Goal: Task Accomplishment & Management: Manage account settings

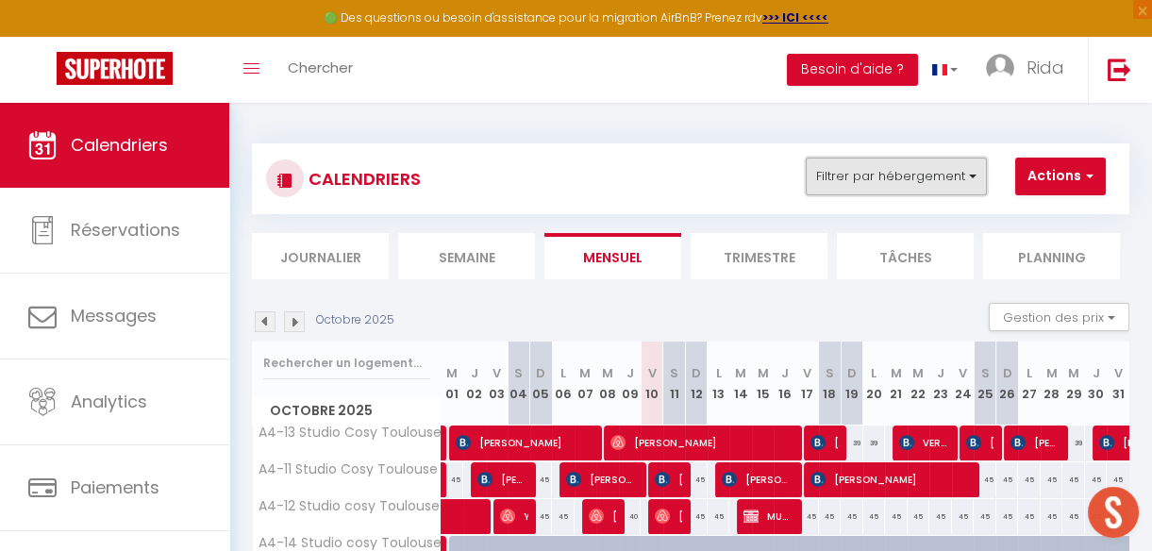
click at [904, 172] on button "Filtrer par hébergement" at bounding box center [895, 176] width 181 height 38
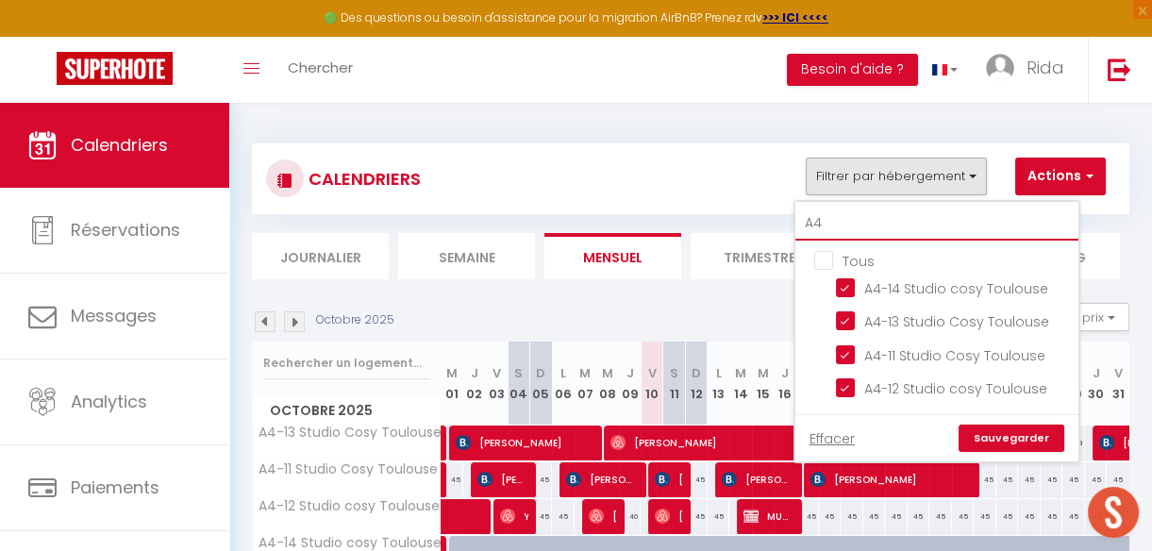
click at [861, 235] on input "A4" at bounding box center [936, 224] width 283 height 34
type input "A"
checkbox input "false"
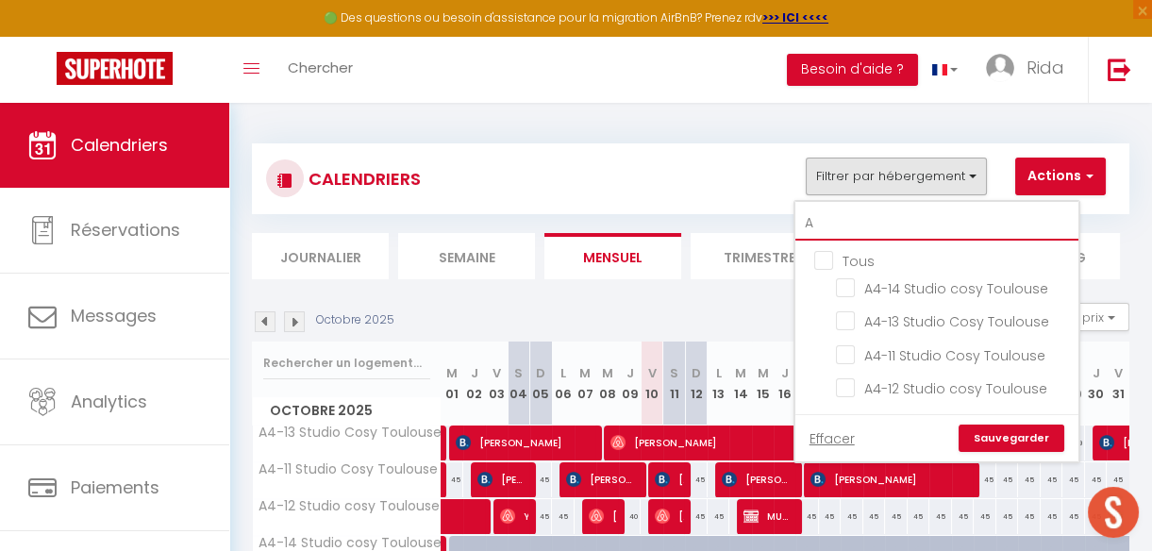
checkbox input "false"
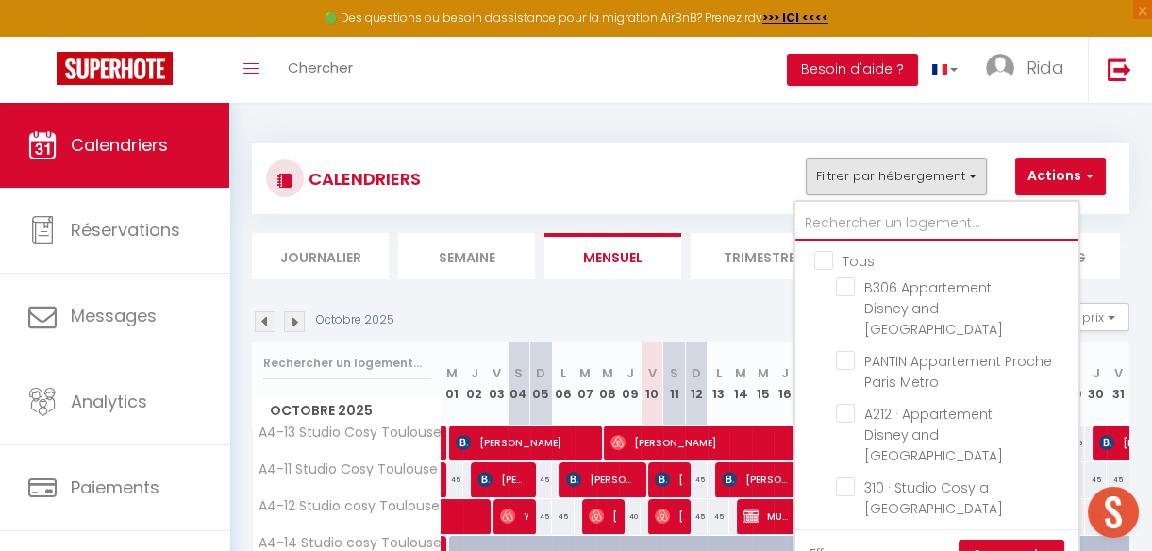
checkbox input "false"
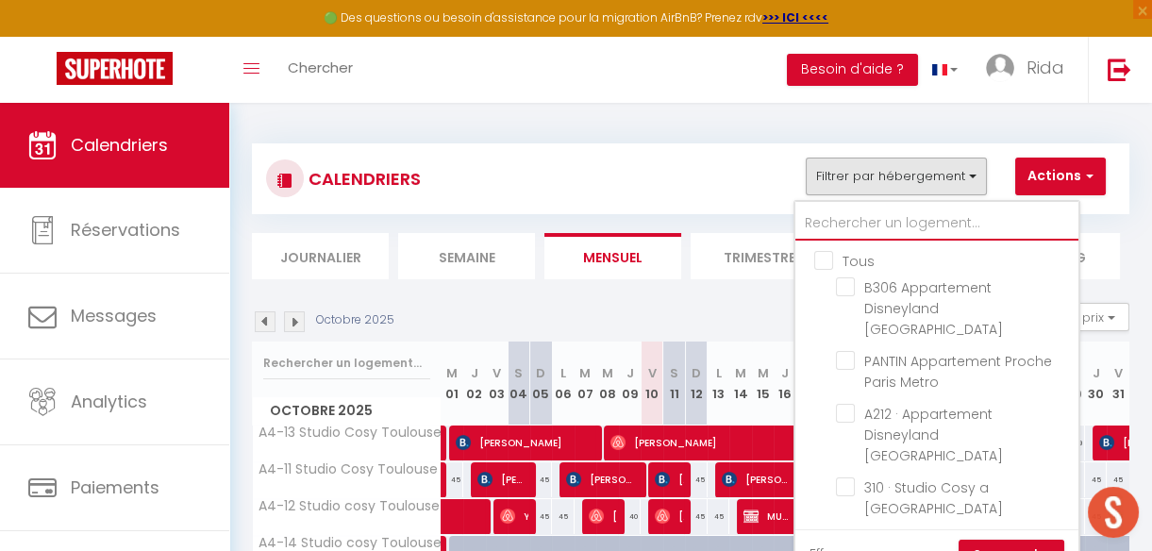
checkbox input "false"
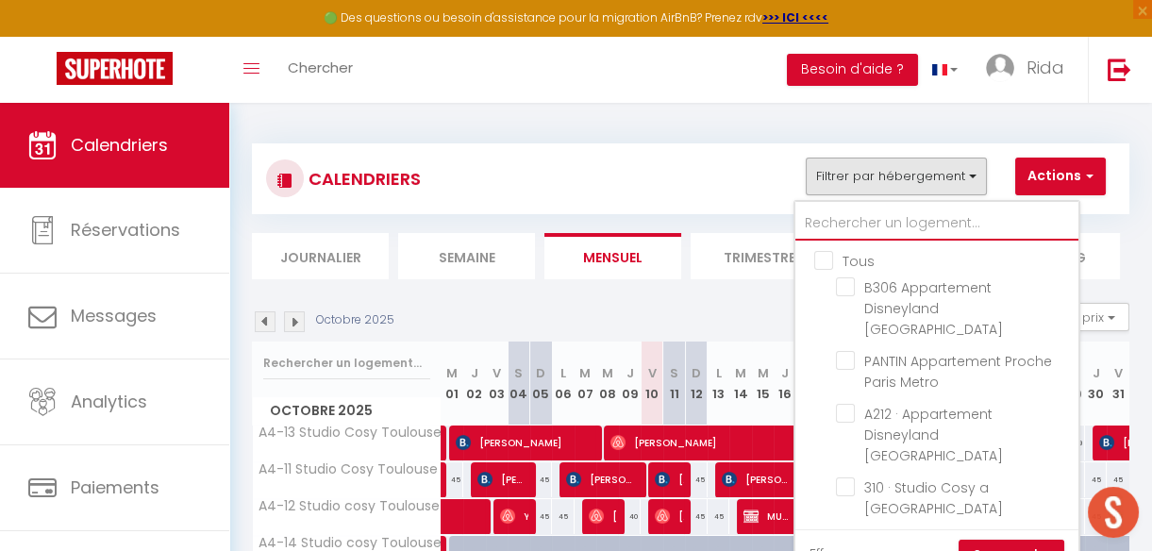
checkbox input "false"
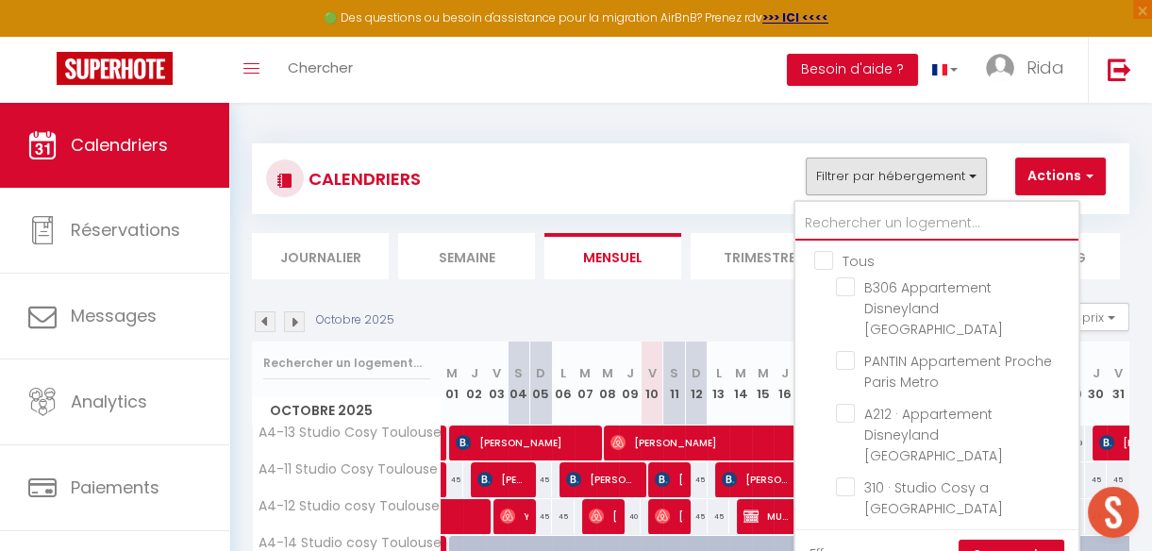
checkbox input "false"
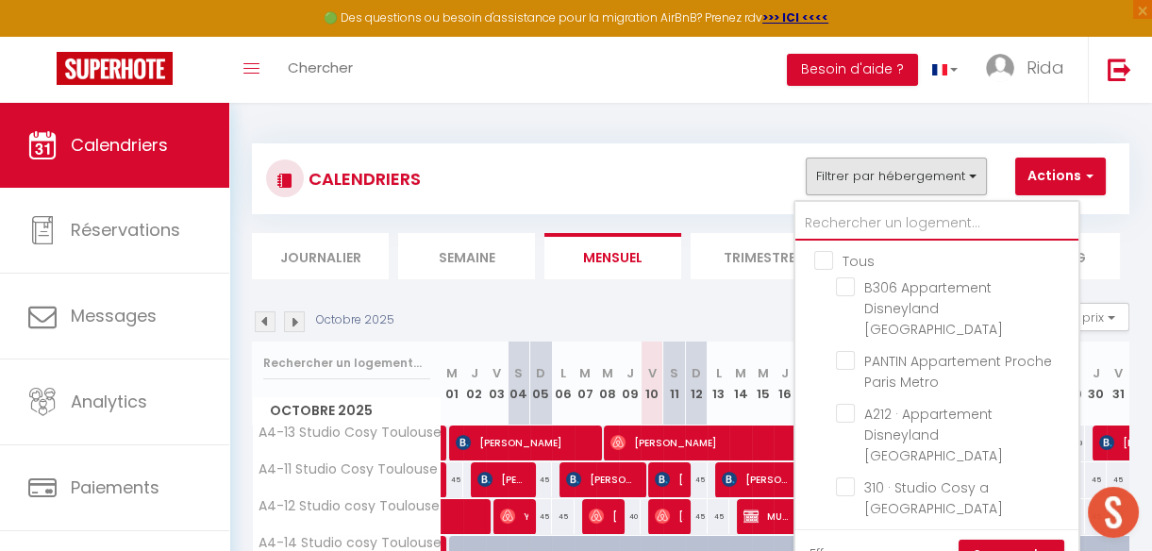
checkbox input "false"
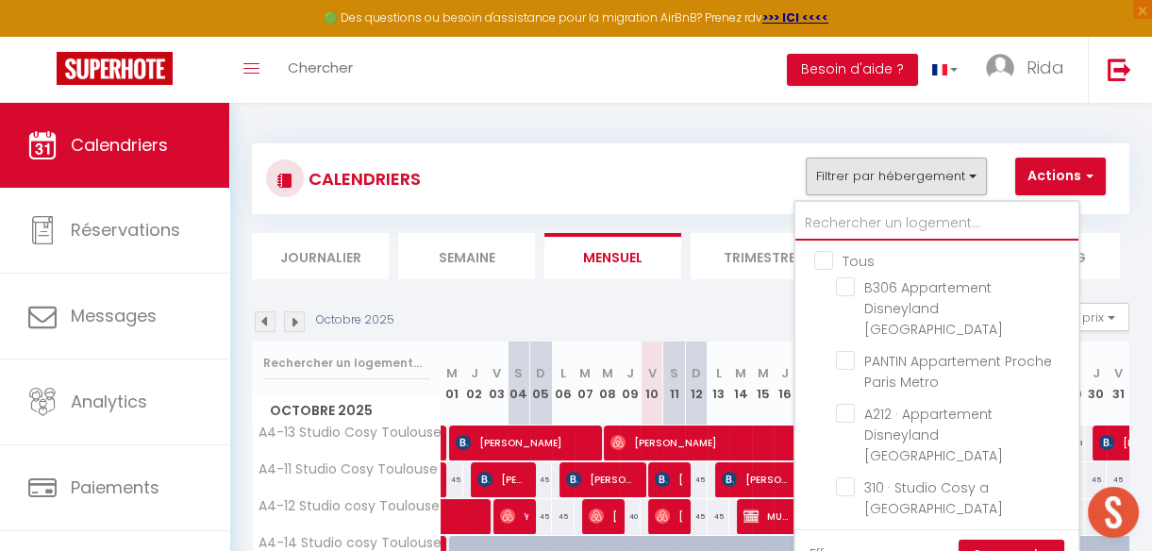
checkbox input "false"
type input "c"
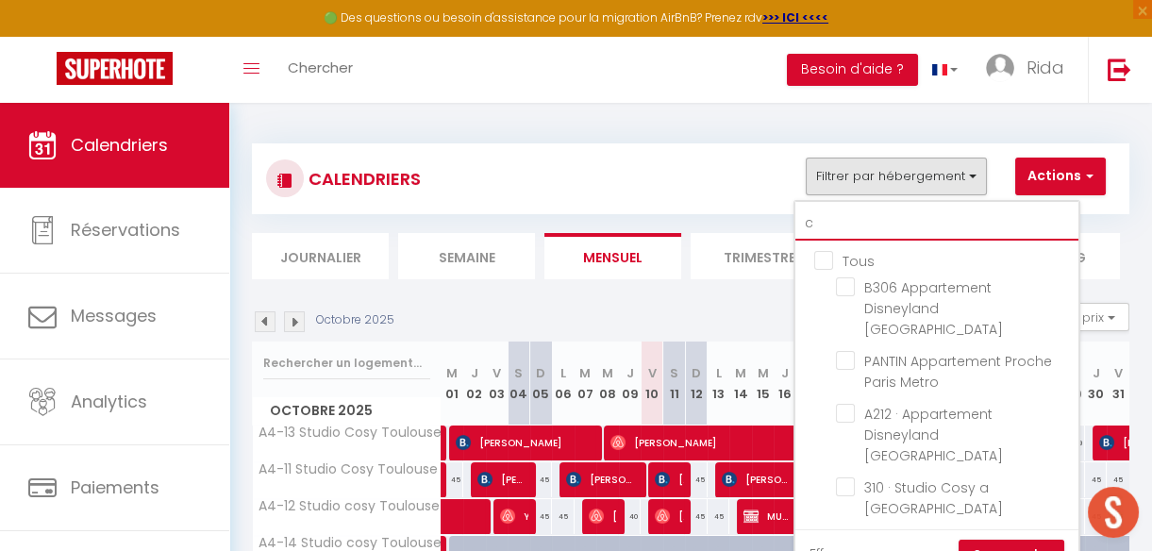
checkbox input "false"
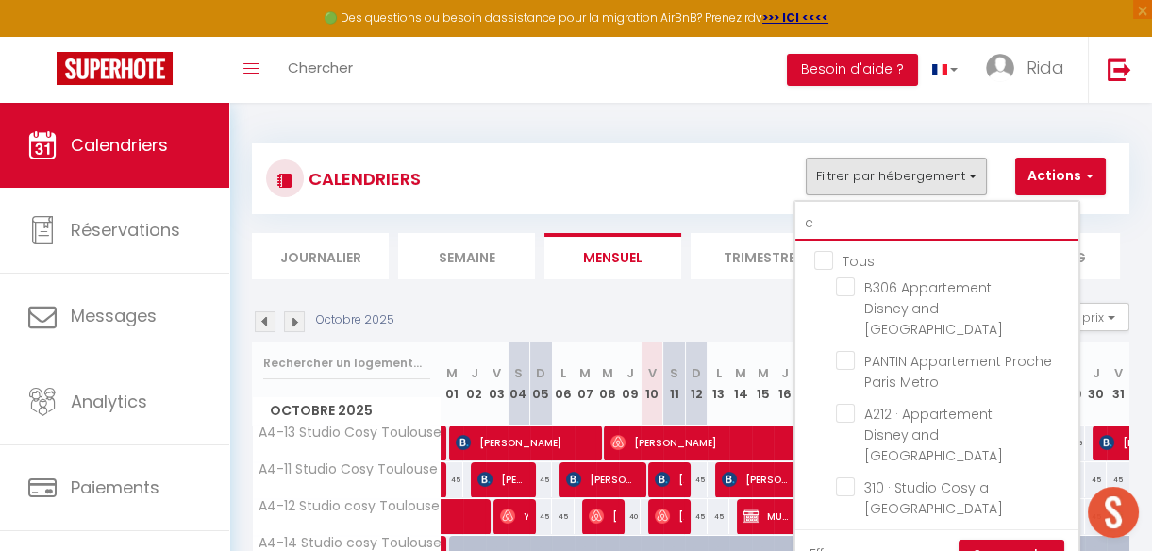
checkbox input "false"
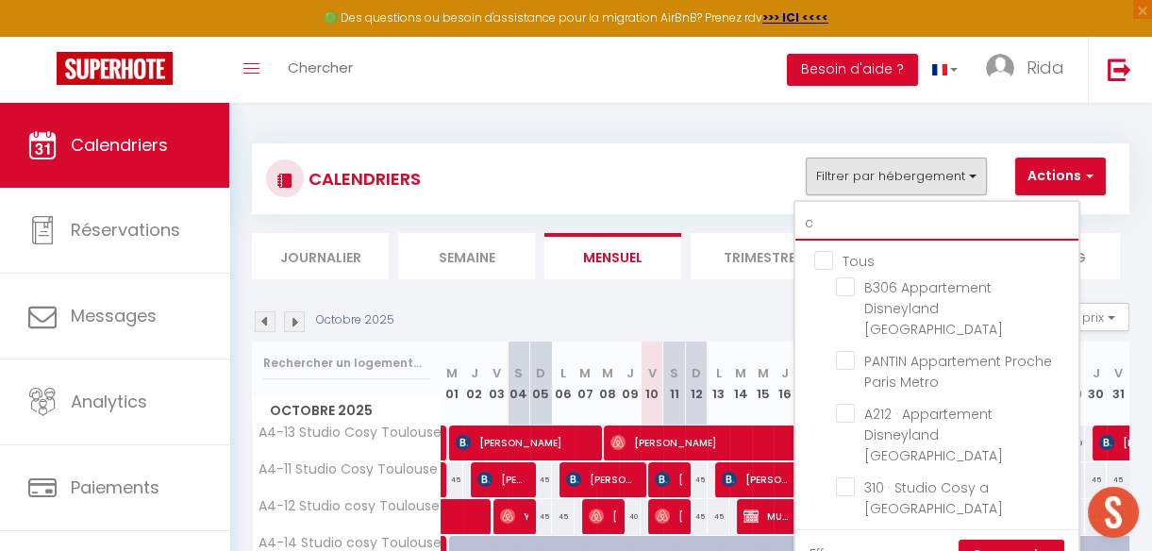
checkbox input "false"
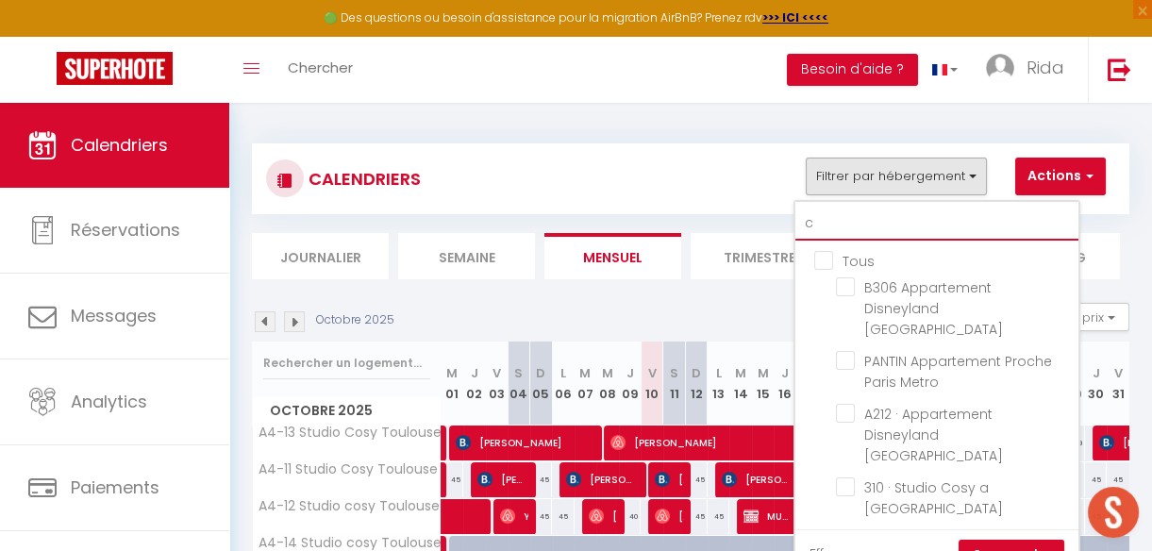
checkbox input "false"
checkbox input "true"
checkbox input "false"
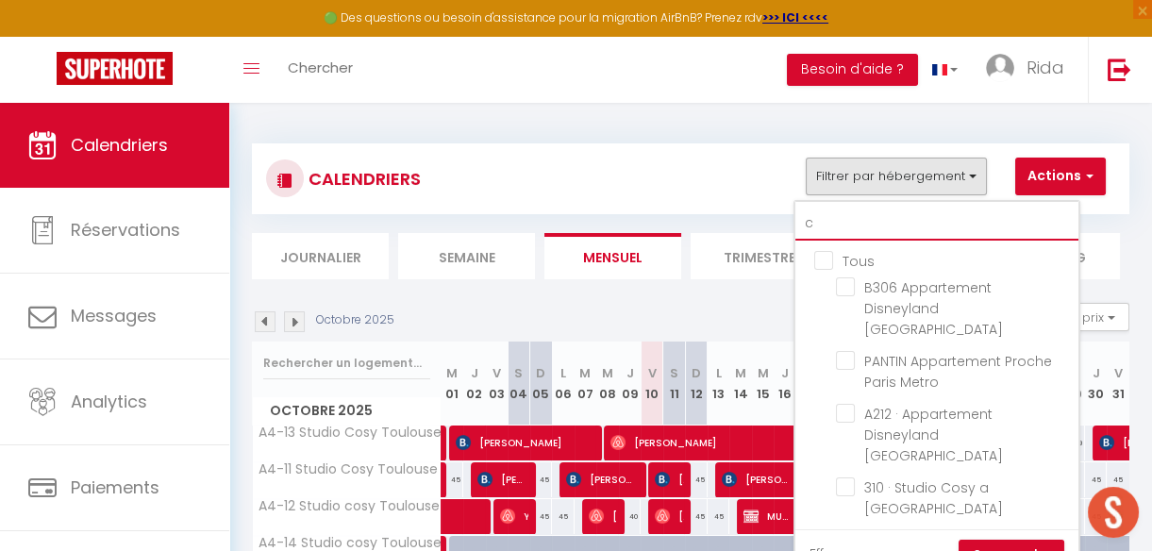
checkbox input "false"
checkbox input "true"
checkbox input "false"
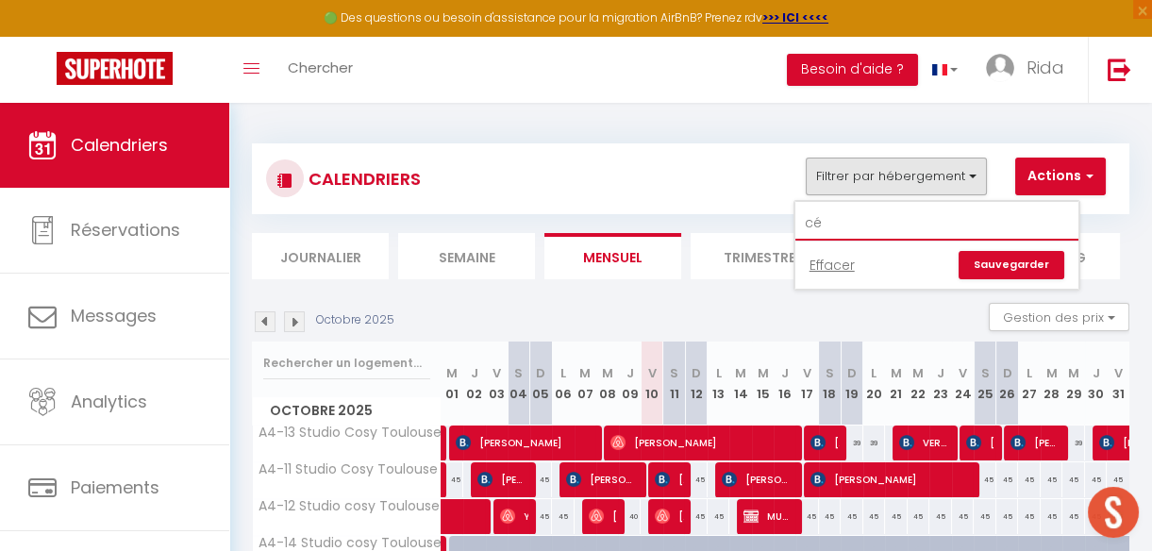
type input "c"
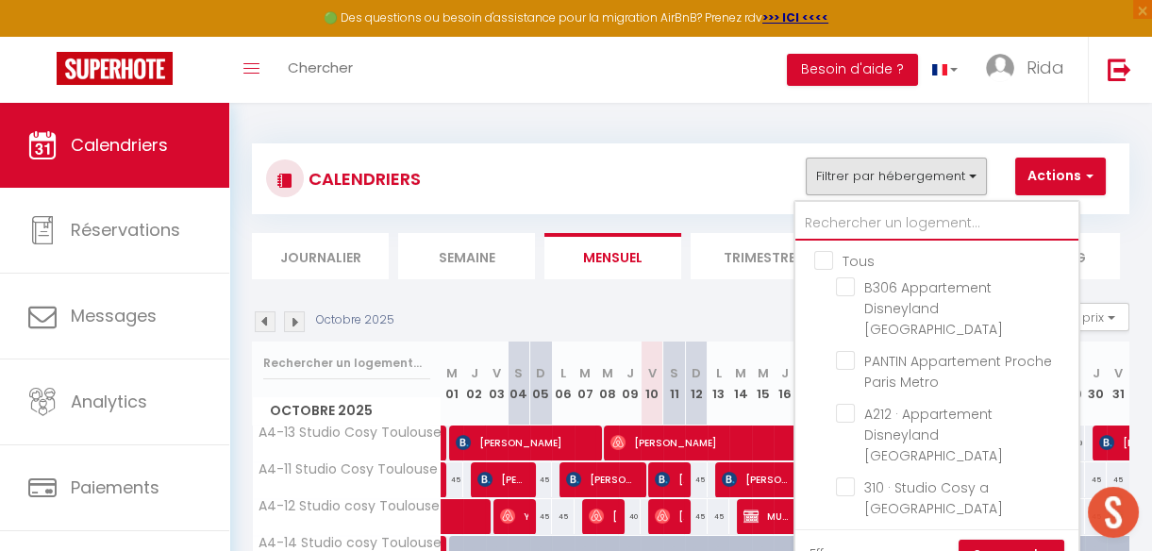
type input "C"
checkbox input "false"
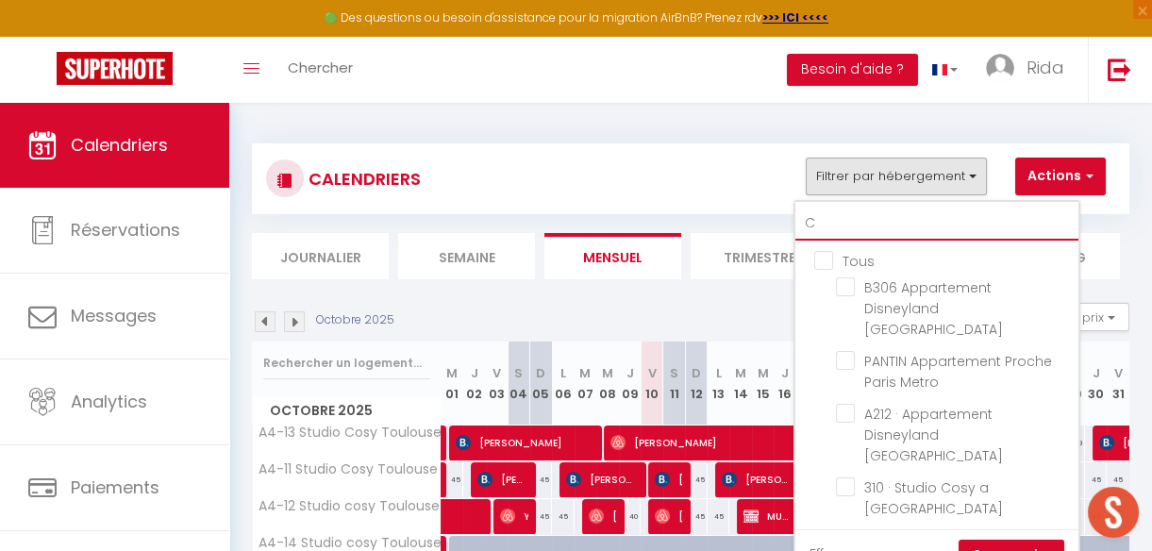
checkbox input "false"
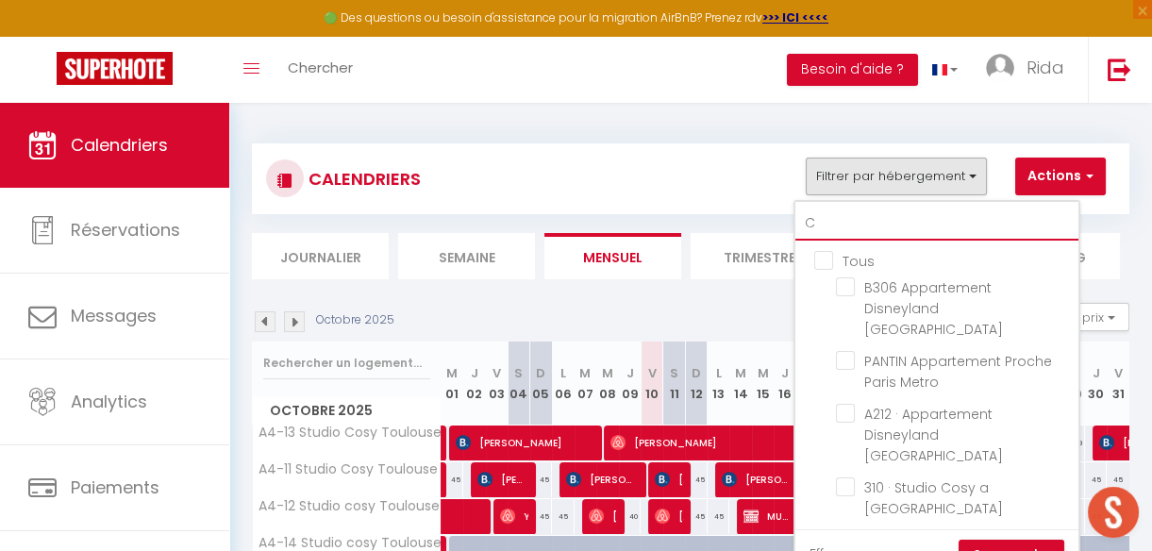
checkbox input "false"
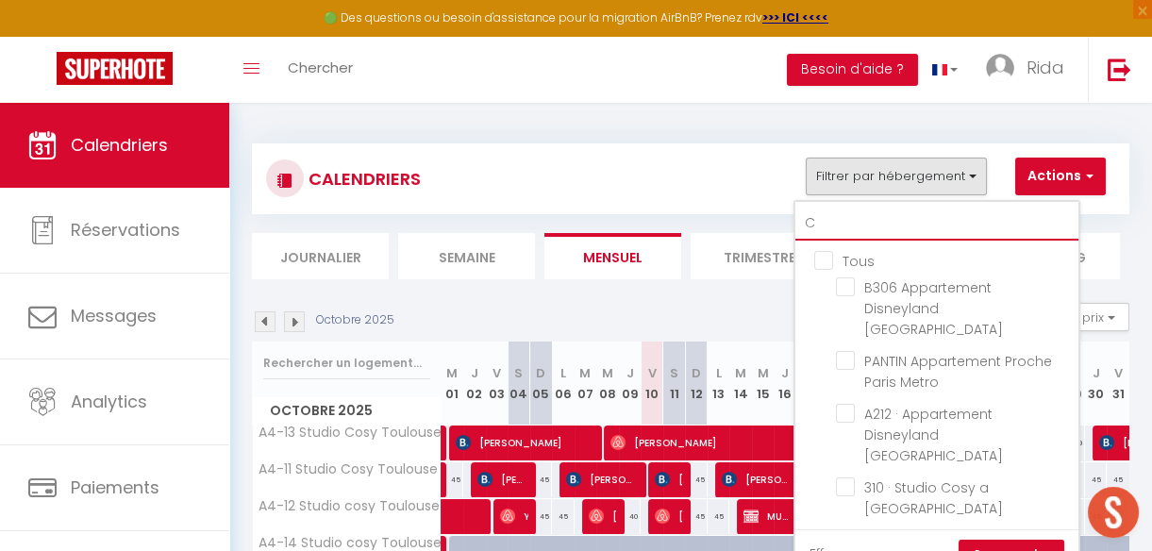
checkbox input "false"
checkbox input "true"
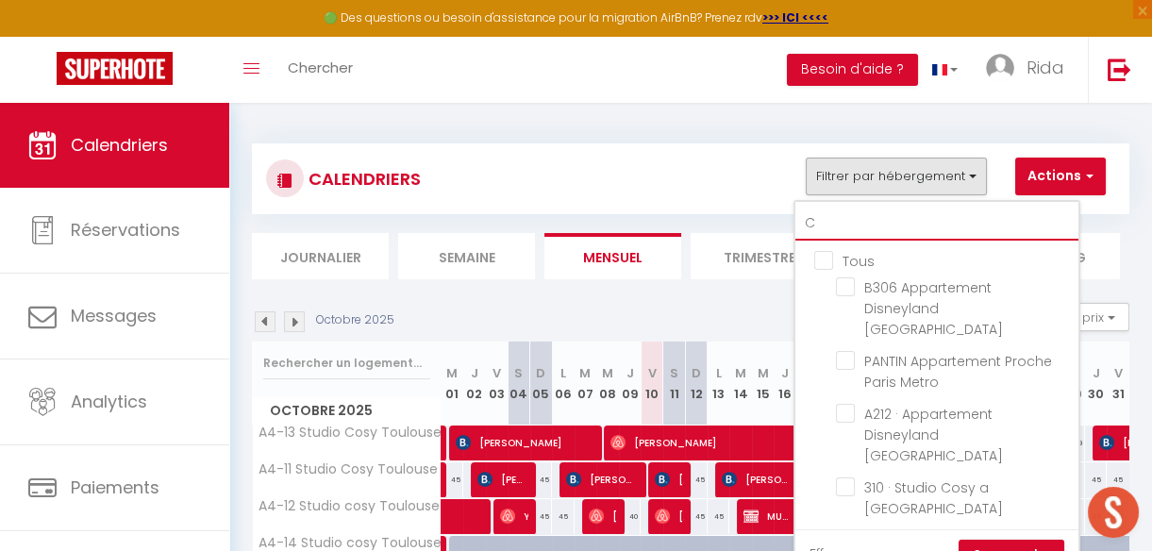
checkbox input "false"
checkbox input "true"
checkbox input "false"
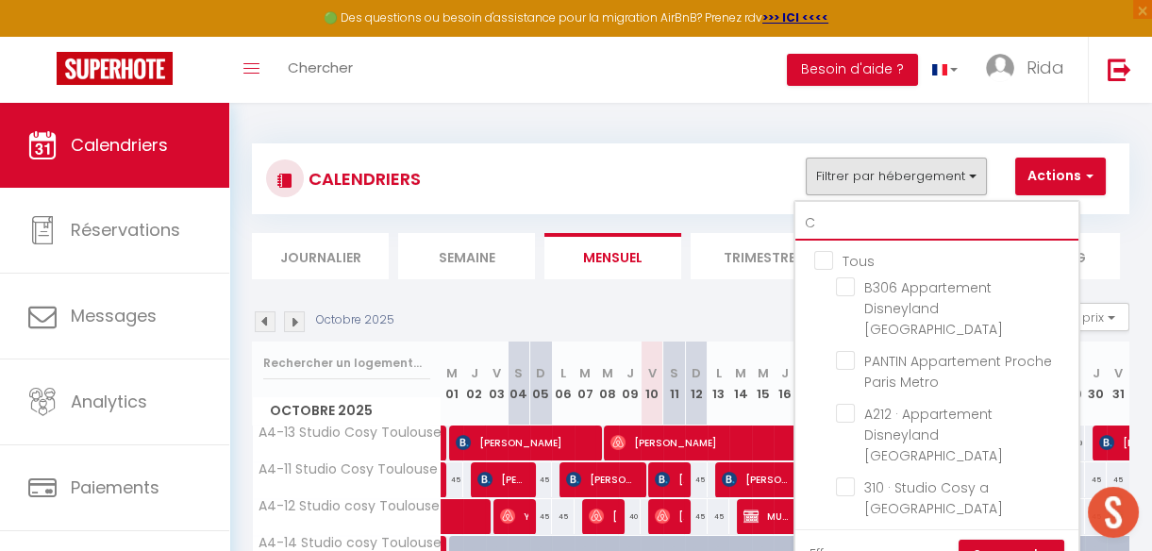
checkbox input "false"
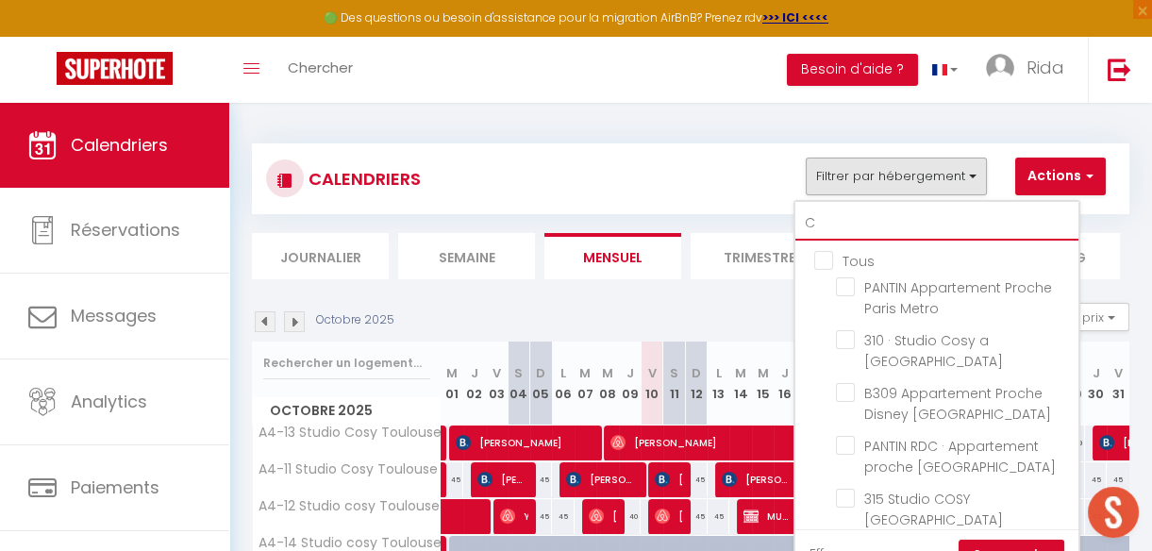
type input "C2"
checkbox input "false"
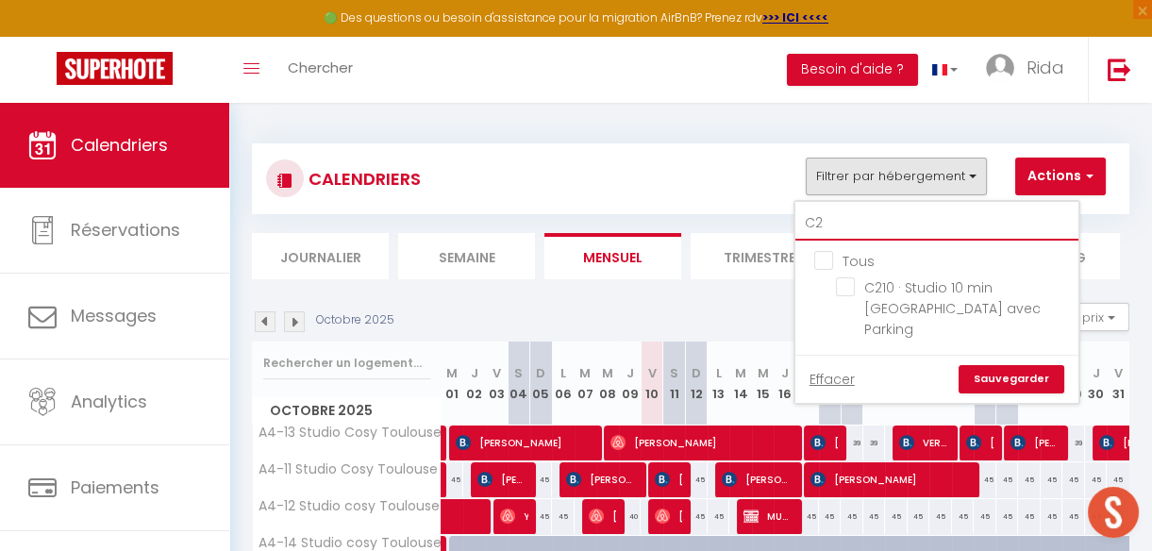
type input "C21"
checkbox input "false"
type input "C210"
checkbox input "false"
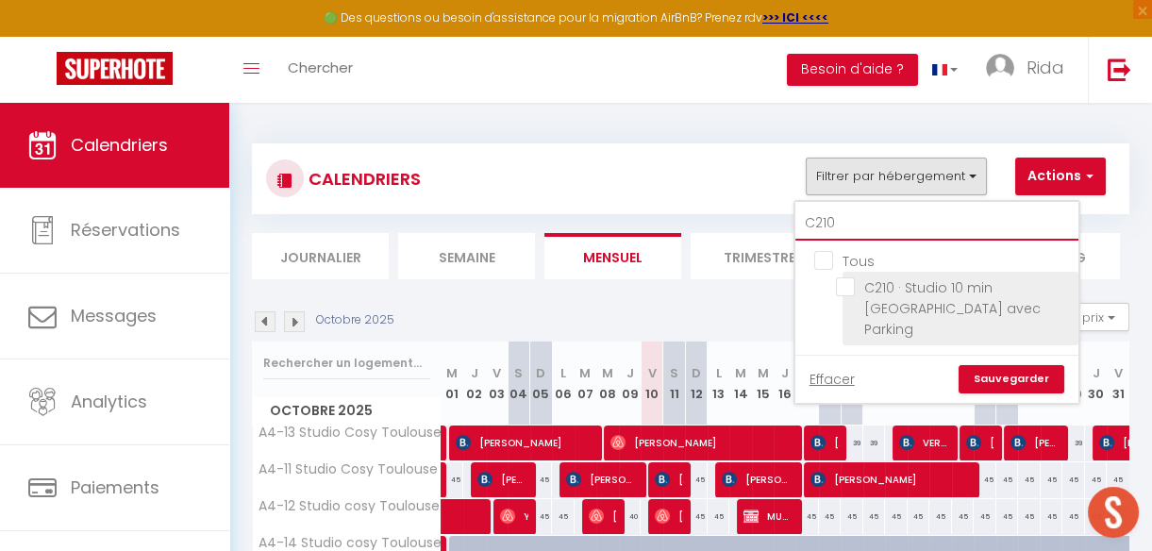
type input "C210"
click at [846, 283] on input "C210 · Studio 10 min [GEOGRAPHIC_DATA] avec Parking" at bounding box center [954, 286] width 236 height 19
checkbox input "true"
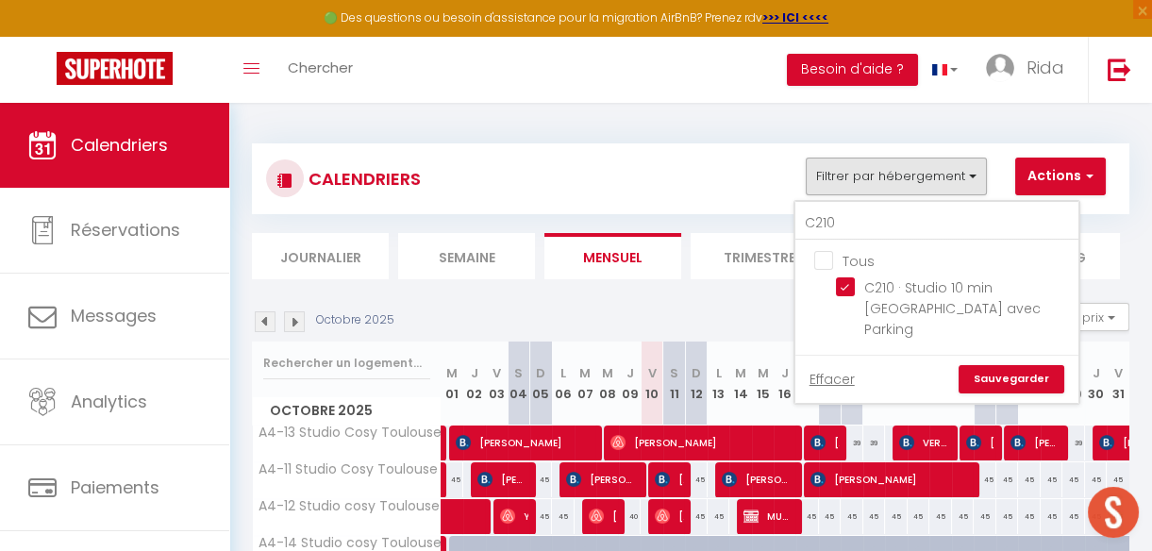
click at [1005, 365] on link "Sauvegarder" at bounding box center [1011, 379] width 106 height 28
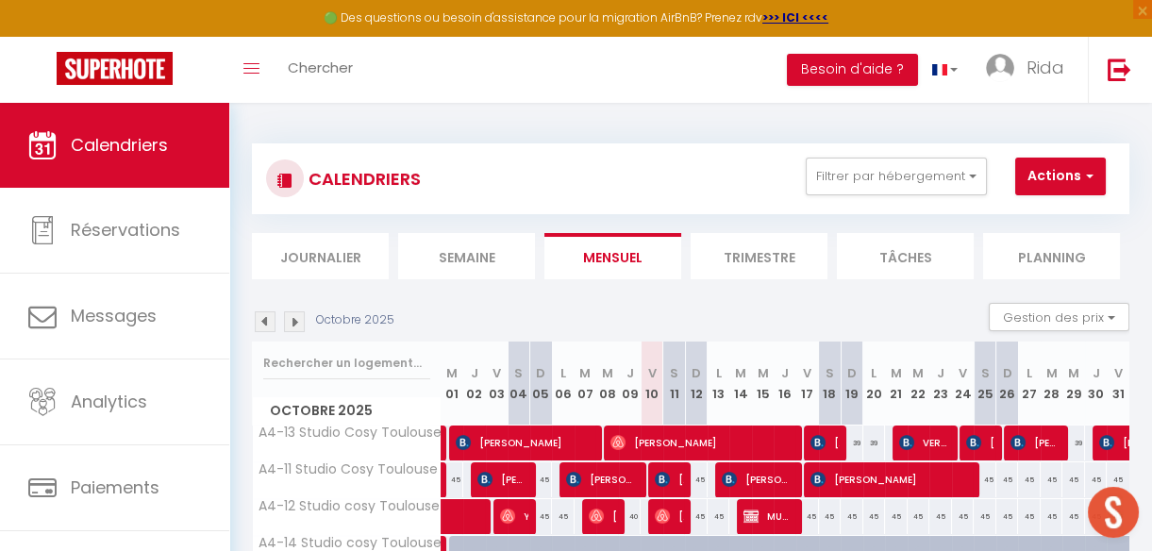
click at [290, 319] on img at bounding box center [294, 321] width 21 height 21
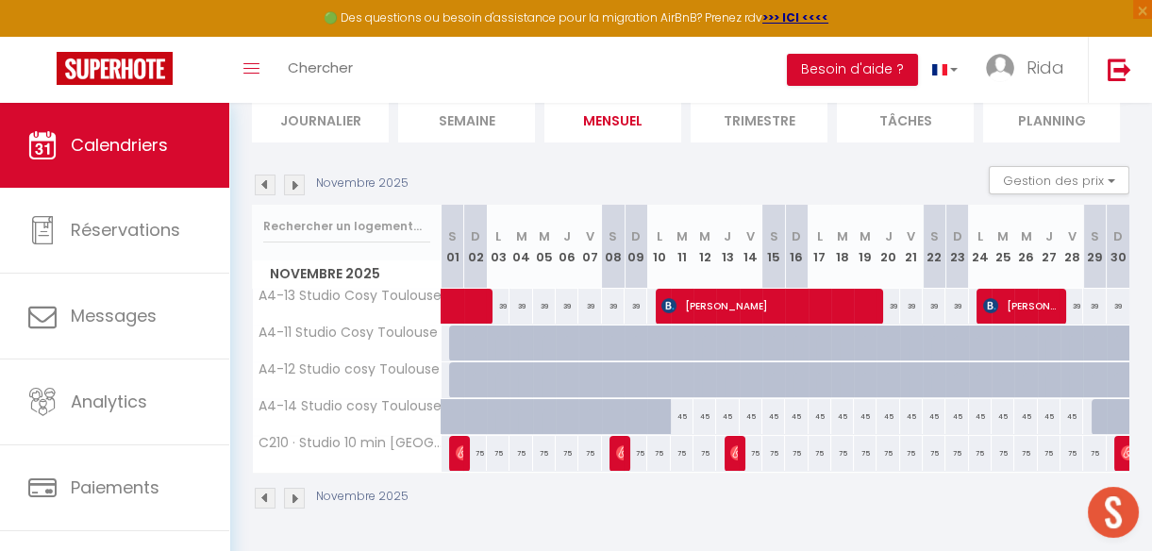
scroll to position [149, 0]
click at [655, 439] on div "75" at bounding box center [658, 453] width 23 height 35
type input "75"
type input "Lun 10 Novembre 2025"
type input "Mar 11 Novembre 2025"
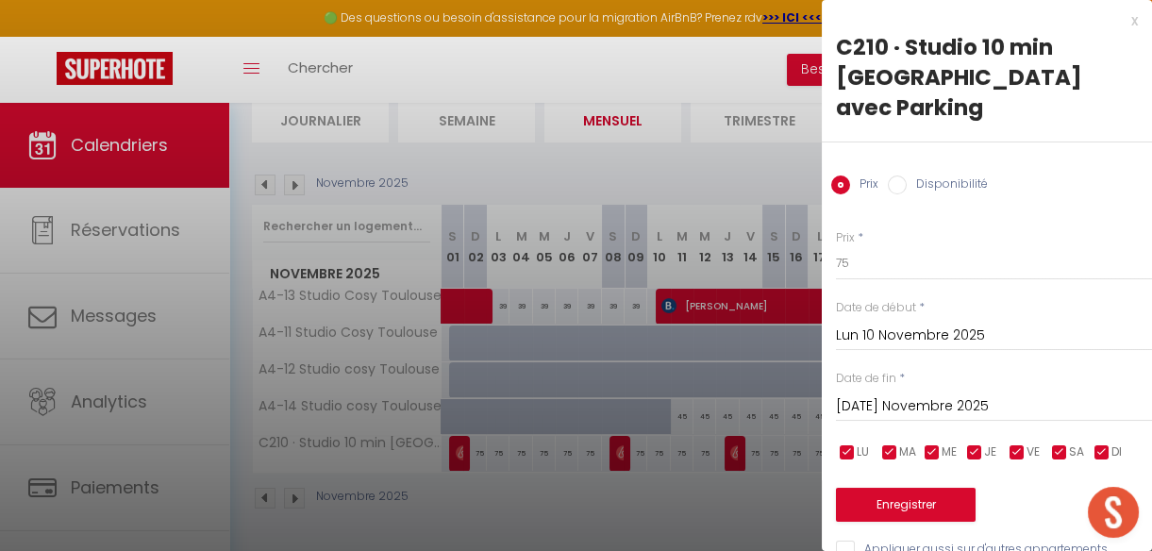
click at [651, 480] on div at bounding box center [576, 275] width 1152 height 551
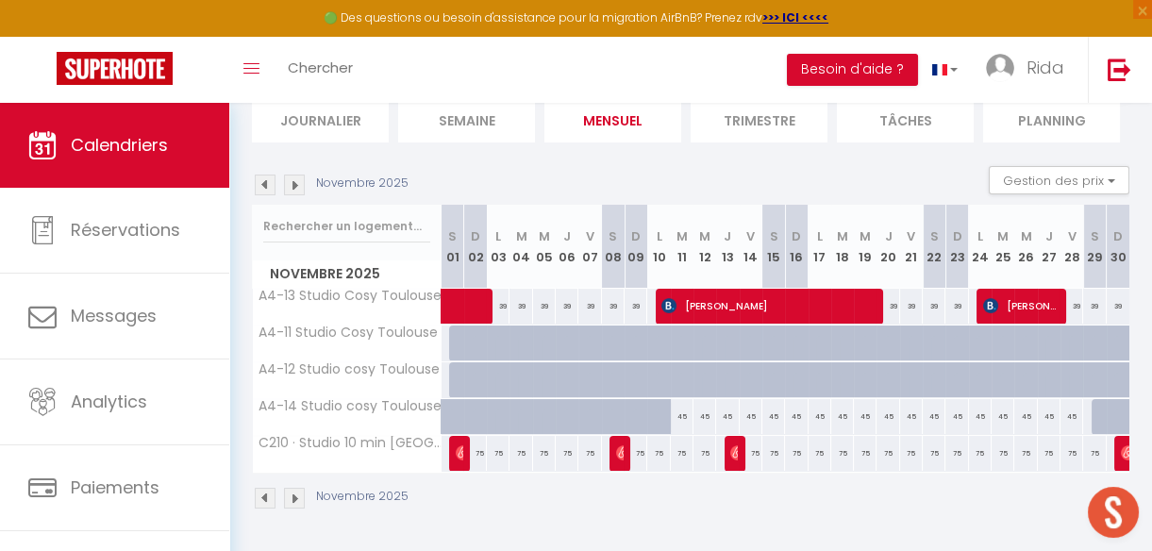
scroll to position [0, 0]
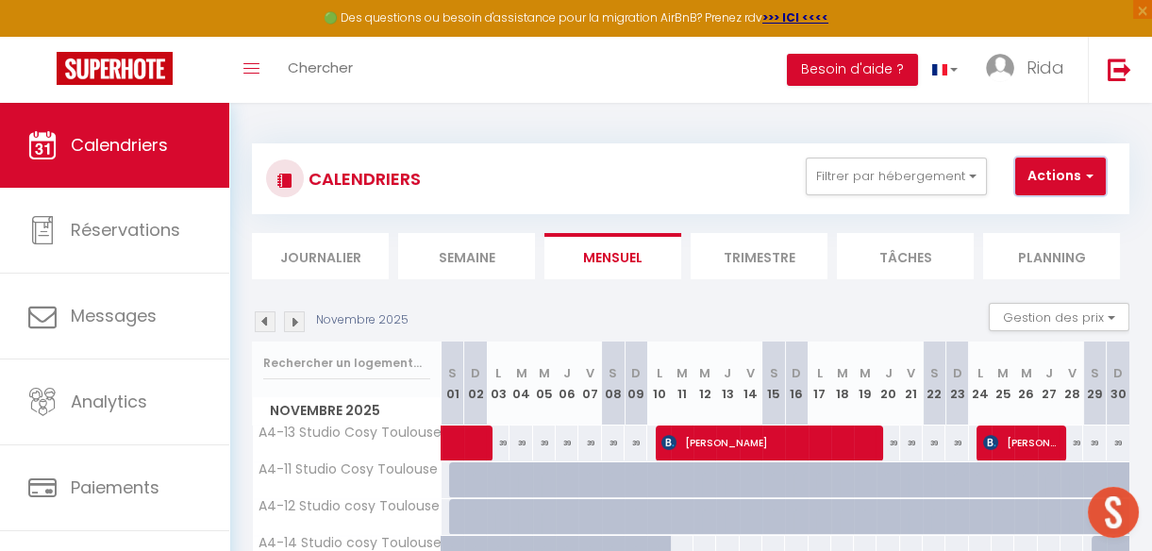
click at [1026, 167] on button "Actions" at bounding box center [1060, 176] width 91 height 38
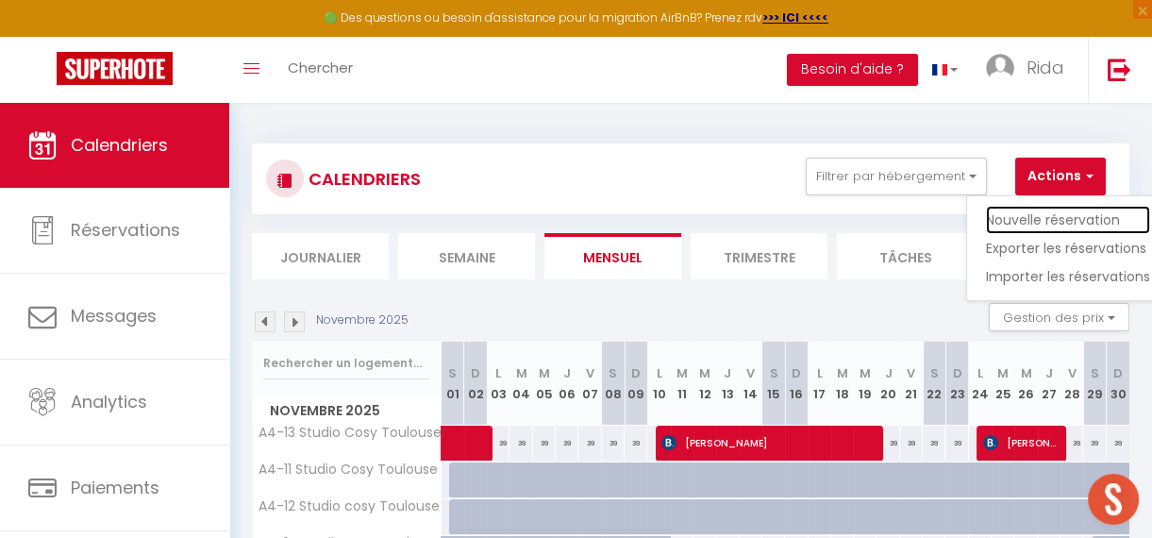
click at [1022, 216] on link "Nouvelle réservation" at bounding box center [1068, 220] width 164 height 28
select select
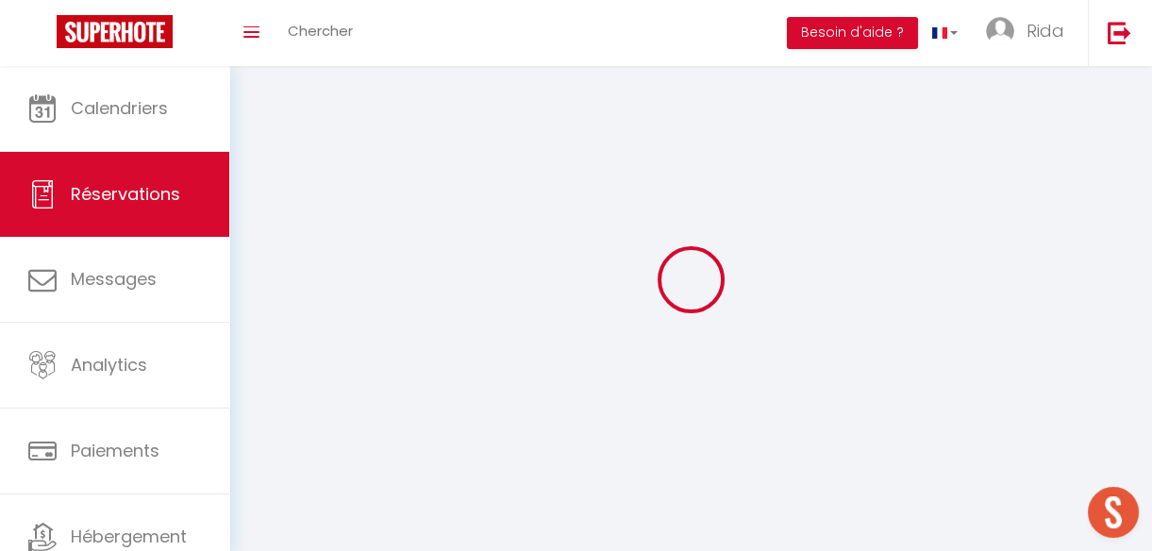
select select
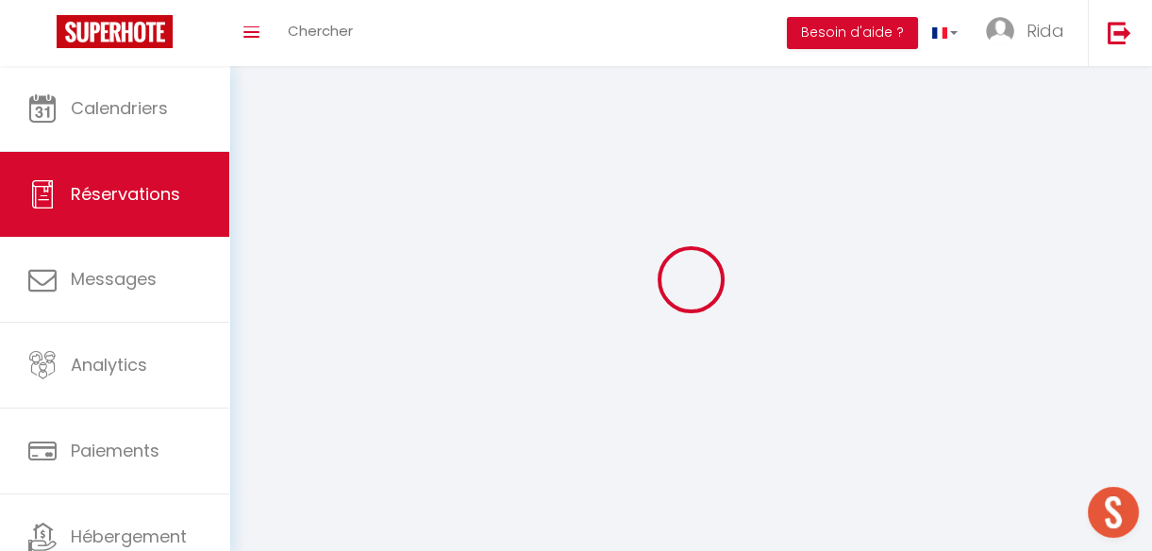
select select
checkbox input "false"
select select
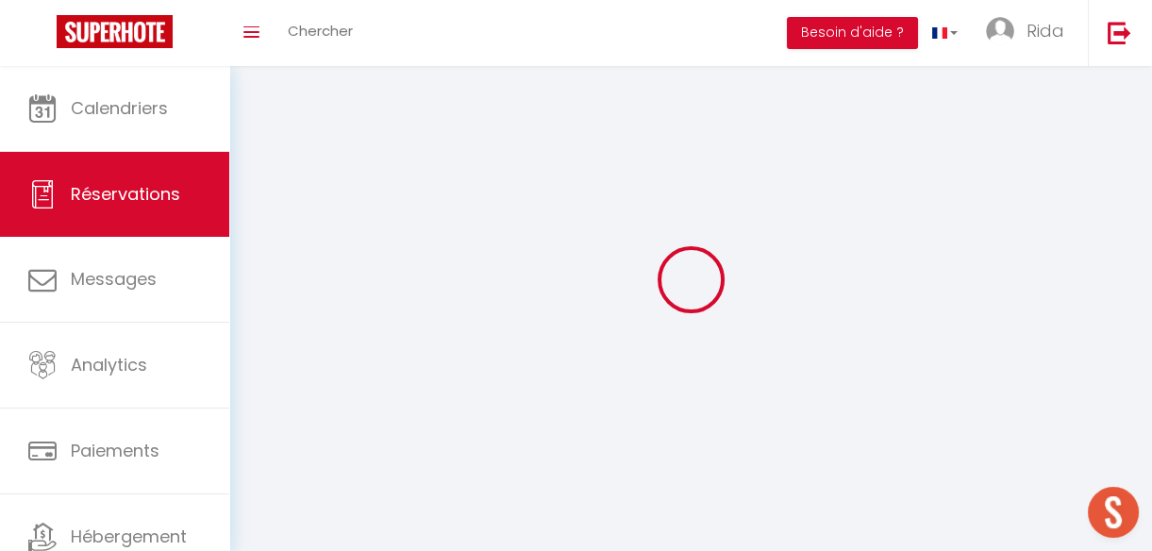
select select
checkbox input "false"
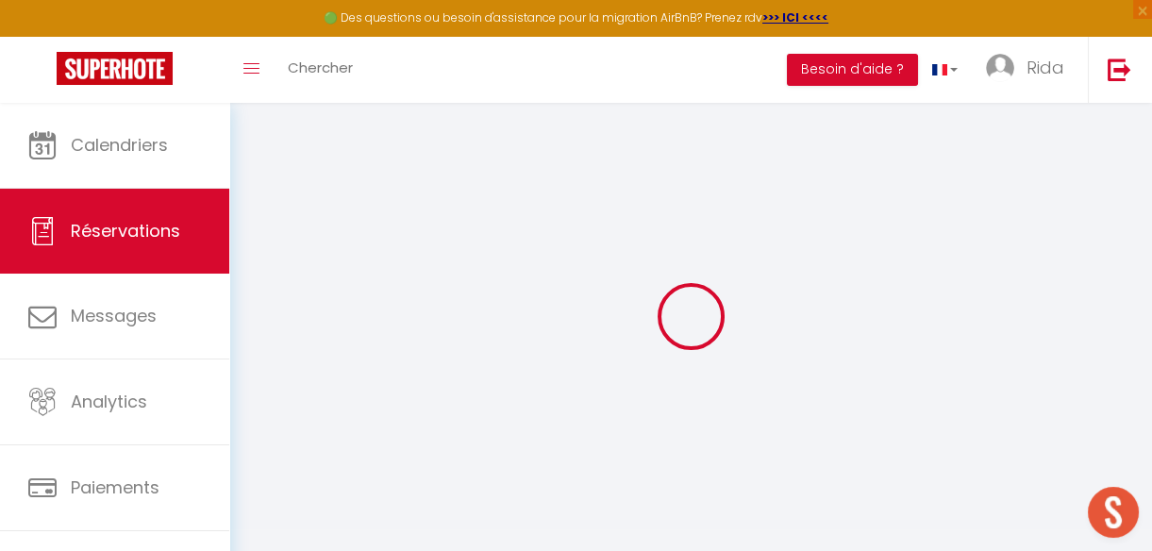
select select
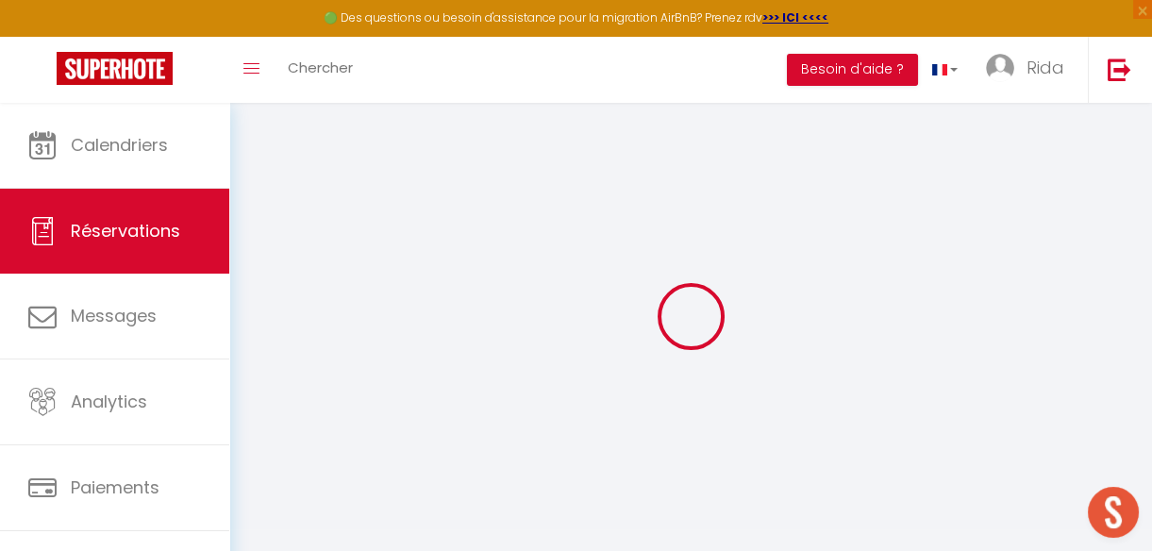
select select
checkbox input "false"
select select
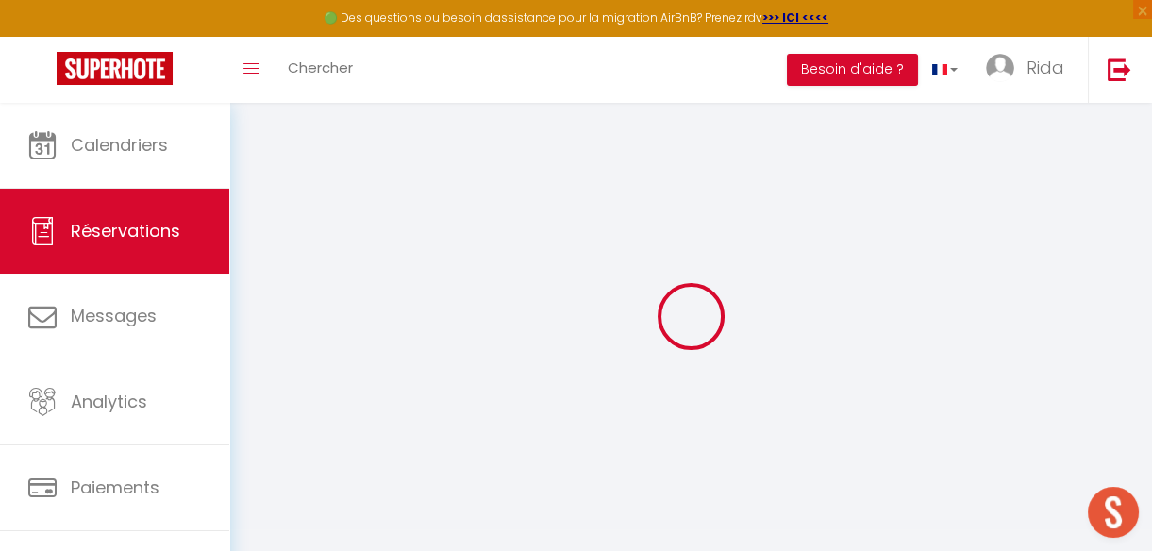
select select
checkbox input "false"
select select
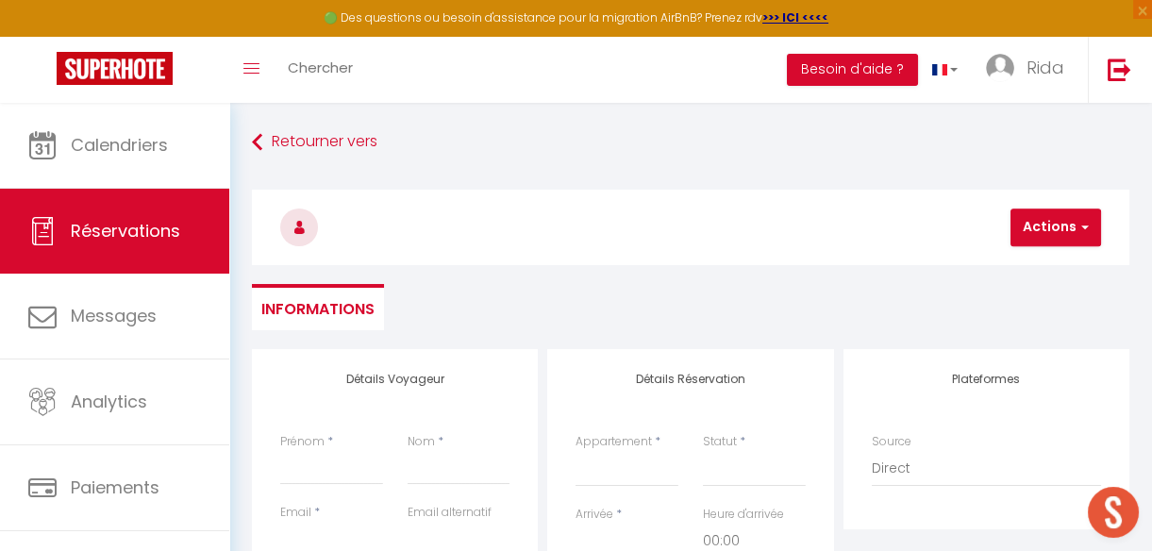
select select
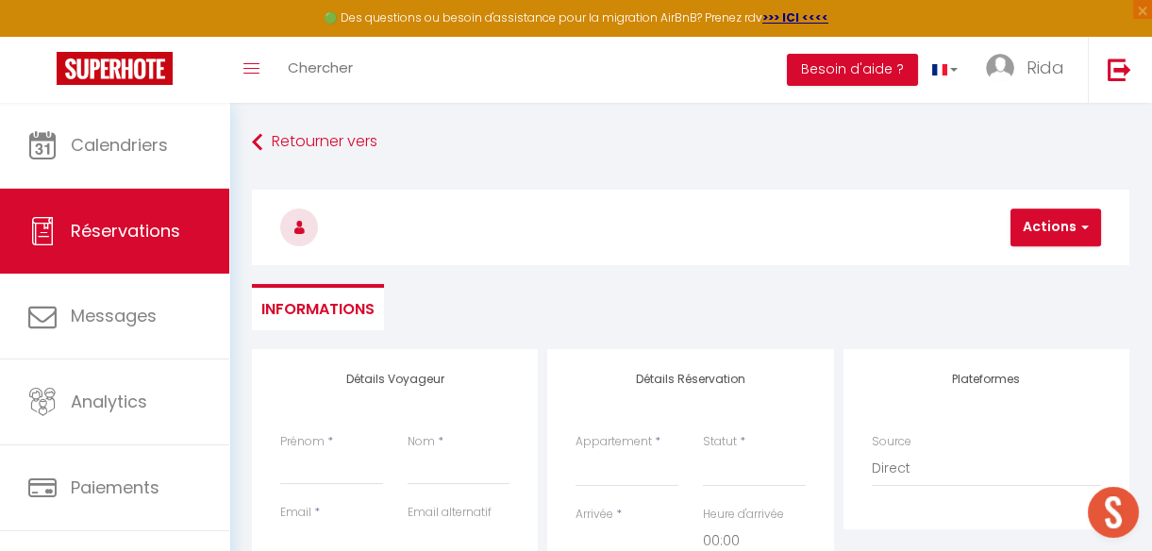
select select
checkbox input "false"
click at [301, 475] on input "Prénom" at bounding box center [331, 468] width 103 height 34
type input "M"
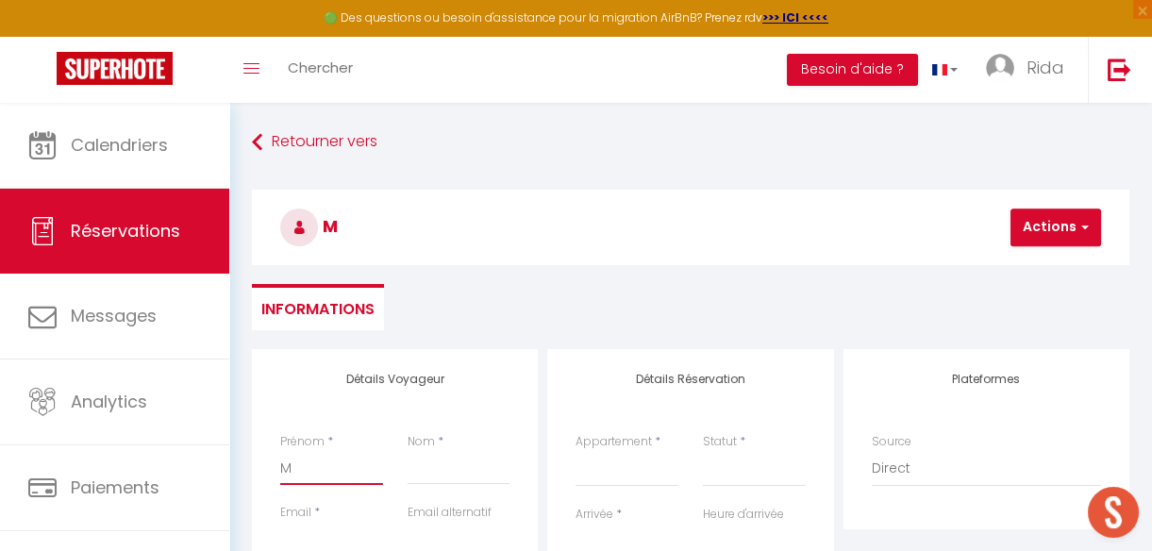
select select
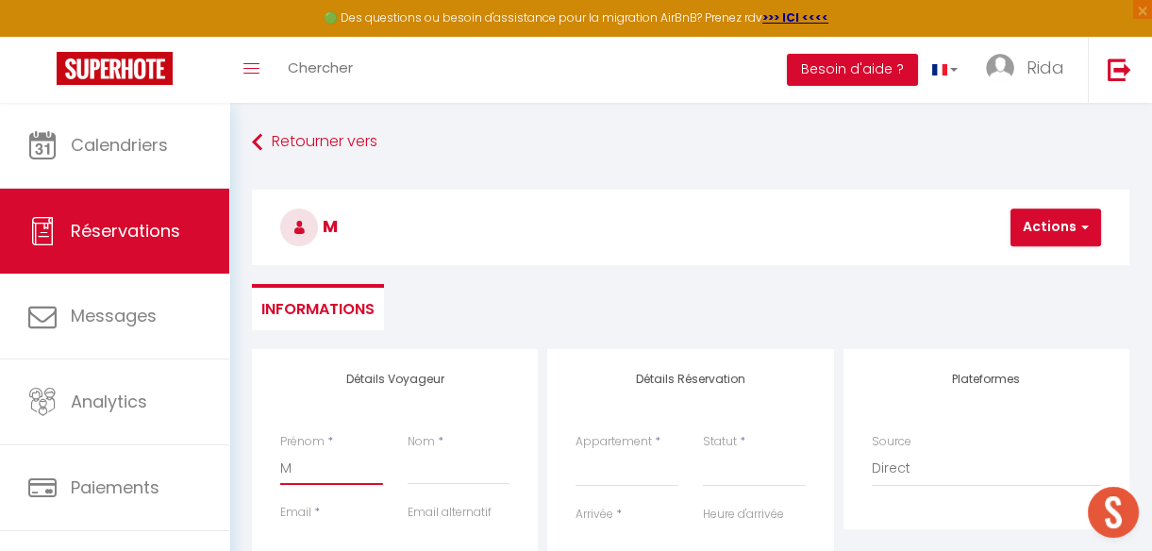
select select
checkbox input "false"
type input "MA"
select select
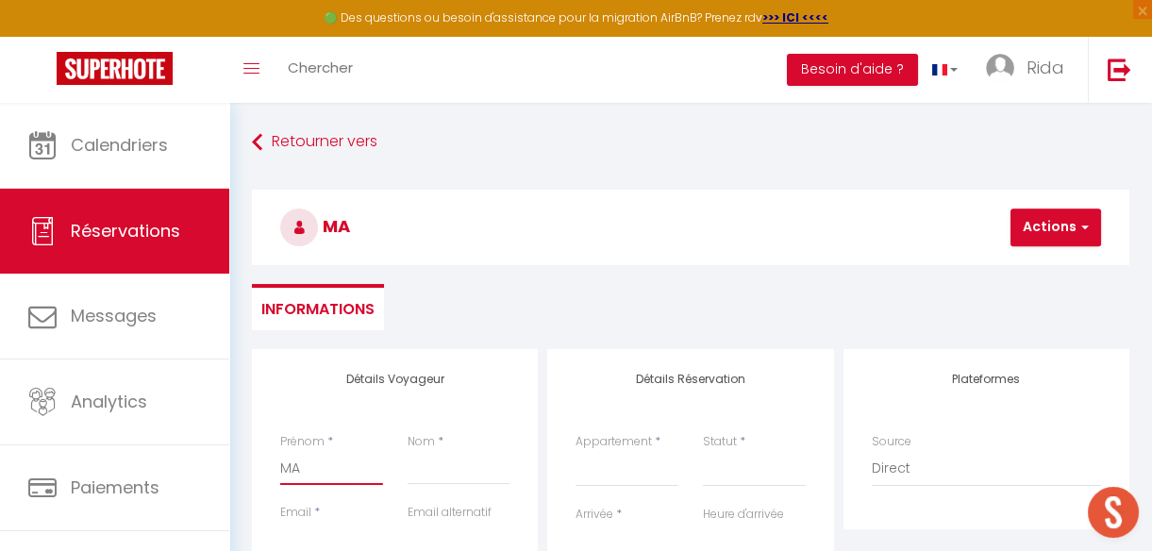
select select
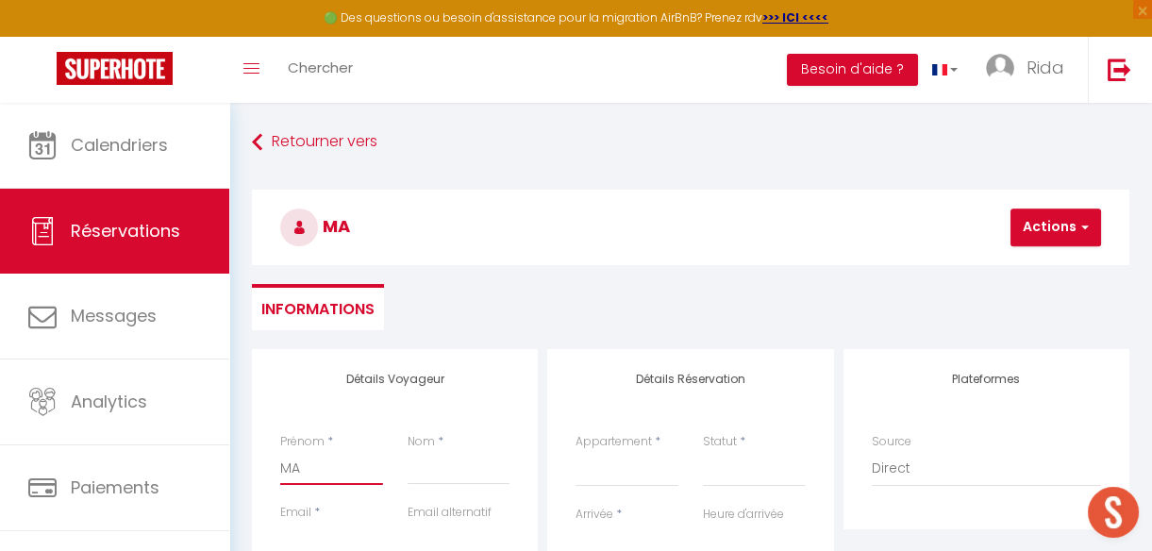
select select
checkbox input "false"
type input "MAT"
select select
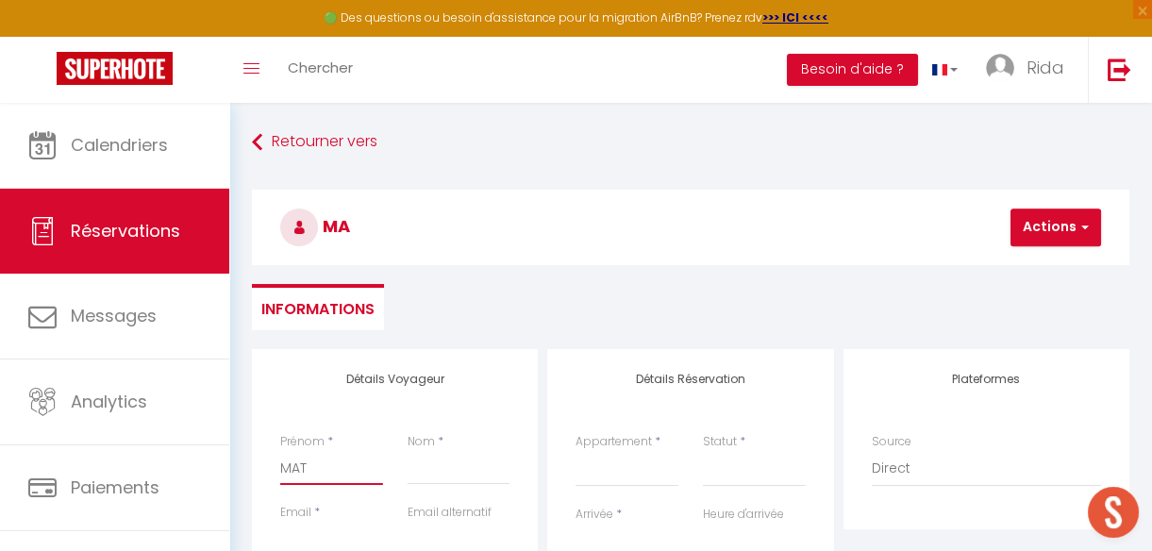
select select
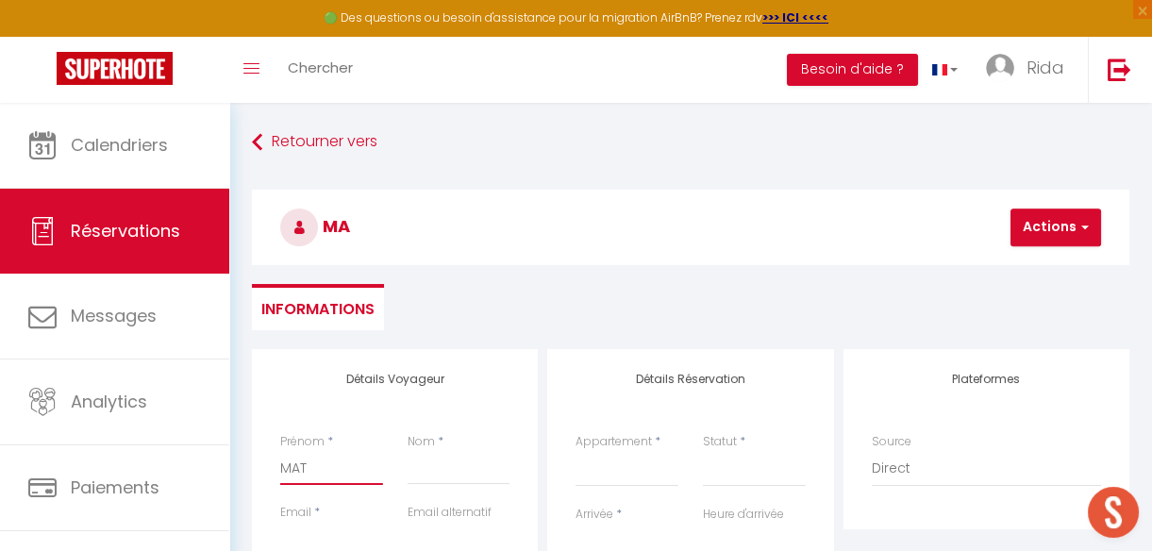
checkbox input "false"
type input "MATT"
select select
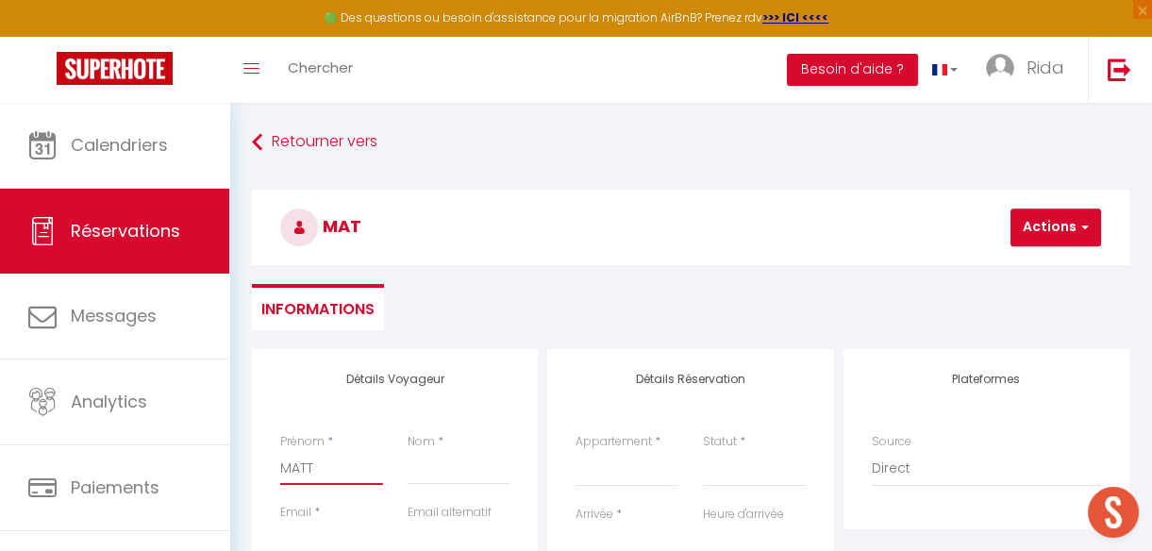
select select
checkbox input "false"
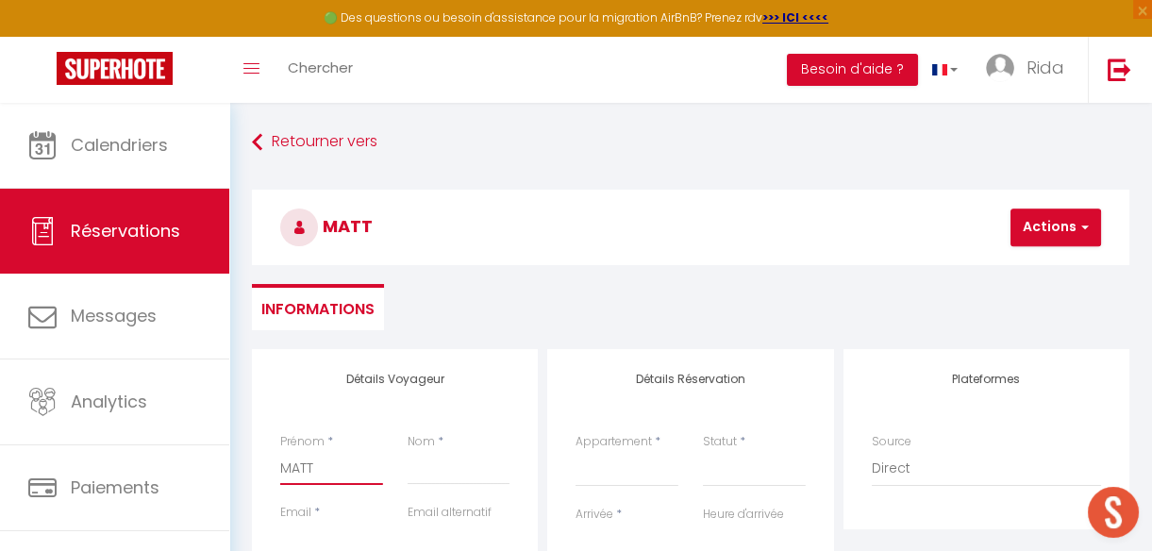
type input "MATTI"
select select
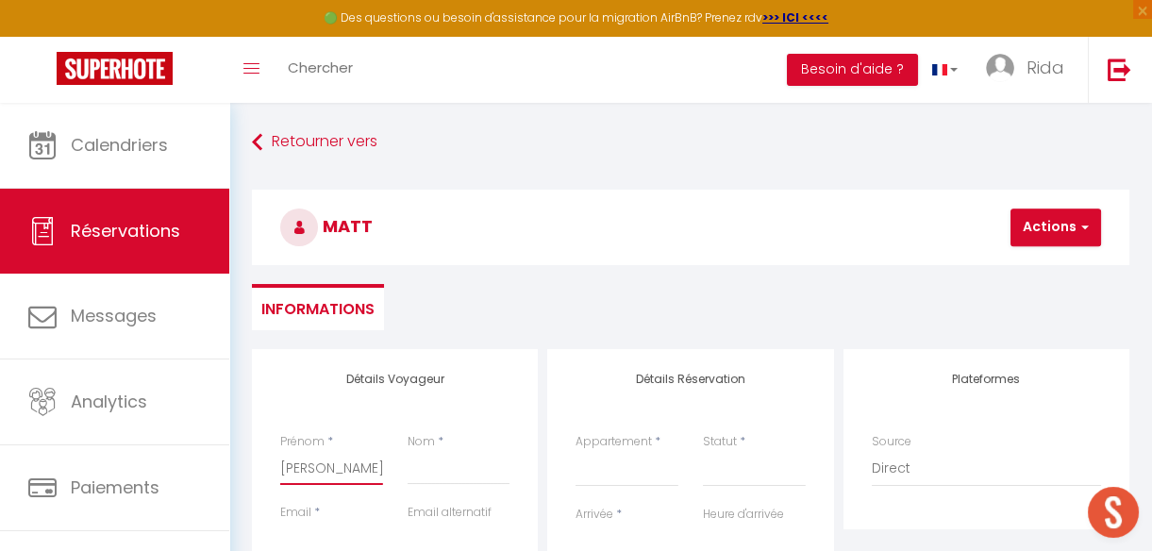
select select
checkbox input "false"
type input "MATTIE"
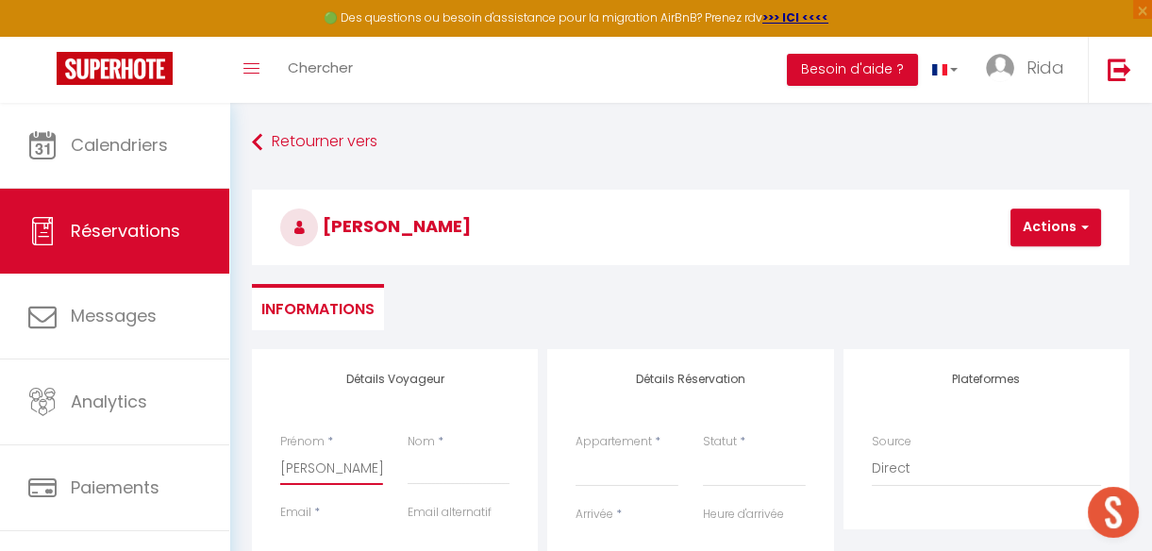
select select
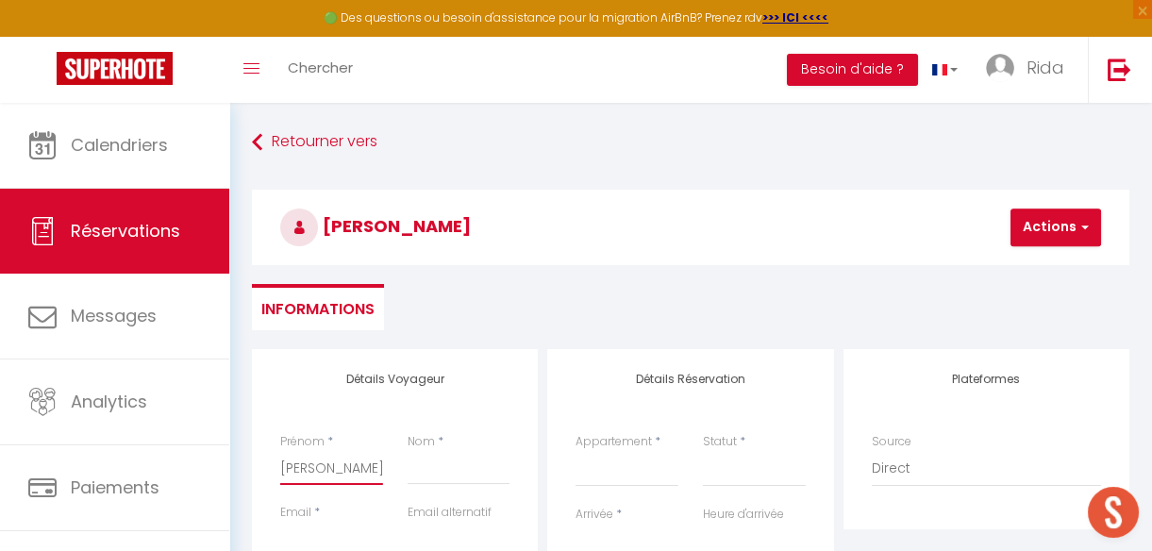
select select
checkbox input "false"
type input "MATTIE"
click at [458, 479] on input "Nom" at bounding box center [458, 468] width 103 height 34
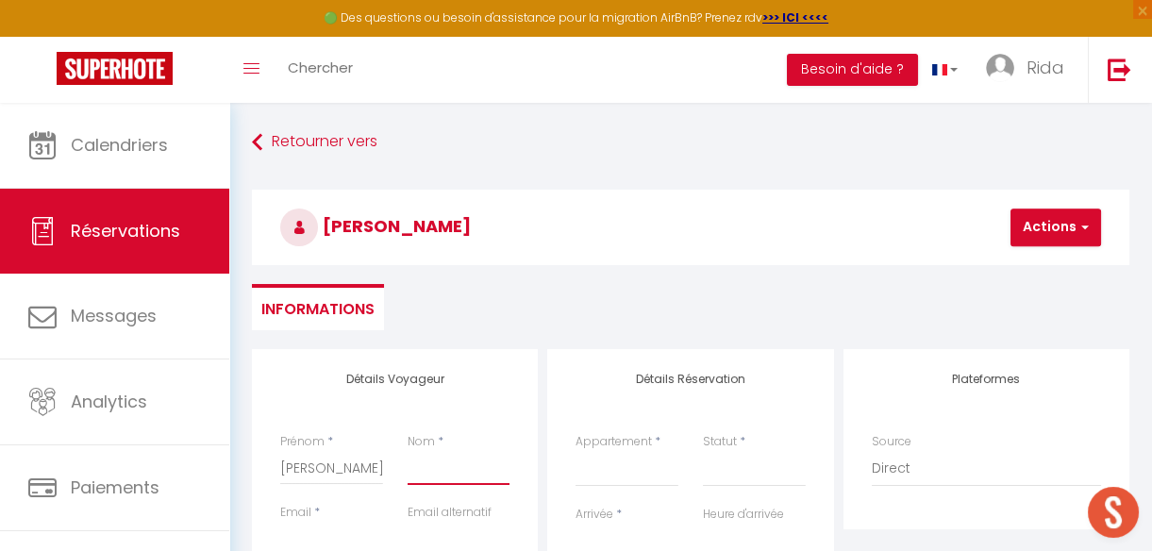
type input "H"
select select
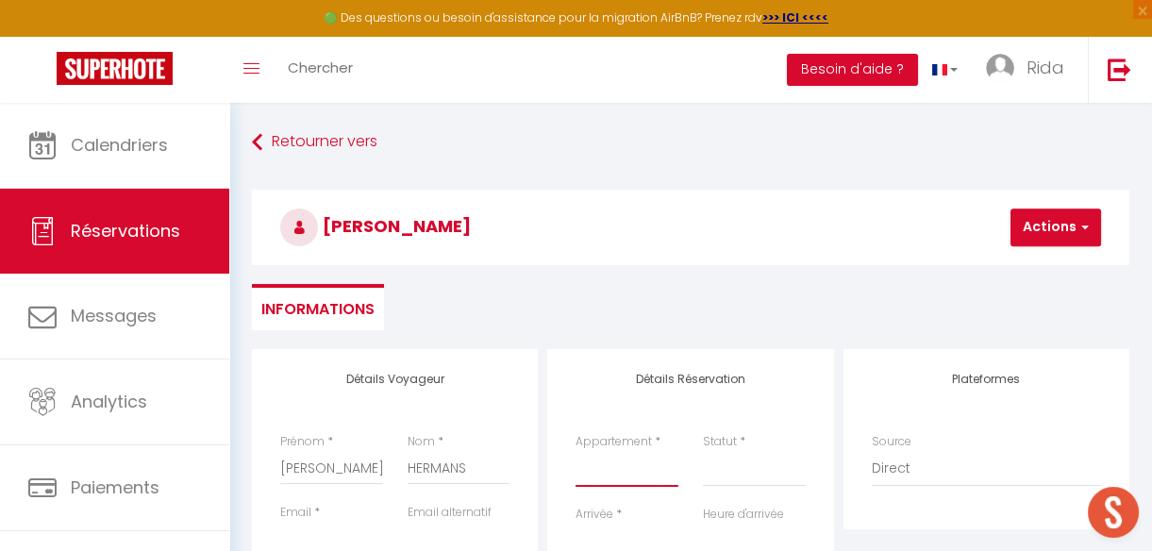
click at [588, 462] on select "B306 Appartement Disneyland Paris PANTIN Appartement Proche Paris Metro A212 · …" at bounding box center [626, 469] width 103 height 36
click at [575, 451] on select "B306 Appartement Disneyland Paris PANTIN Appartement Proche Paris Metro A212 · …" at bounding box center [626, 469] width 103 height 36
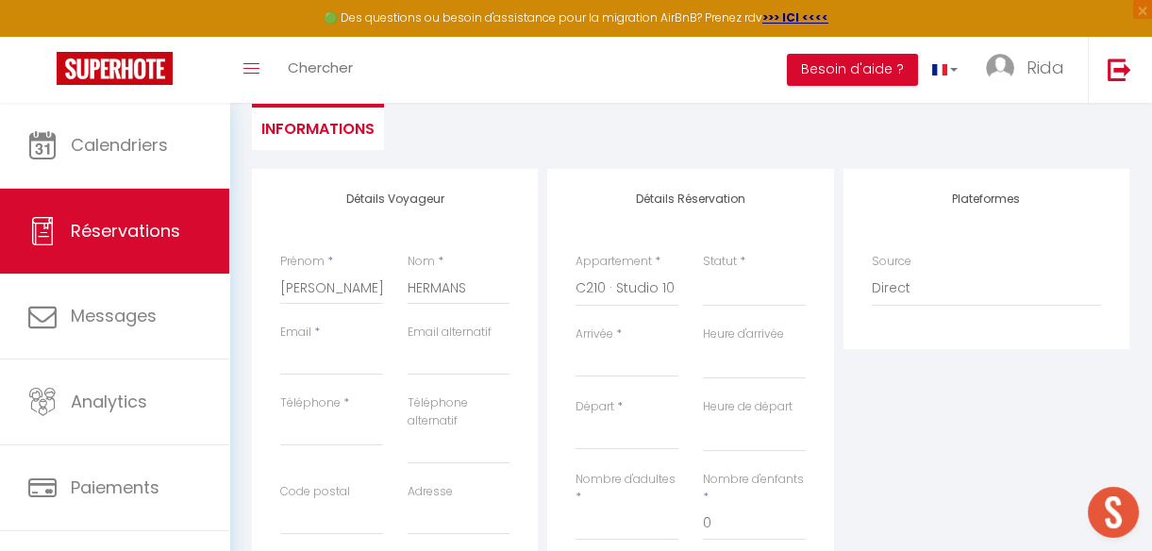
click at [613, 353] on input "Arrivée" at bounding box center [626, 362] width 103 height 25
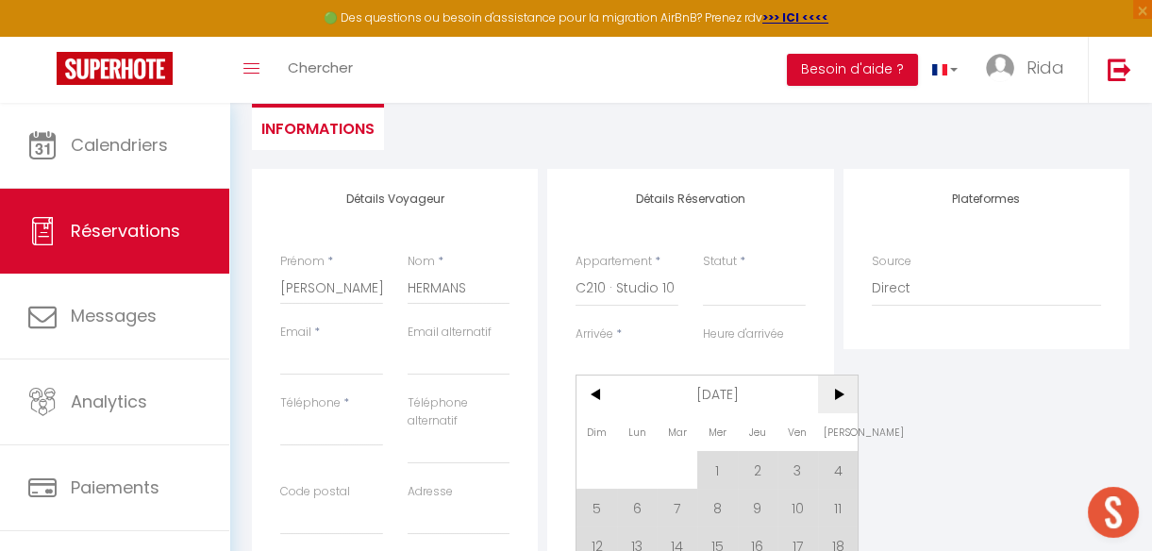
click at [836, 400] on span ">" at bounding box center [838, 394] width 41 height 38
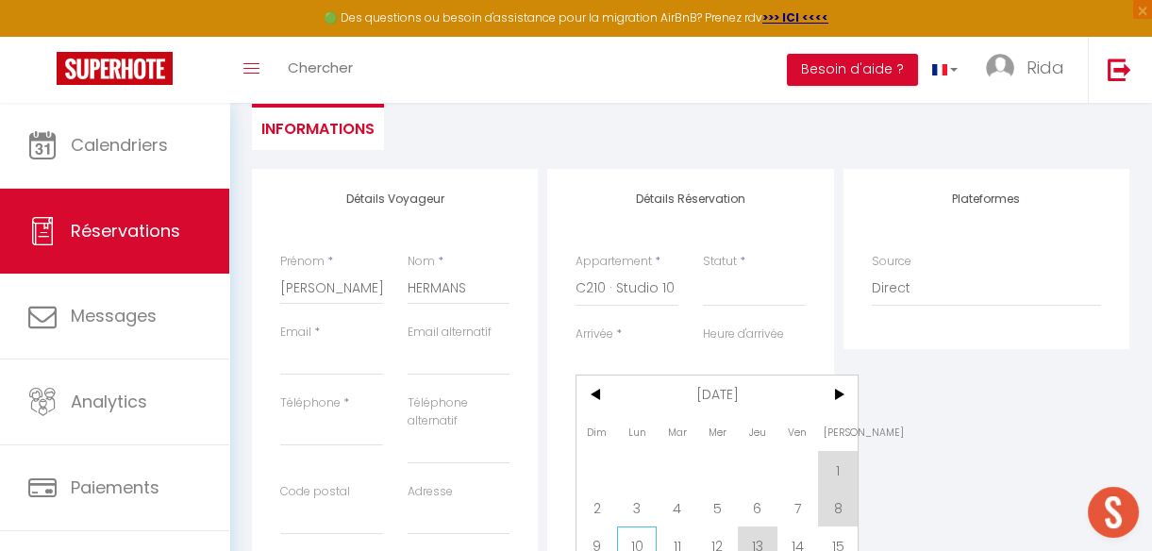
click at [638, 538] on span "10" at bounding box center [637, 545] width 41 height 38
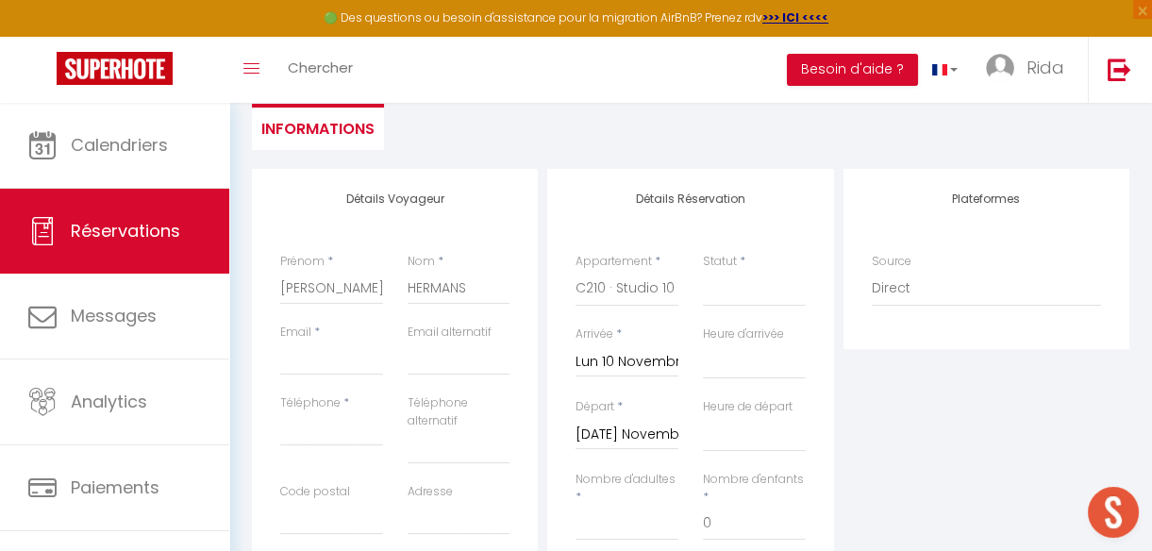
click at [639, 432] on input "Mar 11 Novembre 2025" at bounding box center [626, 434] width 103 height 25
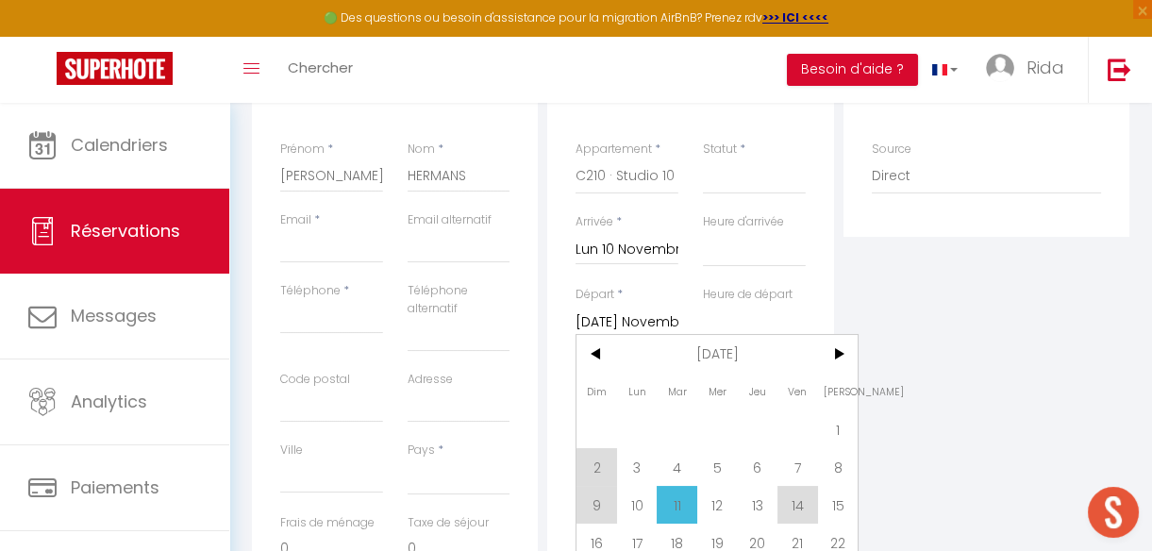
scroll to position [316, 0]
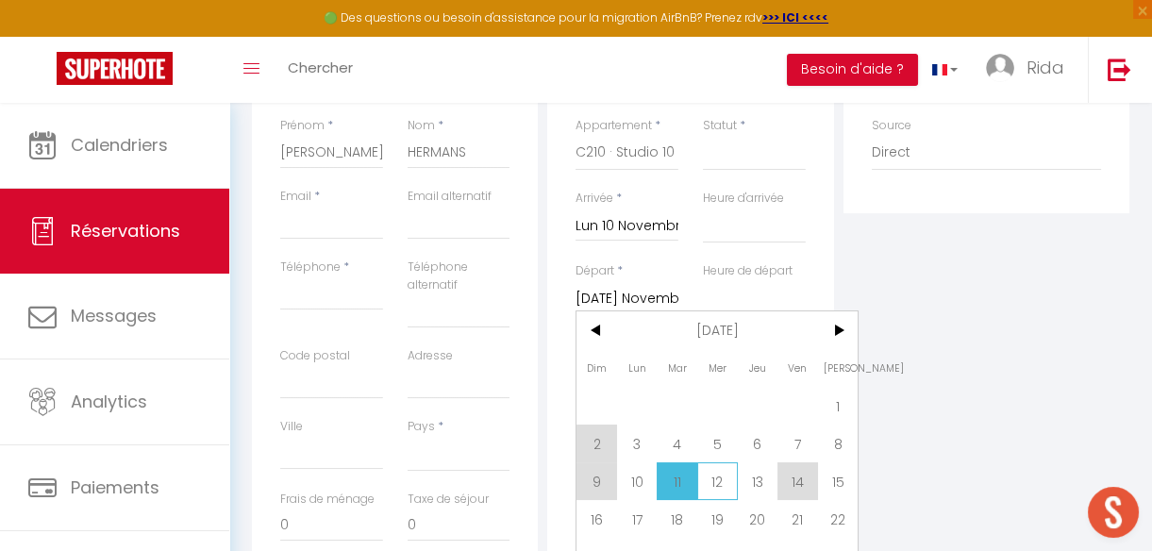
click at [721, 478] on span "12" at bounding box center [717, 481] width 41 height 38
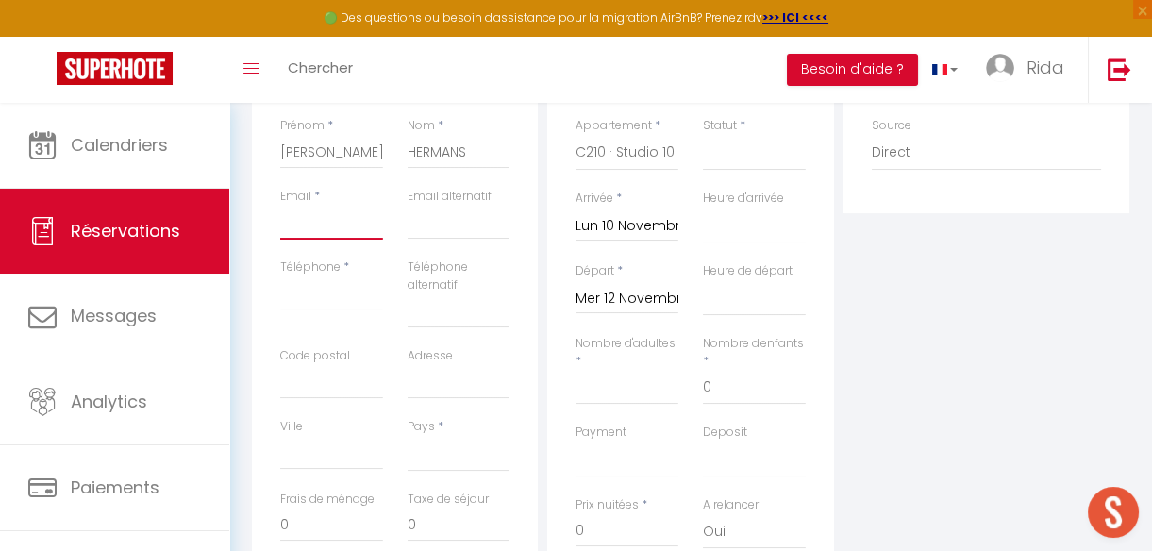
click at [308, 229] on input "Email client" at bounding box center [331, 223] width 103 height 34
click at [298, 299] on input "Téléphone" at bounding box center [331, 293] width 103 height 34
click at [330, 227] on input "Email client" at bounding box center [331, 223] width 103 height 34
click at [936, 241] on div "Plateformes Source Direct Airbnb.com Booking.com Chalet montagne Expedia Gite d…" at bounding box center [985, 379] width 295 height 692
click at [300, 233] on input "Email client" at bounding box center [331, 223] width 103 height 34
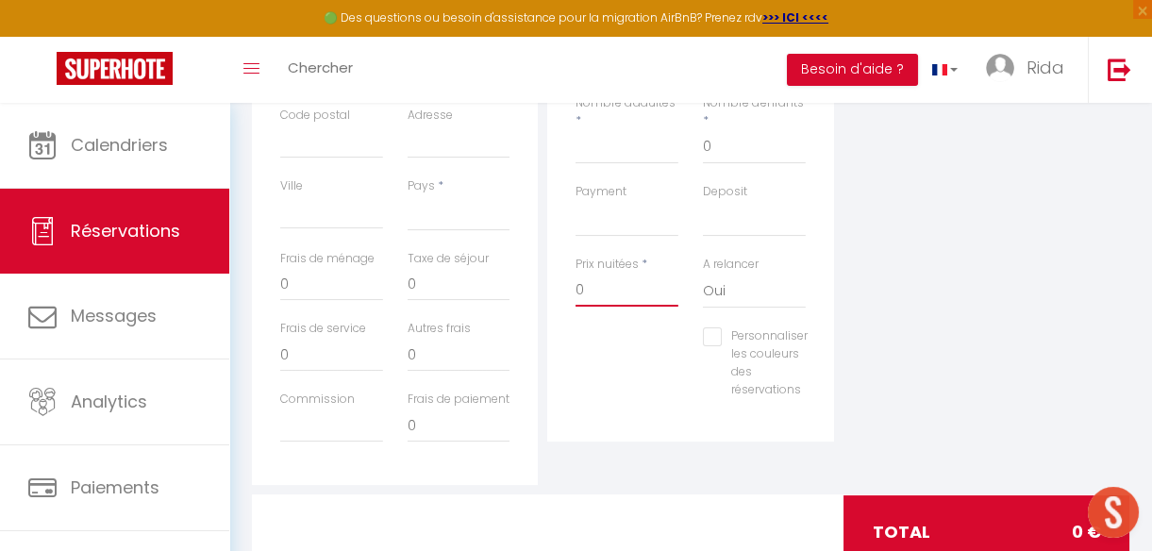
scroll to position [0, 0]
click at [618, 283] on input "0" at bounding box center [626, 290] width 103 height 34
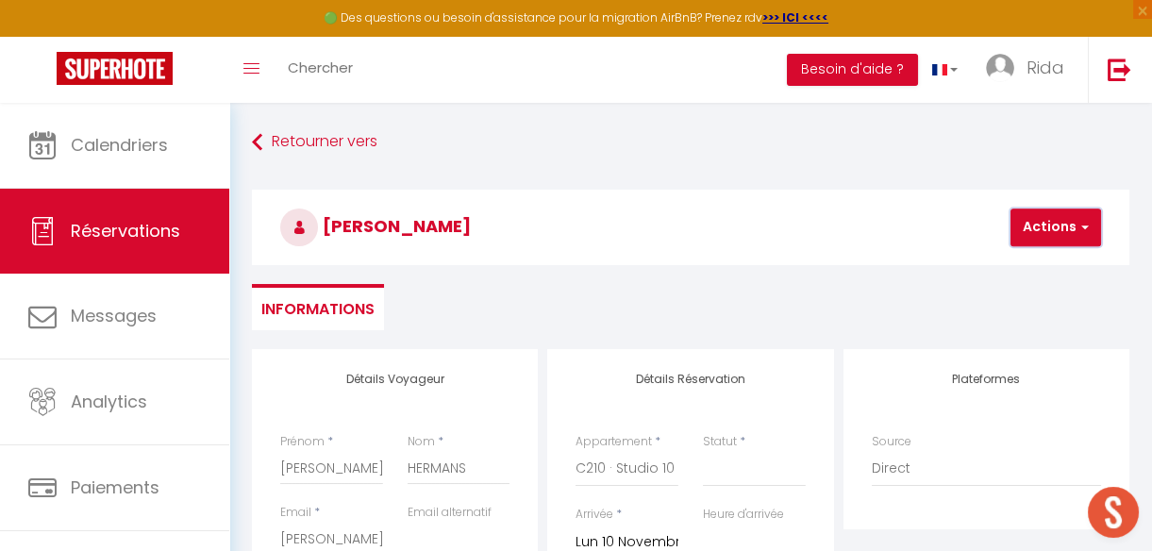
click at [1036, 225] on button "Actions" at bounding box center [1055, 227] width 91 height 38
click at [1035, 261] on link "Enregistrer" at bounding box center [1071, 269] width 149 height 25
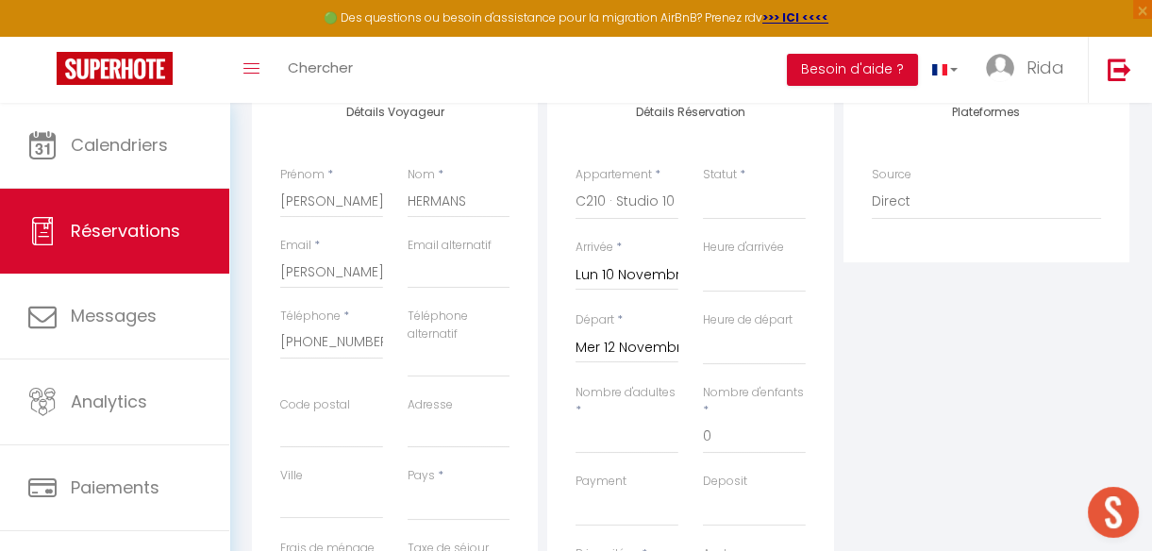
scroll to position [281, 0]
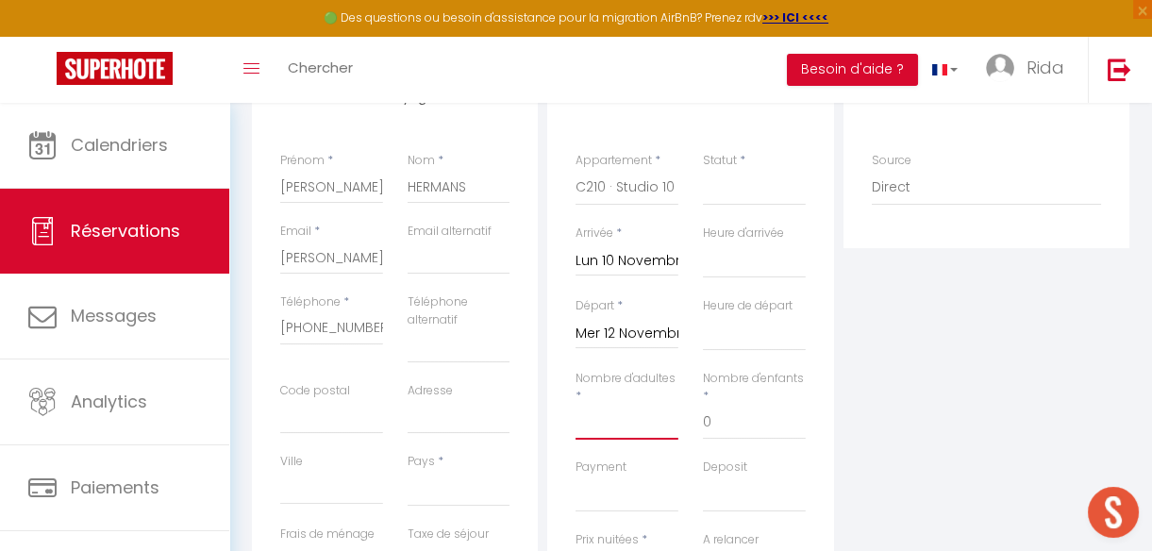
click at [635, 416] on input "Nombre d'adultes" at bounding box center [626, 423] width 103 height 34
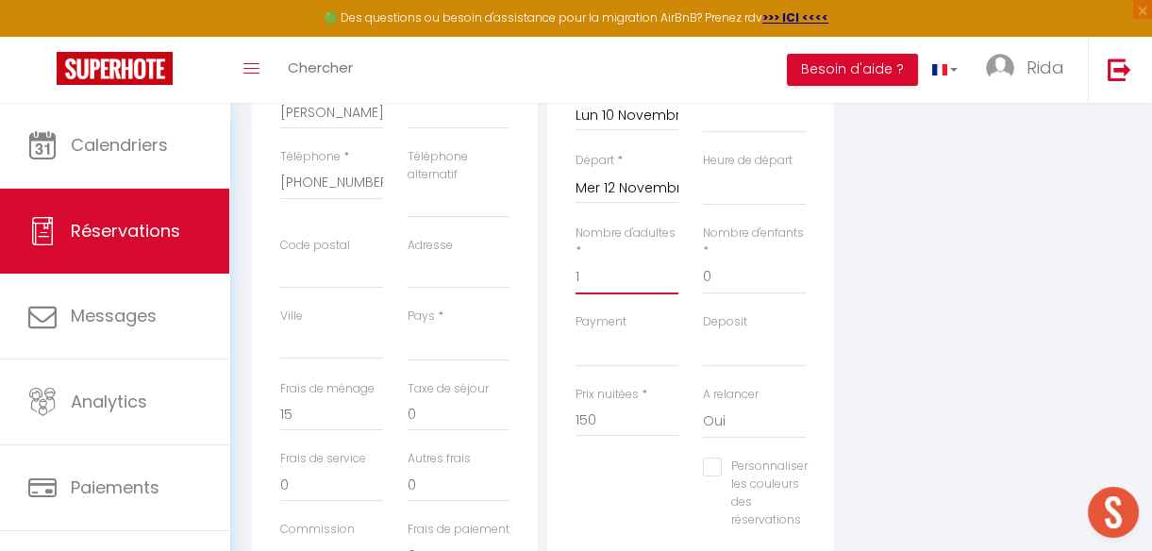
scroll to position [478, 0]
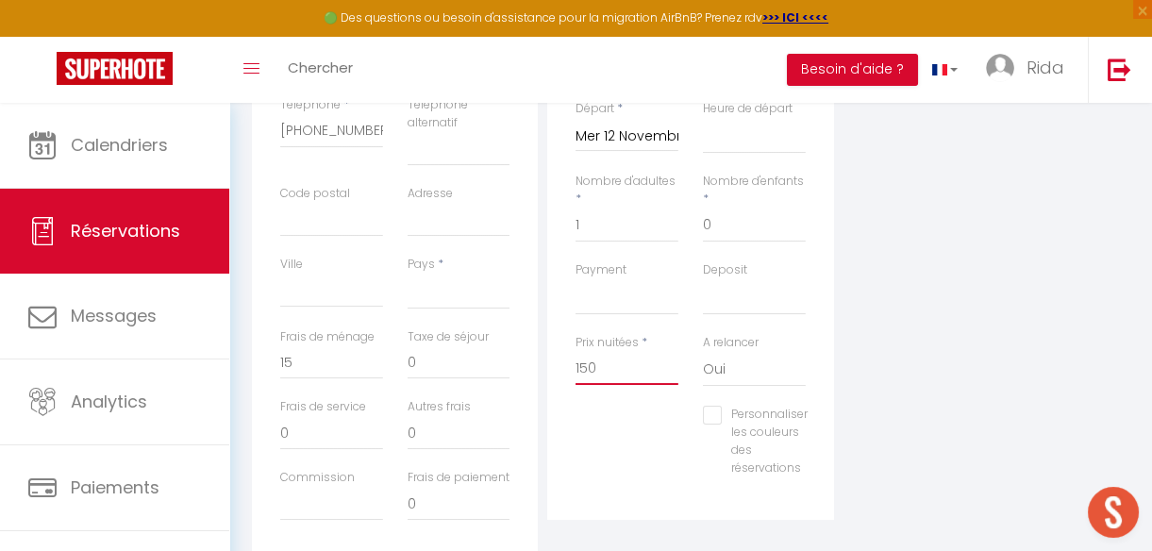
click at [585, 364] on input "150" at bounding box center [626, 368] width 103 height 34
click at [901, 387] on div "Plateformes Source Direct Airbnb.com Booking.com Chalet montagne Expedia Gite d…" at bounding box center [985, 217] width 295 height 692
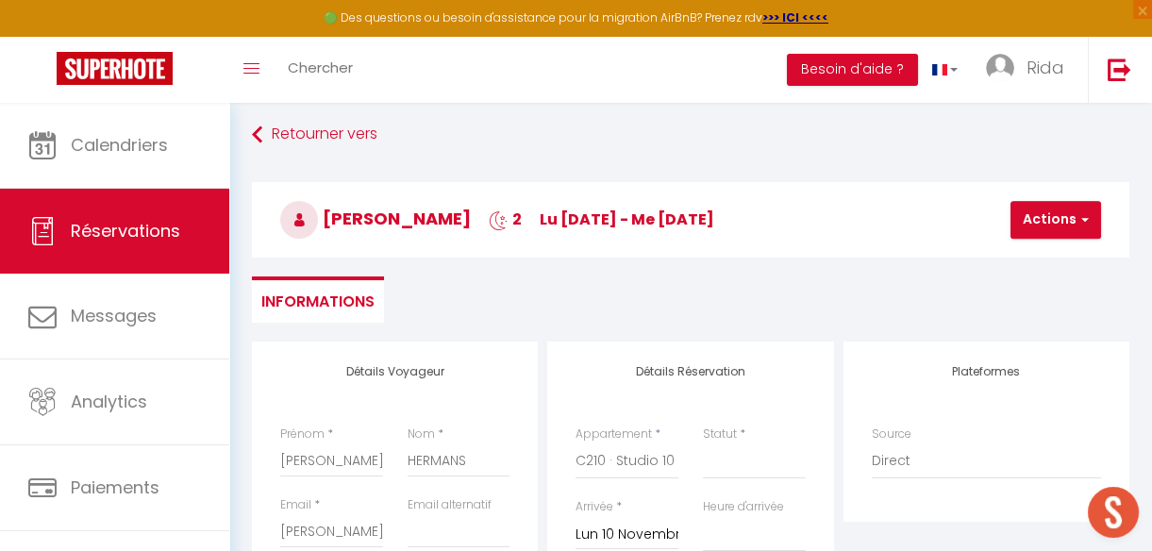
scroll to position [0, 0]
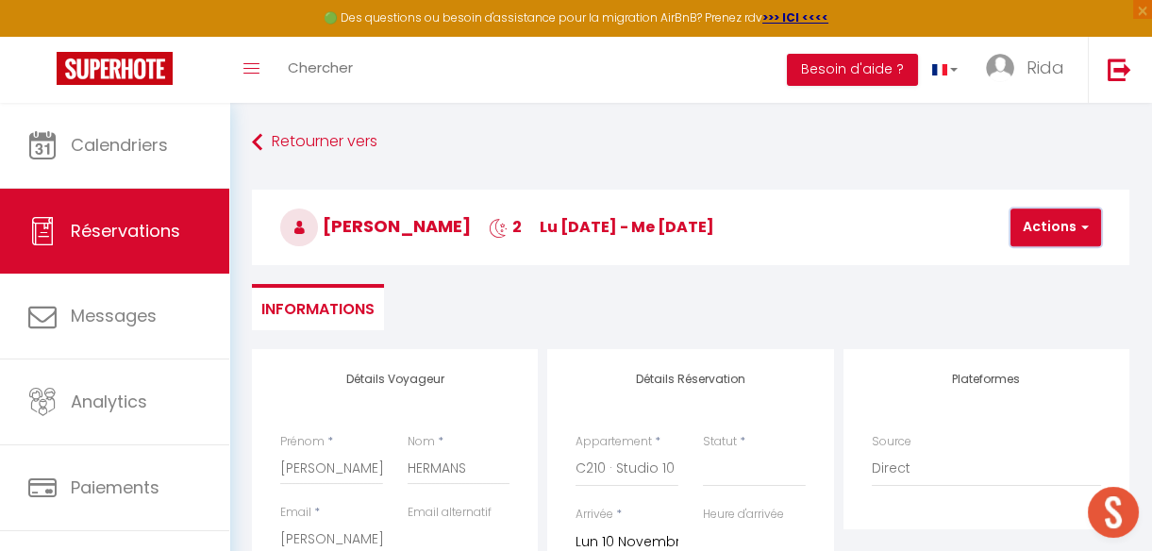
click at [1047, 231] on button "Actions" at bounding box center [1055, 227] width 91 height 38
click at [1042, 267] on link "Enregistrer" at bounding box center [1071, 269] width 149 height 25
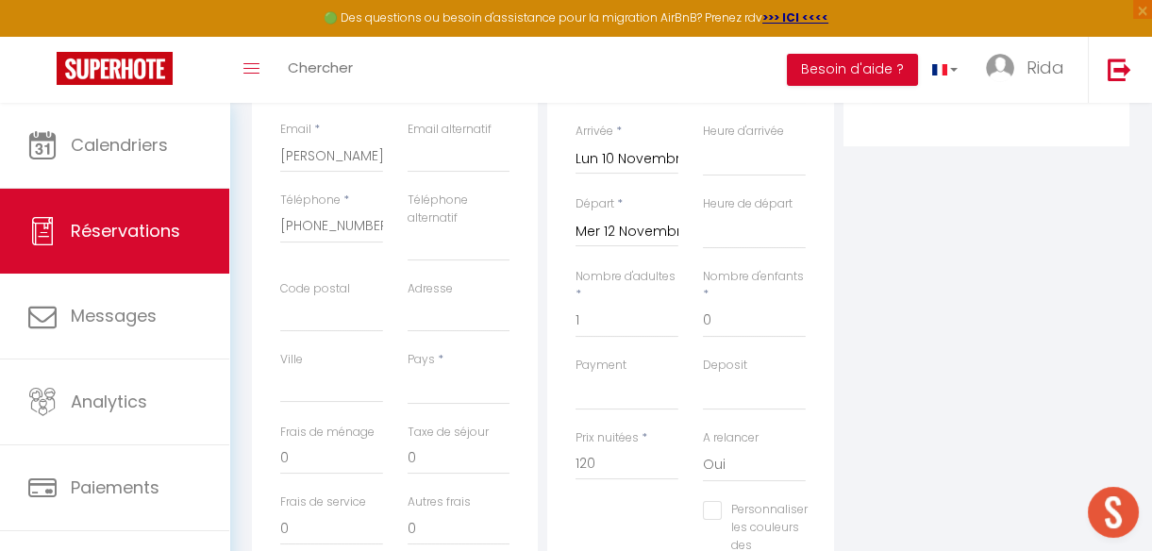
scroll to position [393, 0]
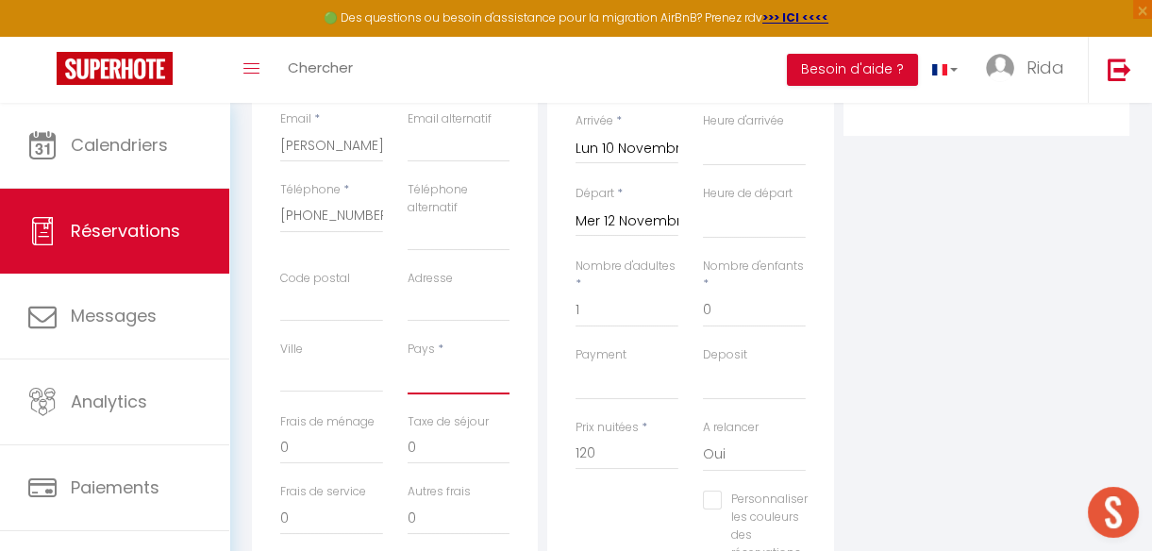
click at [440, 375] on select "France Portugal Afghanistan Albania Algeria American Samoa Andorra Angola Angui…" at bounding box center [458, 376] width 103 height 36
click at [407, 358] on select "France Portugal Afghanistan Albania Algeria American Samoa Andorra Angola Angui…" at bounding box center [458, 376] width 103 height 36
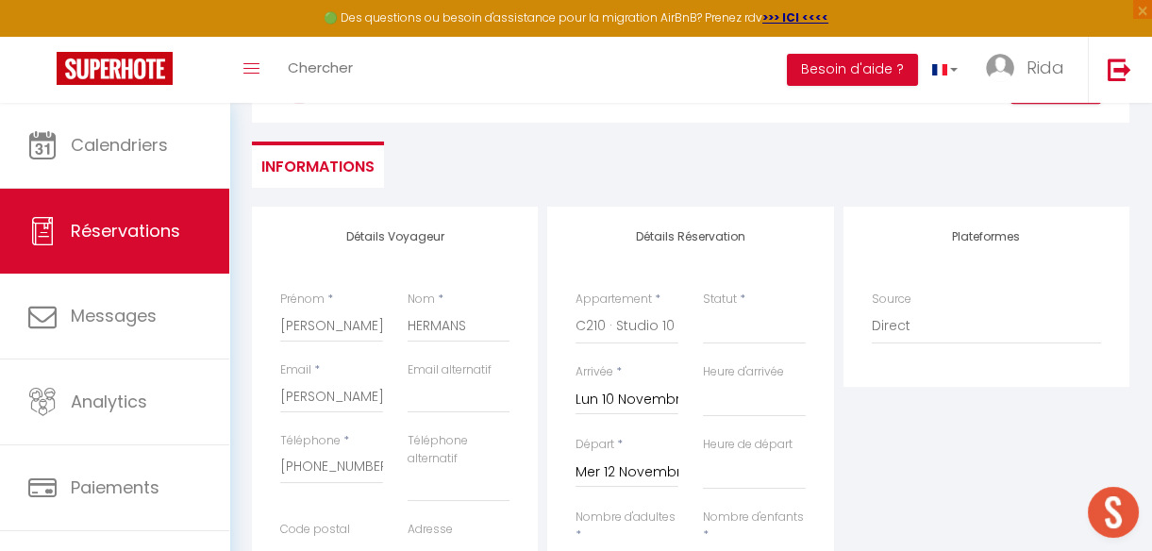
scroll to position [65, 0]
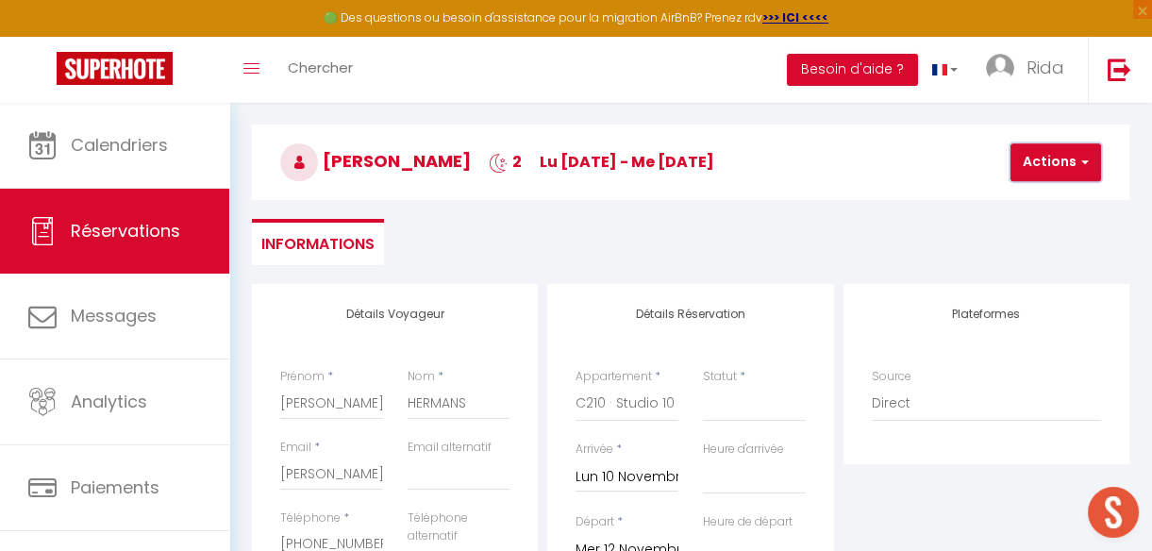
click at [1040, 159] on button "Actions" at bounding box center [1055, 162] width 91 height 38
click at [1019, 204] on link "Enregistrer" at bounding box center [1071, 203] width 149 height 25
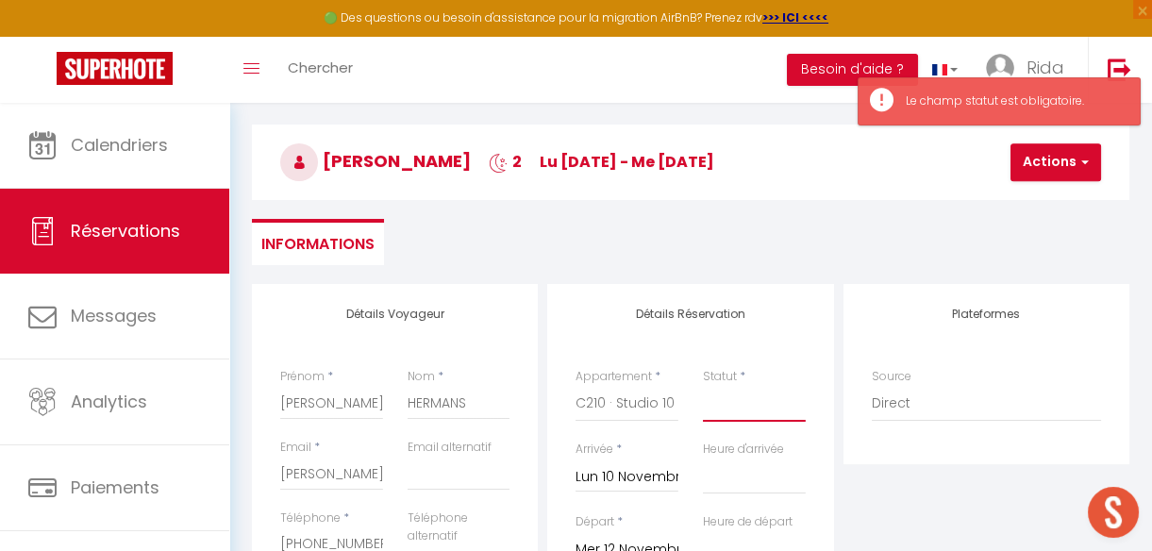
click at [736, 405] on select "Confirmé Non Confirmé Annulé Annulé par le voyageur No Show Request" at bounding box center [754, 404] width 103 height 36
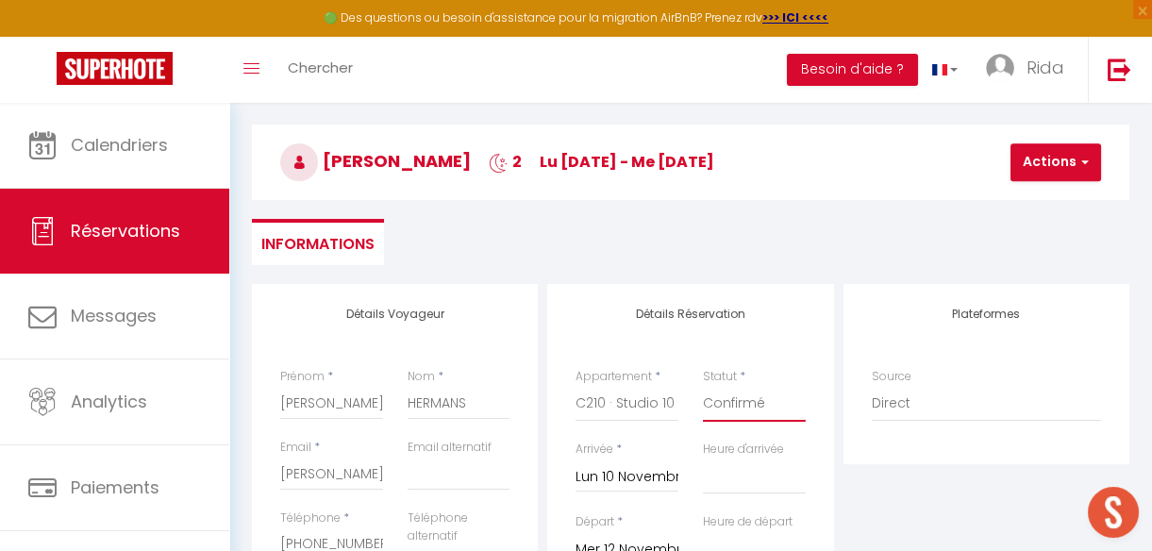
click at [703, 386] on select "Confirmé Non Confirmé Annulé Annulé par le voyageur No Show Request" at bounding box center [754, 404] width 103 height 36
click at [1059, 171] on button "Actions" at bounding box center [1055, 162] width 91 height 38
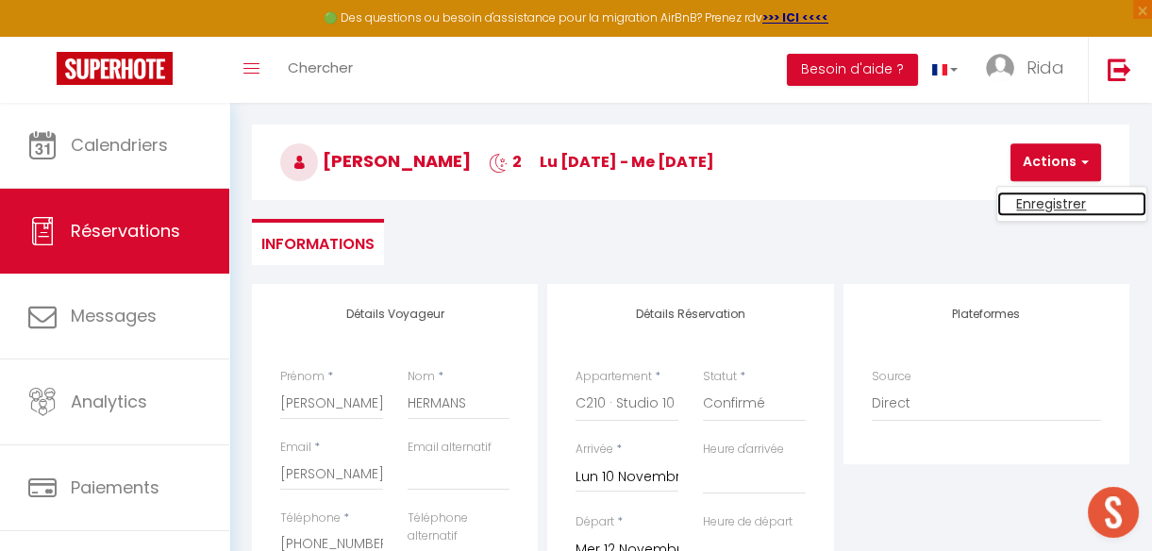
click at [1049, 213] on link "Enregistrer" at bounding box center [1071, 203] width 149 height 25
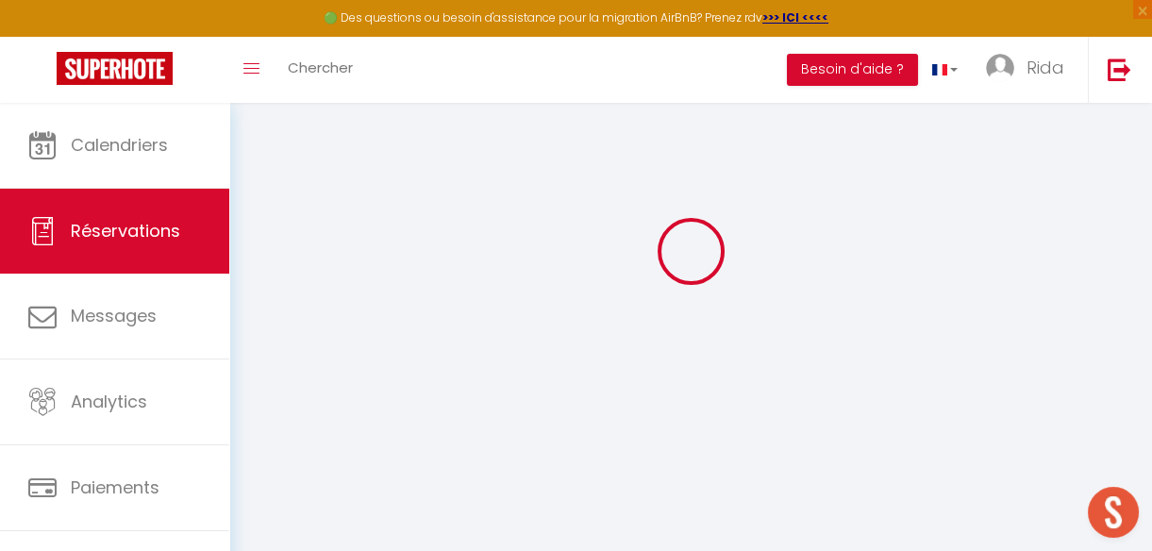
click at [1049, 213] on div at bounding box center [690, 250] width 877 height 381
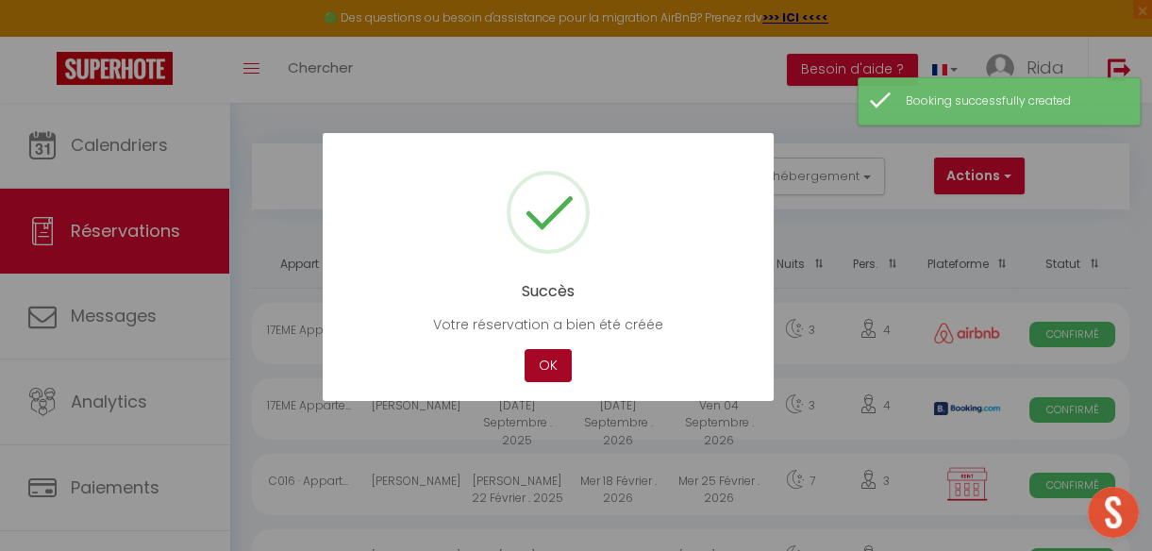
click at [557, 349] on button "OK" at bounding box center [547, 365] width 47 height 33
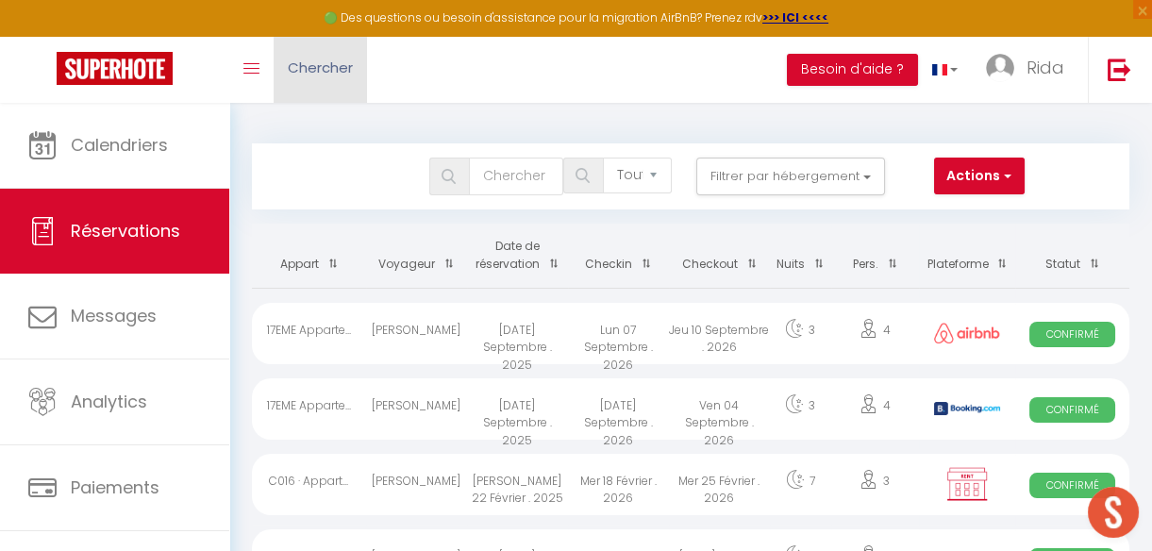
click at [274, 82] on link "Chercher" at bounding box center [319, 70] width 93 height 66
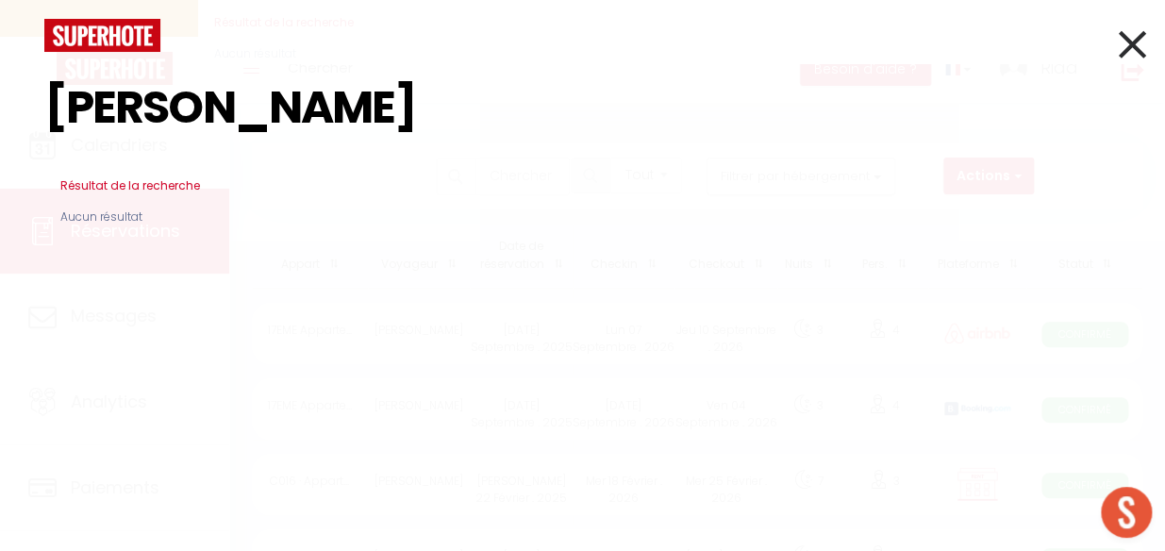
click at [1135, 48] on icon at bounding box center [1131, 44] width 27 height 47
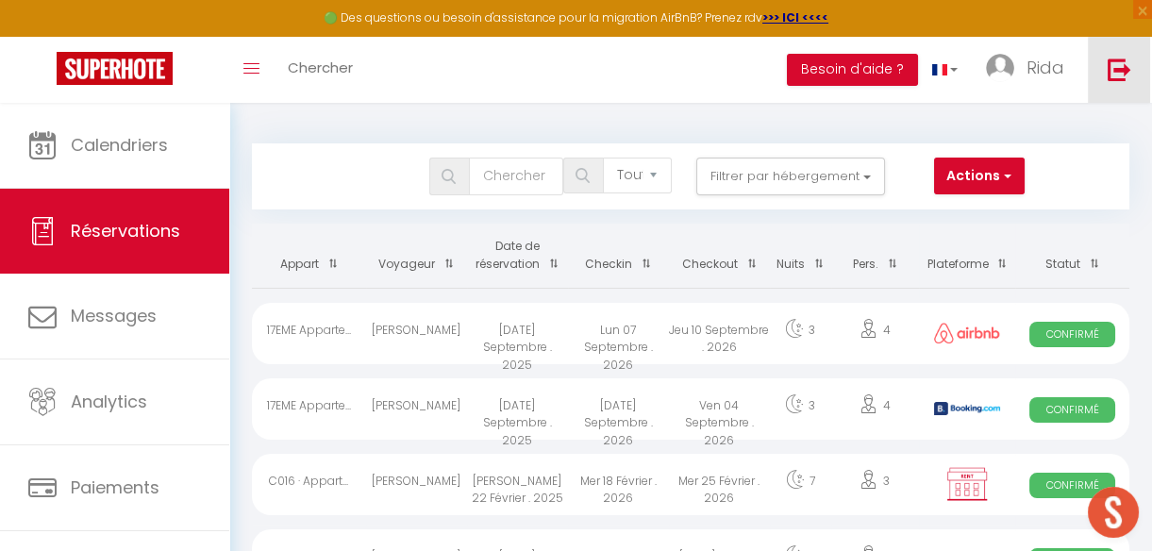
click at [1125, 77] on img at bounding box center [1119, 70] width 24 height 24
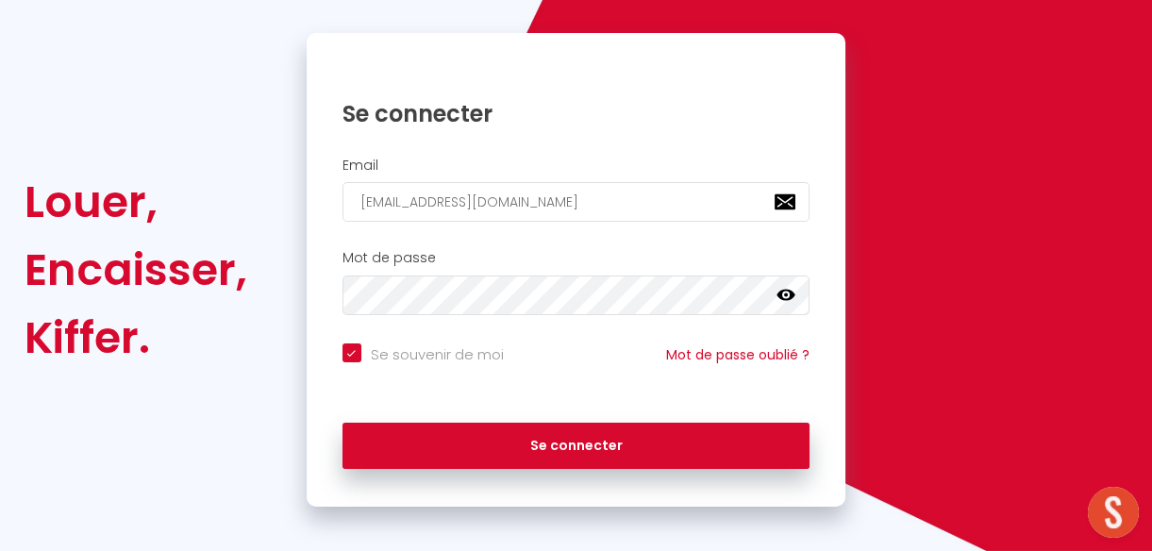
scroll to position [181, 0]
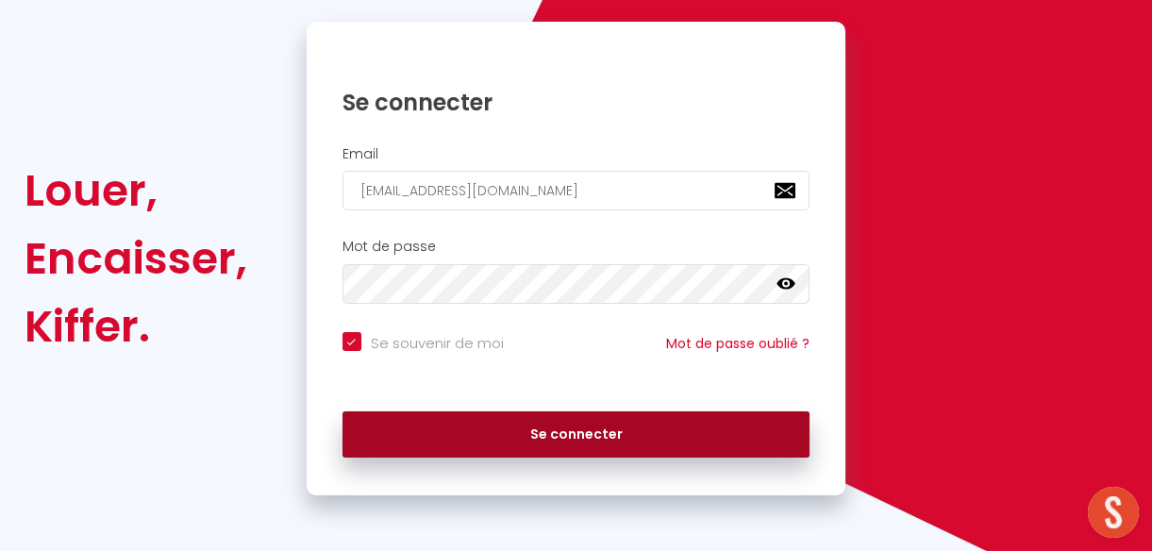
click at [754, 417] on button "Se connecter" at bounding box center [576, 434] width 468 height 47
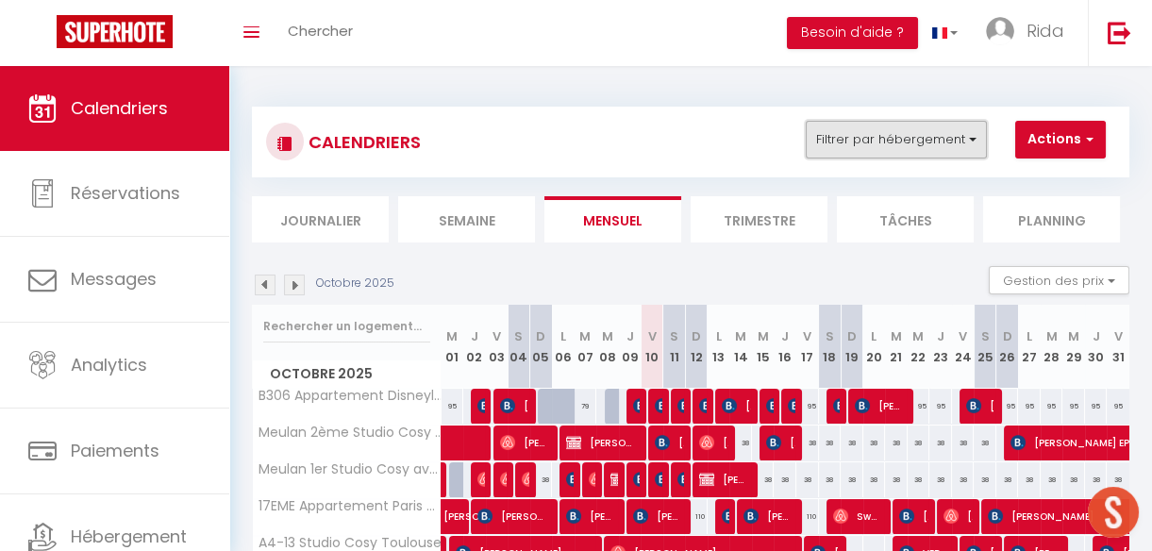
click at [881, 136] on button "Filtrer par hébergement" at bounding box center [895, 140] width 181 height 38
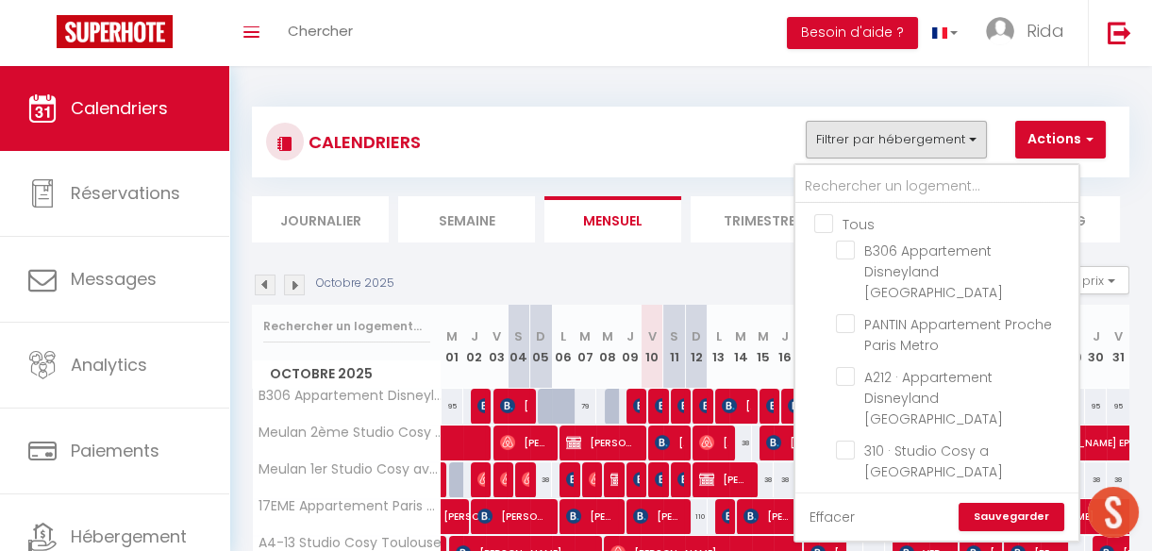
click at [830, 518] on link "Effacer" at bounding box center [831, 516] width 45 height 21
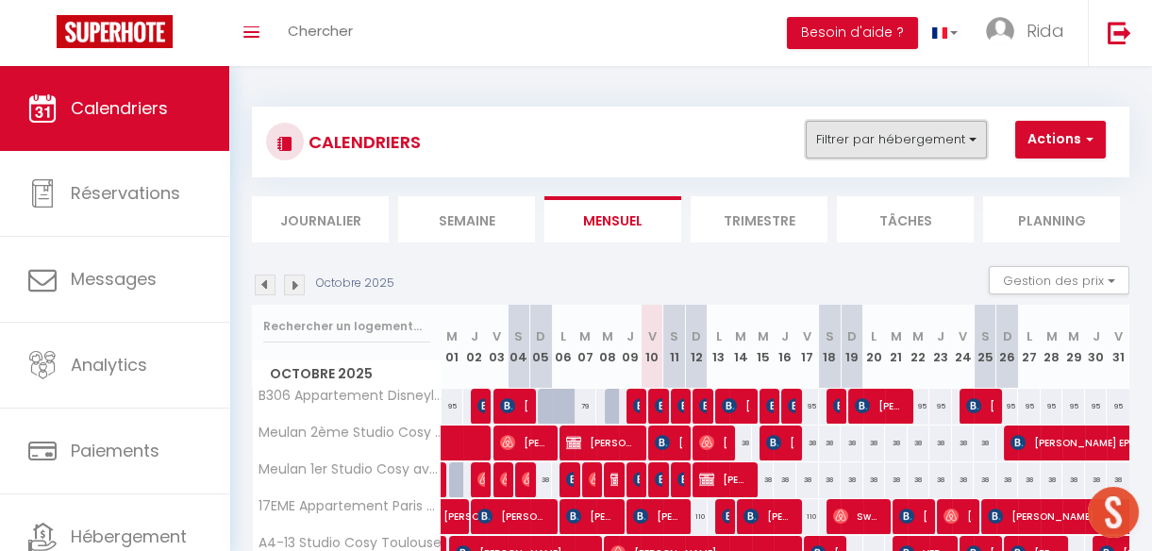
click at [870, 136] on button "Filtrer par hébergement" at bounding box center [895, 140] width 181 height 38
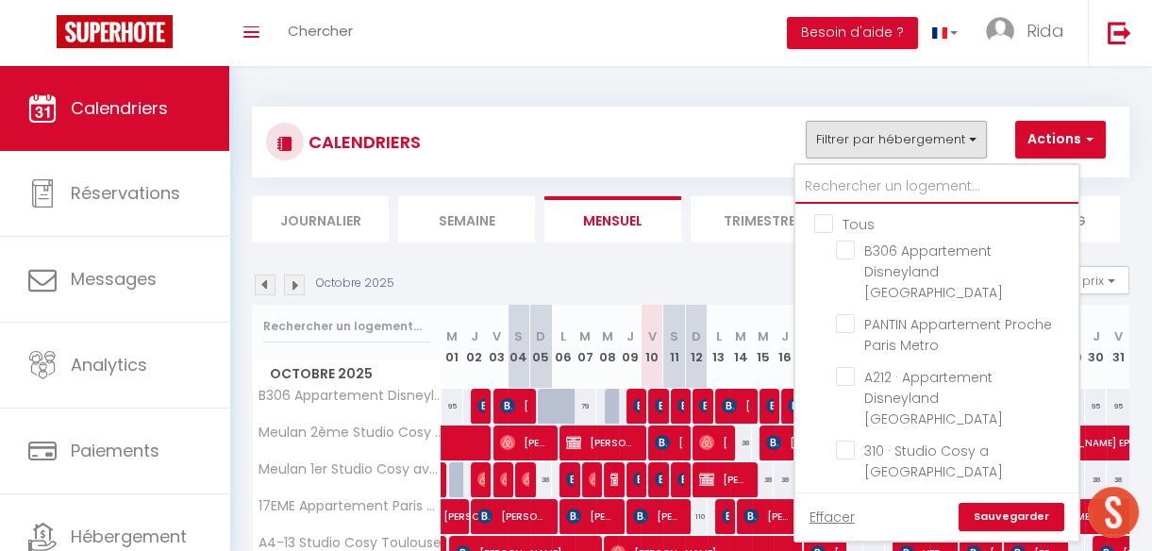
click at [864, 171] on input "text" at bounding box center [936, 187] width 283 height 34
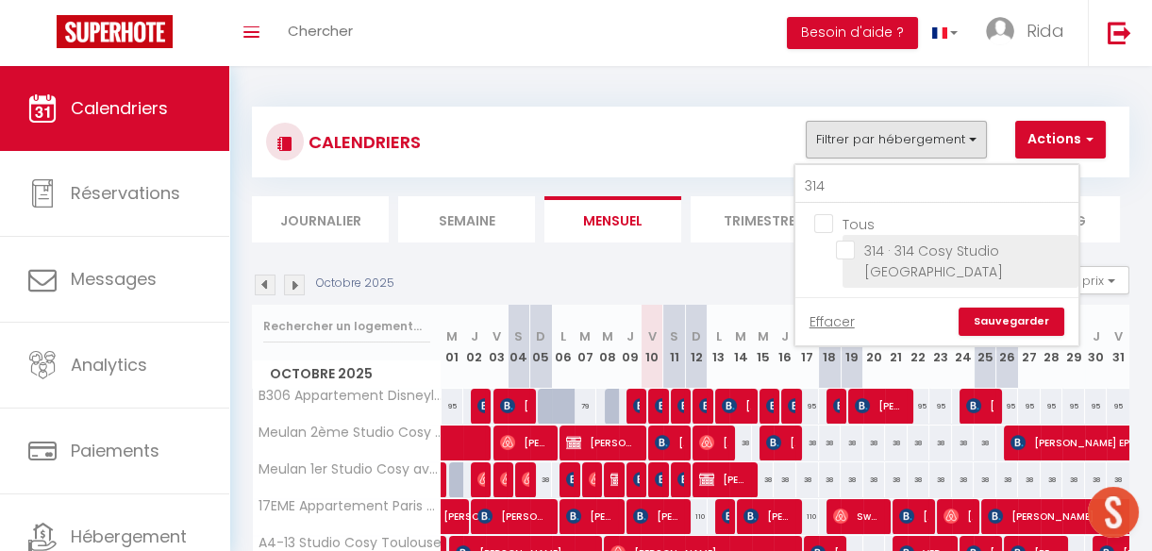
click at [844, 251] on input "314 · 314 Cosy Studio [GEOGRAPHIC_DATA]" at bounding box center [954, 249] width 236 height 19
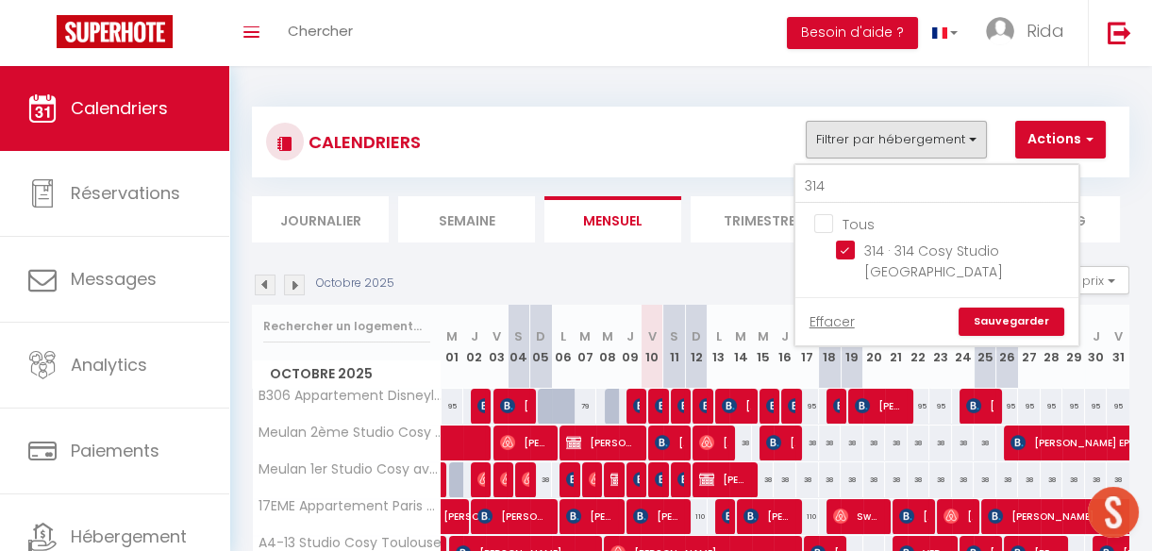
click at [990, 307] on link "Sauvegarder" at bounding box center [1011, 321] width 106 height 28
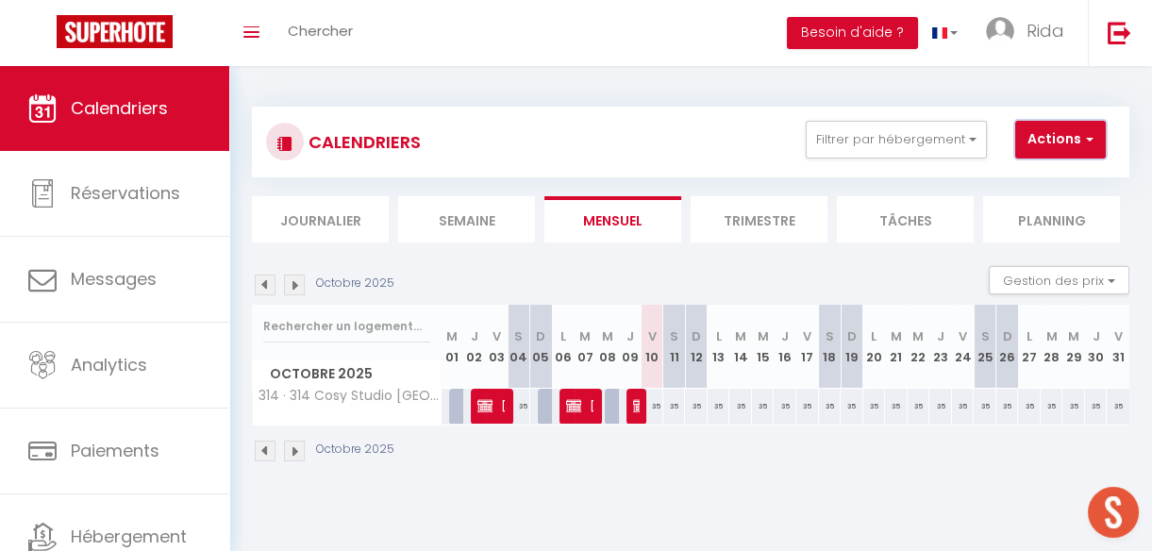
click at [1037, 134] on button "Actions" at bounding box center [1060, 140] width 91 height 38
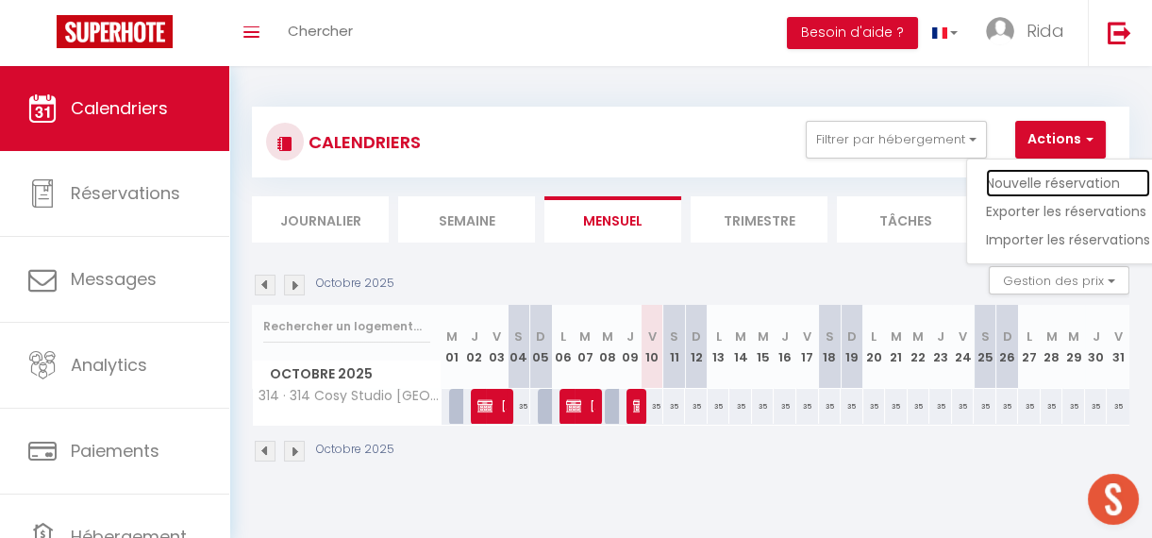
click at [1036, 180] on link "Nouvelle réservation" at bounding box center [1068, 183] width 164 height 28
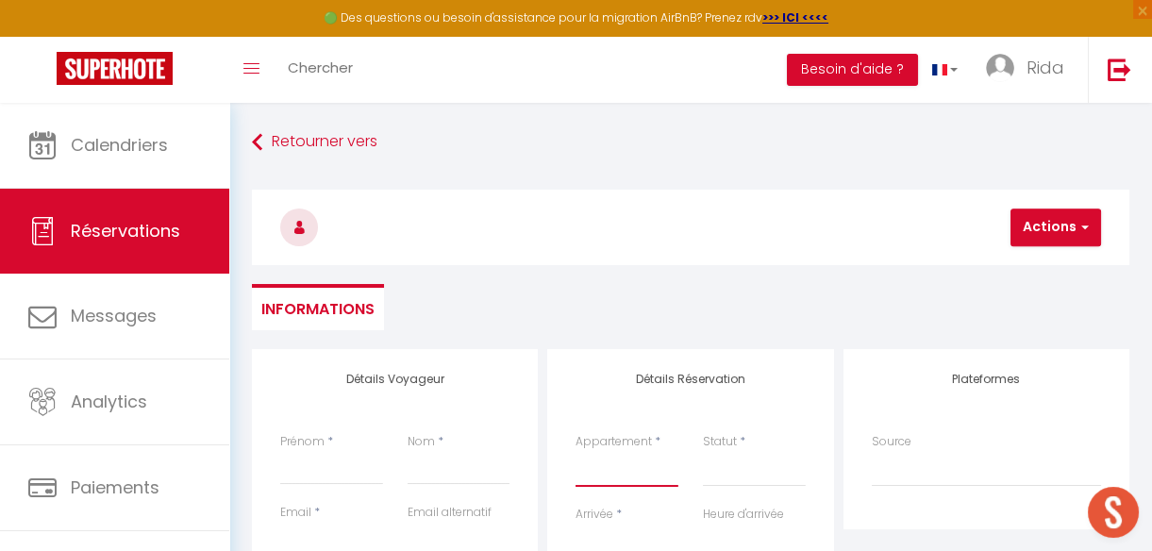
click at [644, 461] on select "B306 Appartement Disneyland Paris PANTIN Appartement Proche Paris Metro A212 · …" at bounding box center [626, 469] width 103 height 36
click at [575, 451] on select "B306 Appartement Disneyland Paris PANTIN Appartement Proche Paris Metro A212 · …" at bounding box center [626, 469] width 103 height 36
click at [725, 462] on select "Confirmé Non Confirmé Annulé Annulé par le voyageur No Show Request" at bounding box center [754, 469] width 103 height 36
click at [703, 451] on select "Confirmé Non Confirmé Annulé Annulé par le voyageur No Show Request" at bounding box center [754, 469] width 103 height 36
click at [292, 471] on input "Prénom" at bounding box center [331, 468] width 103 height 34
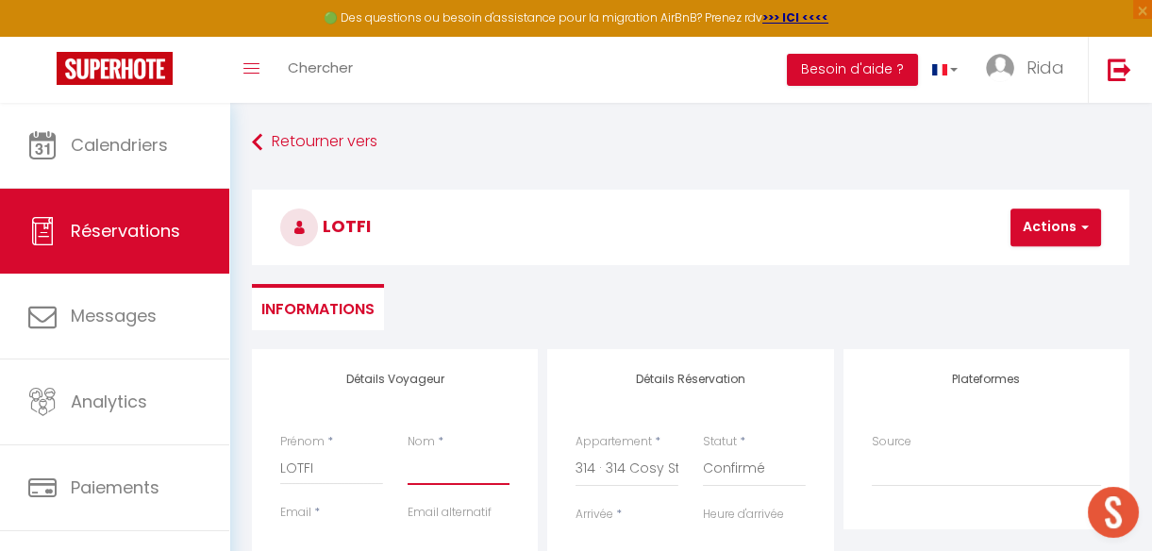
click at [423, 464] on input "Nom" at bounding box center [458, 468] width 103 height 34
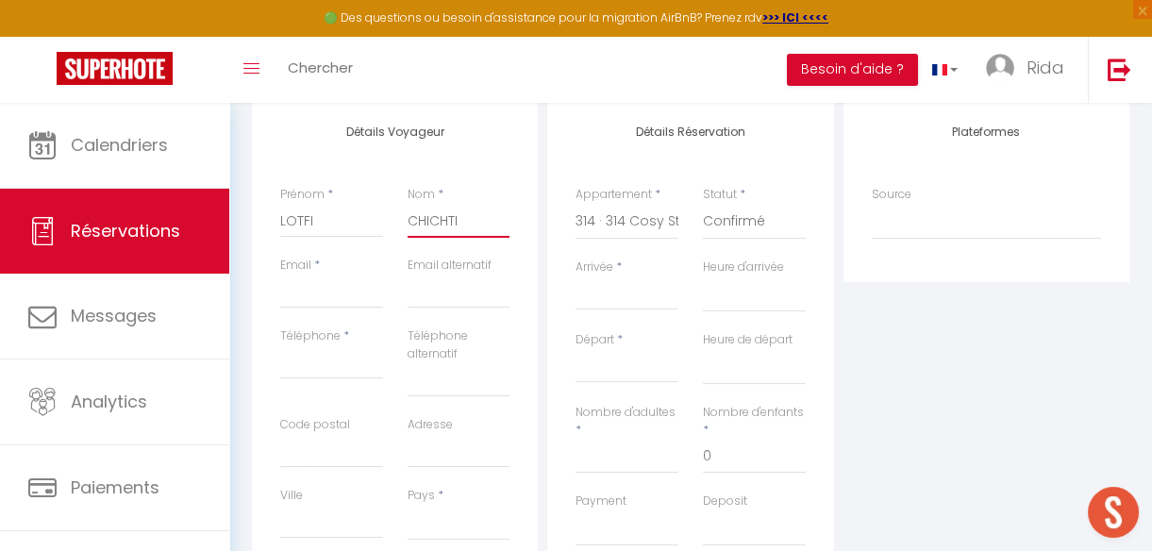
scroll to position [263, 0]
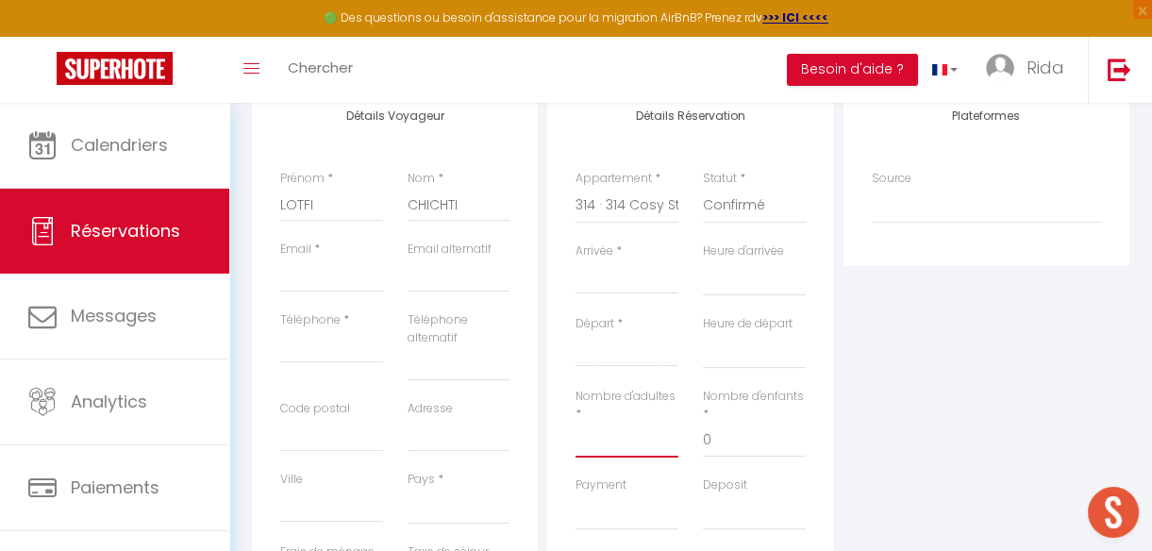
click at [605, 428] on input "Nombre d'adultes" at bounding box center [626, 440] width 103 height 34
click at [624, 280] on input "Arrivée" at bounding box center [626, 279] width 103 height 25
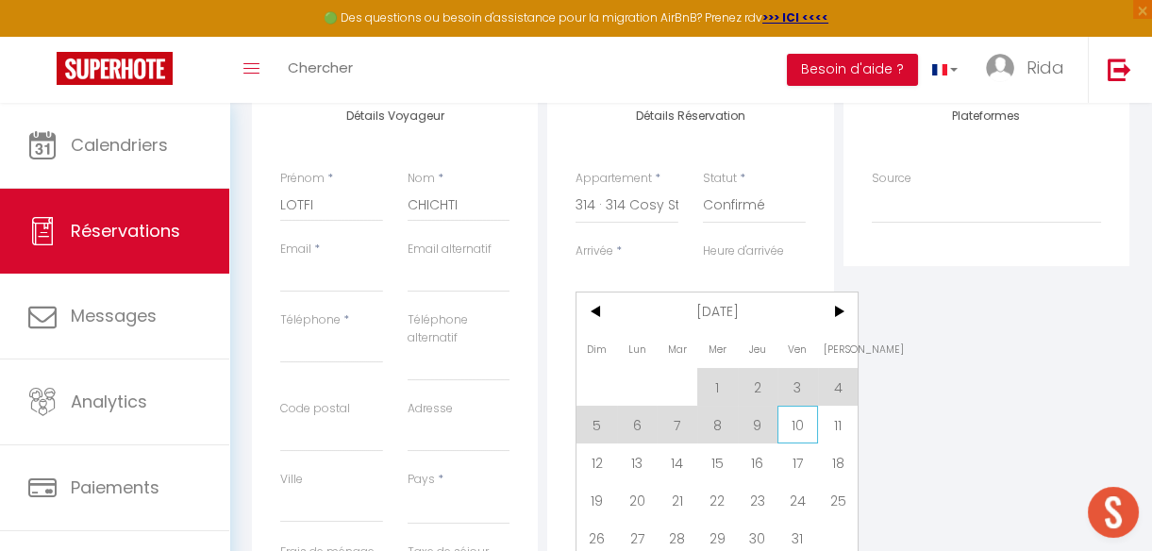
click at [787, 416] on span "10" at bounding box center [797, 425] width 41 height 38
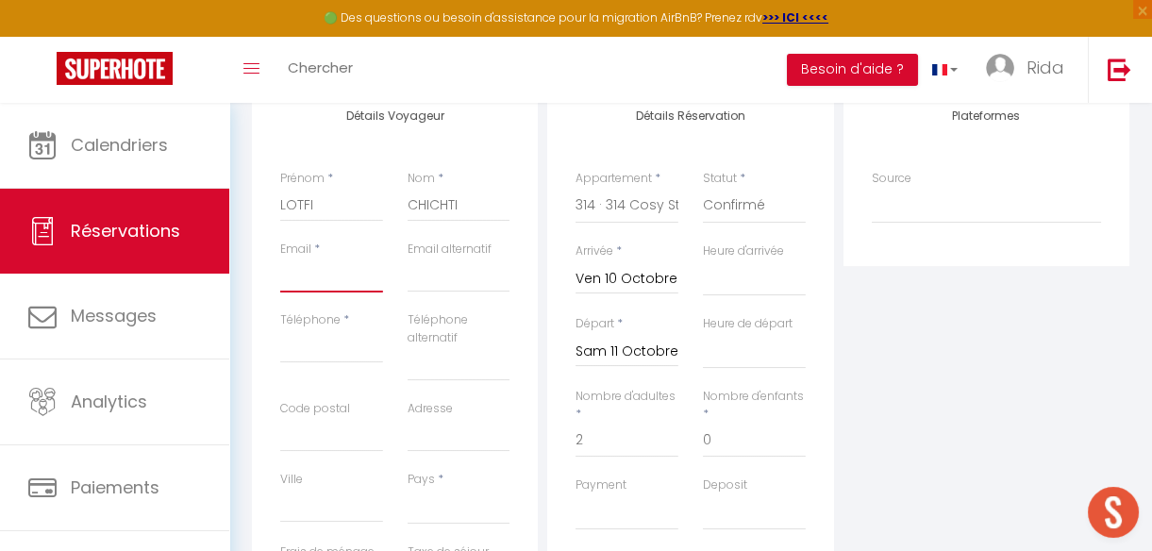
click at [310, 271] on input "Email client" at bounding box center [331, 275] width 103 height 34
click at [305, 355] on input "Téléphone" at bounding box center [331, 346] width 103 height 34
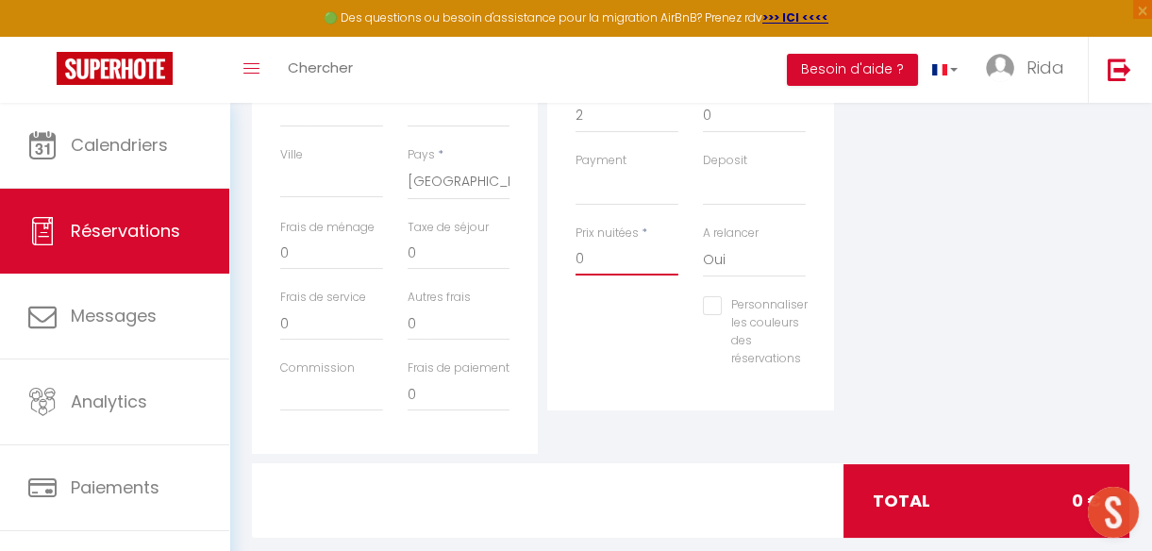
scroll to position [0, 0]
click at [626, 264] on input "0" at bounding box center [626, 258] width 103 height 34
click at [583, 254] on input "044.46" at bounding box center [626, 258] width 103 height 34
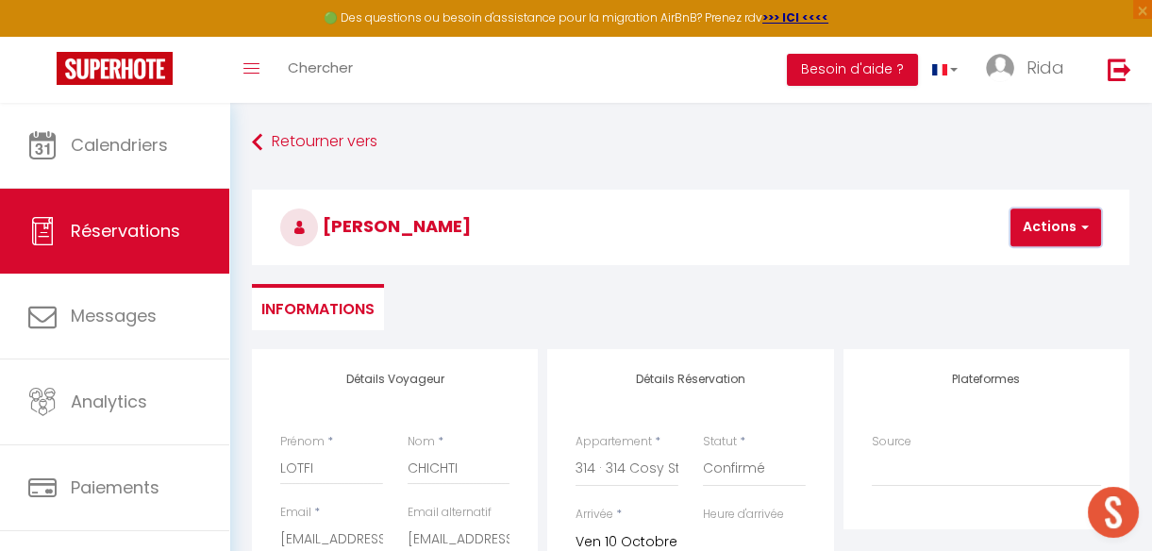
click at [1069, 220] on button "Actions" at bounding box center [1055, 227] width 91 height 38
click at [1052, 266] on link "Enregistrer" at bounding box center [1071, 269] width 149 height 25
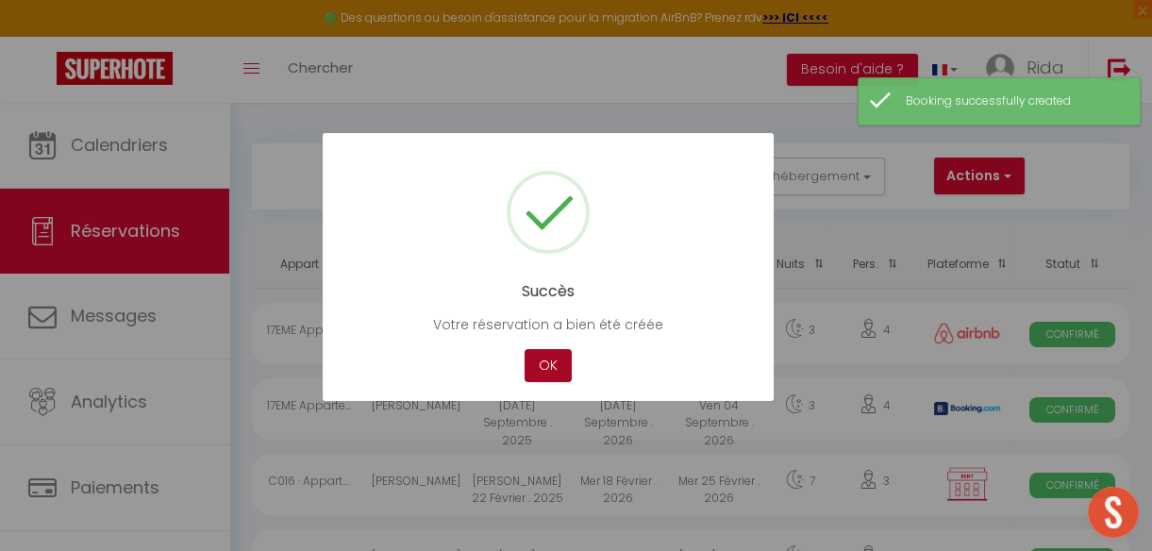
click at [544, 369] on button "OK" at bounding box center [547, 365] width 47 height 33
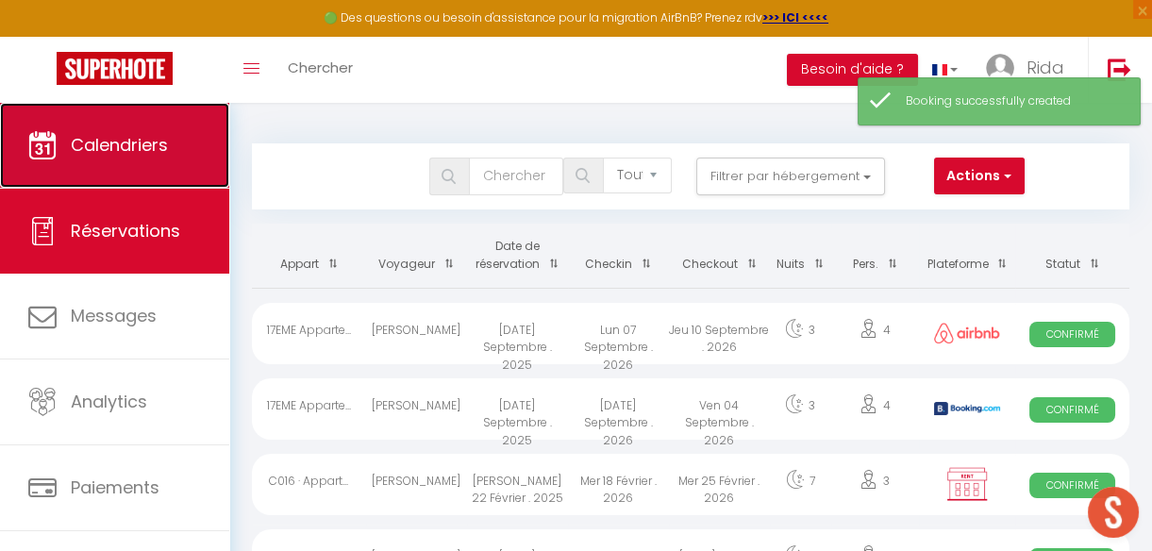
click at [151, 158] on link "Calendriers" at bounding box center [114, 145] width 229 height 85
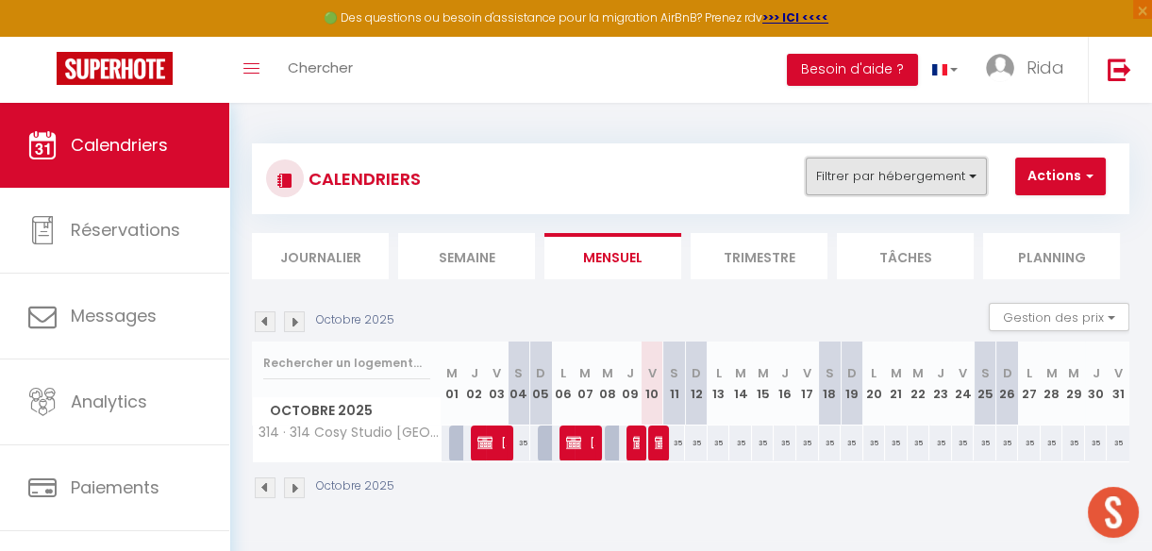
click at [849, 191] on button "Filtrer par hébergement" at bounding box center [895, 176] width 181 height 38
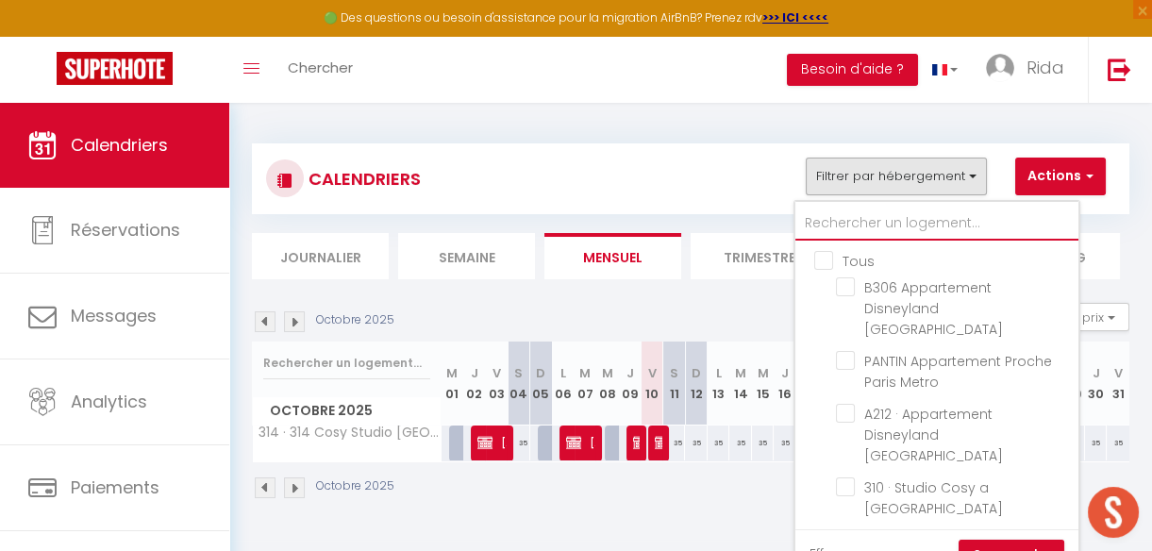
click at [853, 223] on input "text" at bounding box center [936, 224] width 283 height 34
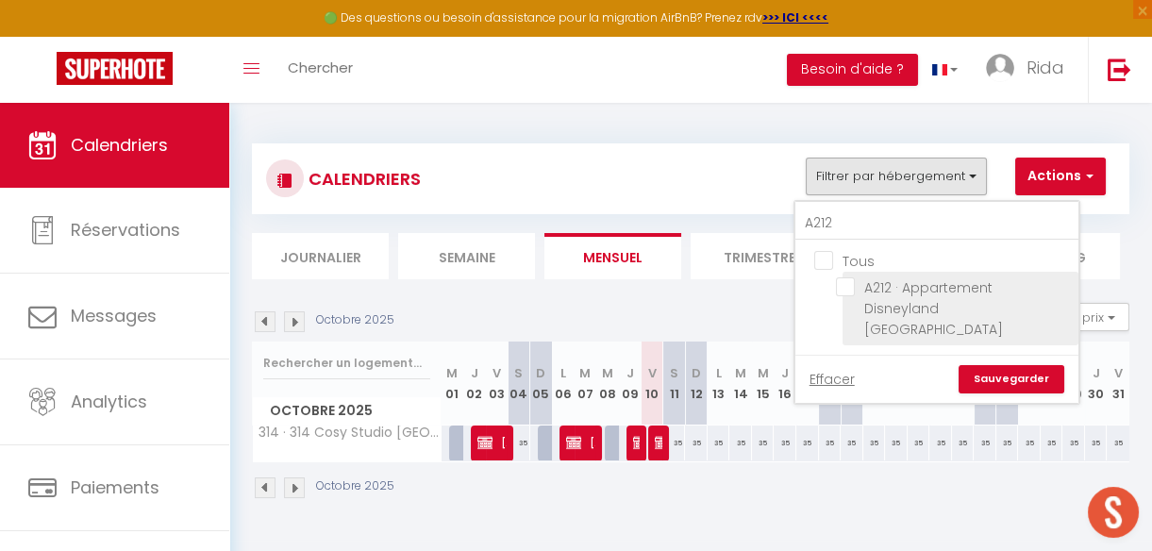
click at [848, 278] on input "A212 · Appartement Disneyland [GEOGRAPHIC_DATA]" at bounding box center [954, 286] width 236 height 19
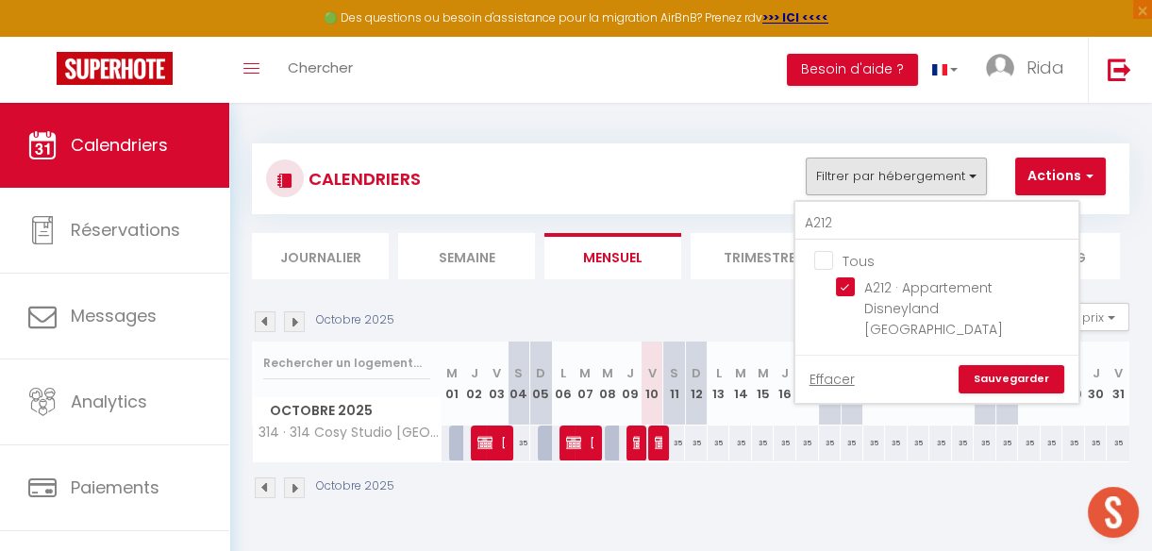
click at [1003, 365] on link "Sauvegarder" at bounding box center [1011, 379] width 106 height 28
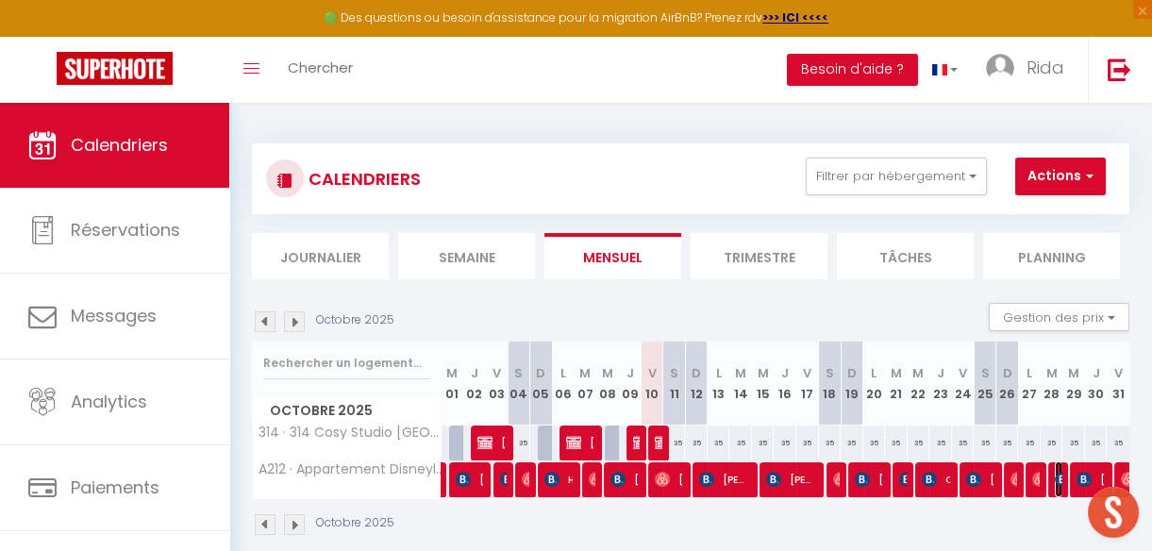
click at [1054, 476] on img at bounding box center [1061, 479] width 15 height 15
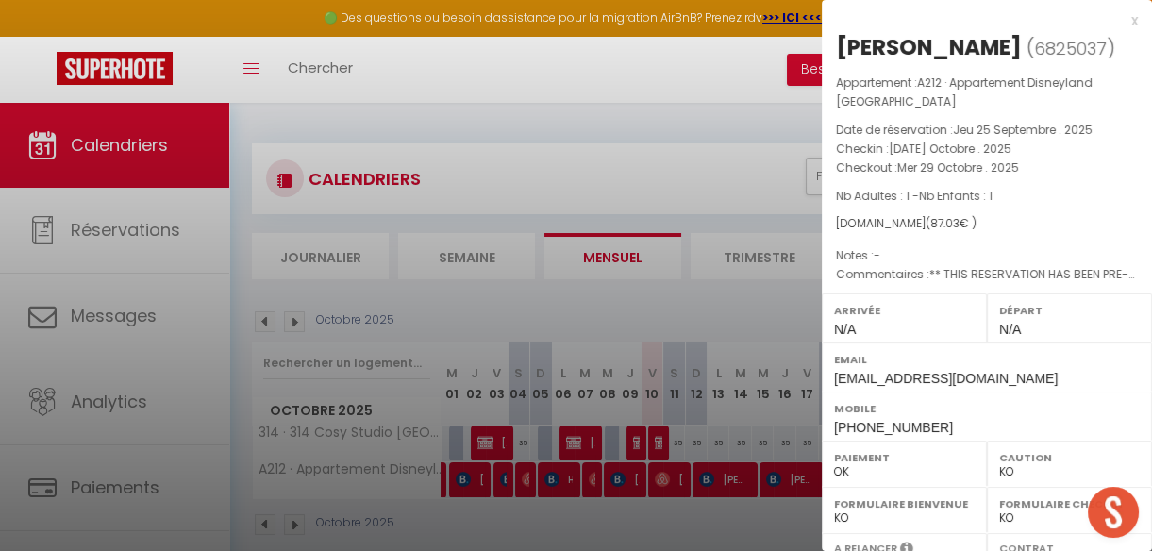
click at [734, 116] on div at bounding box center [576, 275] width 1152 height 551
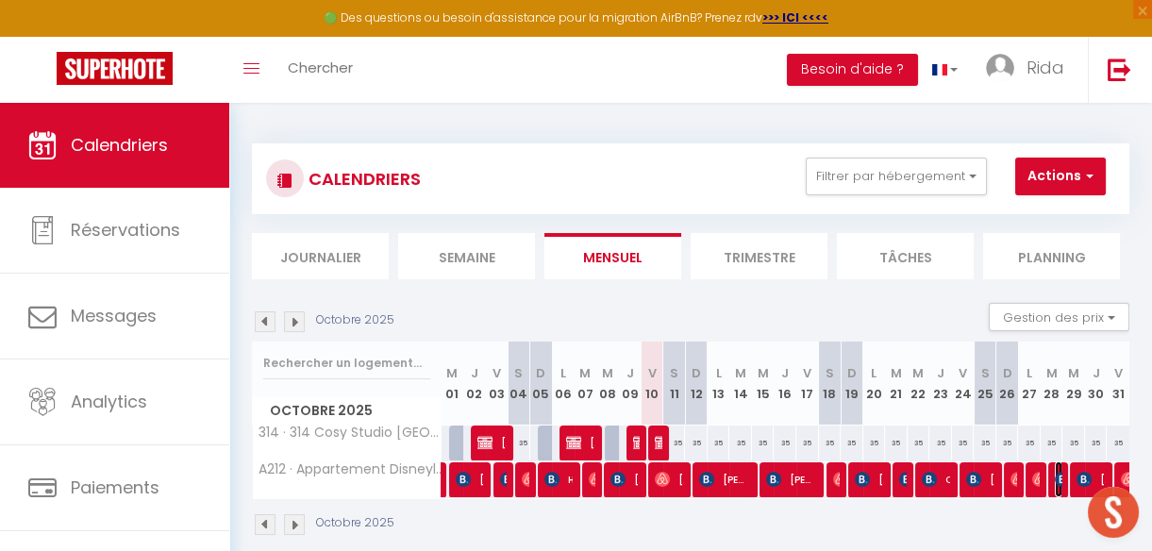
click at [1054, 484] on img at bounding box center [1061, 479] width 15 height 15
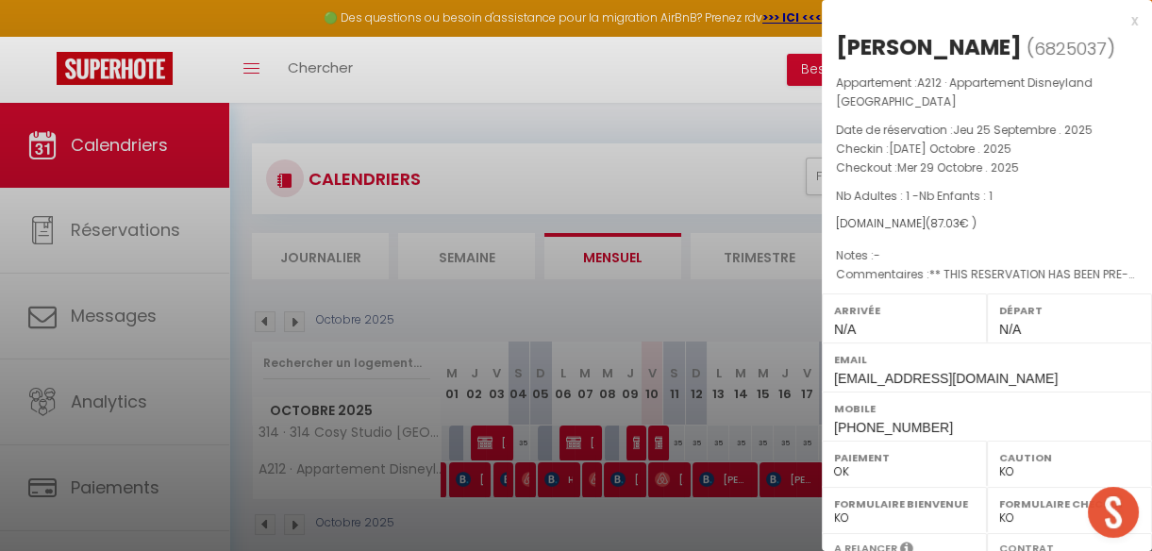
click at [696, 323] on div at bounding box center [576, 275] width 1152 height 551
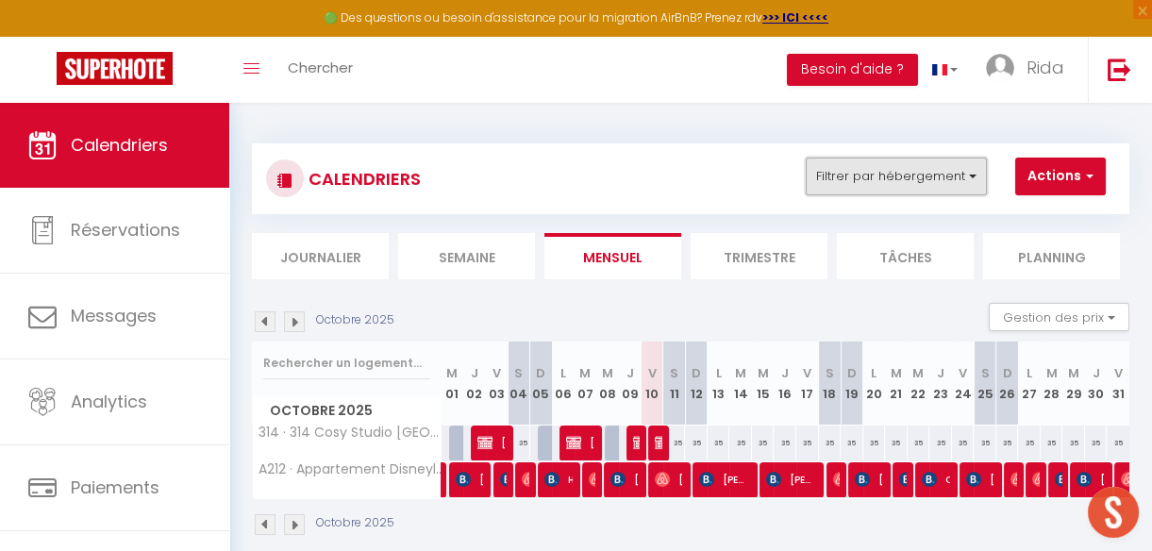
click at [846, 176] on button "Filtrer par hébergement" at bounding box center [895, 176] width 181 height 38
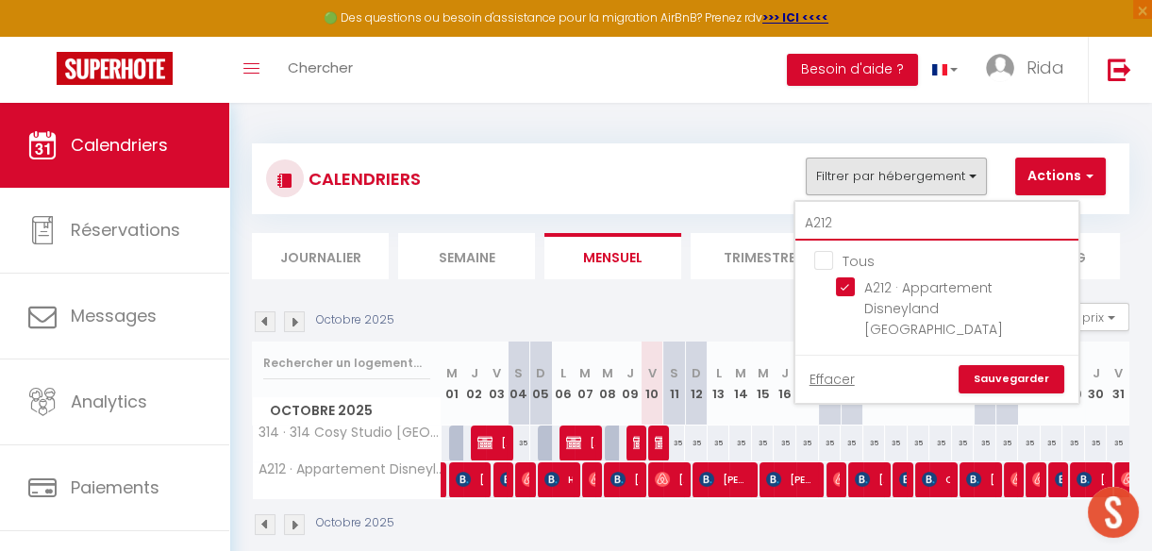
click at [858, 224] on input "A212" at bounding box center [936, 224] width 283 height 34
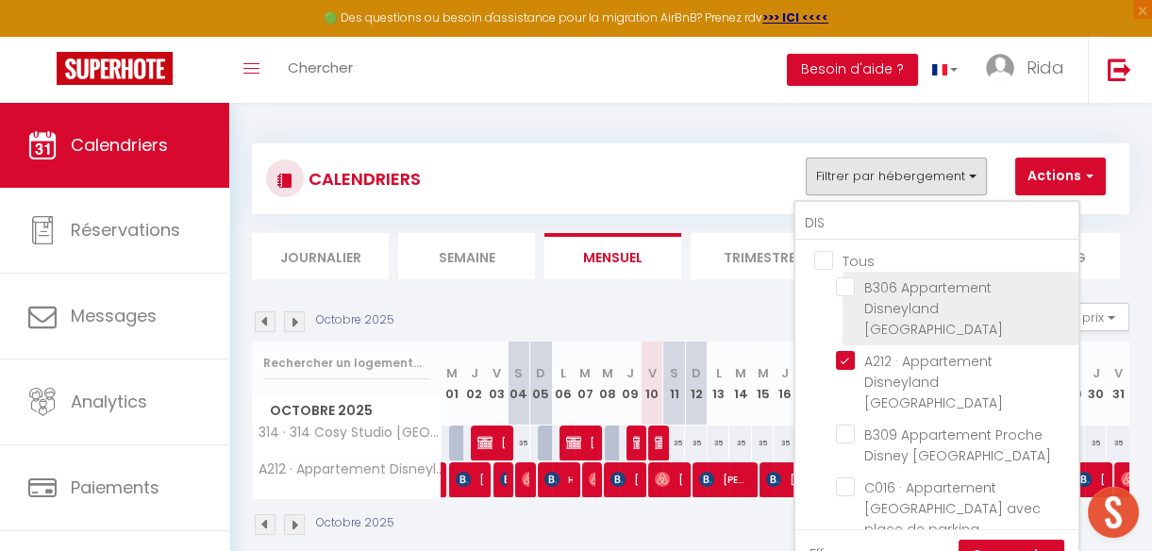
click at [846, 286] on input "B306 Appartement Disneyland [GEOGRAPHIC_DATA]" at bounding box center [954, 286] width 236 height 19
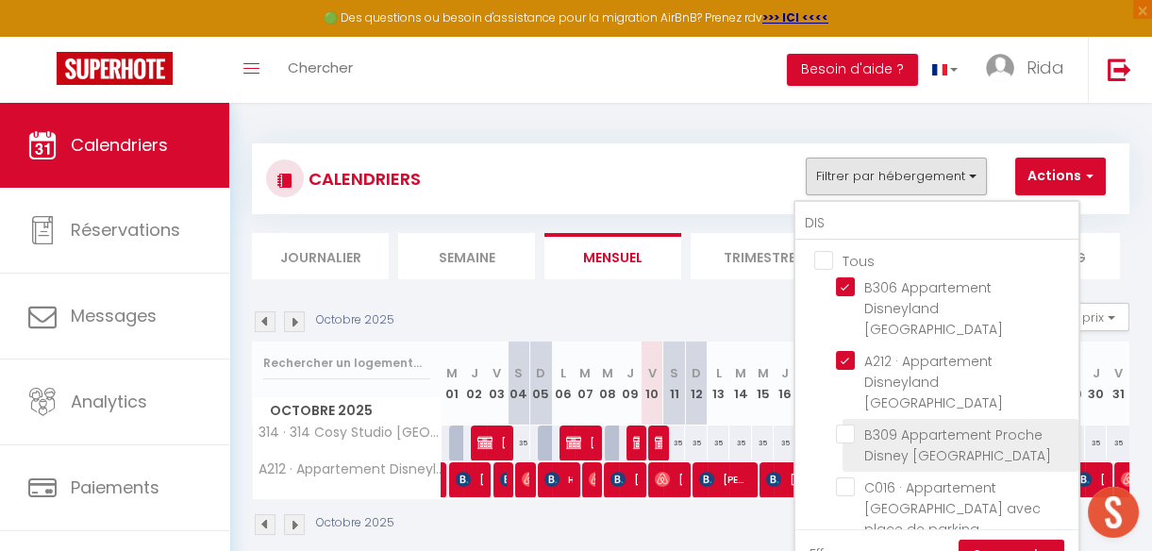
click at [841, 424] on input "B309 Appartement Proche Disney [GEOGRAPHIC_DATA]" at bounding box center [954, 433] width 236 height 19
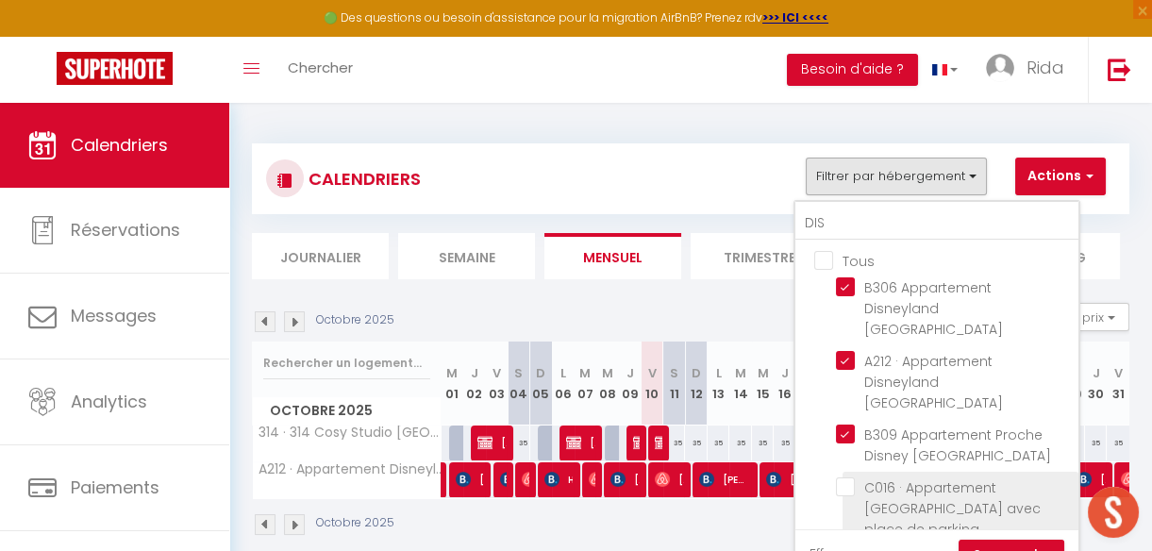
click at [846, 477] on input "C016 · Appartement [GEOGRAPHIC_DATA] avec place de parking" at bounding box center [954, 486] width 236 height 19
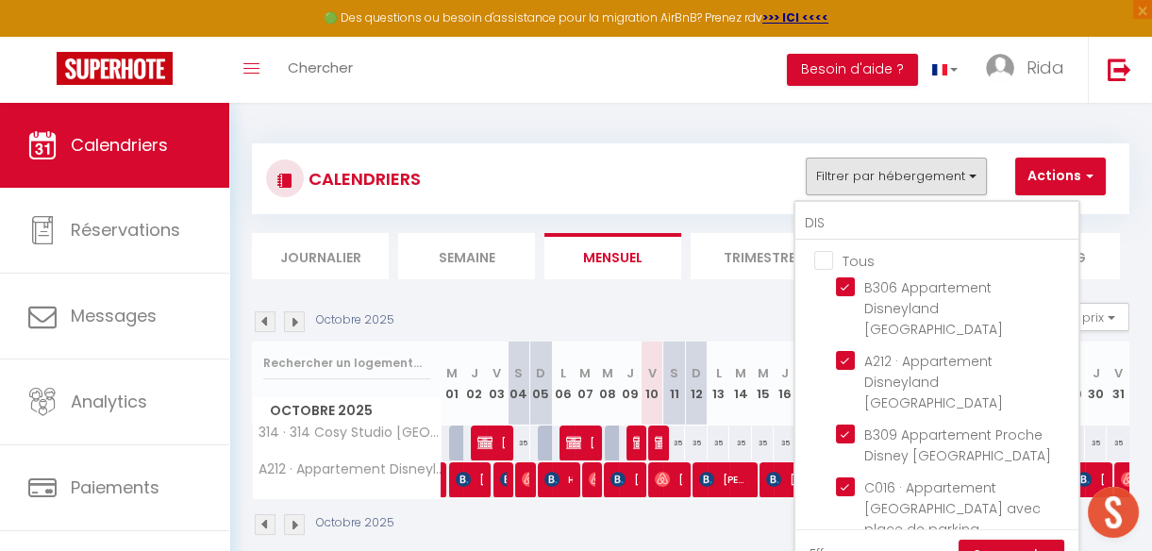
click at [845, 550] on input "B206 · Appartement proche [GEOGRAPHIC_DATA]" at bounding box center [954, 560] width 236 height 19
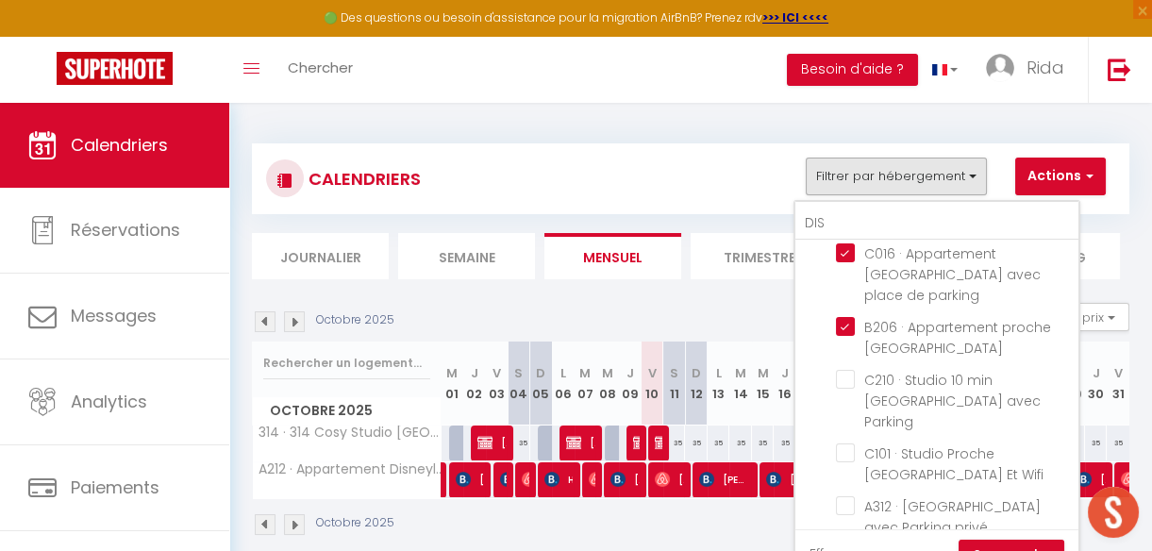
scroll to position [240, 0]
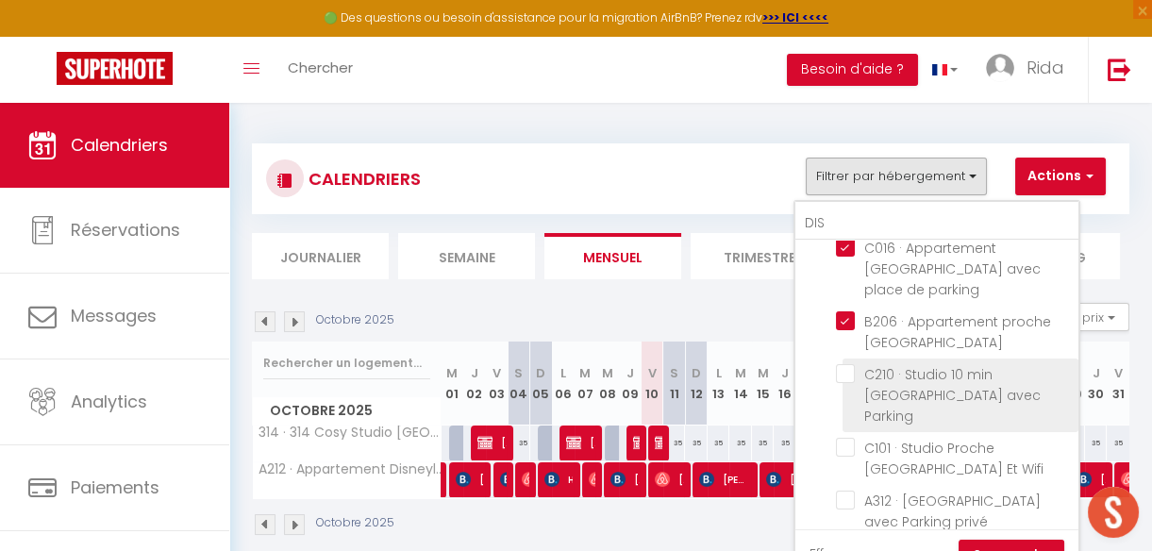
click at [857, 364] on input "C210 · Studio 10 min [GEOGRAPHIC_DATA] avec Parking" at bounding box center [954, 373] width 236 height 19
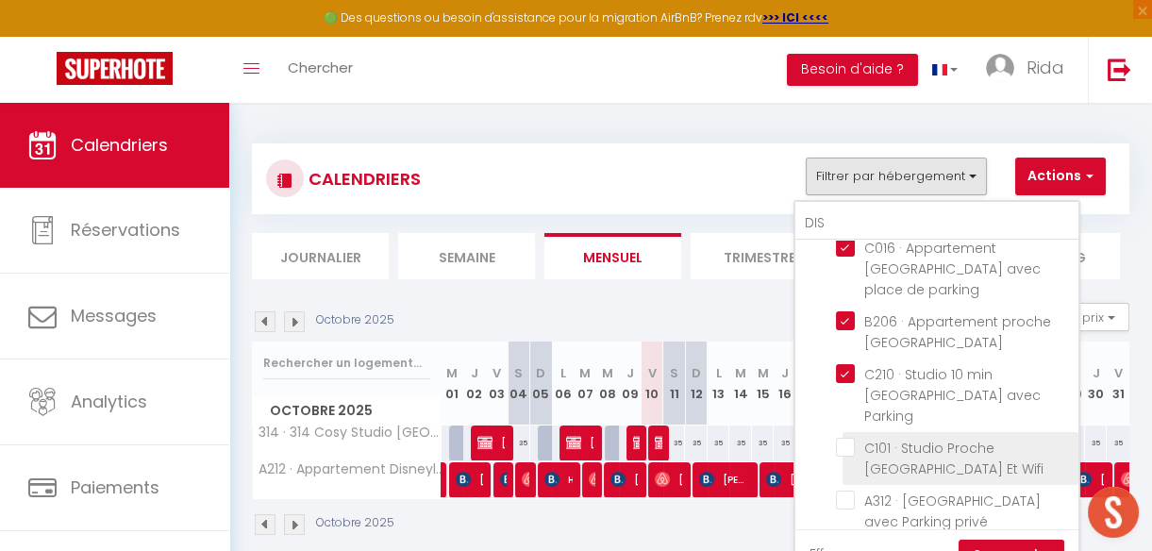
click at [842, 438] on input "C101 · Studio Proche [GEOGRAPHIC_DATA] Et Wifi" at bounding box center [954, 447] width 236 height 19
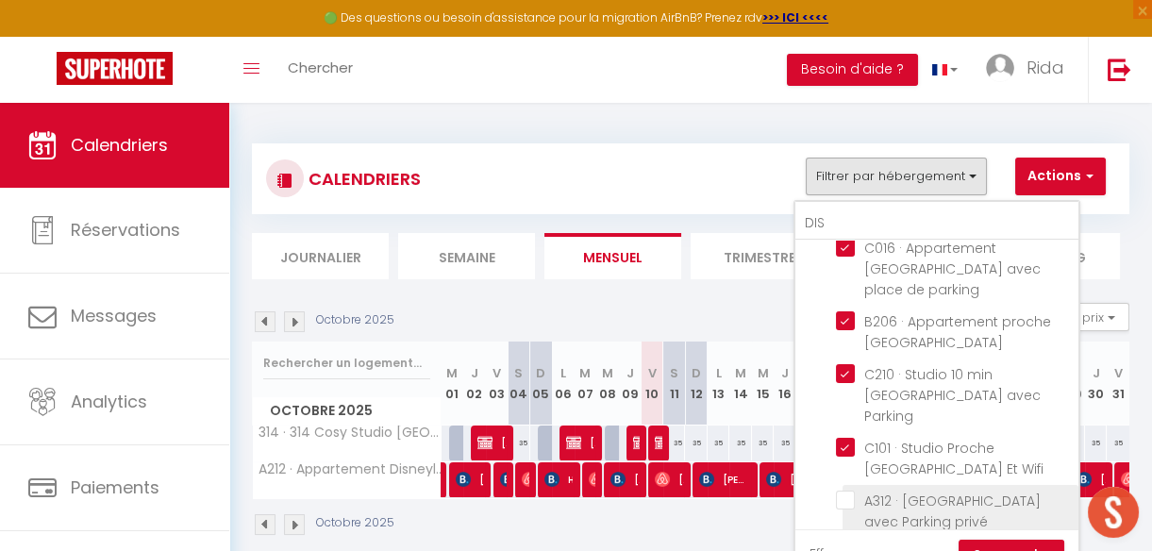
click at [841, 490] on input "A312 · [GEOGRAPHIC_DATA] avec Parking privé" at bounding box center [954, 499] width 236 height 19
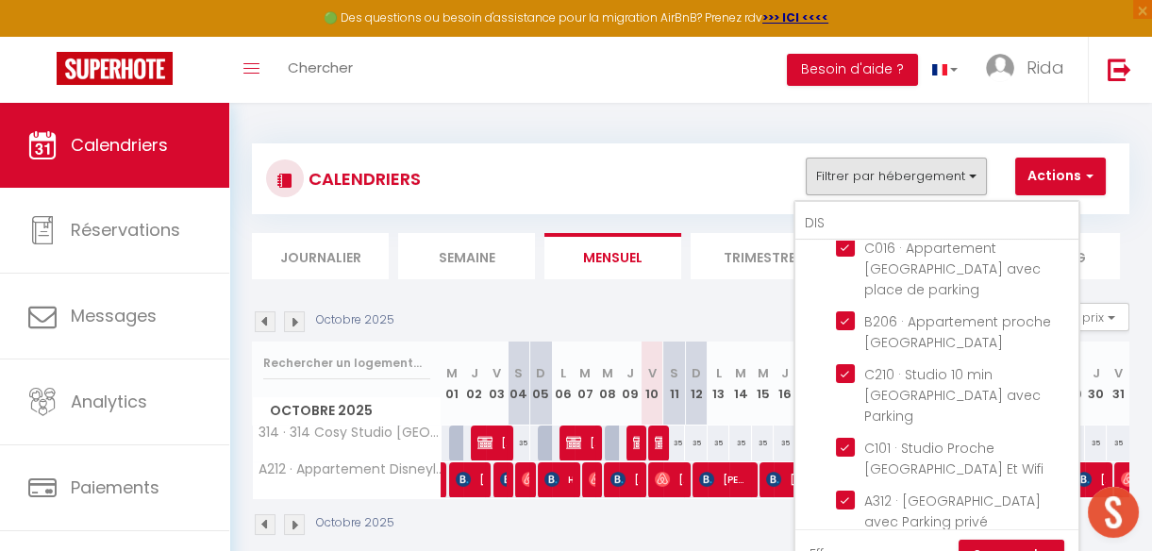
click at [842, 543] on input "B201 · Appartement Disneyland [GEOGRAPHIC_DATA]" at bounding box center [954, 552] width 236 height 19
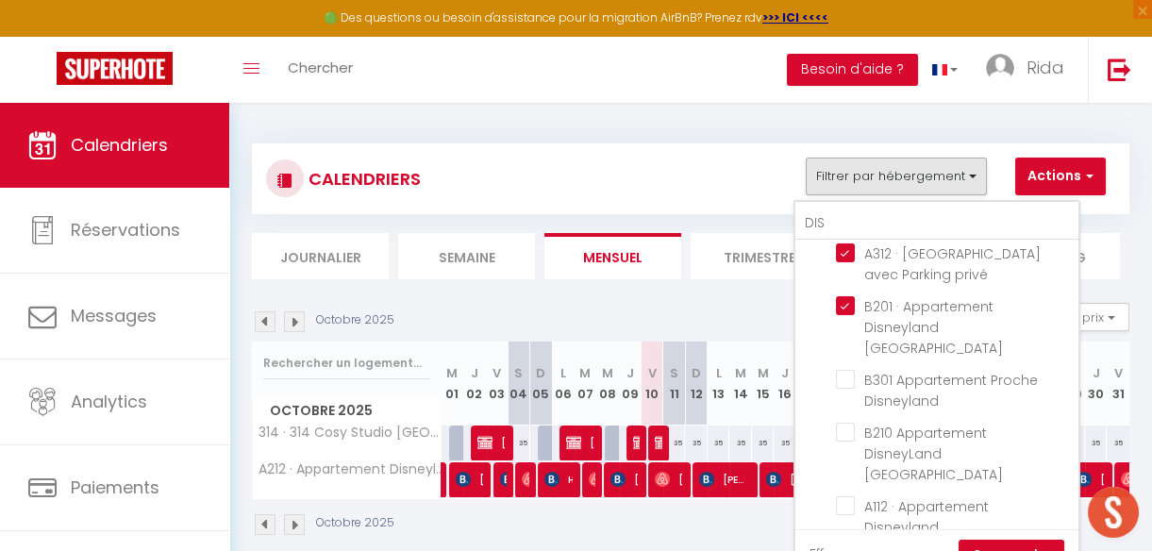
scroll to position [481, 0]
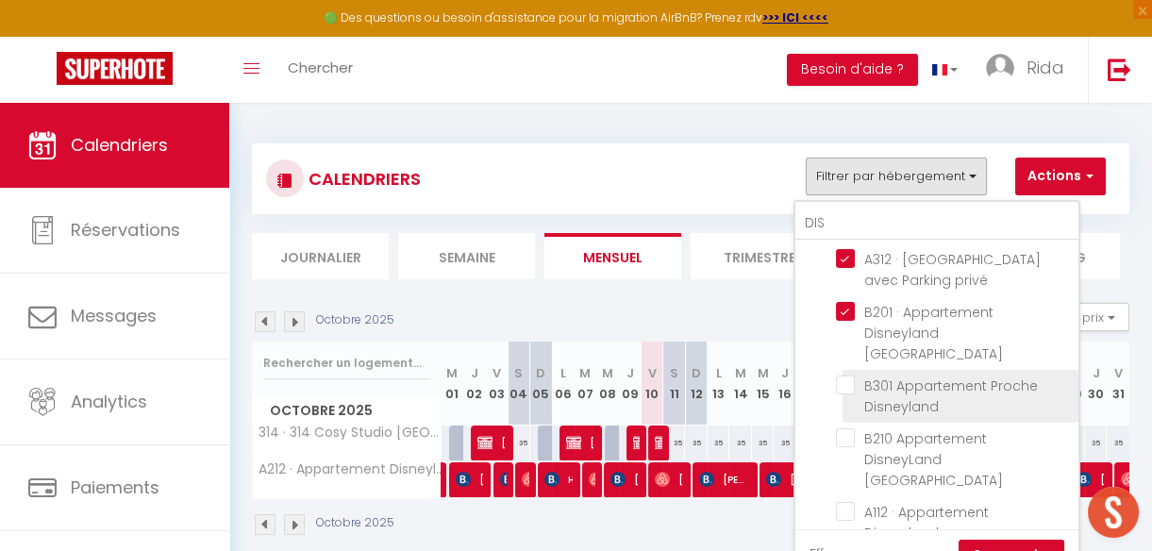
click at [848, 375] on input "B301 Appartement Proche Disneyland" at bounding box center [954, 384] width 236 height 19
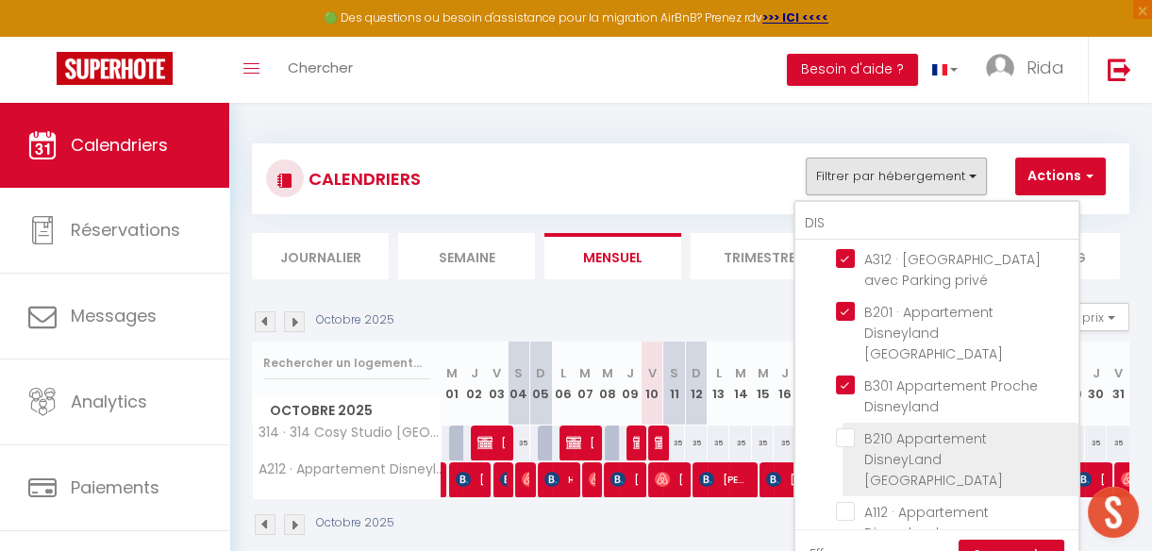
click at [848, 428] on input "B210 Appartement DisneyLand [GEOGRAPHIC_DATA]" at bounding box center [954, 437] width 236 height 19
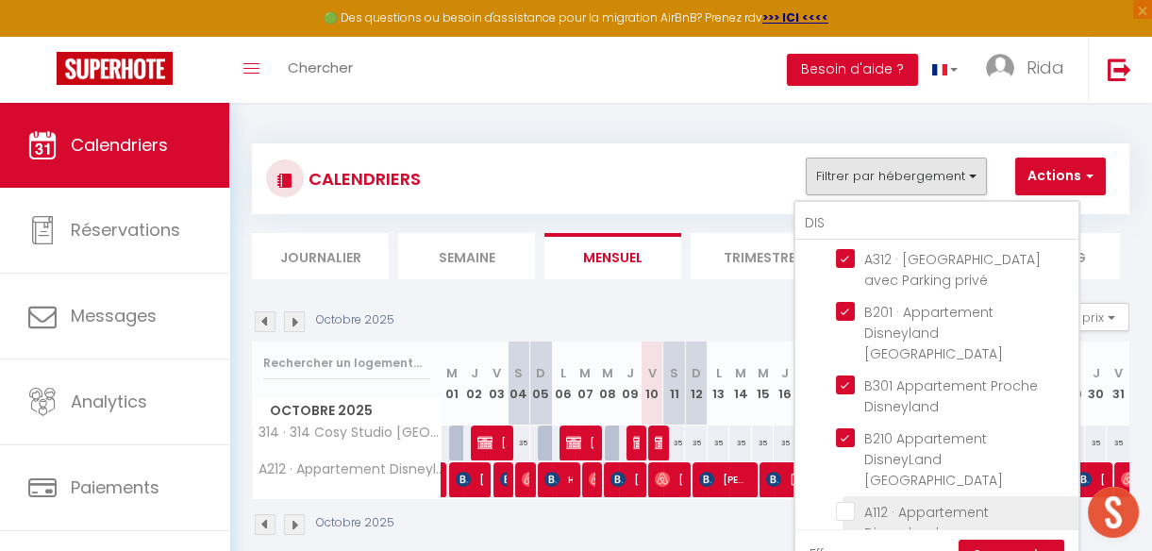
click at [846, 502] on input "A112 · Appartement Disneyland [GEOGRAPHIC_DATA]" at bounding box center [954, 511] width 236 height 19
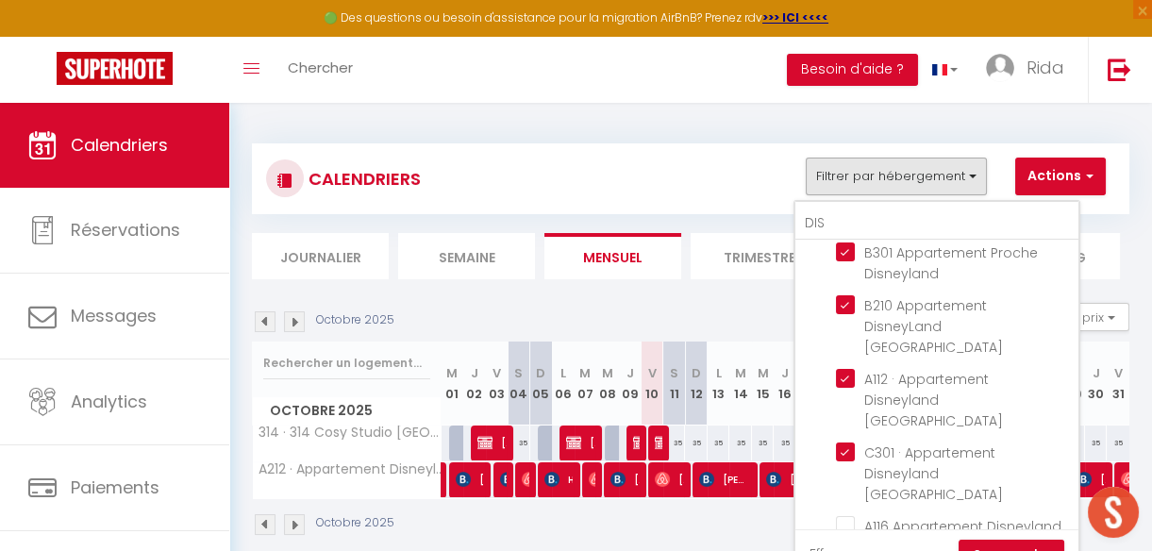
scroll to position [625, 0]
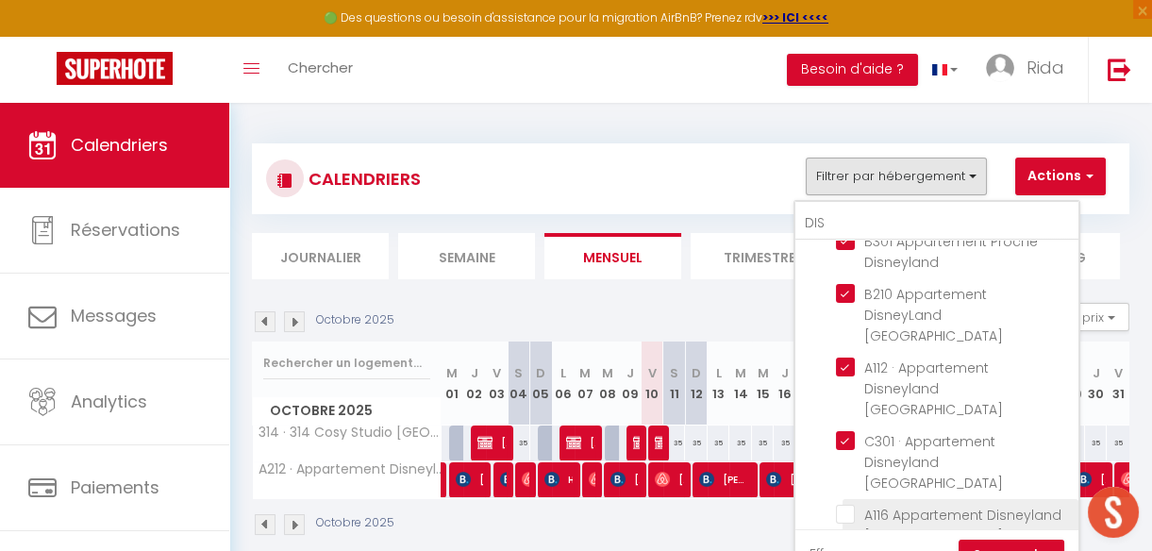
click at [848, 505] on input "A116 Appartement Disneyland [GEOGRAPHIC_DATA]" at bounding box center [954, 514] width 236 height 19
click at [990, 542] on link "Sauvegarder" at bounding box center [1011, 553] width 106 height 28
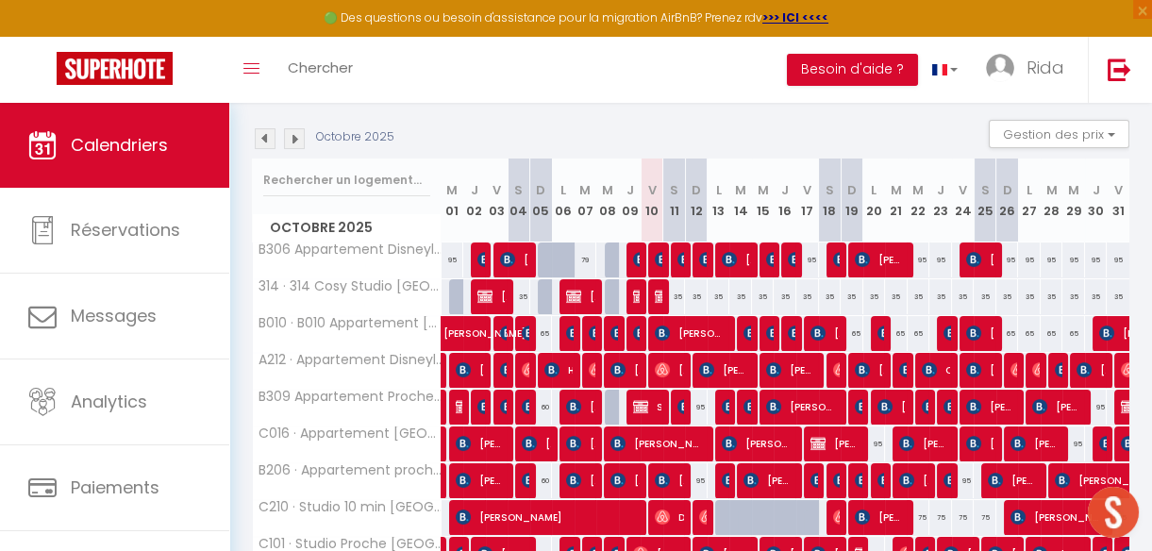
scroll to position [177, 0]
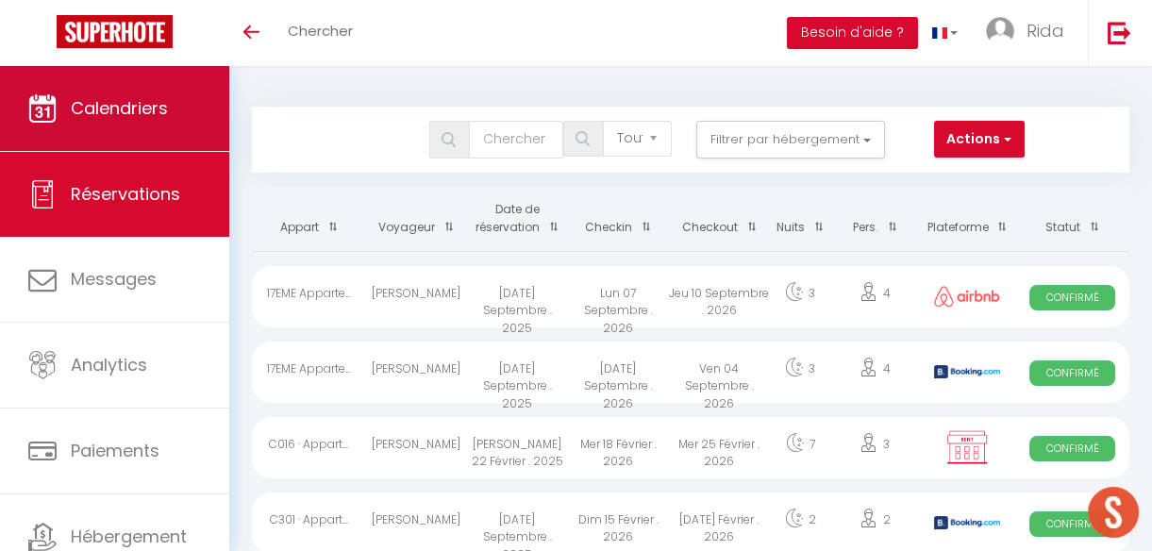
click at [191, 118] on link "Calendriers" at bounding box center [114, 108] width 229 height 85
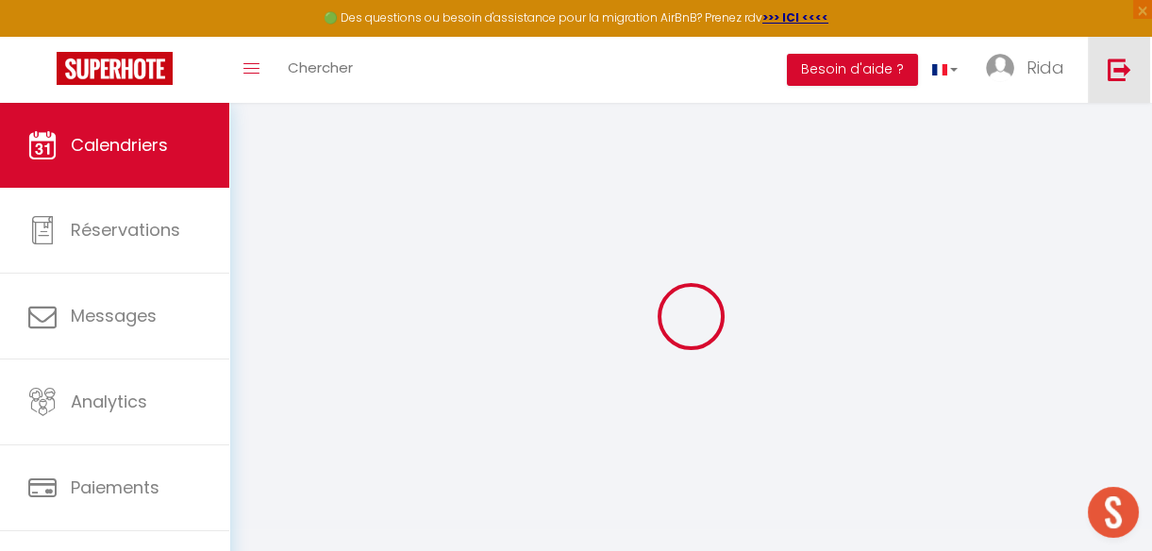
click at [1102, 72] on link at bounding box center [1118, 70] width 62 height 66
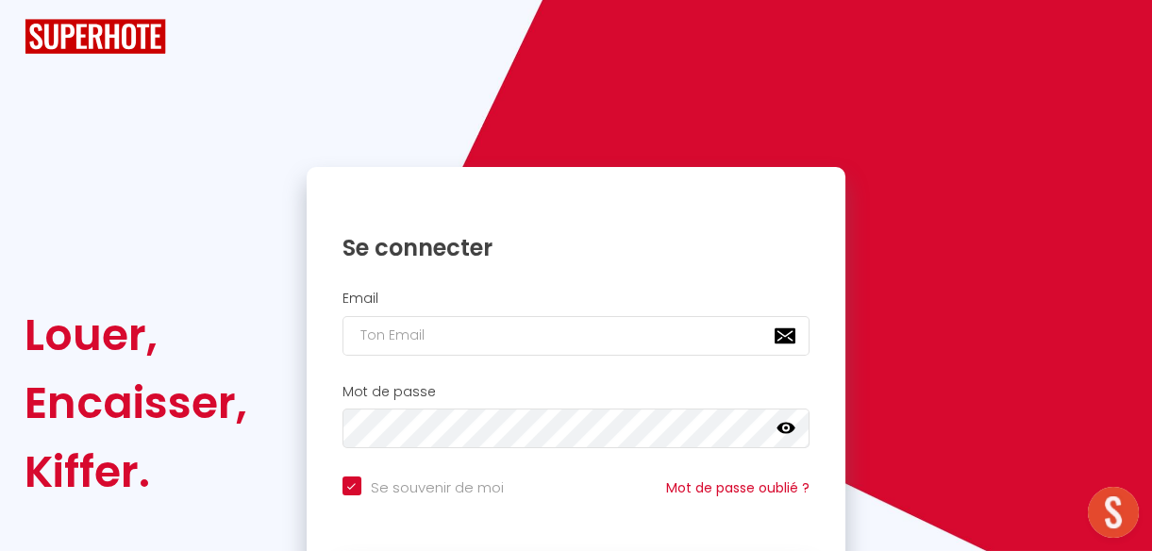
checkbox input "true"
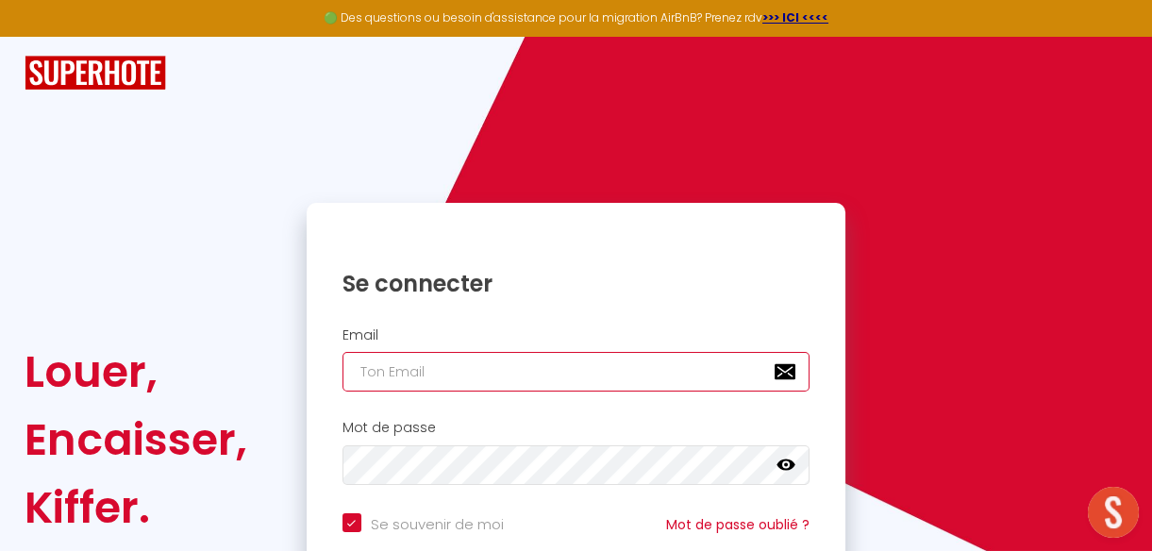
type input "[EMAIL_ADDRESS][DOMAIN_NAME]"
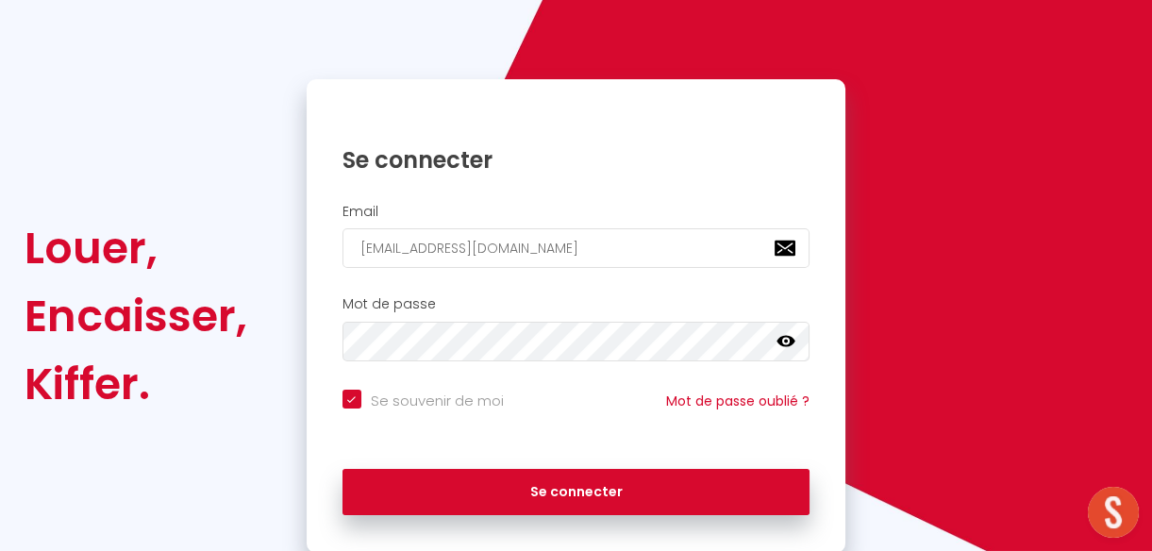
scroll to position [181, 0]
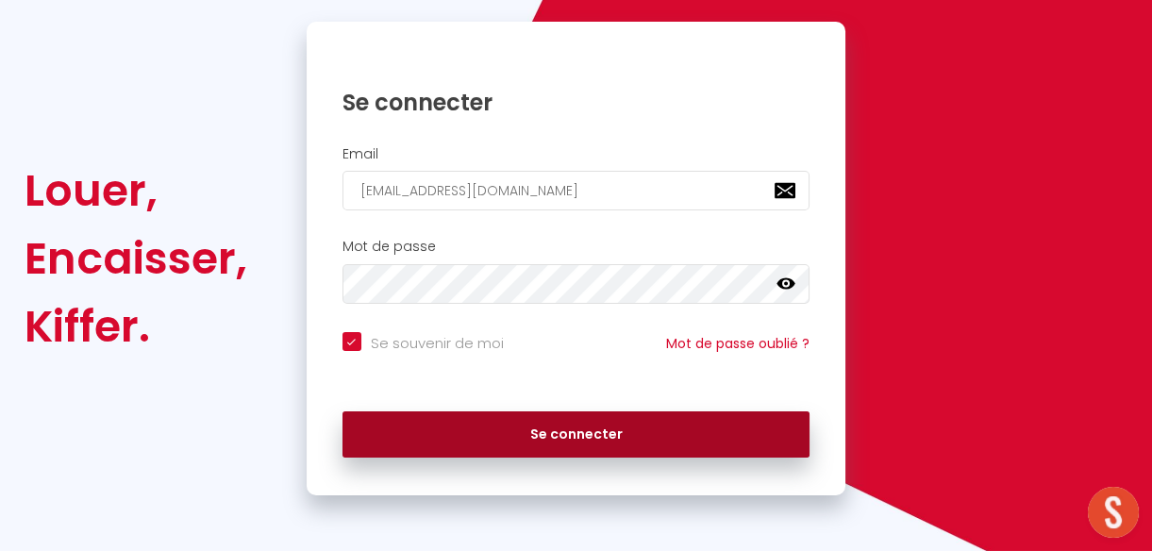
click at [756, 438] on button "Se connecter" at bounding box center [576, 434] width 468 height 47
checkbox input "true"
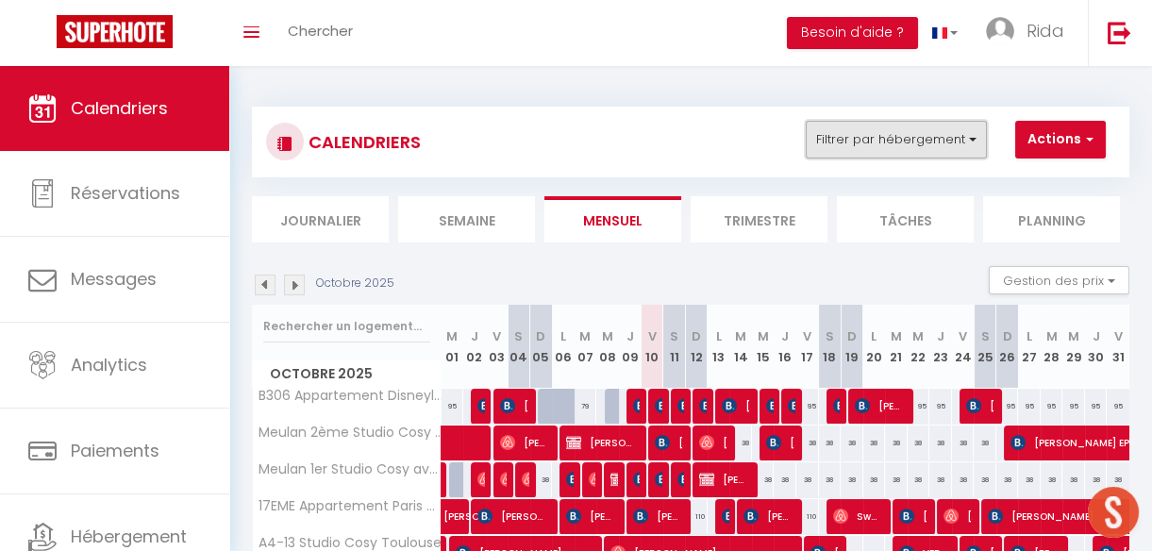
click at [900, 129] on button "Filtrer par hébergement" at bounding box center [895, 140] width 181 height 38
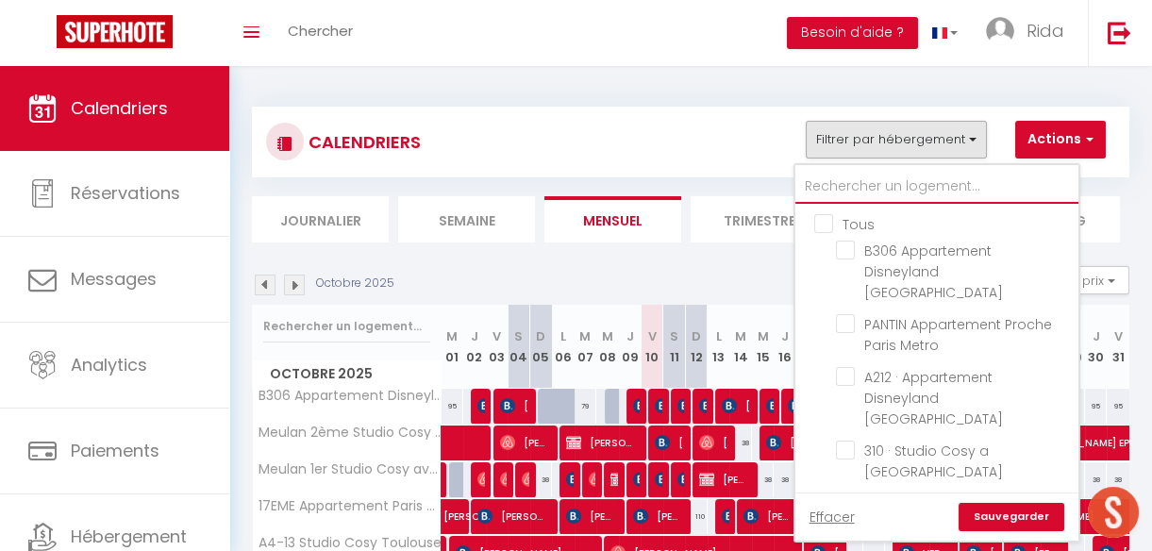
click at [863, 179] on input "text" at bounding box center [936, 187] width 283 height 34
type input "TO"
checkbox input "false"
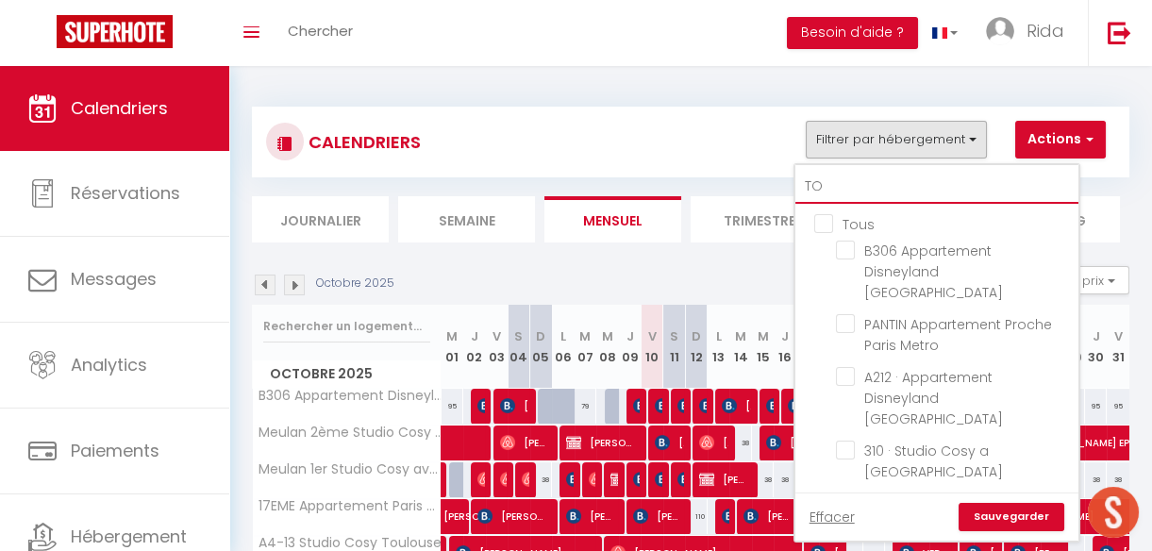
checkbox input "false"
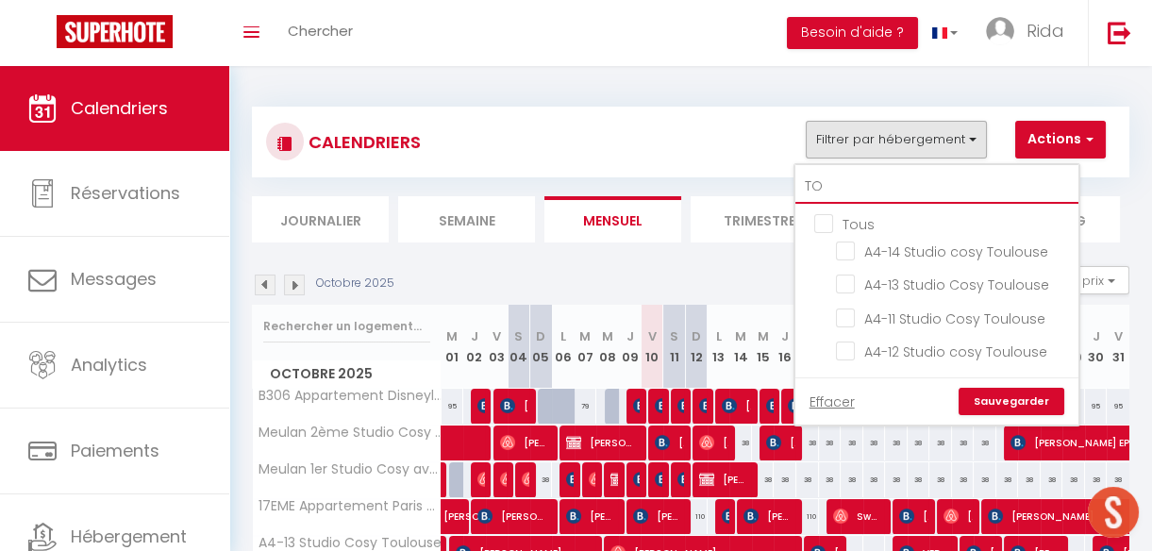
type input "TOU"
checkbox input "false"
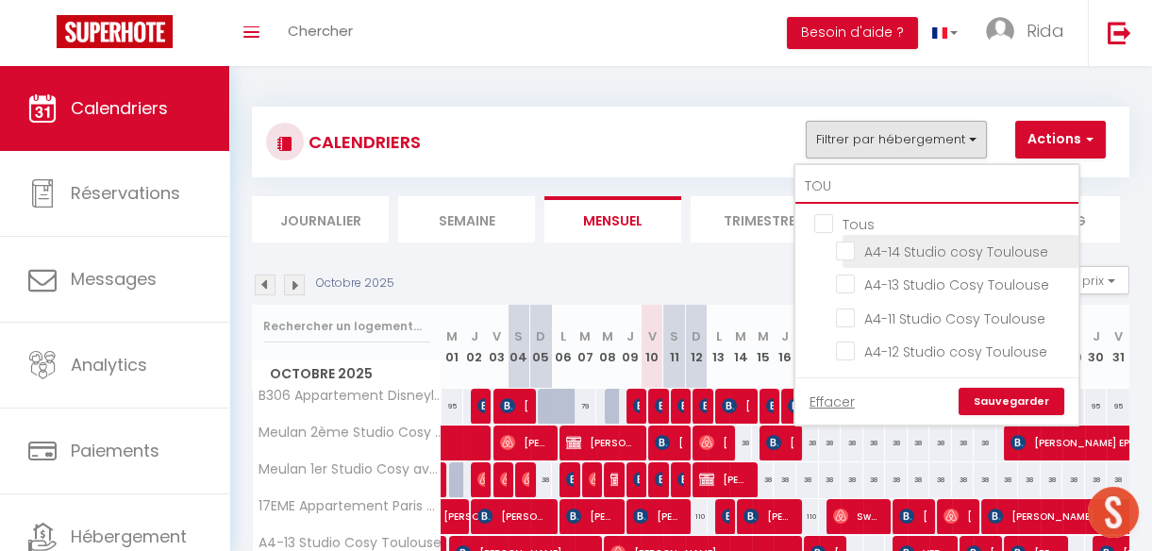
type input "TOU"
click at [843, 246] on input "A4-14 Studio cosy Toulouse" at bounding box center [954, 249] width 236 height 19
checkbox input "true"
checkbox input "false"
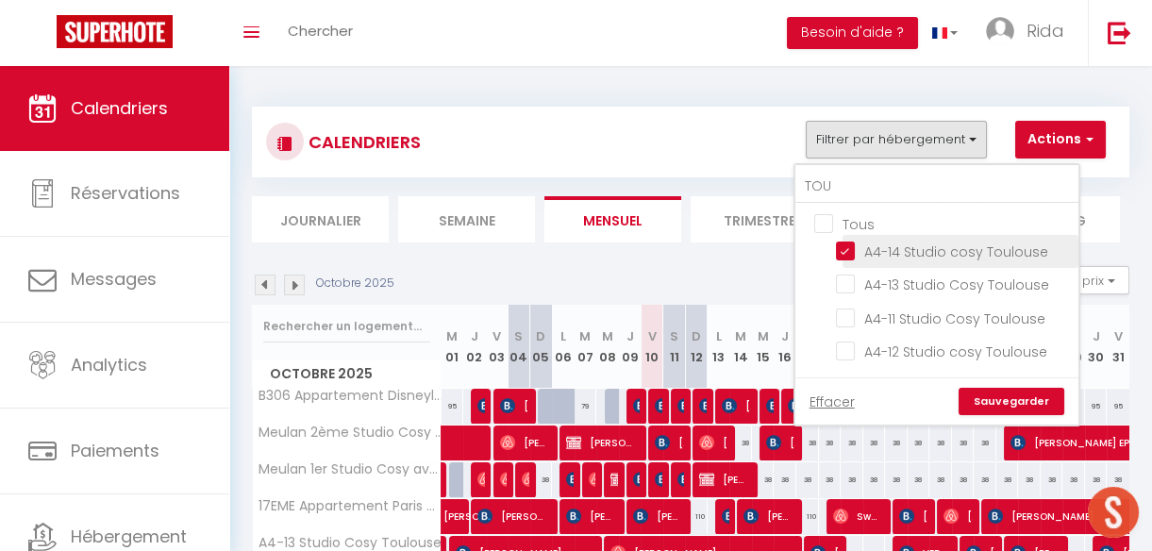
checkbox input "false"
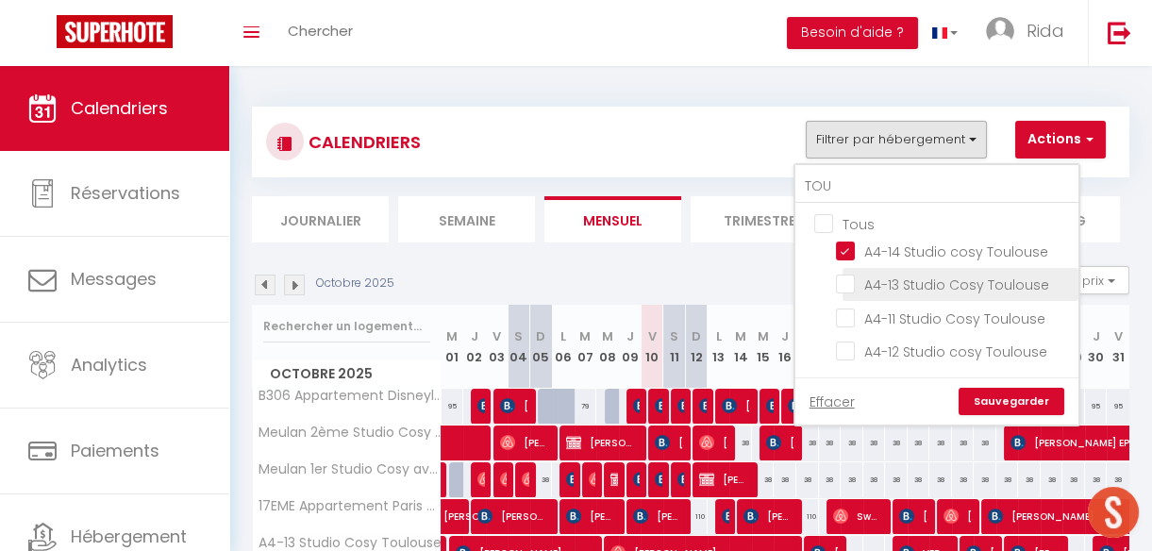
click at [845, 278] on input "A4-13 Studio Cosy Toulouse" at bounding box center [954, 282] width 236 height 19
checkbox input "true"
checkbox input "false"
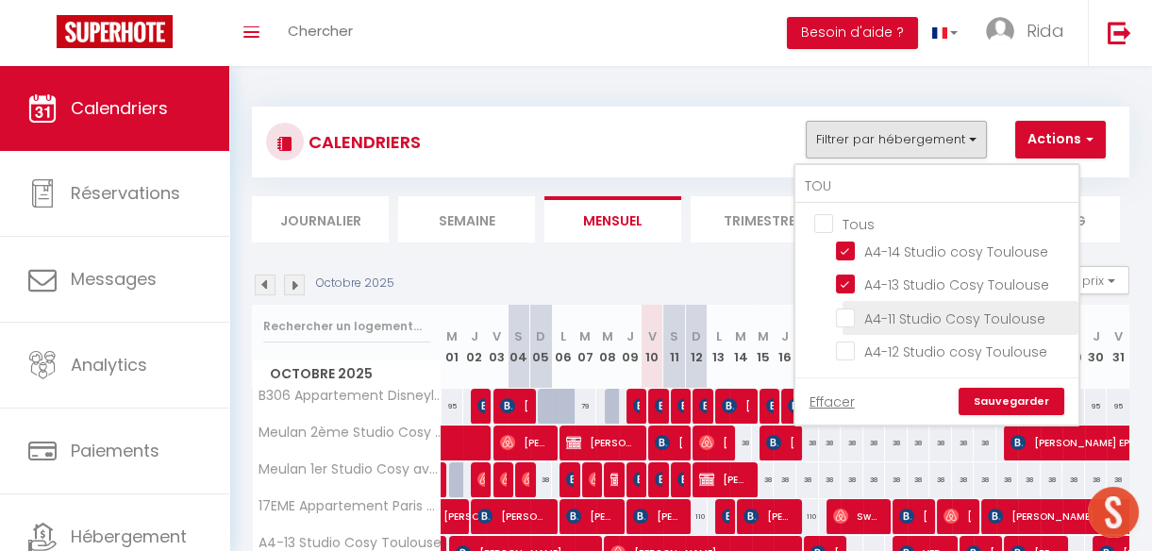
click at [847, 316] on input "A4-11 Studio Cosy Toulouse" at bounding box center [954, 316] width 236 height 19
checkbox input "true"
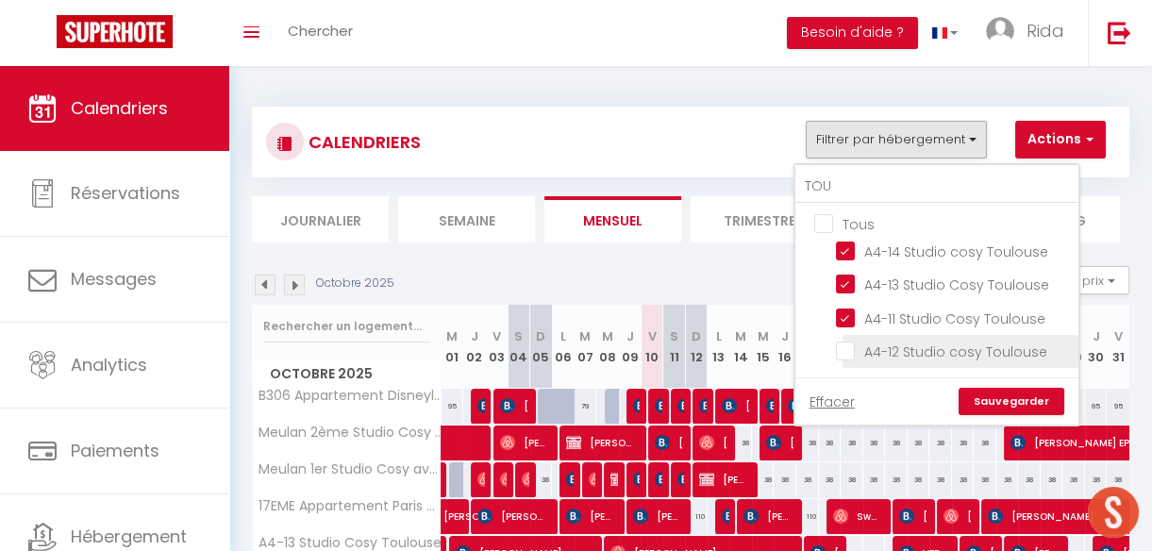
click at [850, 350] on input "A4-12 Studio cosy Toulouse" at bounding box center [954, 349] width 236 height 19
checkbox input "true"
click at [995, 402] on link "Sauvegarder" at bounding box center [1011, 402] width 106 height 28
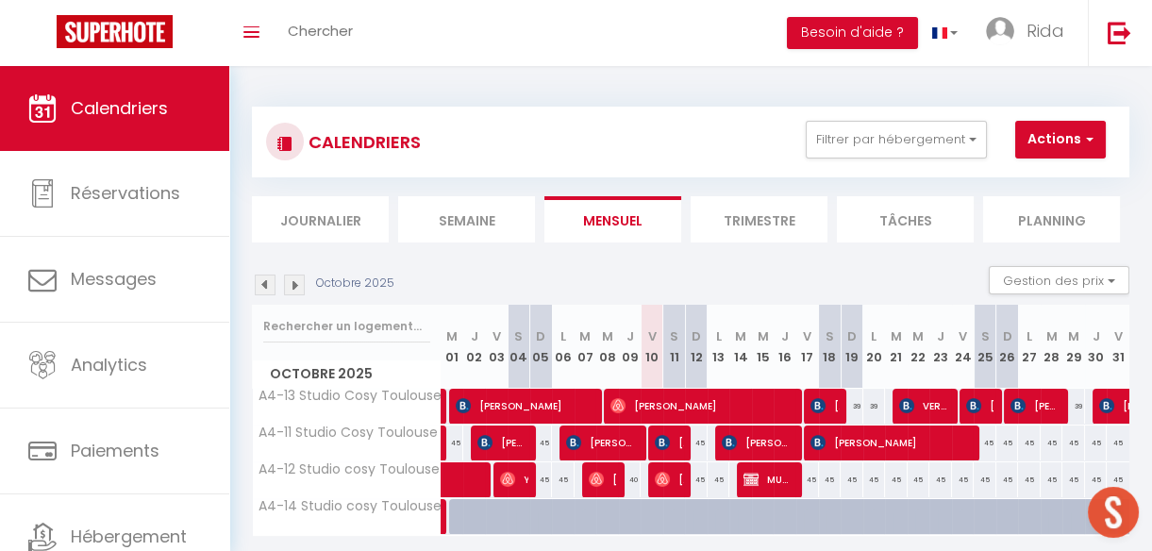
click at [495, 235] on li "Semaine" at bounding box center [466, 219] width 137 height 46
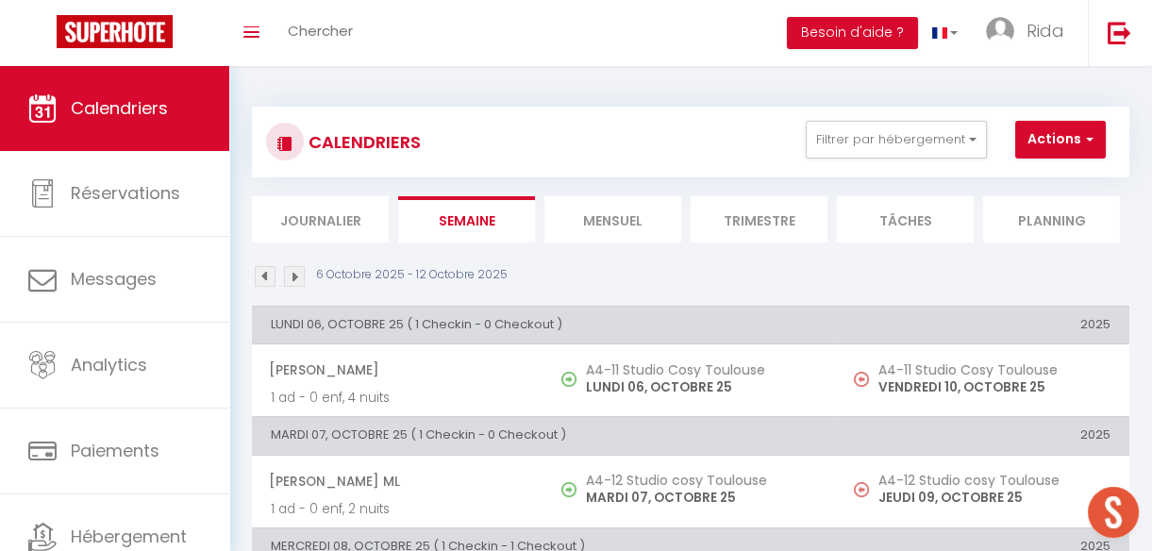
click at [588, 232] on li "Mensuel" at bounding box center [612, 219] width 137 height 46
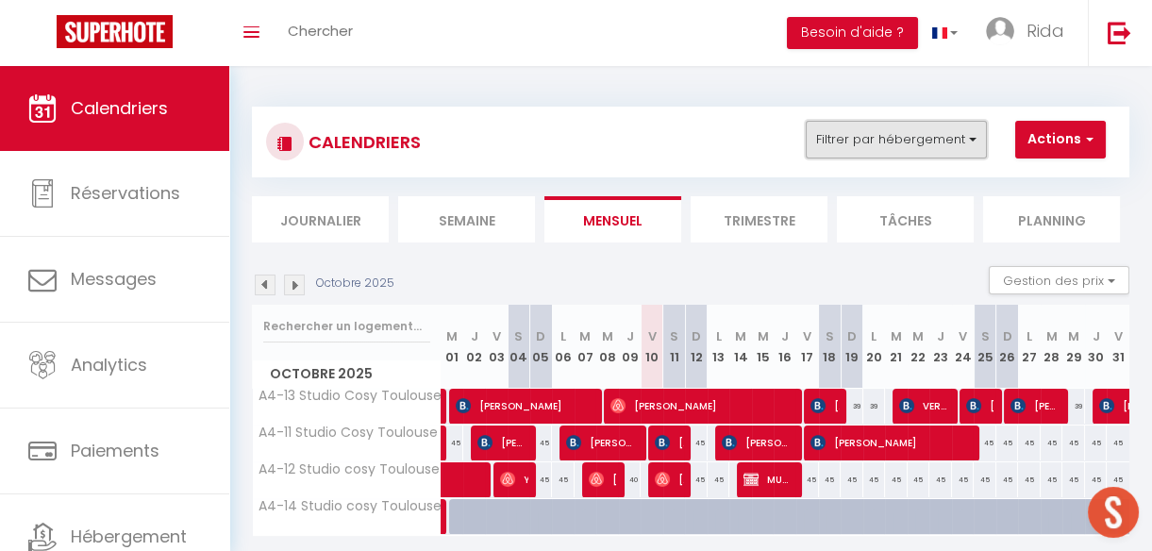
click at [844, 145] on button "Filtrer par hébergement" at bounding box center [895, 140] width 181 height 38
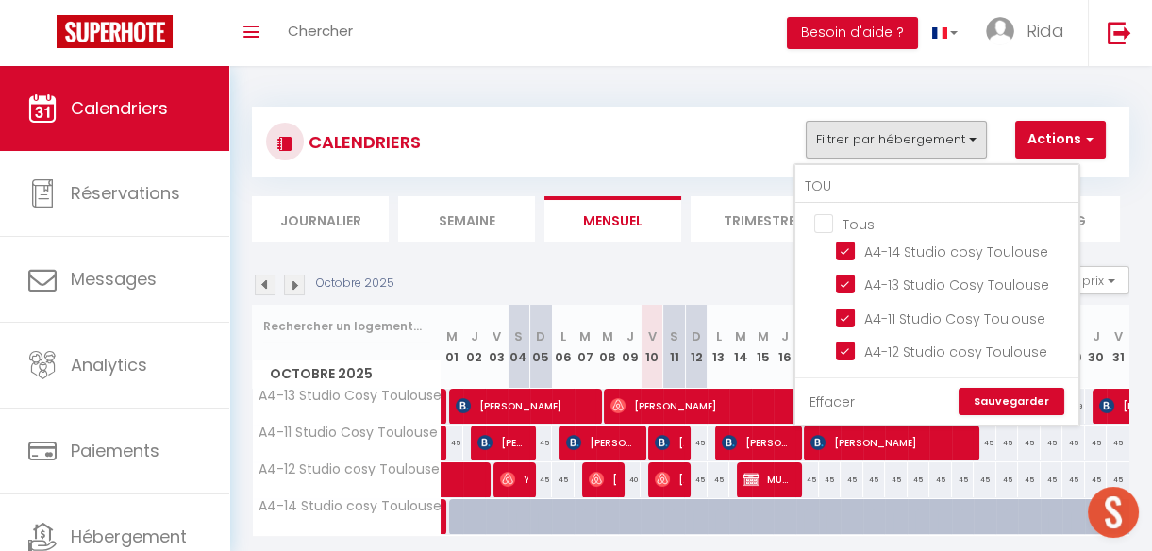
click at [827, 396] on link "Effacer" at bounding box center [831, 401] width 45 height 21
checkbox input "false"
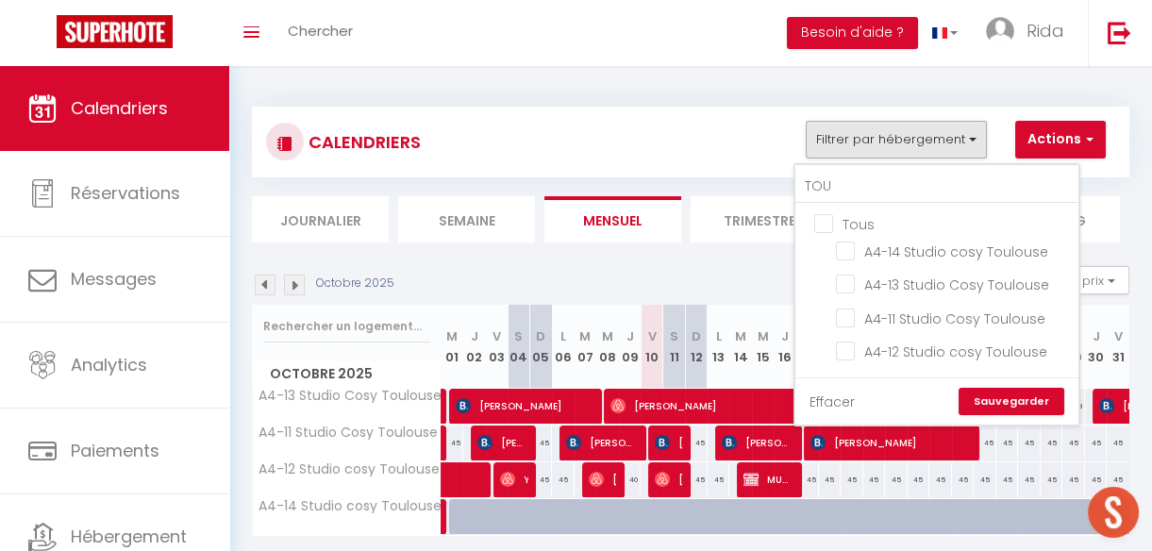
checkbox input "false"
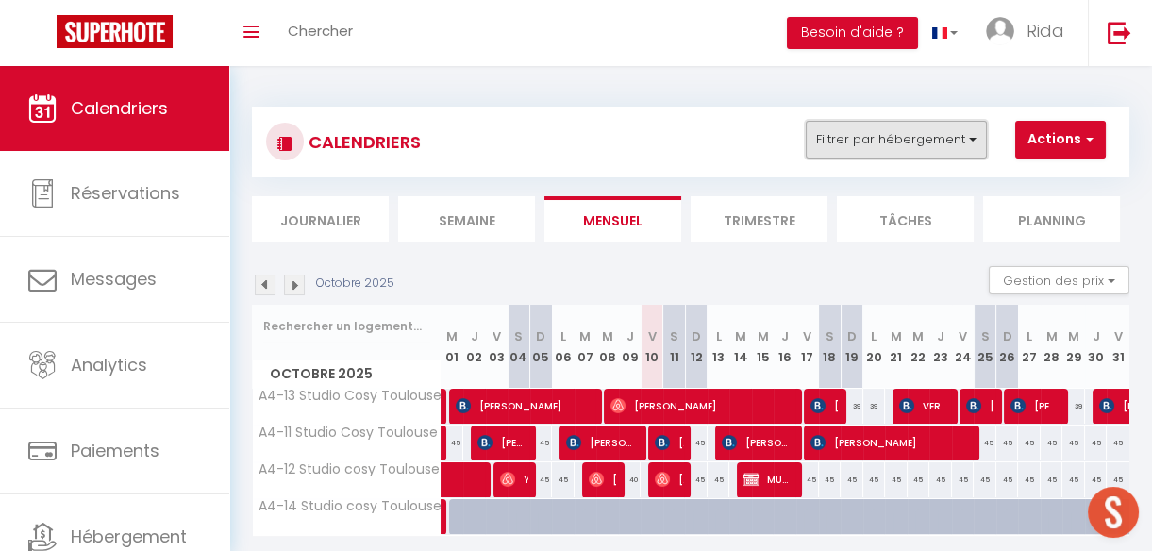
click at [913, 141] on button "Filtrer par hébergement" at bounding box center [895, 140] width 181 height 38
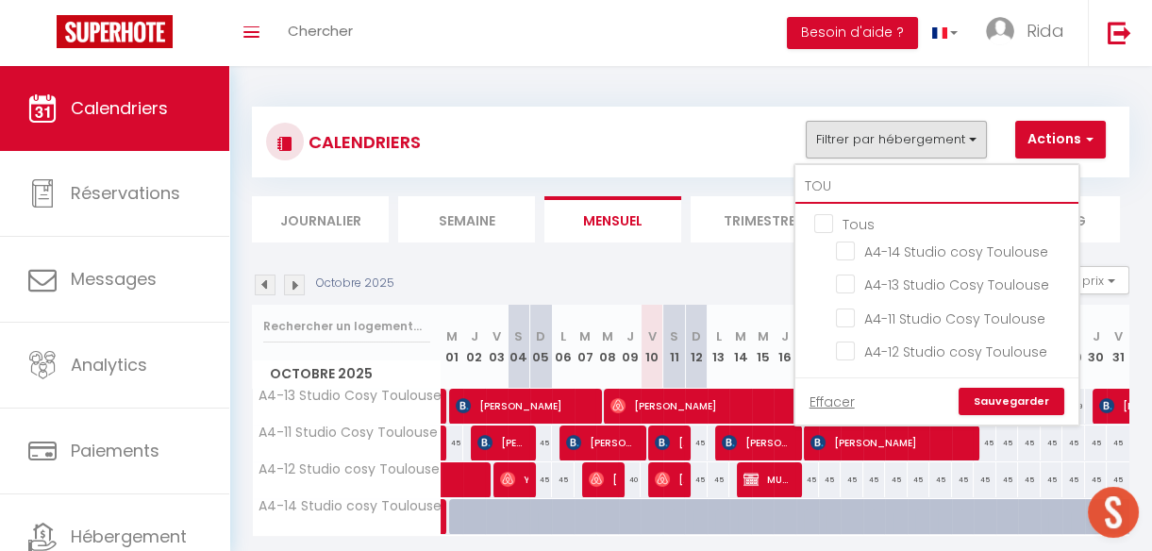
click at [877, 186] on input "TOU" at bounding box center [936, 187] width 283 height 34
type input "TO"
checkbox input "false"
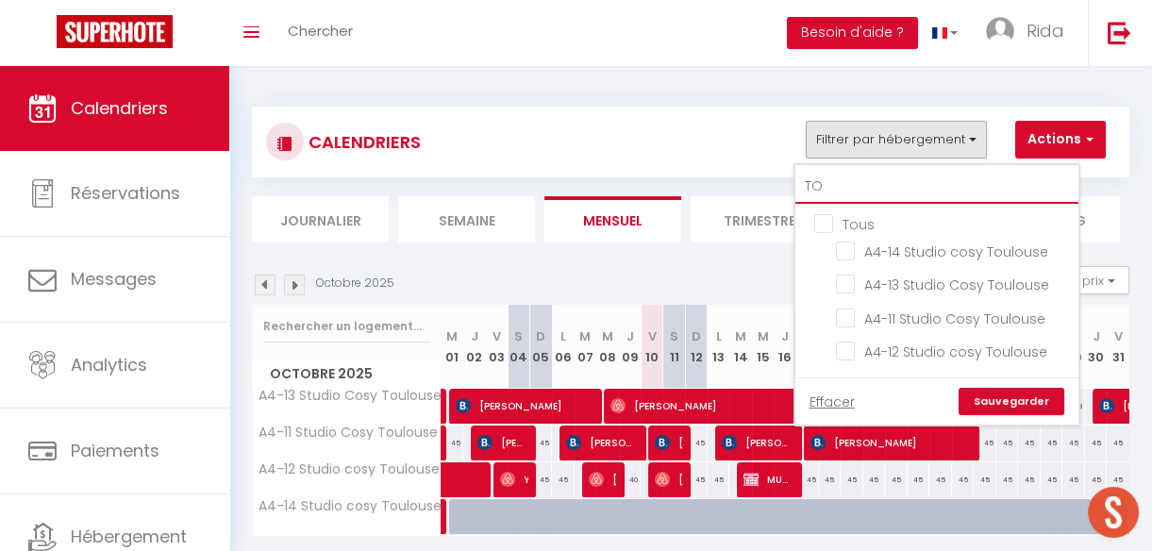
checkbox input "false"
type input "T"
checkbox input "false"
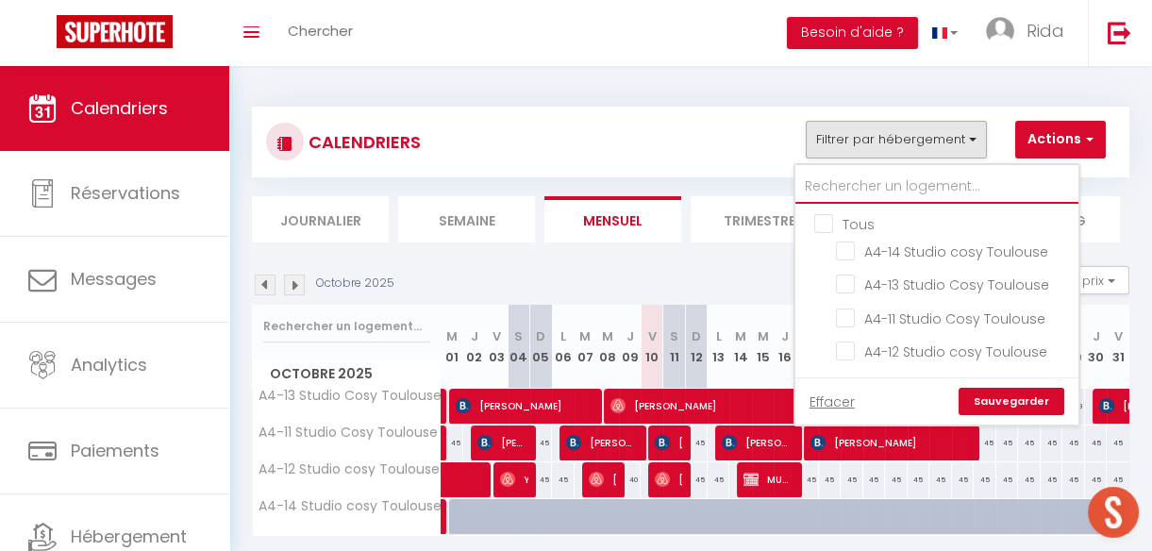
checkbox input "false"
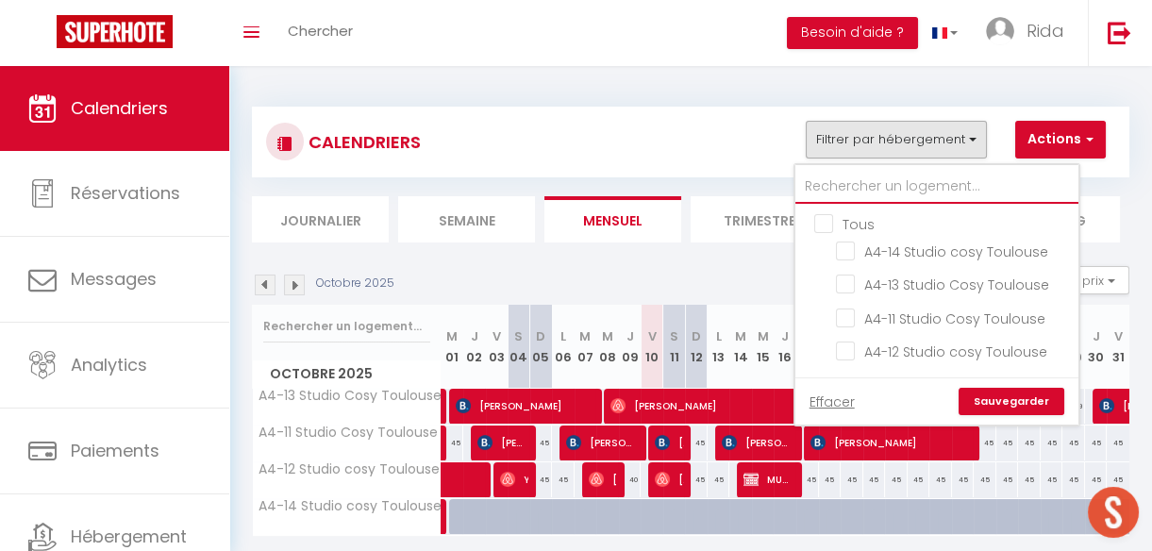
checkbox input "false"
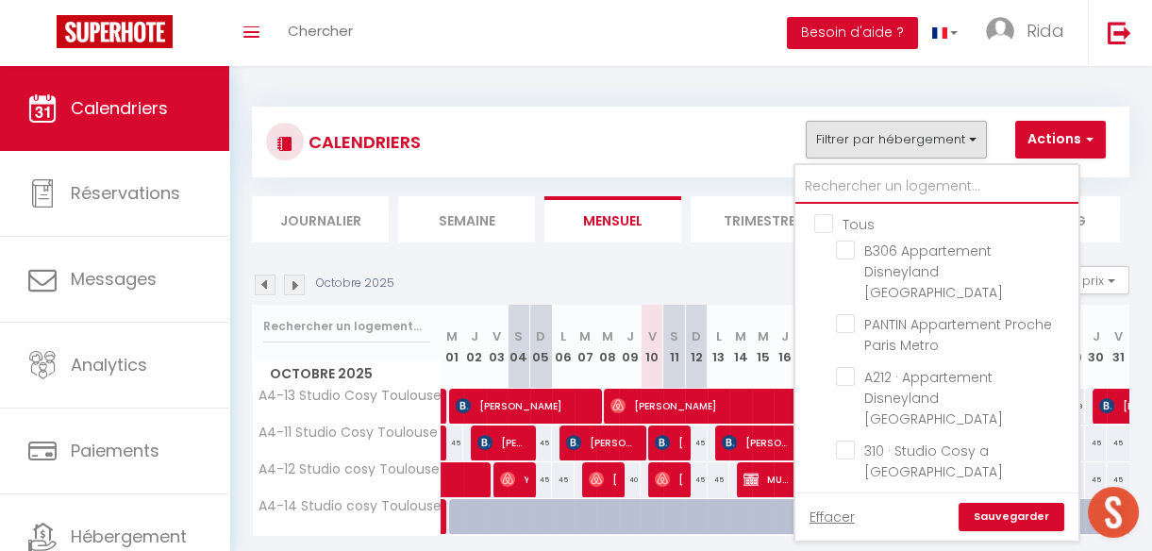
type input "P"
checkbox input "false"
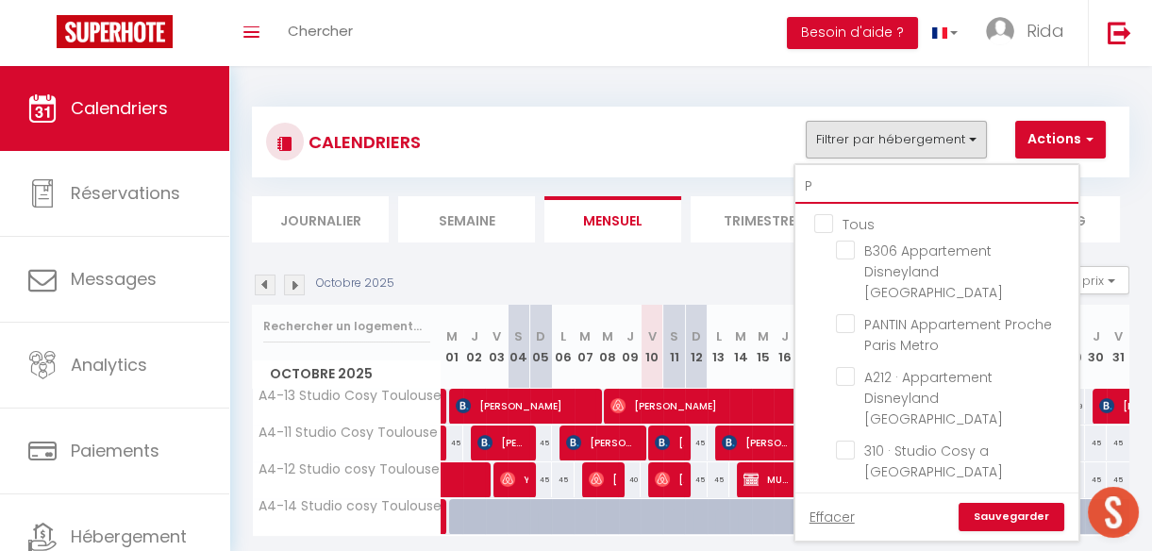
checkbox input "false"
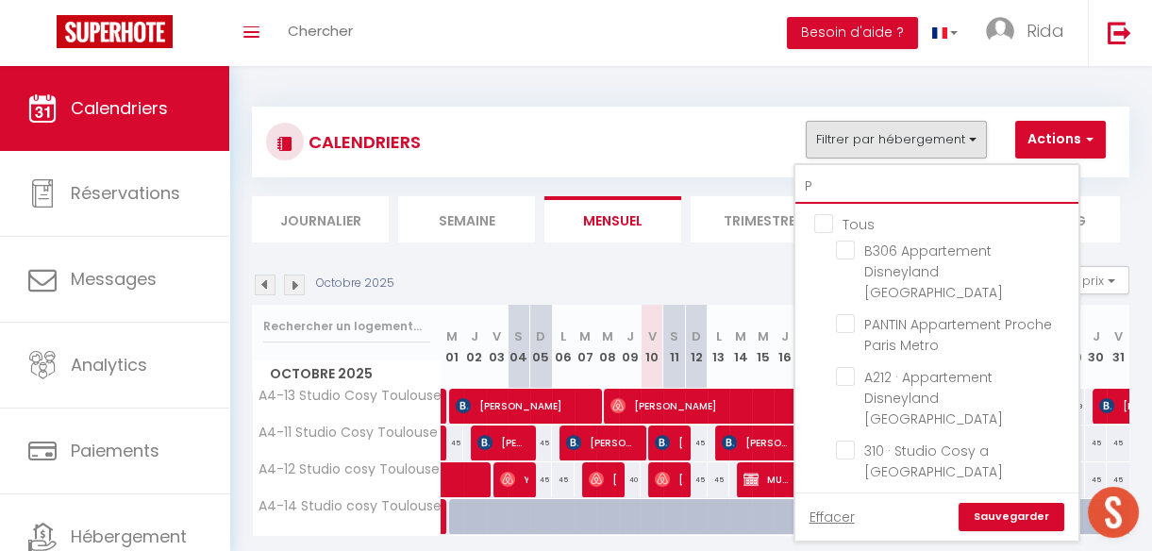
checkbox input "false"
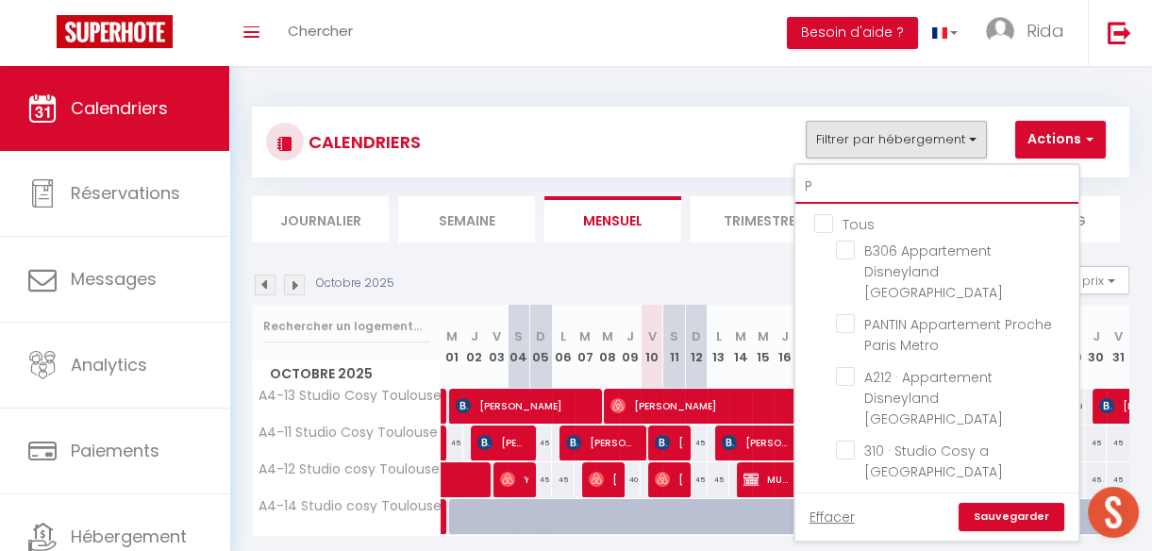
checkbox input "false"
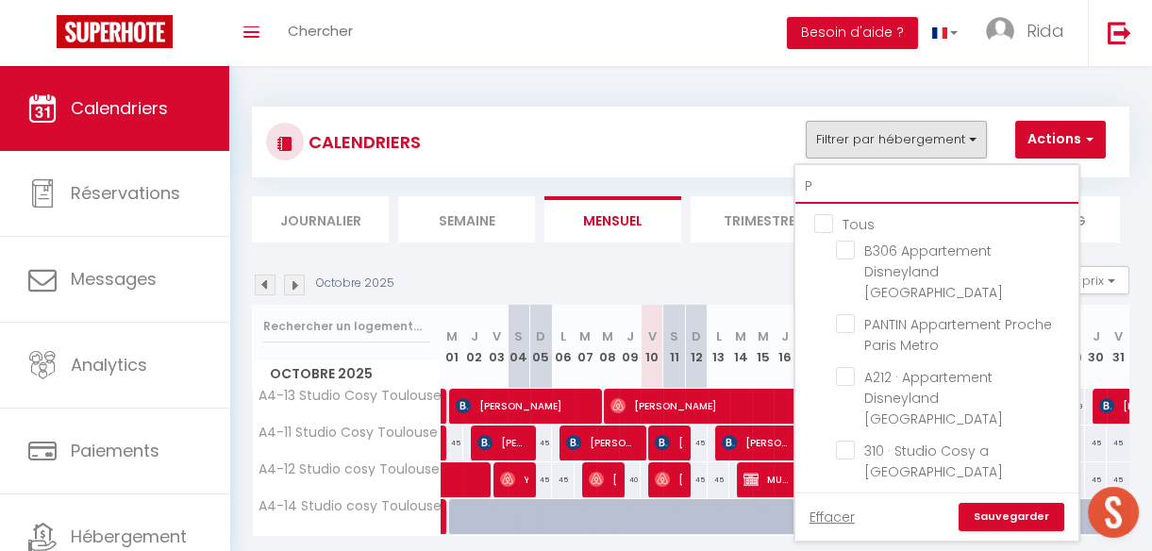
checkbox input "false"
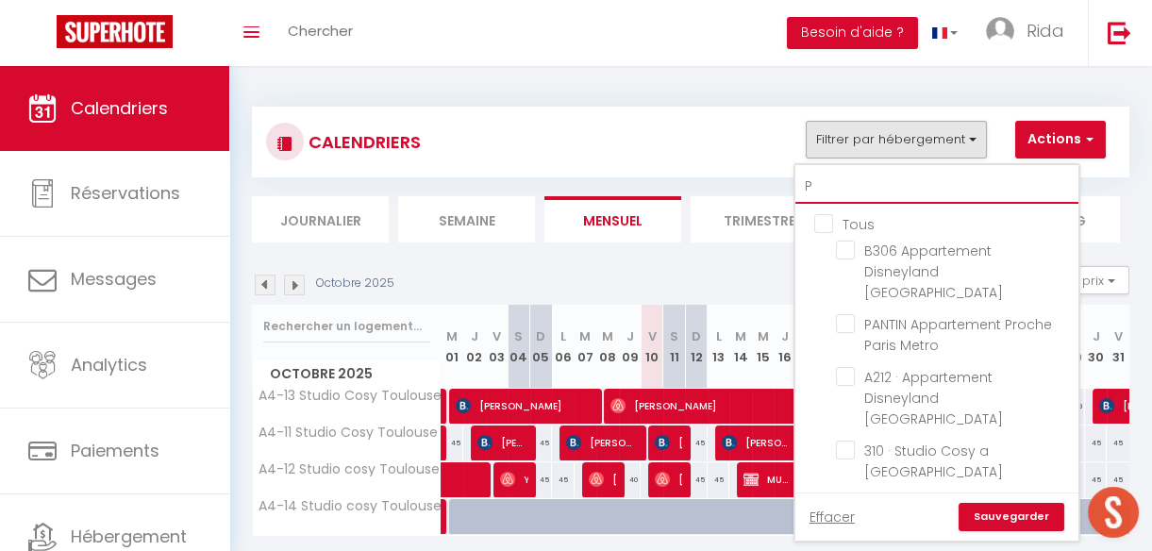
checkbox input "false"
type input "PA"
checkbox input "false"
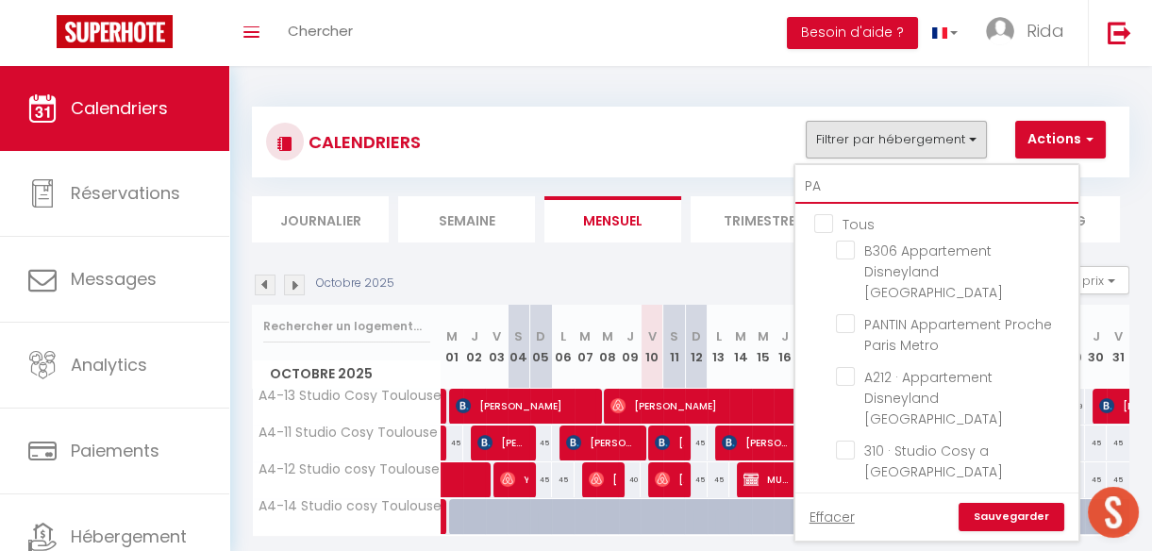
checkbox input "false"
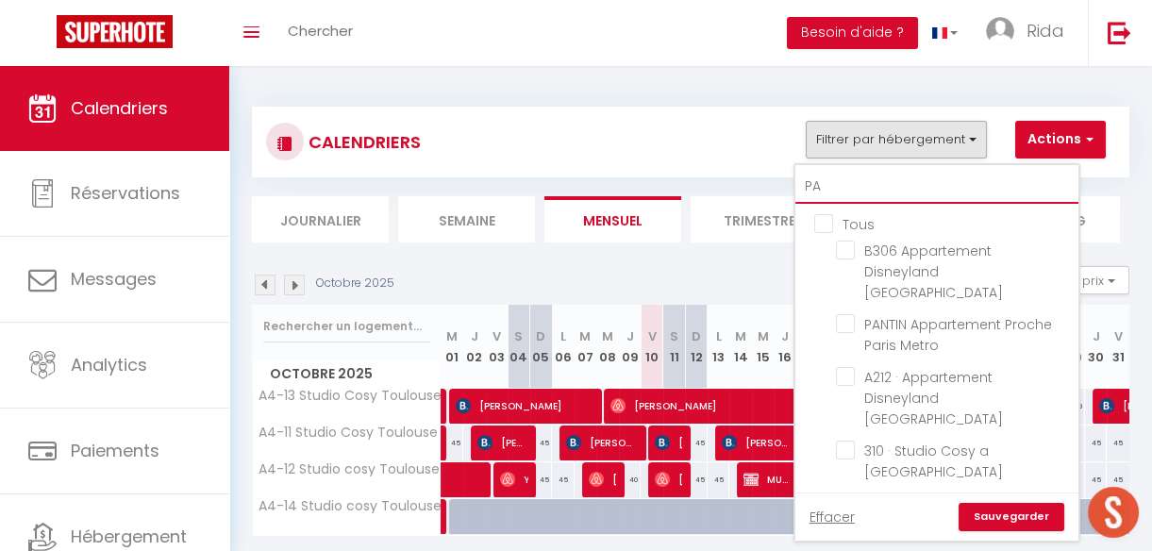
checkbox input "false"
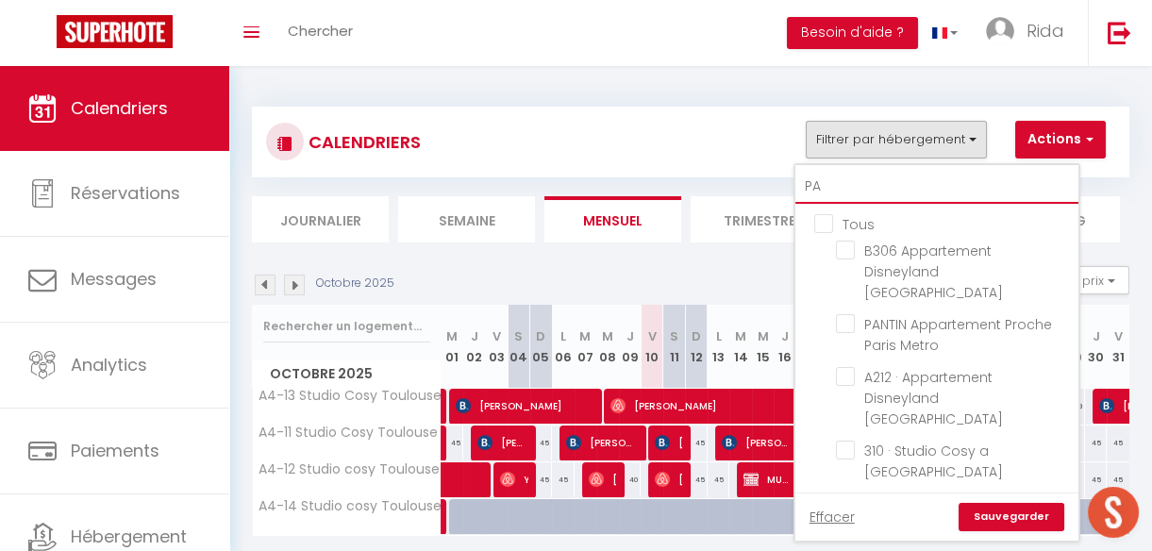
checkbox input "false"
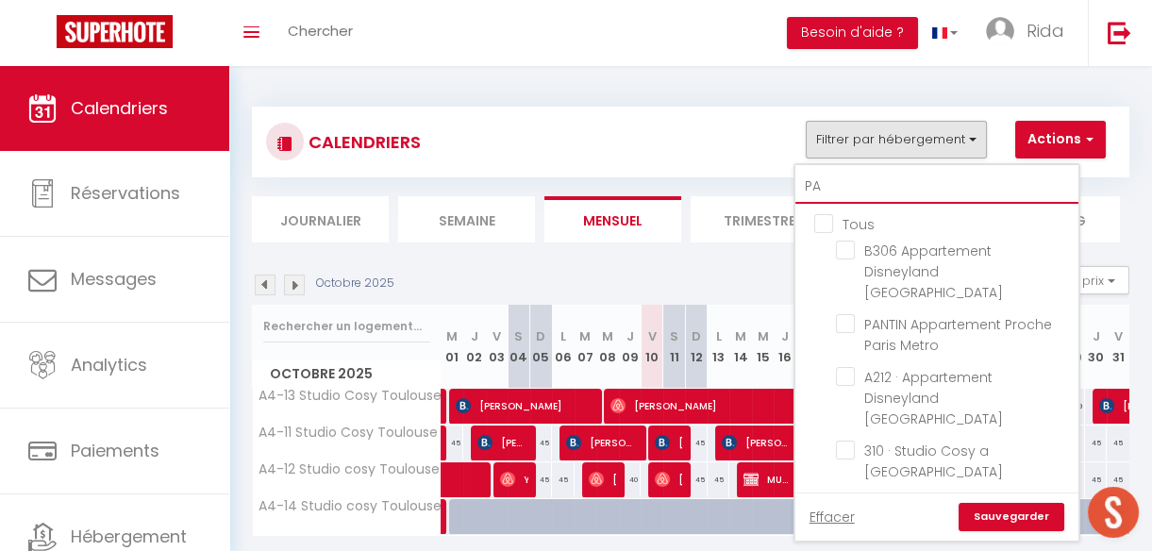
checkbox input "false"
type input "PAN"
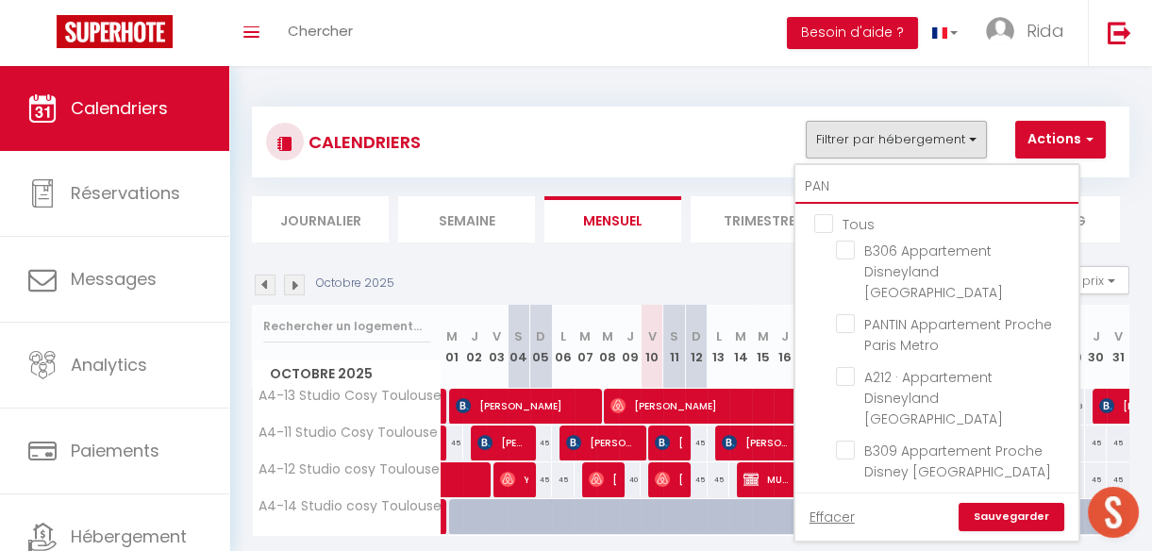
checkbox input "false"
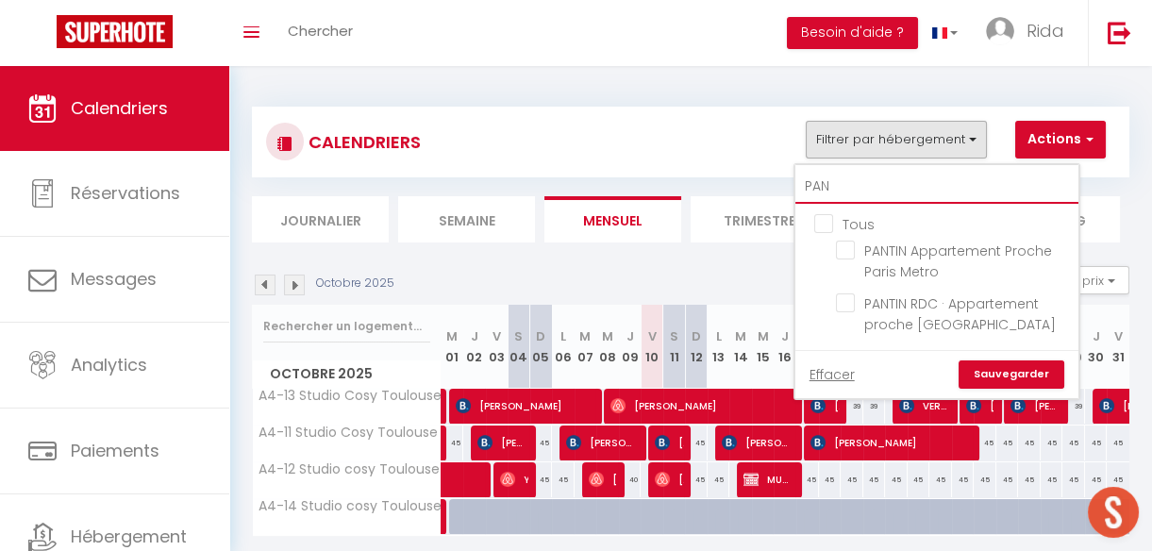
type input "PANT"
checkbox input "false"
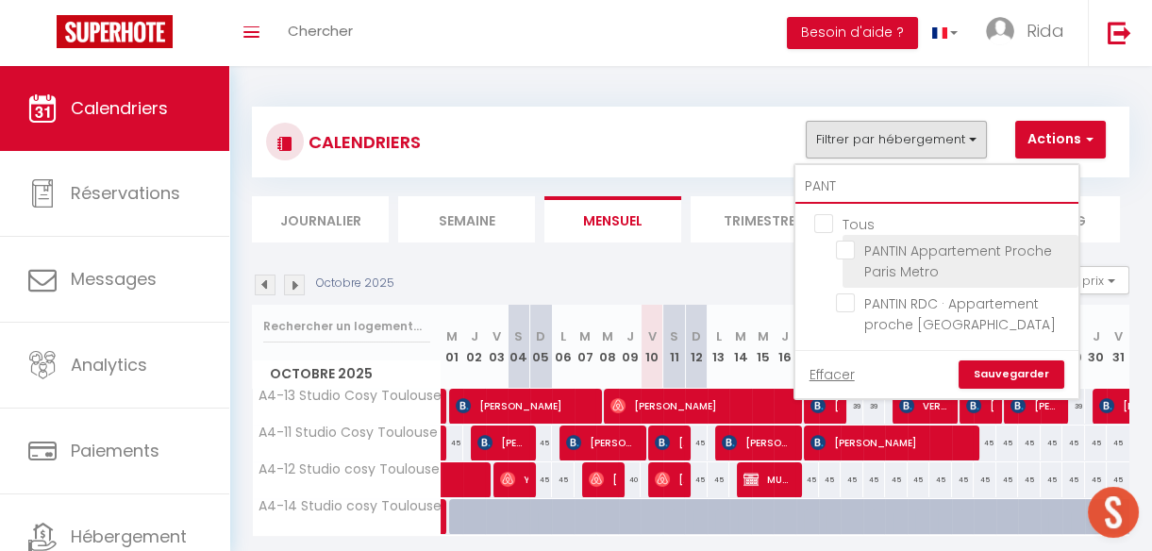
type input "PANT"
click at [845, 253] on input "PANTIN Appartement Proche Paris Metro" at bounding box center [954, 249] width 236 height 19
checkbox input "true"
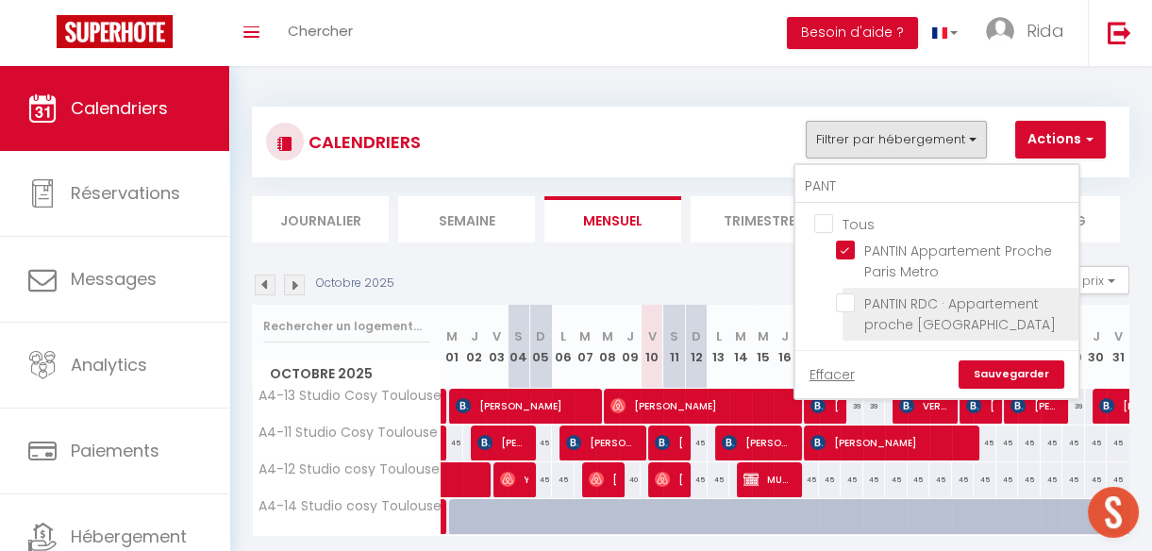
click at [843, 301] on input "PANTIN RDC · Appartement proche [GEOGRAPHIC_DATA]" at bounding box center [954, 302] width 236 height 19
checkbox input "true"
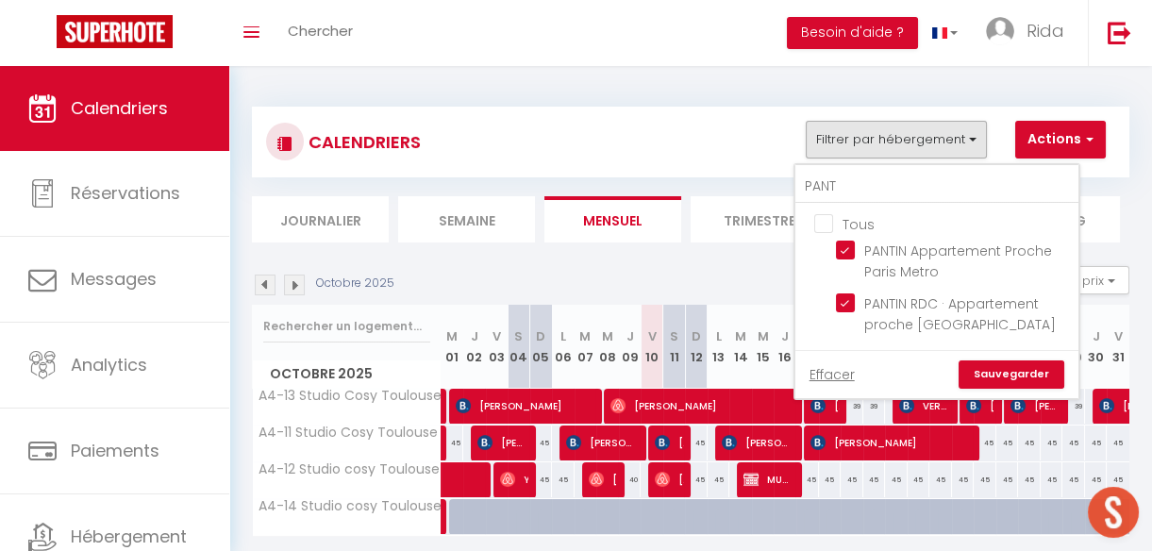
click at [1025, 364] on link "Sauvegarder" at bounding box center [1011, 374] width 106 height 28
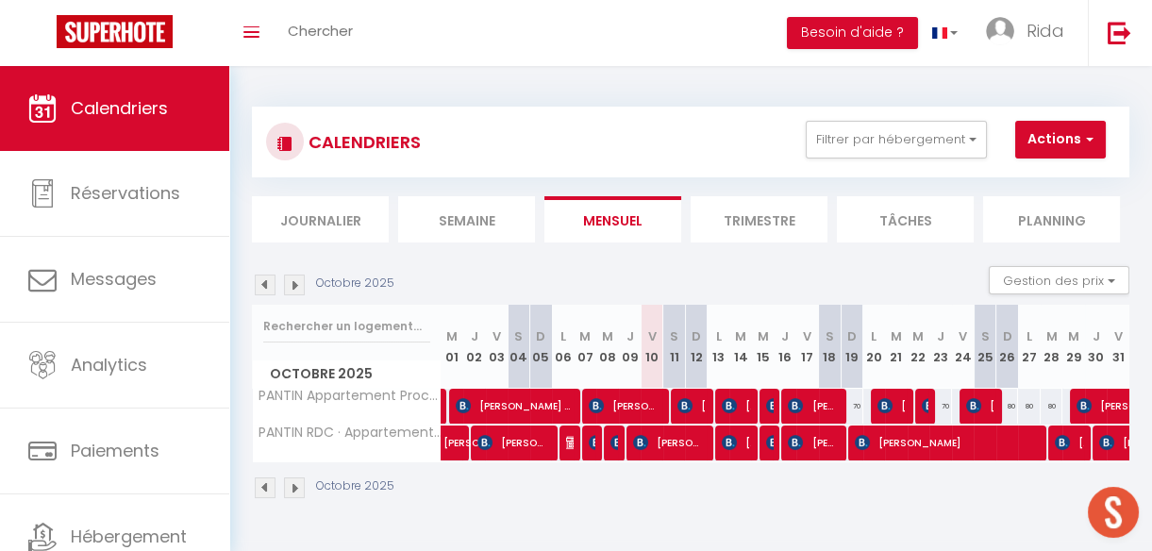
click at [487, 211] on li "Semaine" at bounding box center [466, 219] width 137 height 46
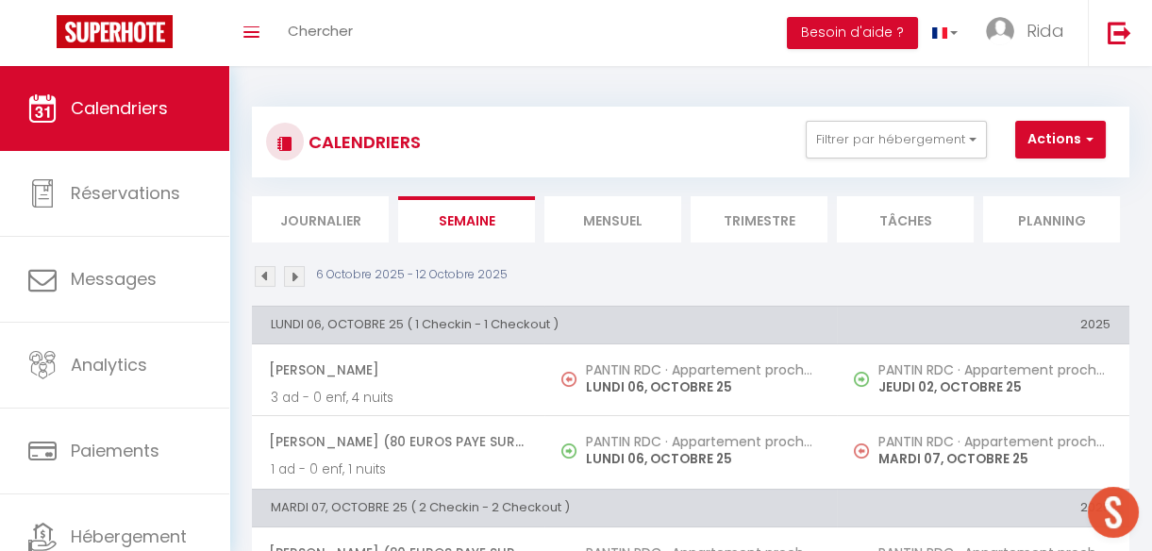
click at [626, 218] on li "Mensuel" at bounding box center [612, 219] width 137 height 46
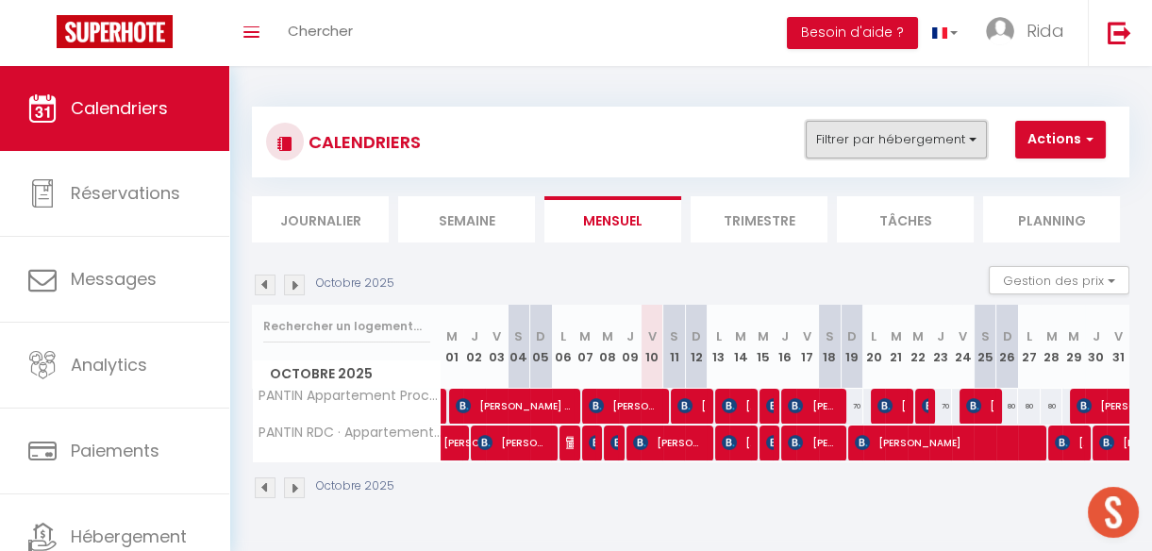
click at [878, 141] on button "Filtrer par hébergement" at bounding box center [895, 140] width 181 height 38
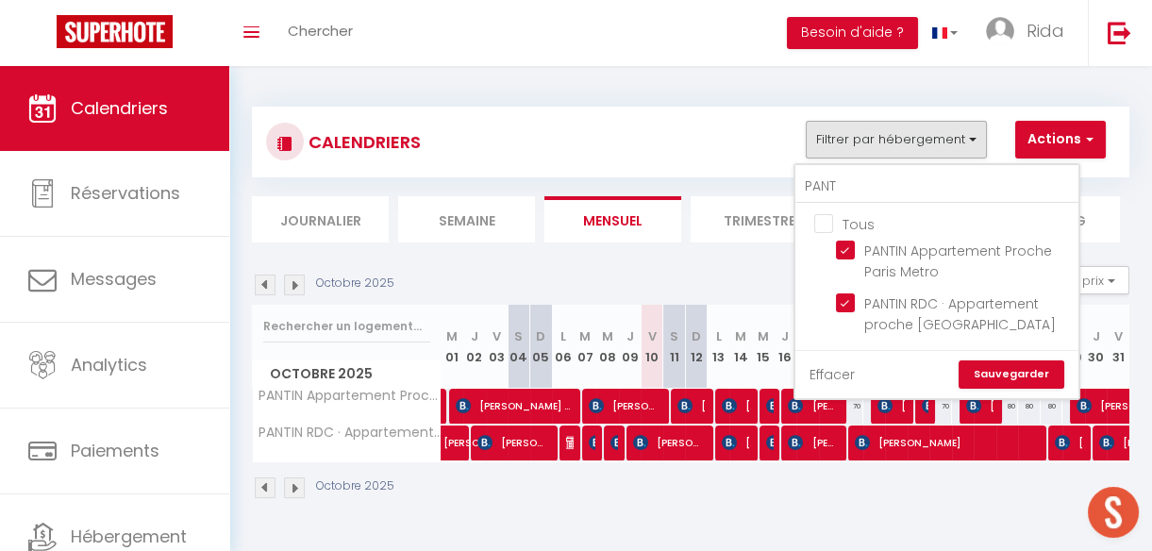
click at [833, 373] on link "Effacer" at bounding box center [831, 374] width 45 height 21
checkbox input "false"
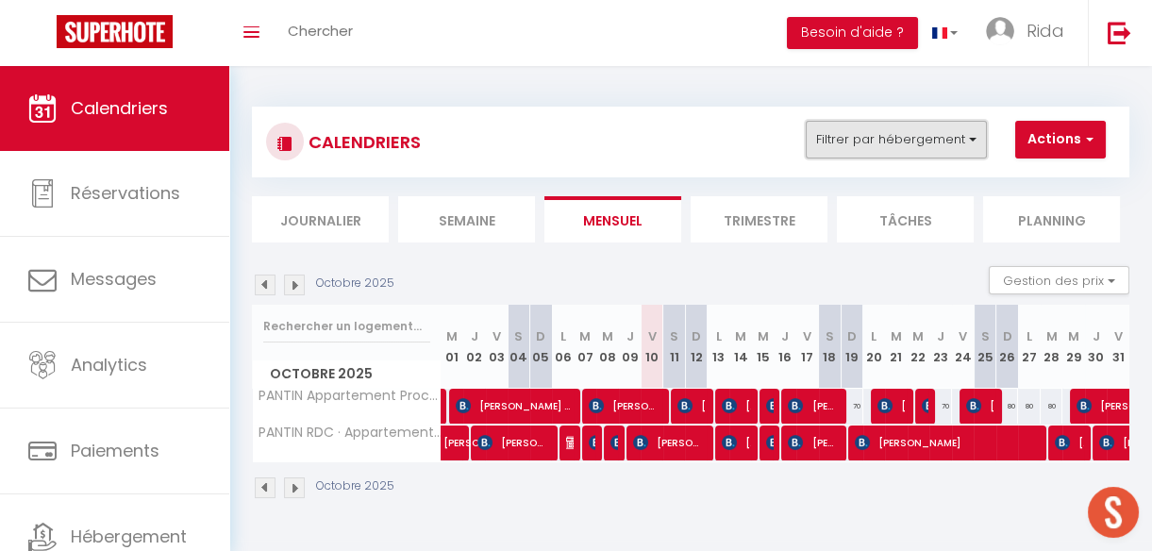
click at [903, 151] on button "Filtrer par hébergement" at bounding box center [895, 140] width 181 height 38
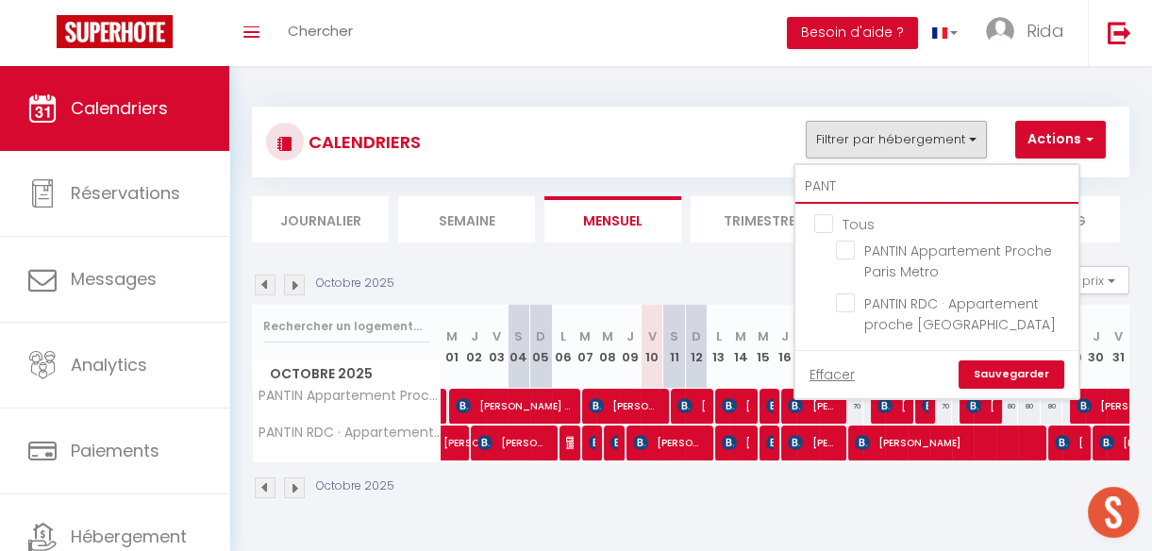
click at [873, 188] on input "PANT" at bounding box center [936, 187] width 283 height 34
type input "PAN"
checkbox input "false"
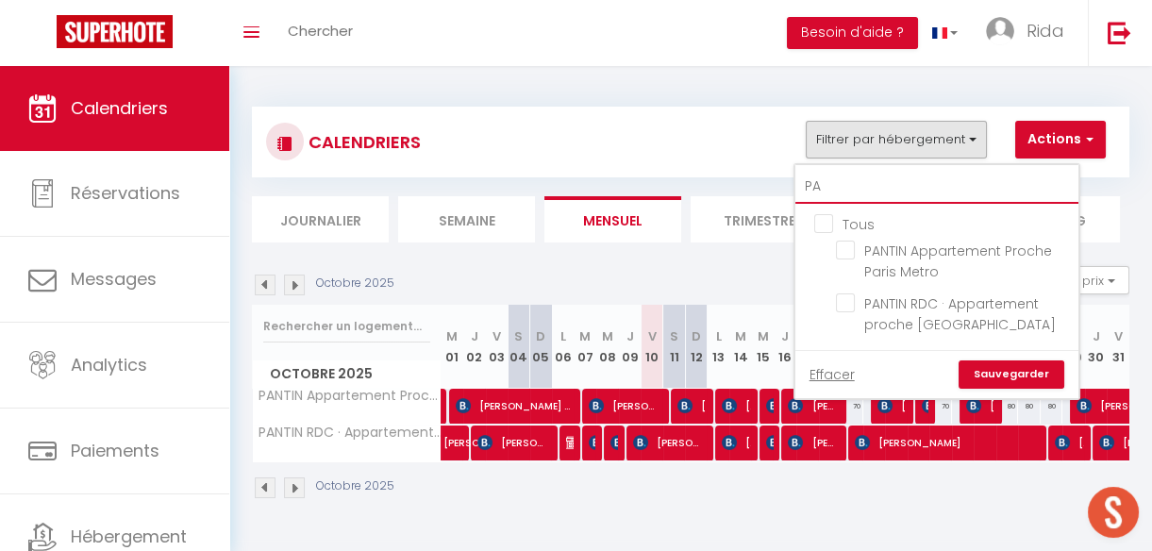
type input "P"
checkbox input "false"
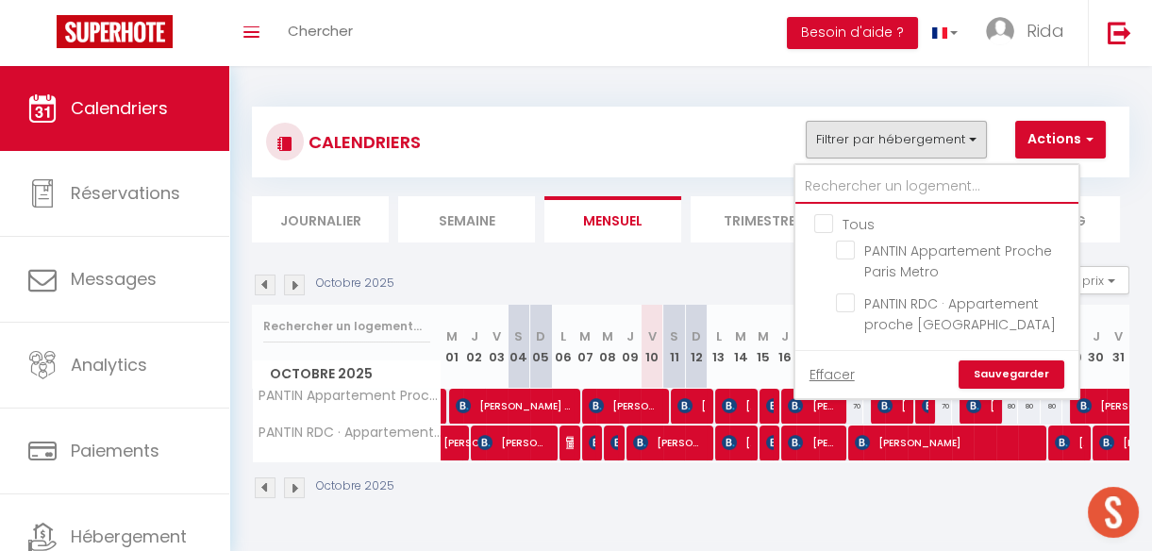
checkbox input "false"
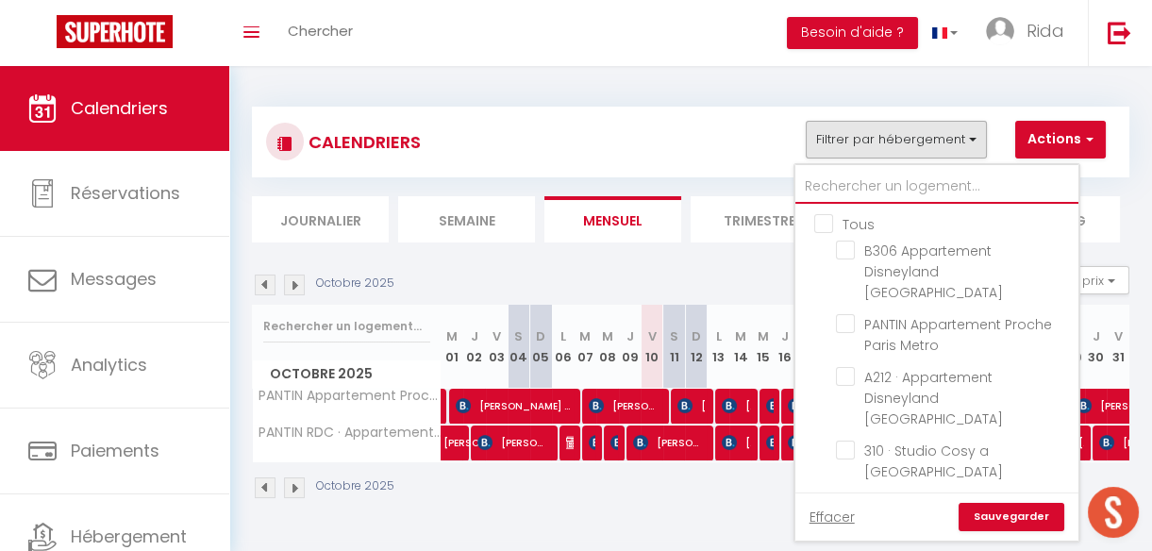
type input "P"
checkbox input "false"
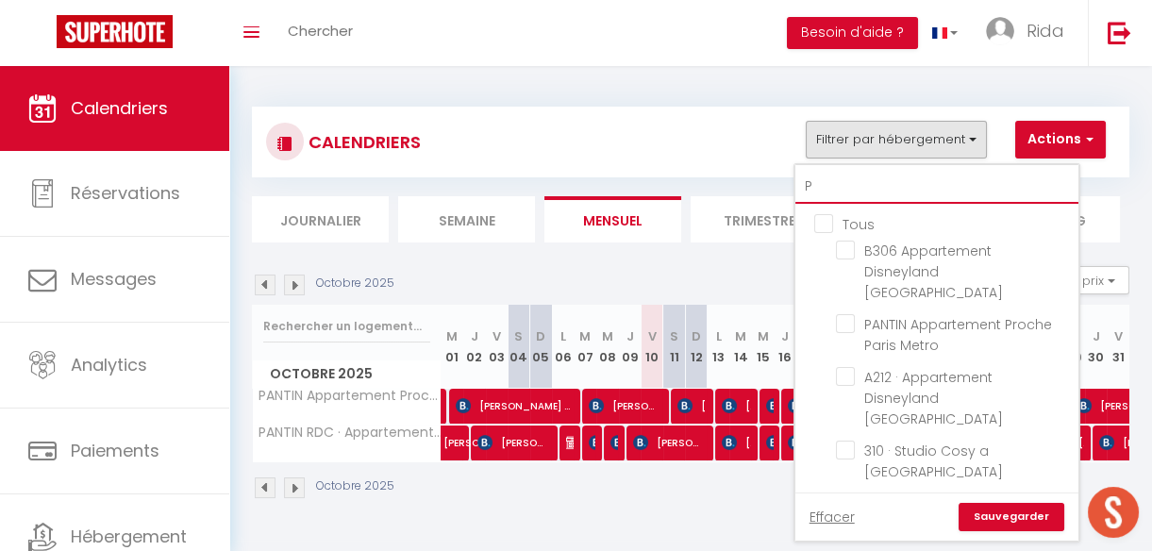
checkbox input "false"
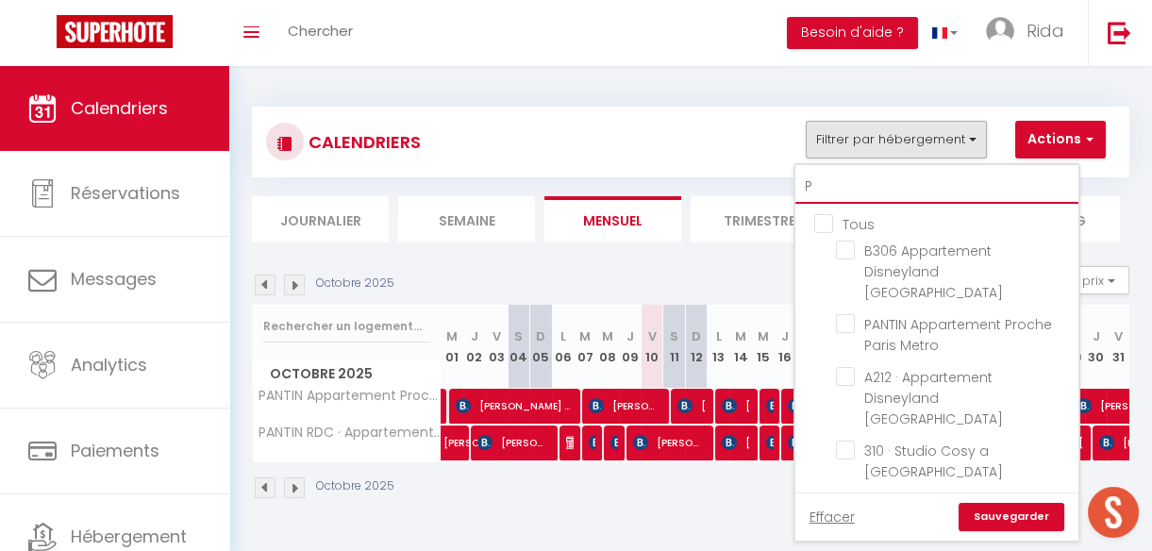
checkbox input "false"
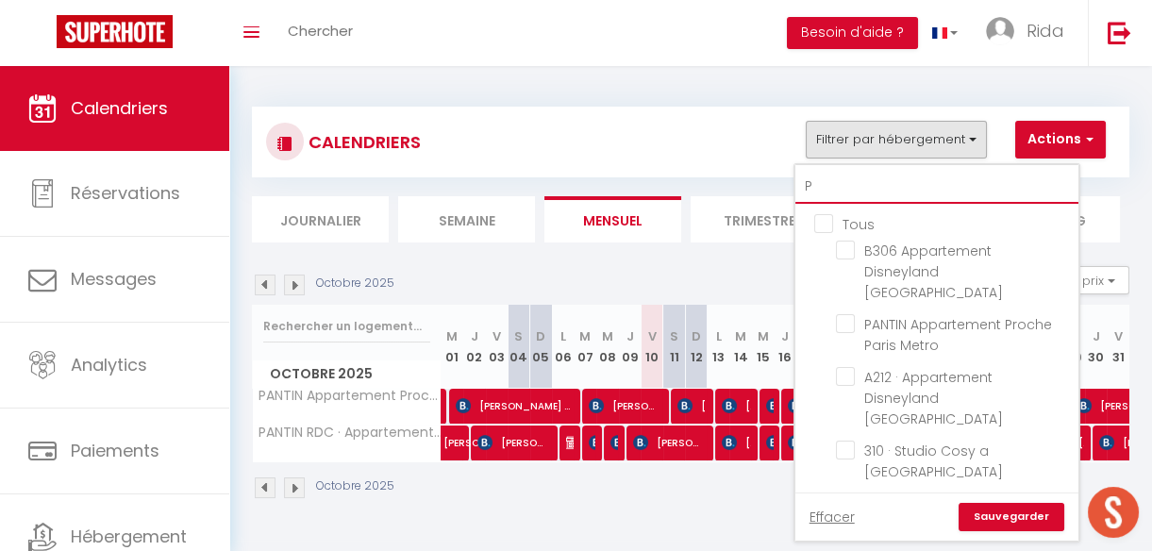
checkbox input "false"
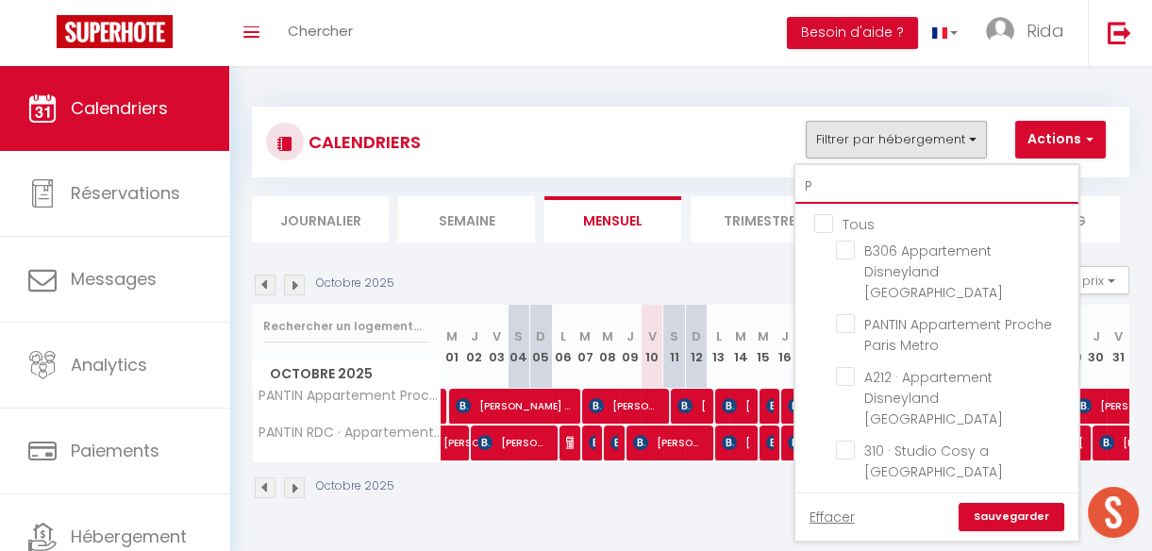
checkbox input "false"
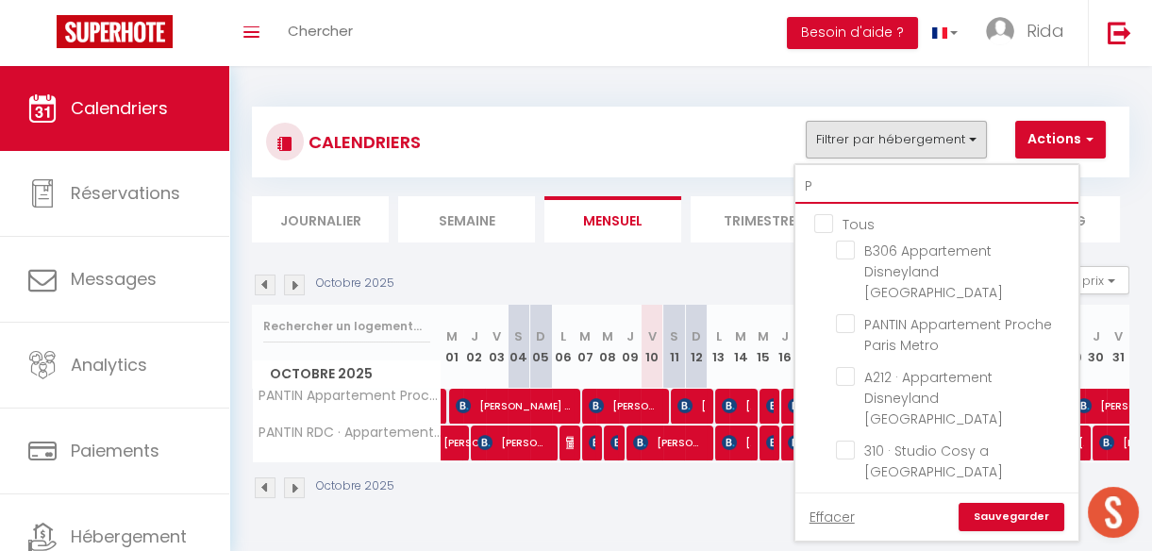
checkbox input "false"
type input "PA"
checkbox input "false"
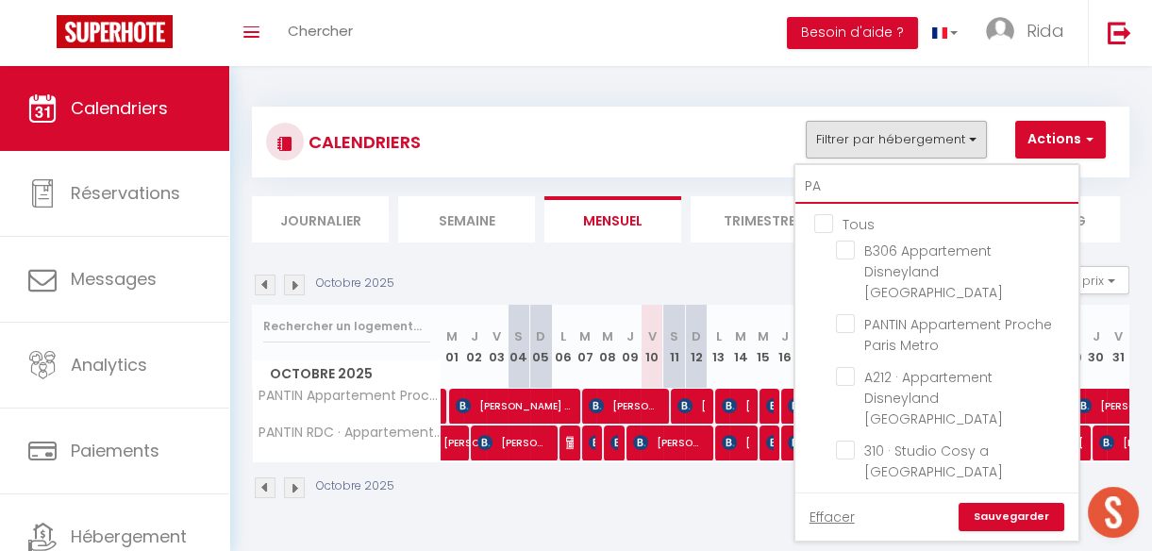
checkbox input "false"
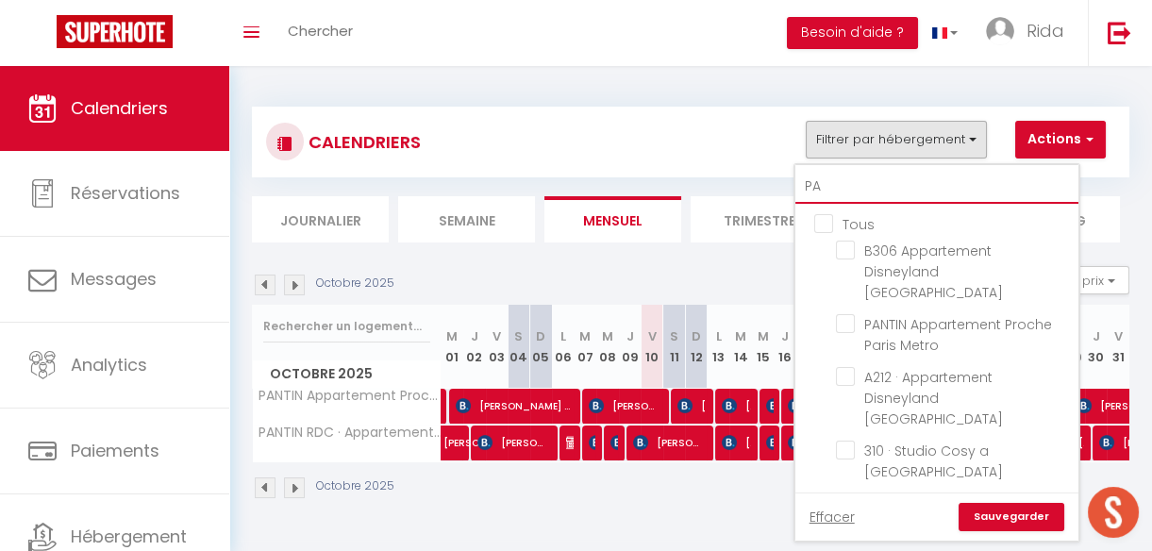
checkbox input "false"
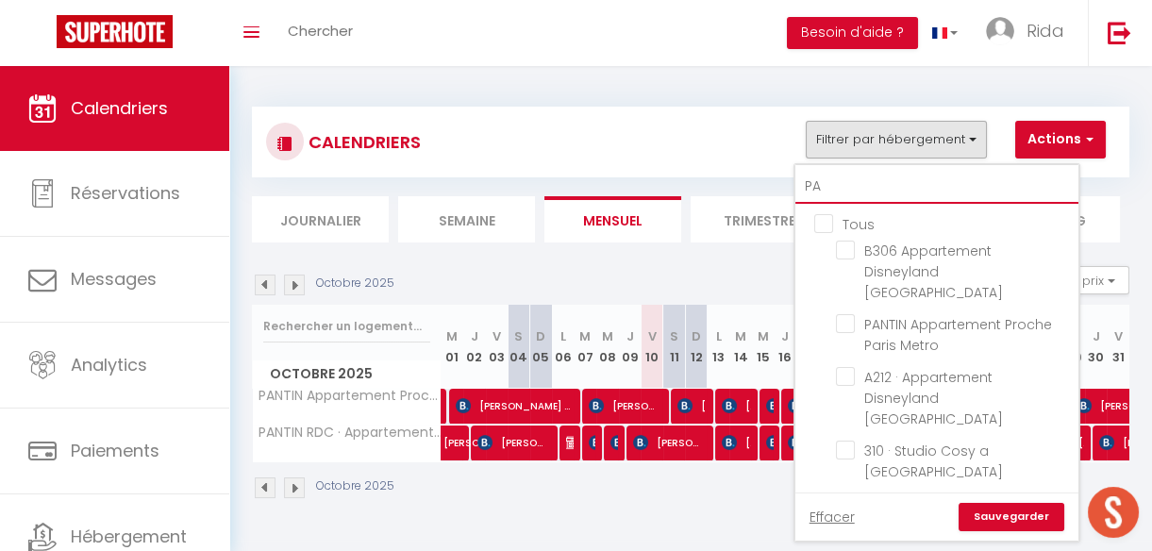
checkbox input "false"
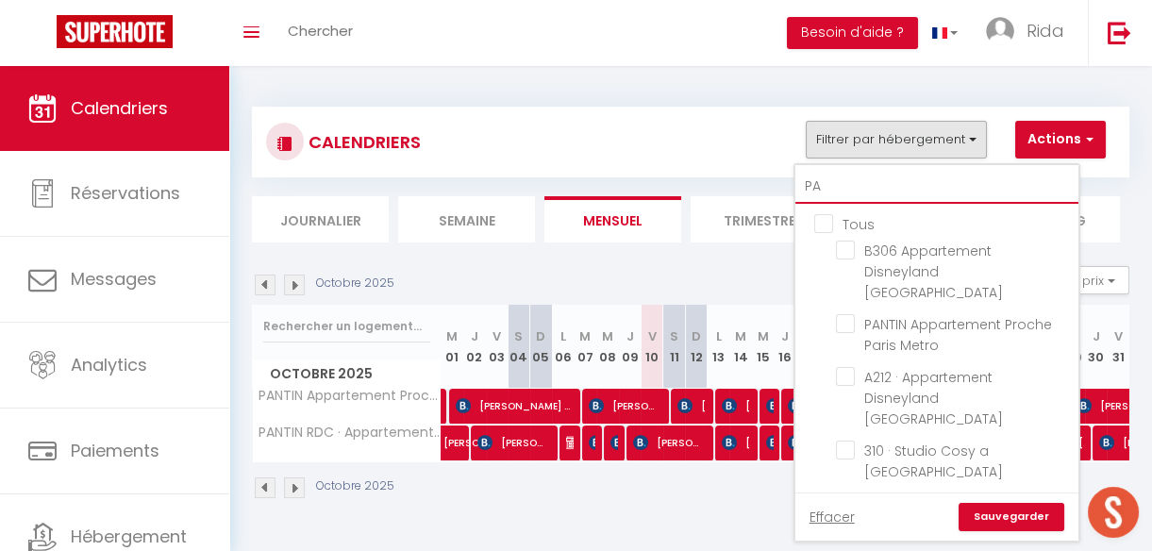
checkbox input "false"
type input "PAN"
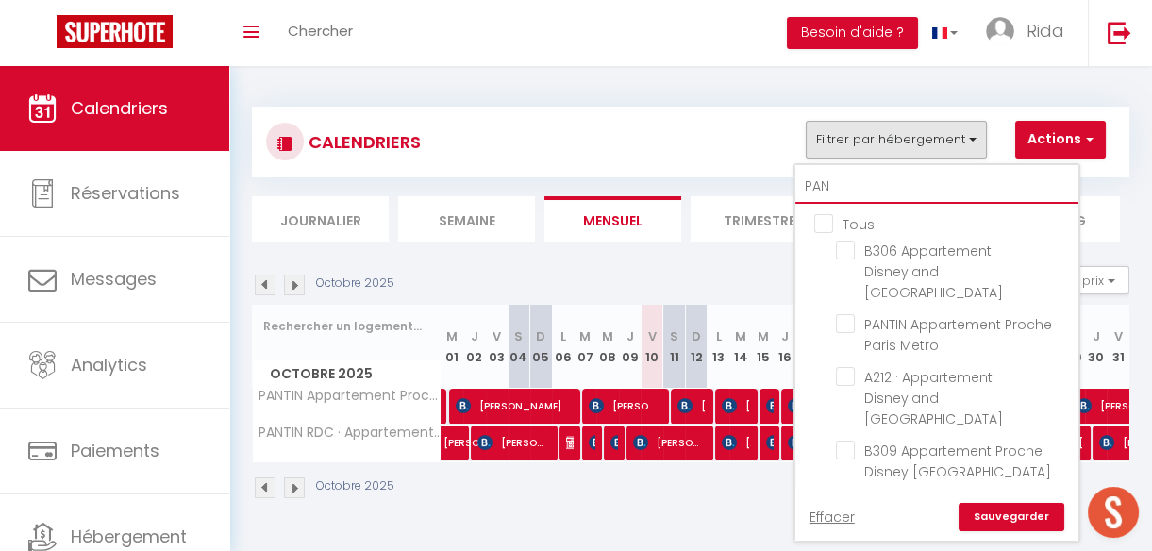
checkbox input "false"
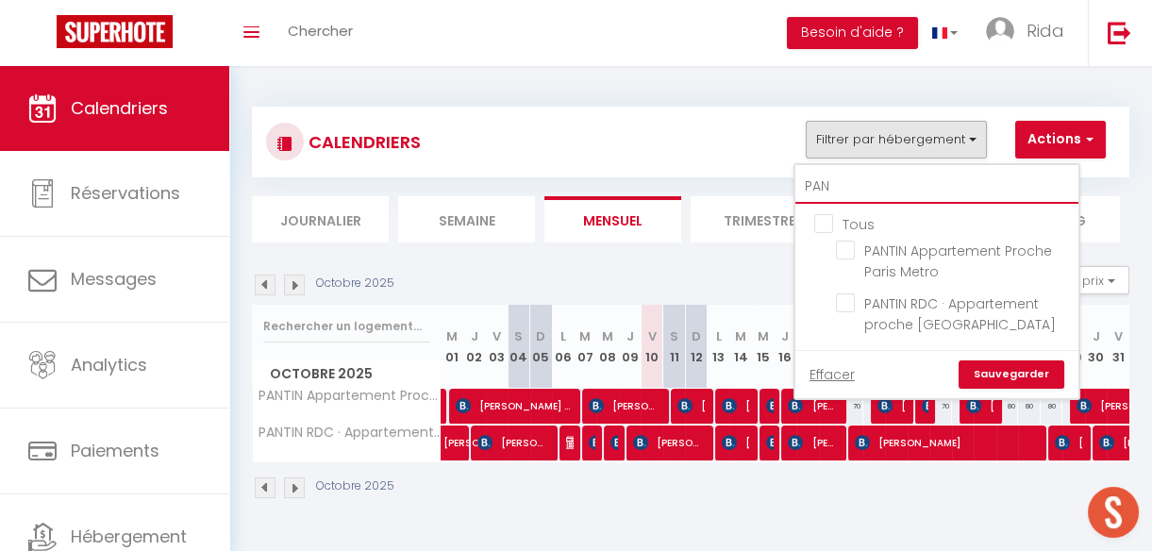
type input "PANT"
checkbox input "false"
type input "PAN"
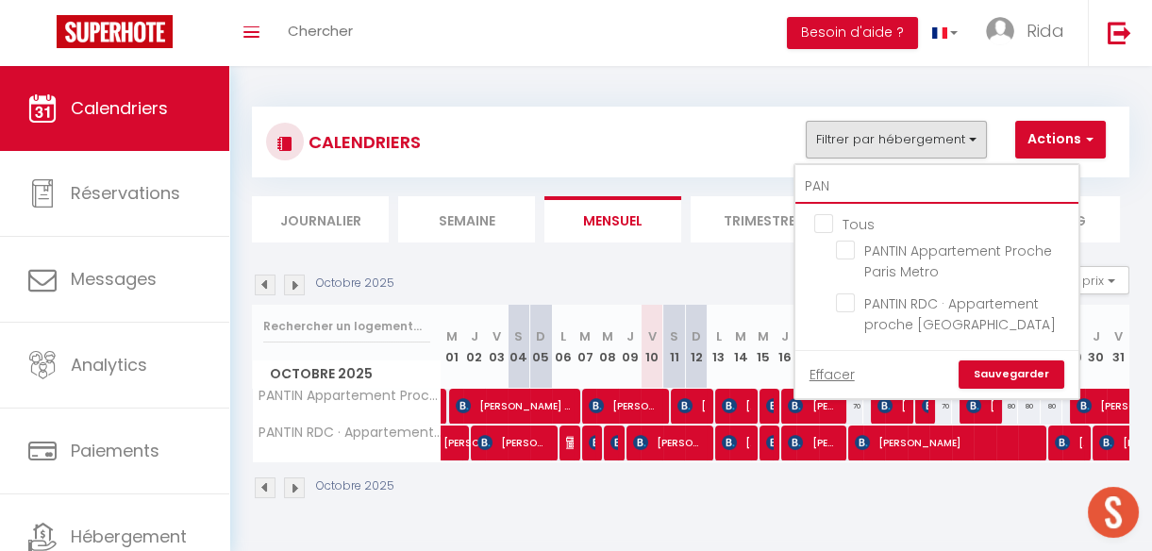
checkbox input "false"
type input "PA"
checkbox input "false"
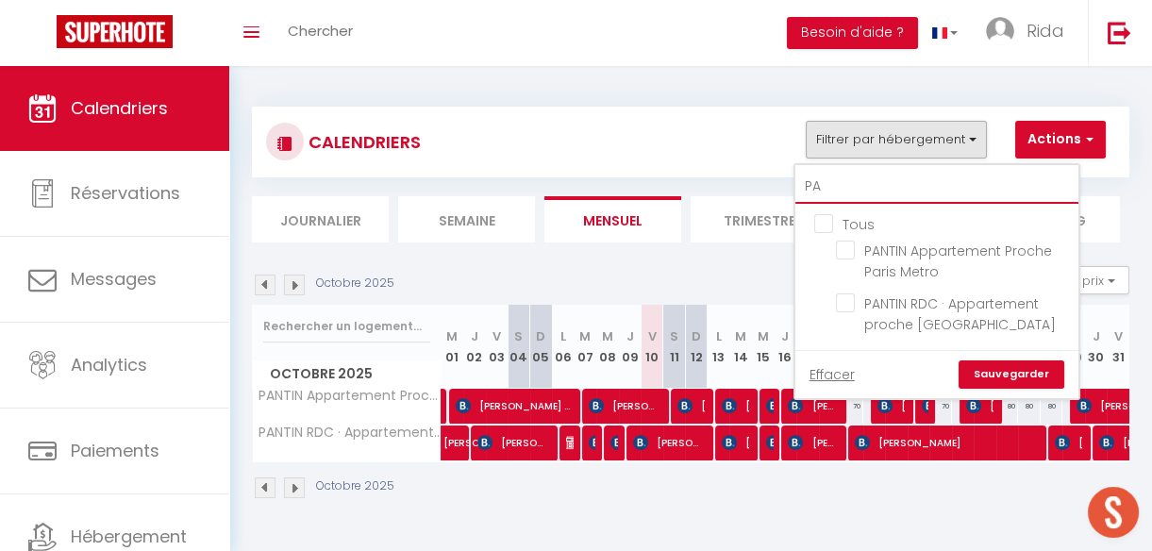
checkbox input "false"
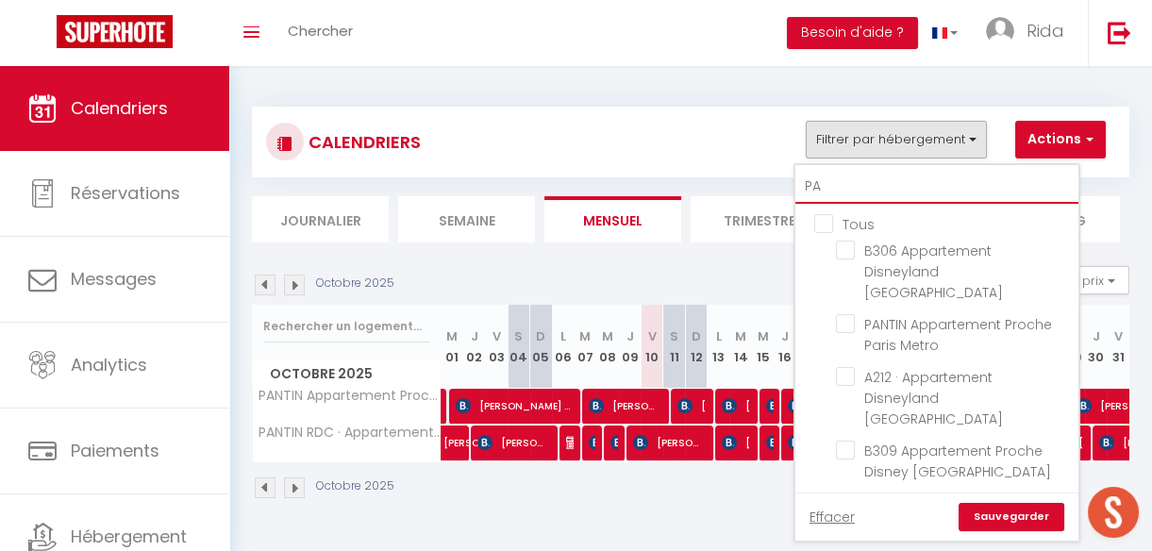
type input "P"
checkbox input "false"
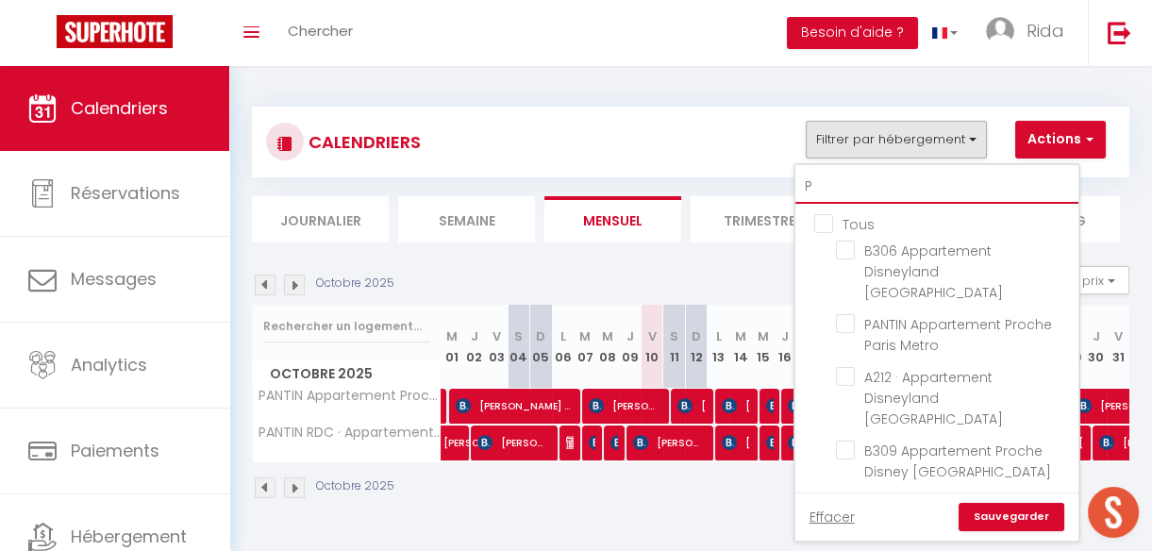
checkbox input "false"
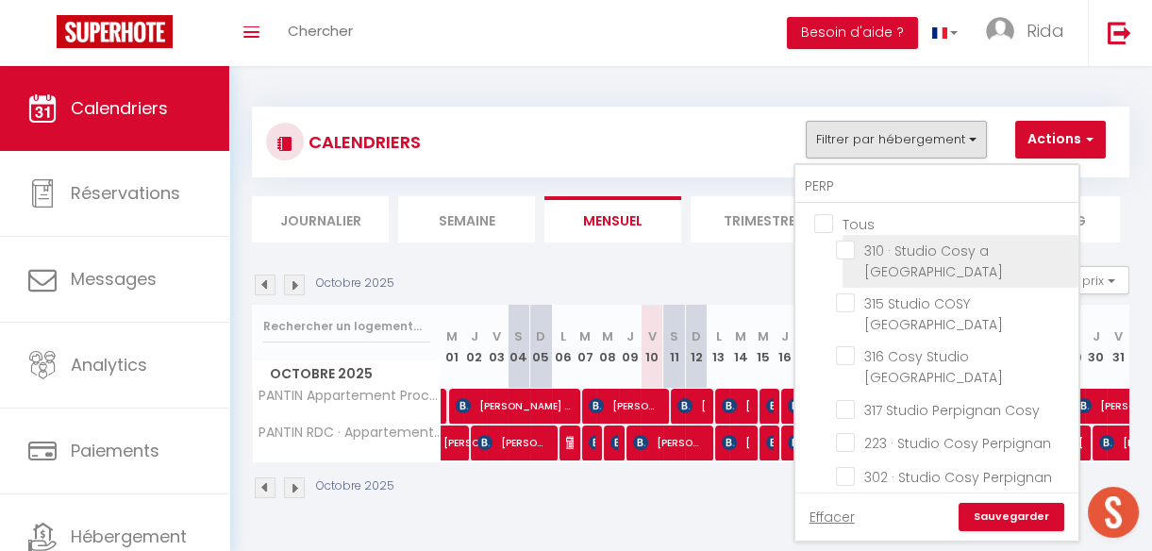
click at [839, 246] on input "310 · Studio Cosy a [GEOGRAPHIC_DATA]" at bounding box center [954, 249] width 236 height 19
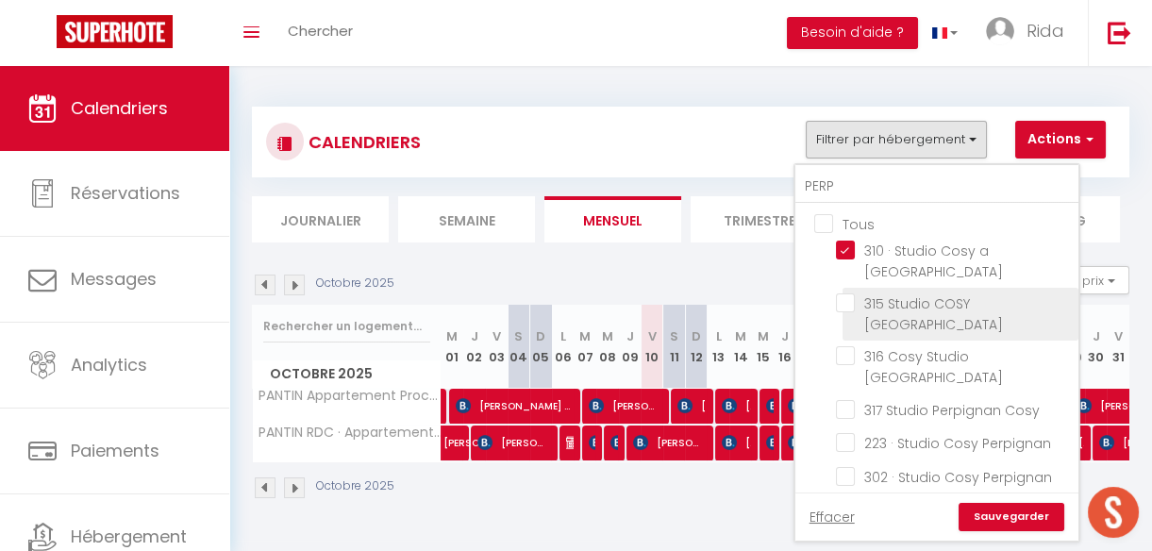
click at [848, 293] on input "315 Studio COSY [GEOGRAPHIC_DATA]" at bounding box center [954, 302] width 236 height 19
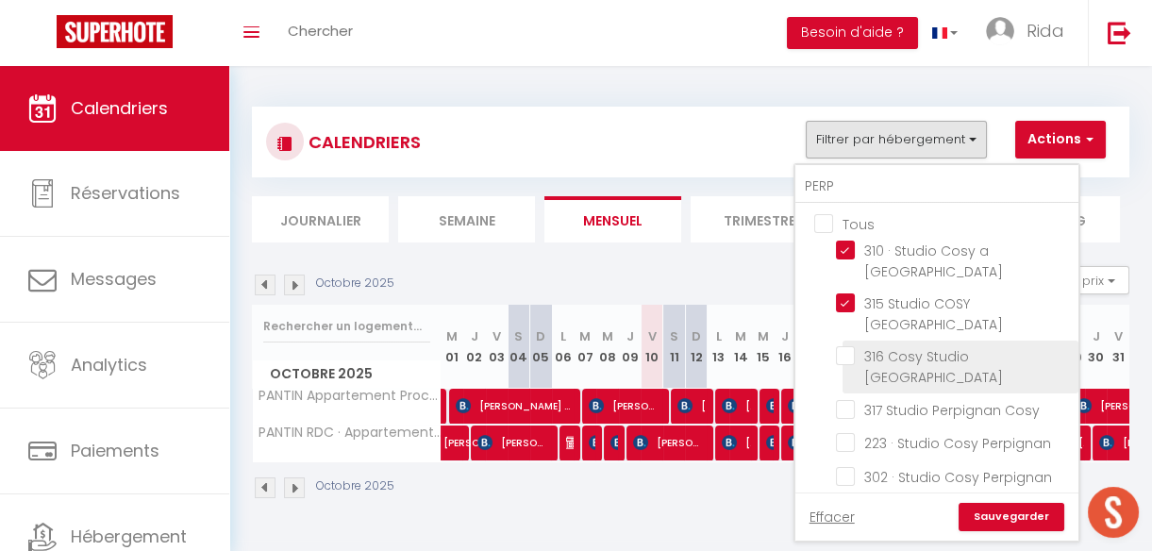
click at [848, 346] on input "316 Cosy Studio [GEOGRAPHIC_DATA]" at bounding box center [954, 355] width 236 height 19
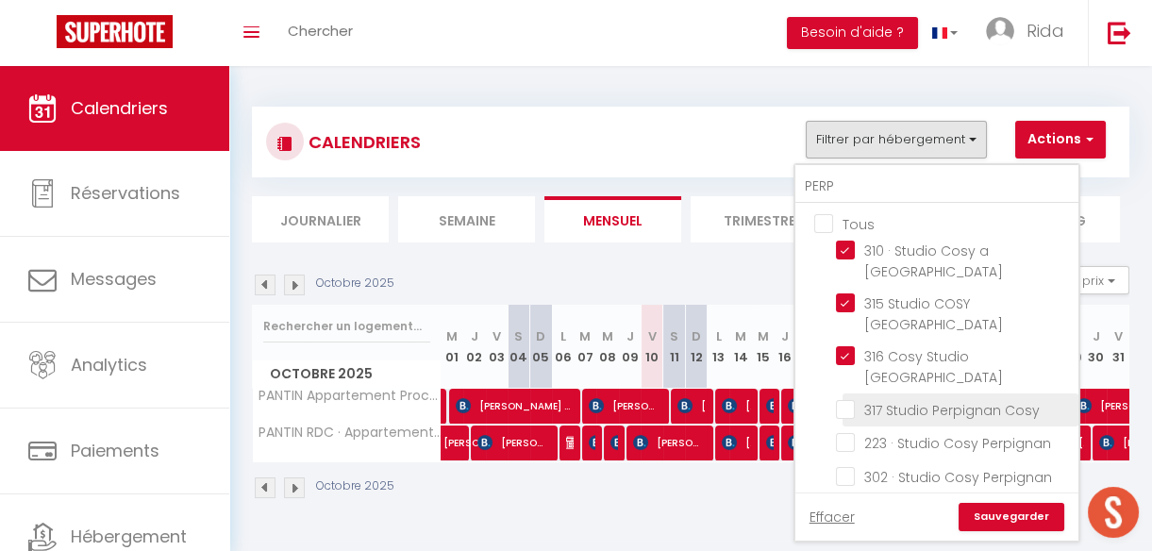
click at [844, 399] on input "317 Studio Perpignan Cosy" at bounding box center [954, 408] width 236 height 19
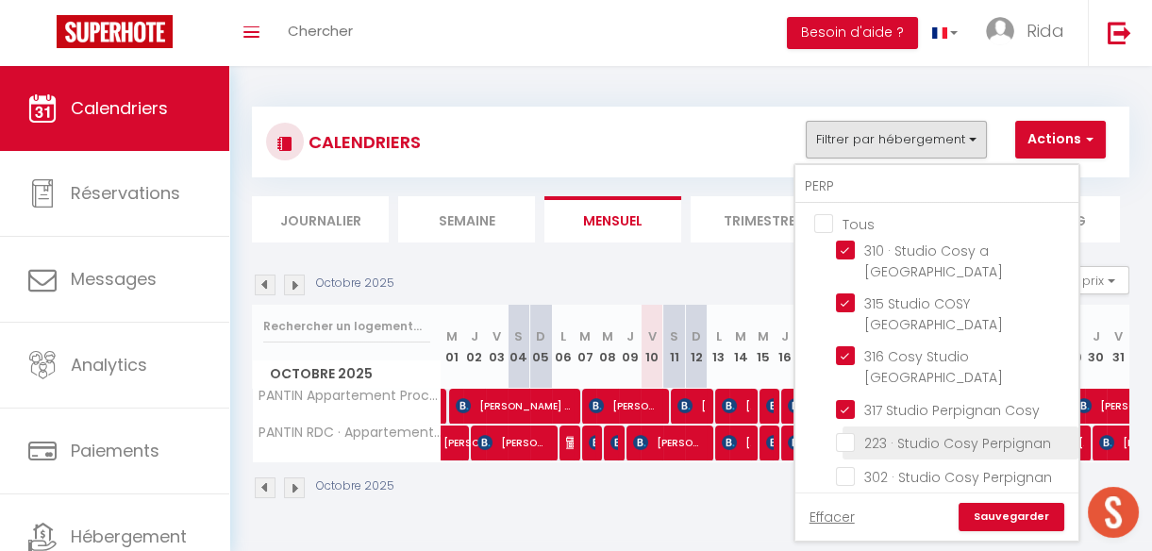
click at [845, 432] on input "223 · Studio Cosy Perpignan" at bounding box center [954, 441] width 236 height 19
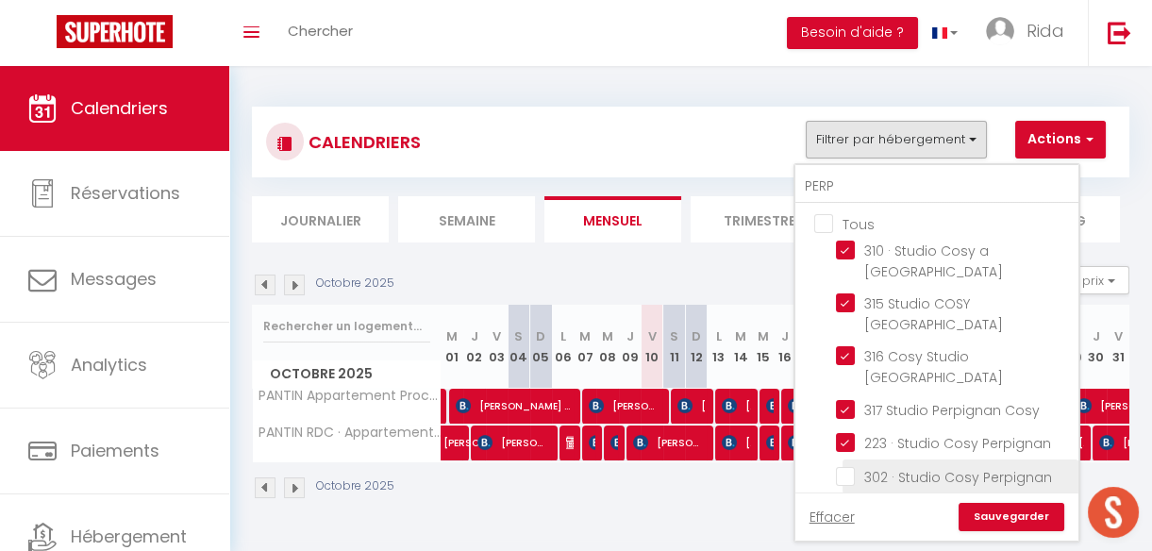
click at [846, 465] on input "302 · Studio Cosy Perpignan" at bounding box center [954, 474] width 236 height 19
click at [844, 499] on input "314 · 314 Cosy Studio [GEOGRAPHIC_DATA]" at bounding box center [954, 508] width 236 height 19
click at [1003, 503] on link "Sauvegarder" at bounding box center [1011, 517] width 106 height 28
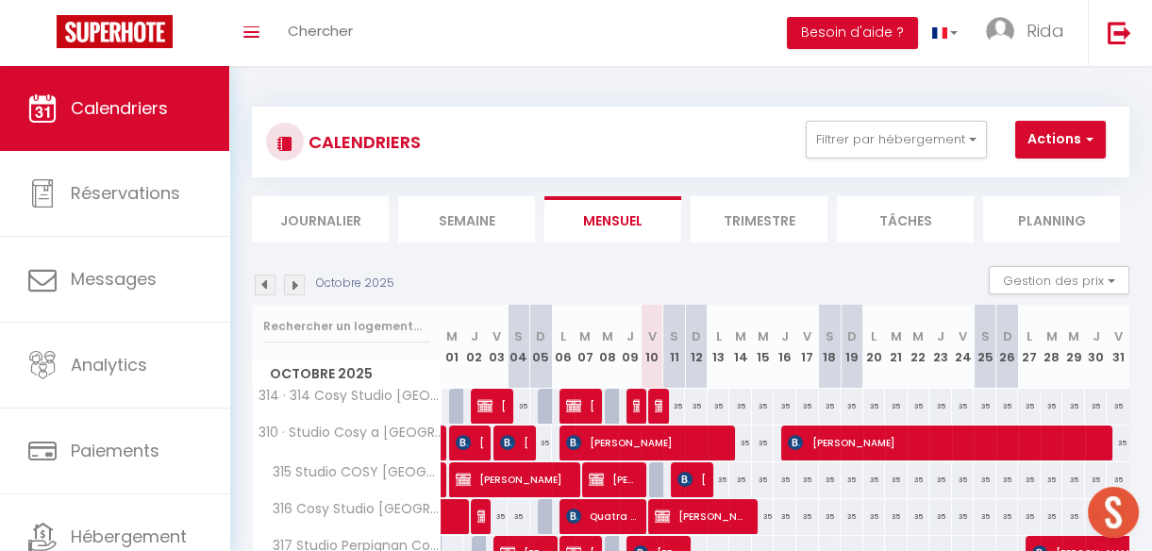
click at [444, 229] on li "Semaine" at bounding box center [466, 219] width 137 height 46
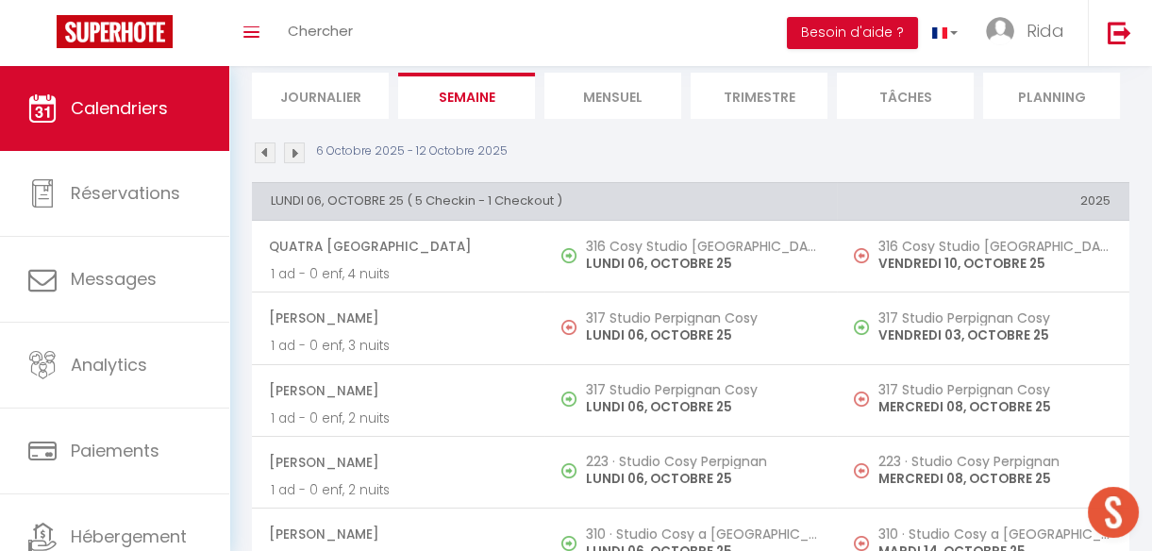
scroll to position [38, 0]
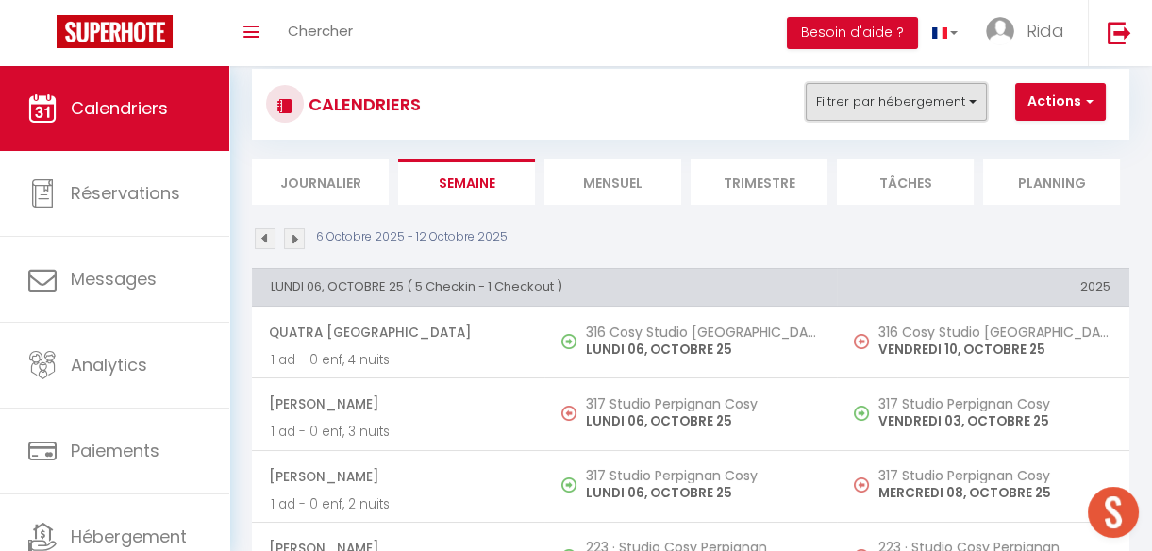
click at [887, 96] on button "Filtrer par hébergement" at bounding box center [895, 102] width 181 height 38
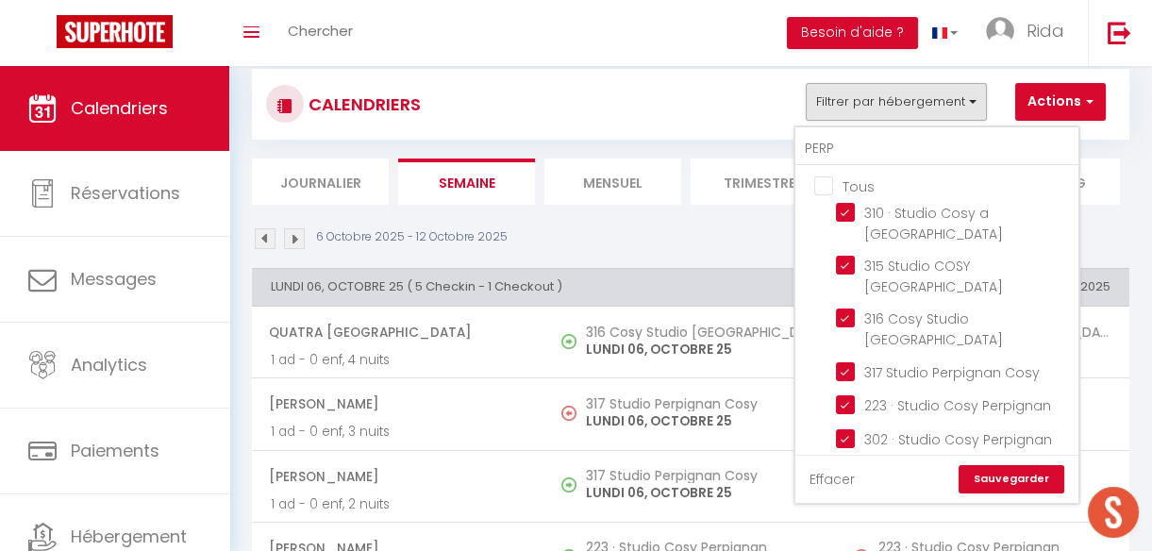
click at [837, 469] on link "Effacer" at bounding box center [831, 479] width 45 height 21
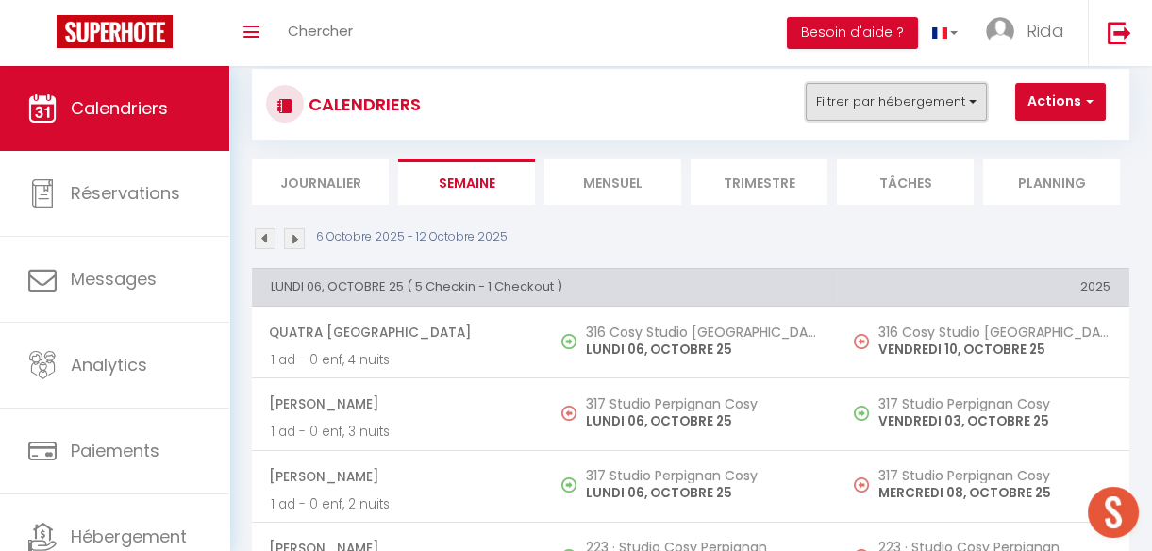
click at [930, 92] on button "Filtrer par hébergement" at bounding box center [895, 102] width 181 height 38
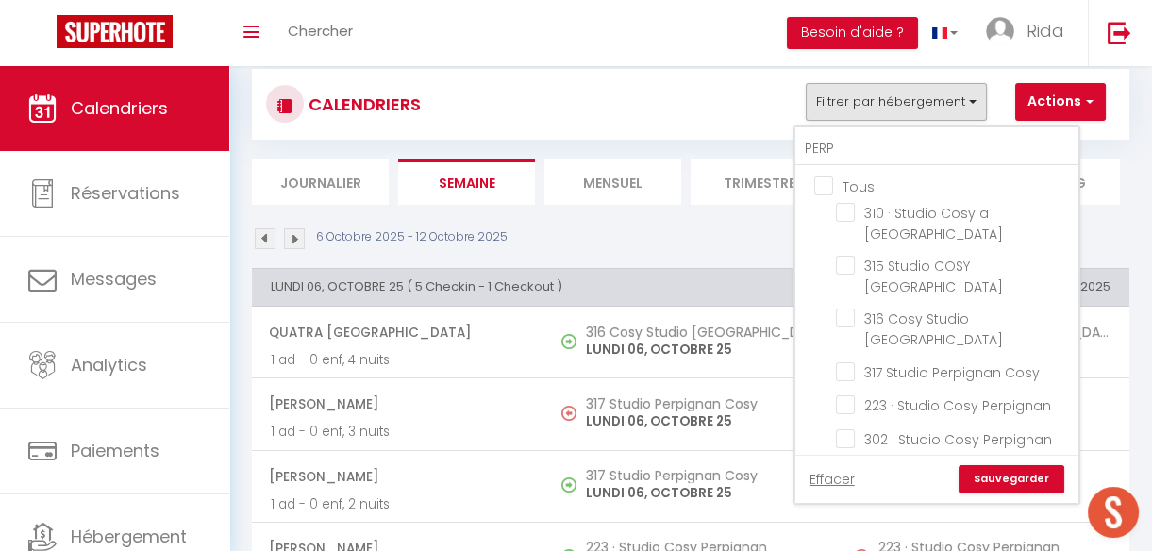
click at [888, 125] on div "PERP Tous 310 · Studio Cosy a [GEOGRAPHIC_DATA] 315 Studio COSY [GEOGRAPHIC_DAT…" at bounding box center [936, 314] width 287 height 379
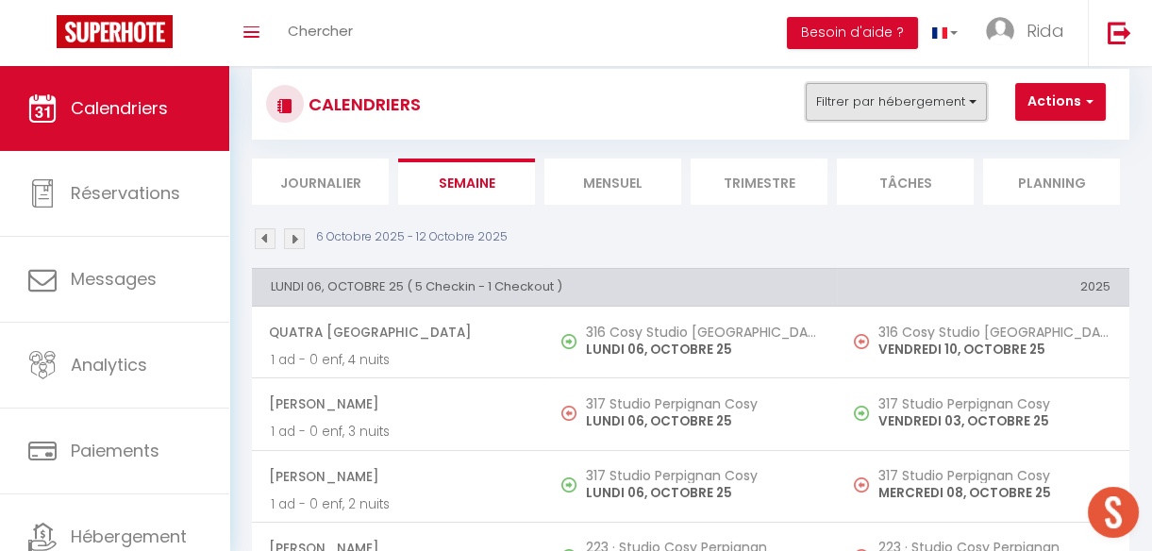
click at [889, 93] on button "Filtrer par hébergement" at bounding box center [895, 102] width 181 height 38
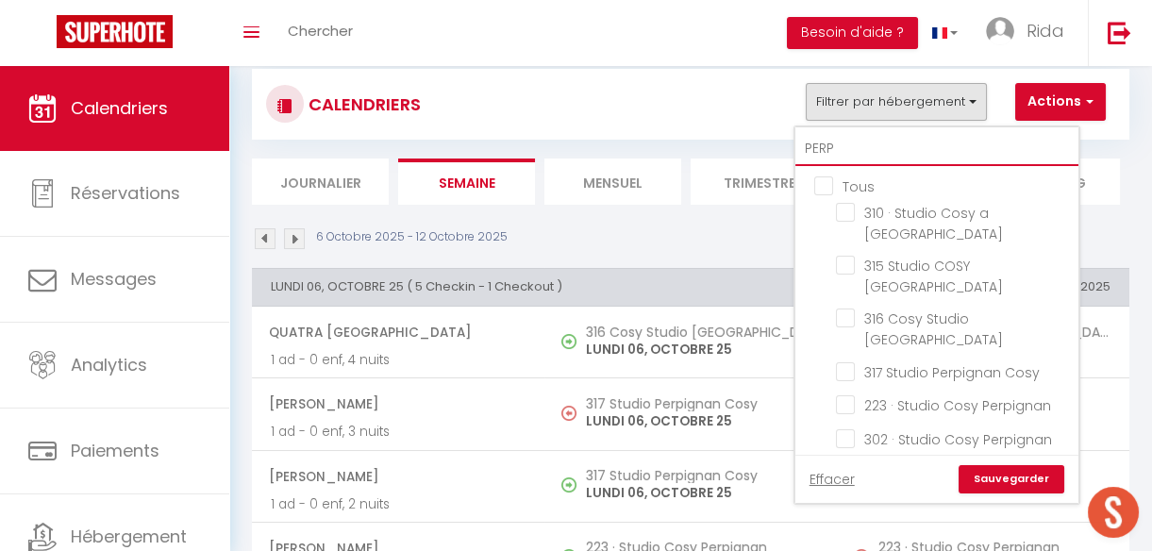
click at [873, 150] on input "PERP" at bounding box center [936, 149] width 283 height 34
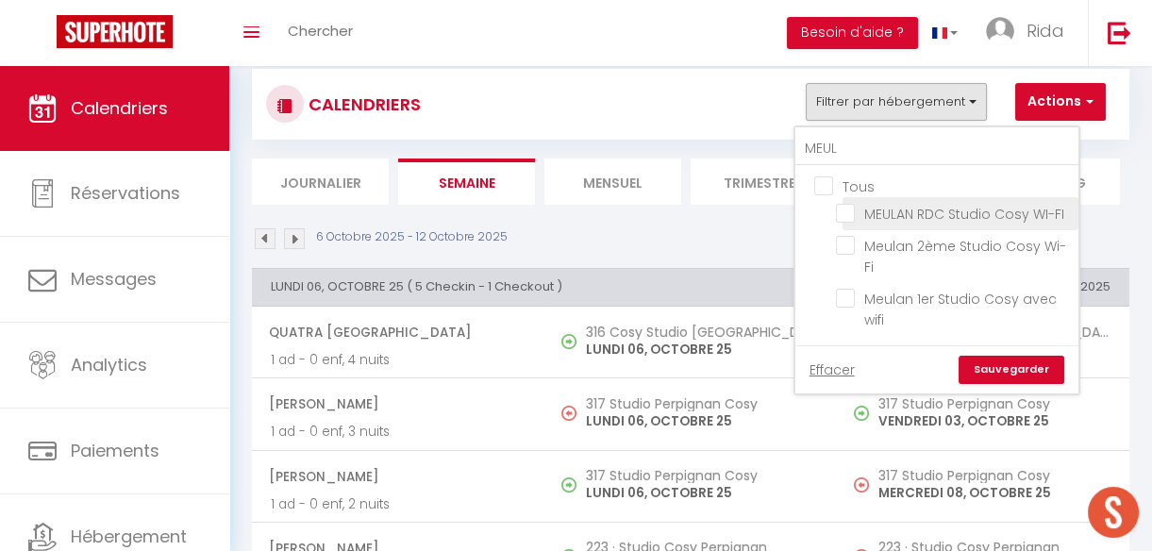
click at [843, 210] on input "MEULAN RDC Studio Cosy WI-FI" at bounding box center [954, 212] width 236 height 19
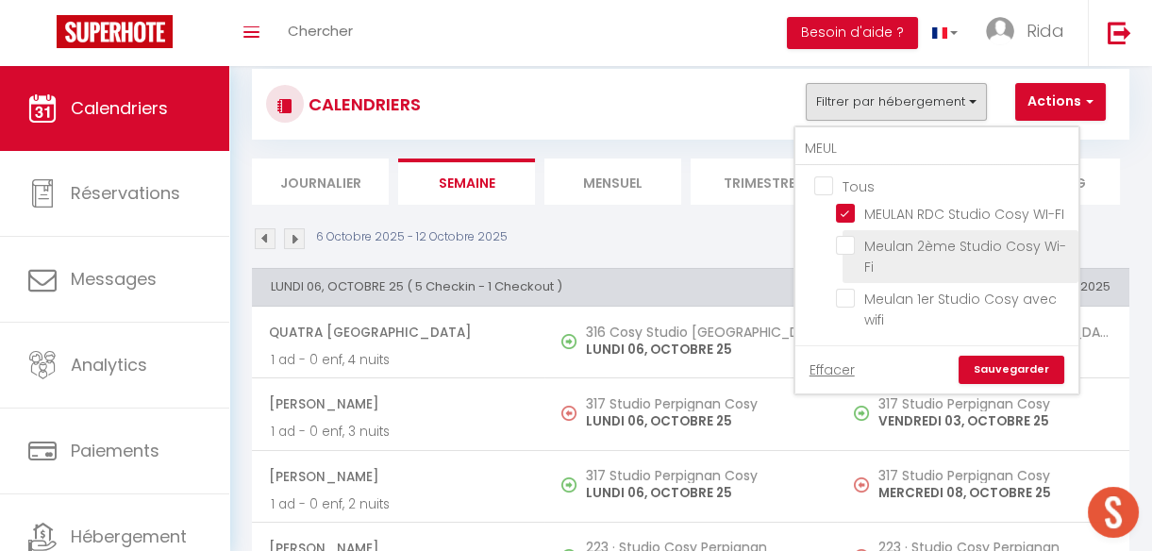
click at [844, 246] on input "Meulan 2ème Studio Cosy Wi-Fi" at bounding box center [954, 245] width 236 height 19
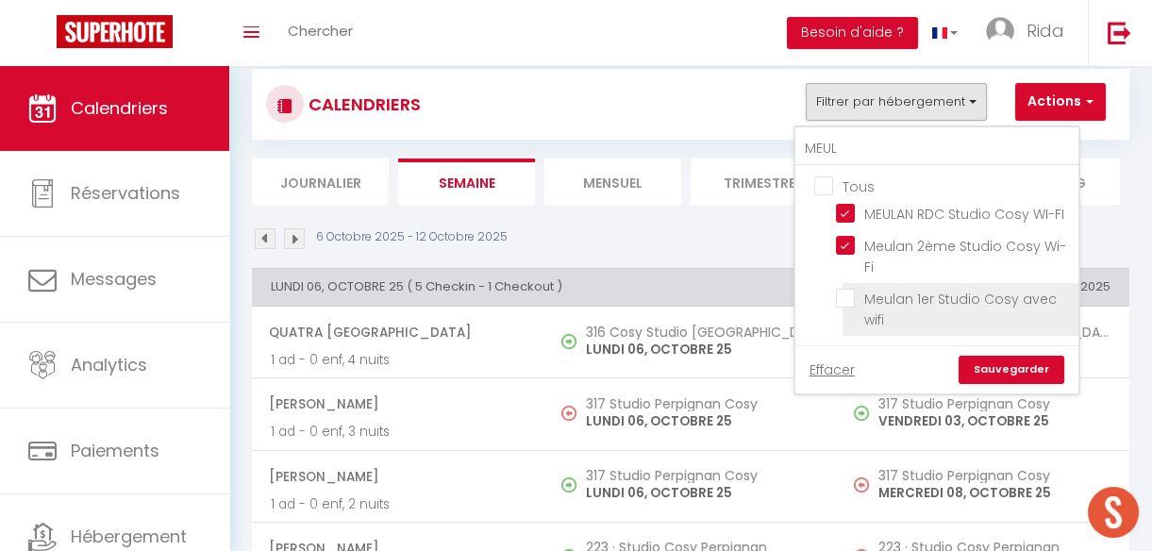
click at [847, 292] on input "Meulan 1er Studio Cosy avec wifi" at bounding box center [954, 298] width 236 height 19
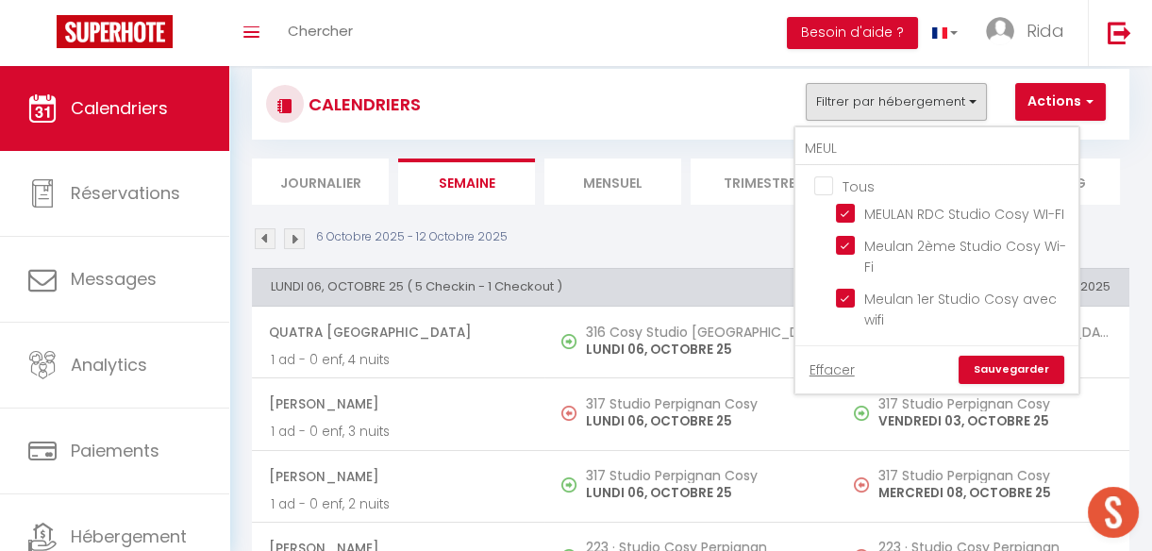
click at [1019, 363] on link "Sauvegarder" at bounding box center [1011, 370] width 106 height 28
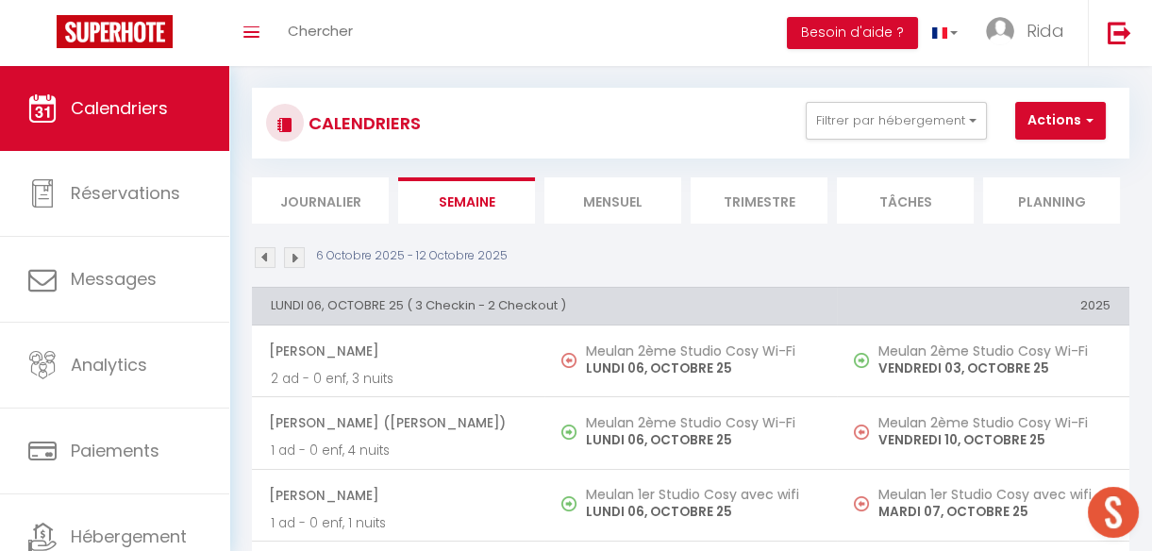
scroll to position [0, 0]
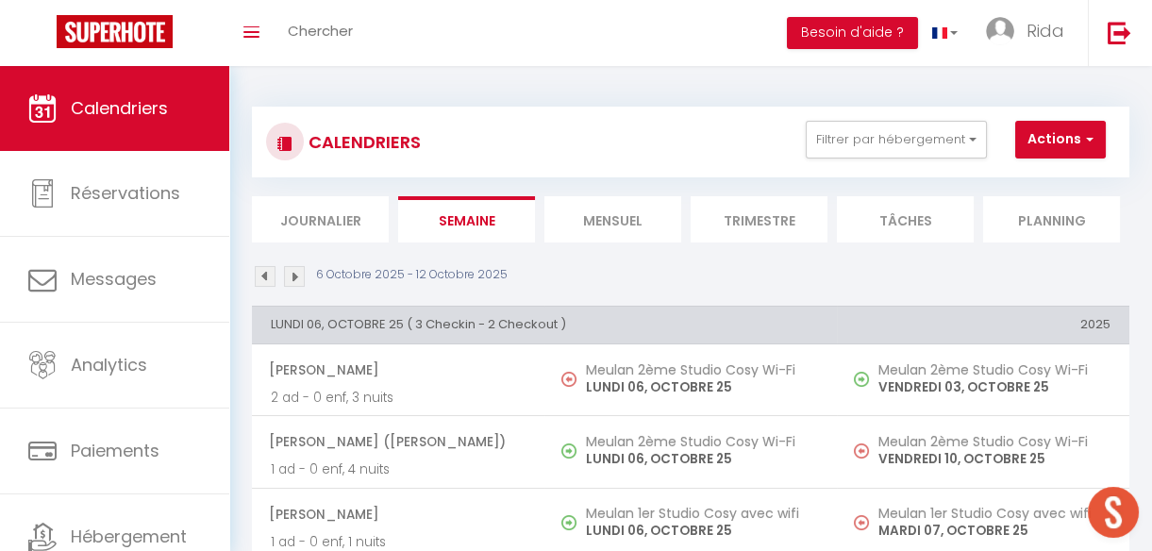
click at [613, 218] on li "Mensuel" at bounding box center [612, 219] width 137 height 46
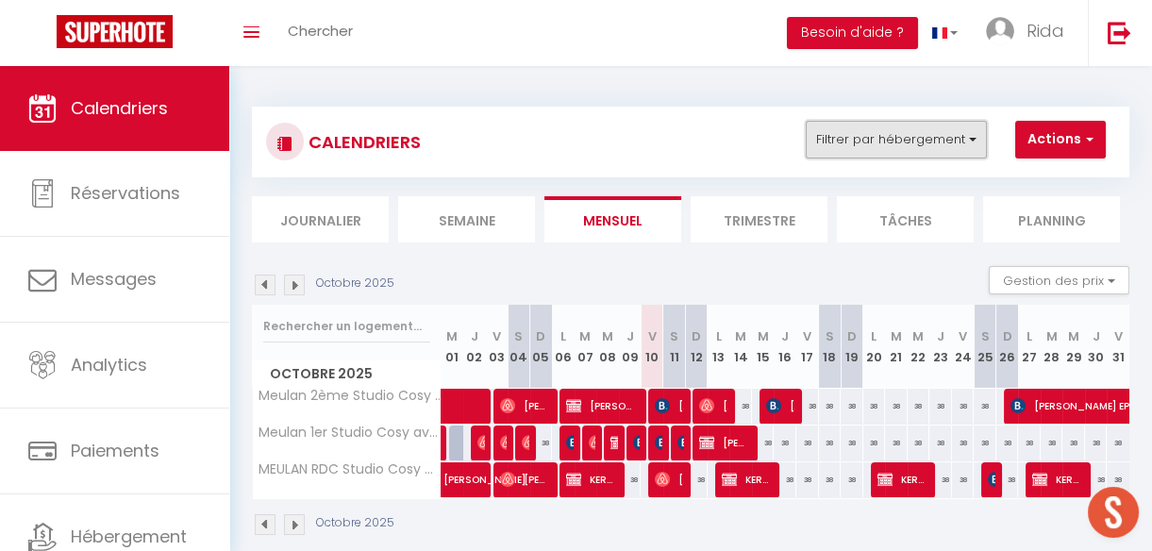
click at [847, 124] on button "Filtrer par hébergement" at bounding box center [895, 140] width 181 height 38
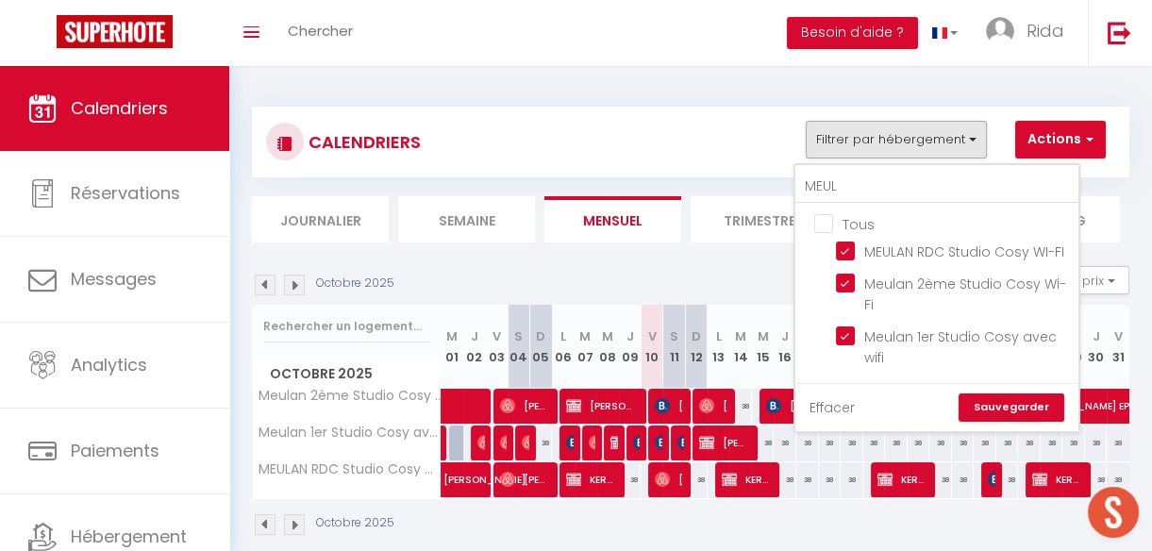
click at [828, 401] on link "Effacer" at bounding box center [831, 407] width 45 height 21
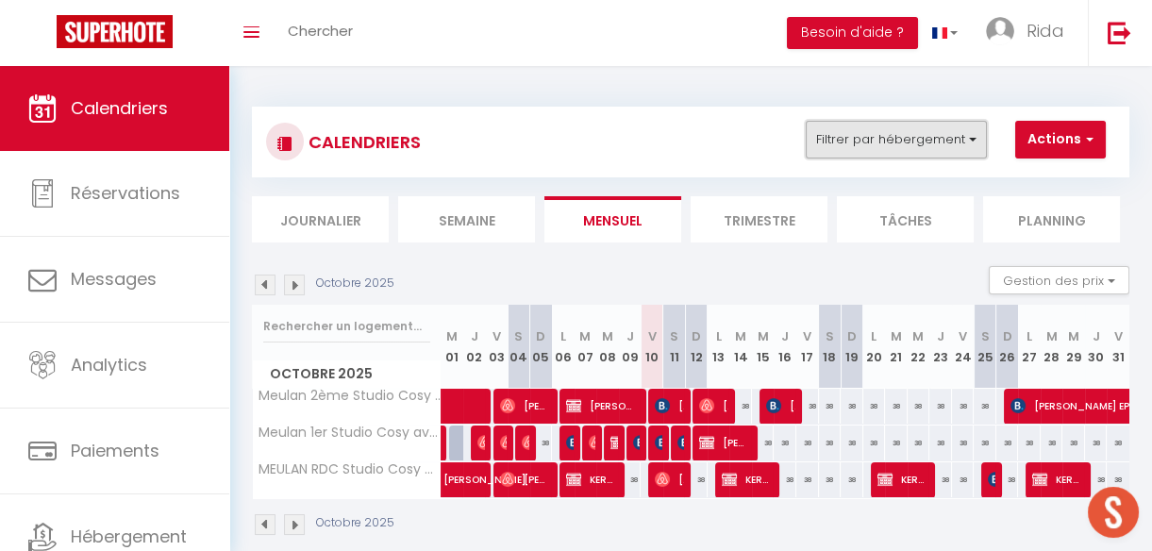
click at [900, 141] on button "Filtrer par hébergement" at bounding box center [895, 140] width 181 height 38
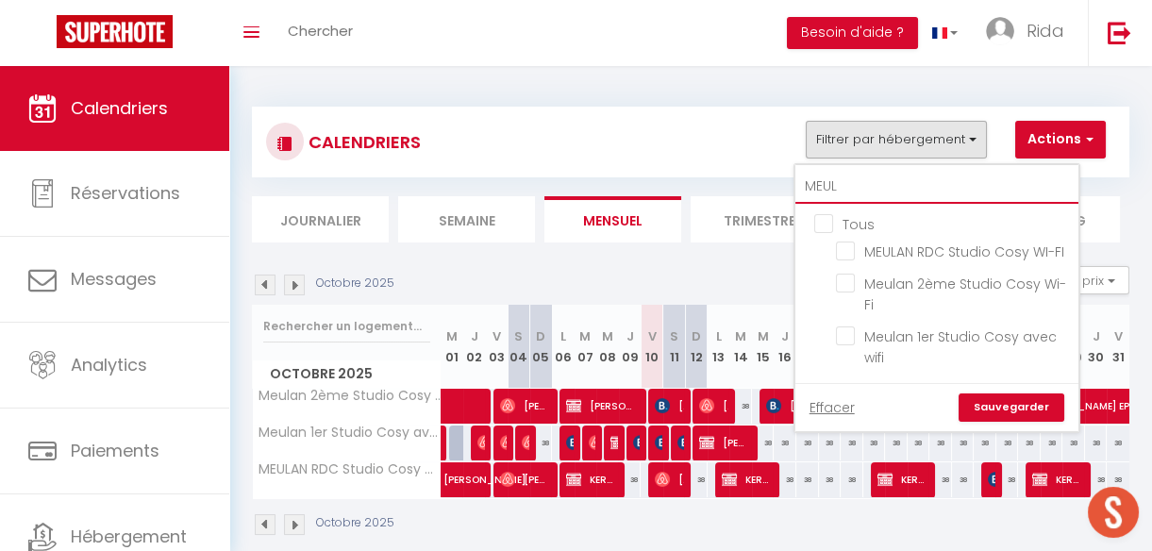
click at [887, 182] on input "MEUL" at bounding box center [936, 187] width 283 height 34
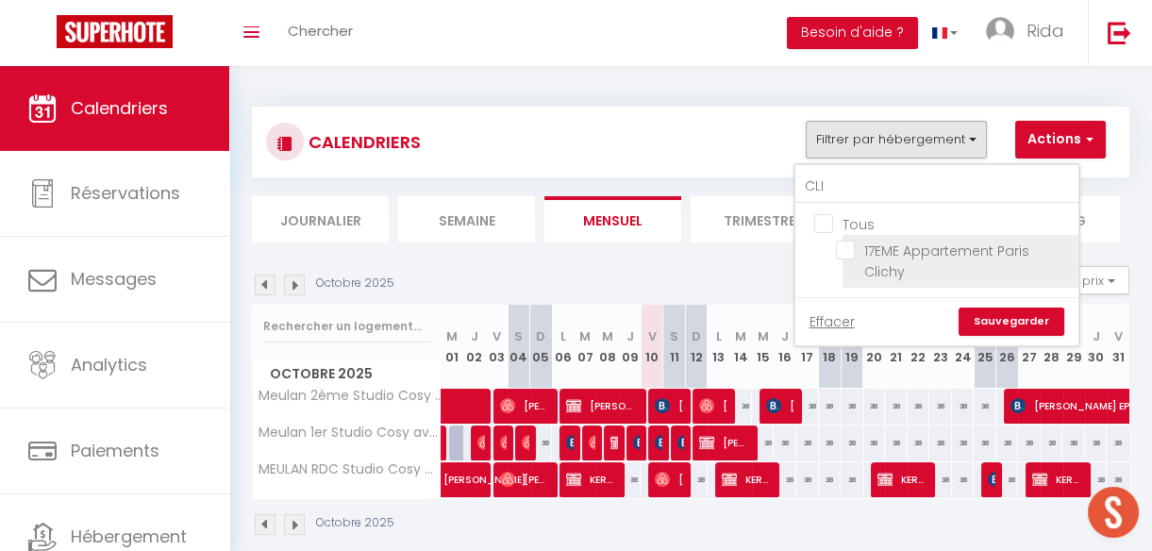
click at [848, 248] on input "17EME Appartement Paris Clichy" at bounding box center [954, 249] width 236 height 19
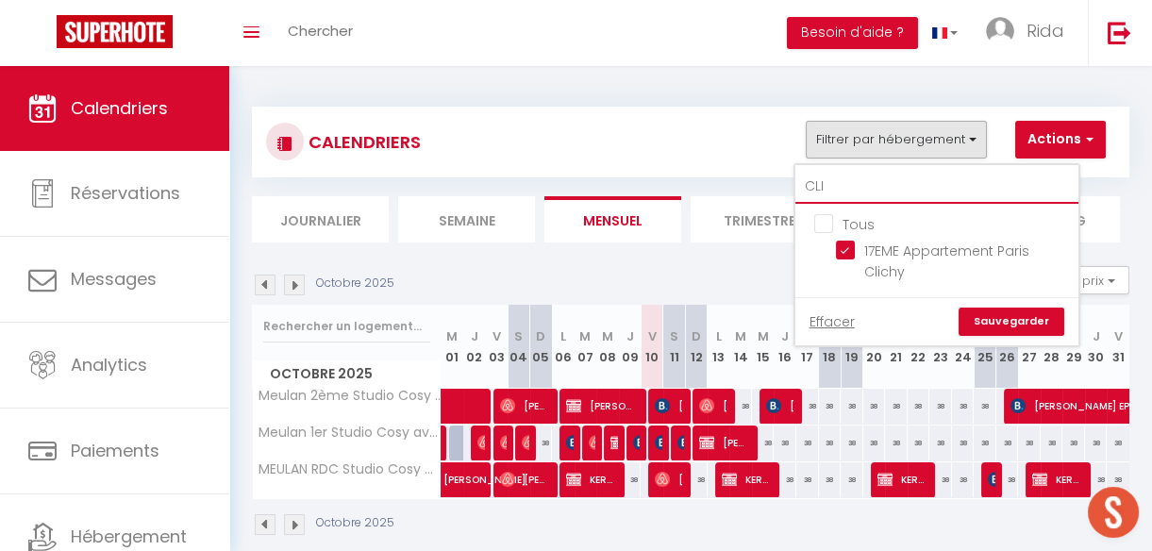
click at [874, 189] on input "CLI" at bounding box center [936, 187] width 283 height 34
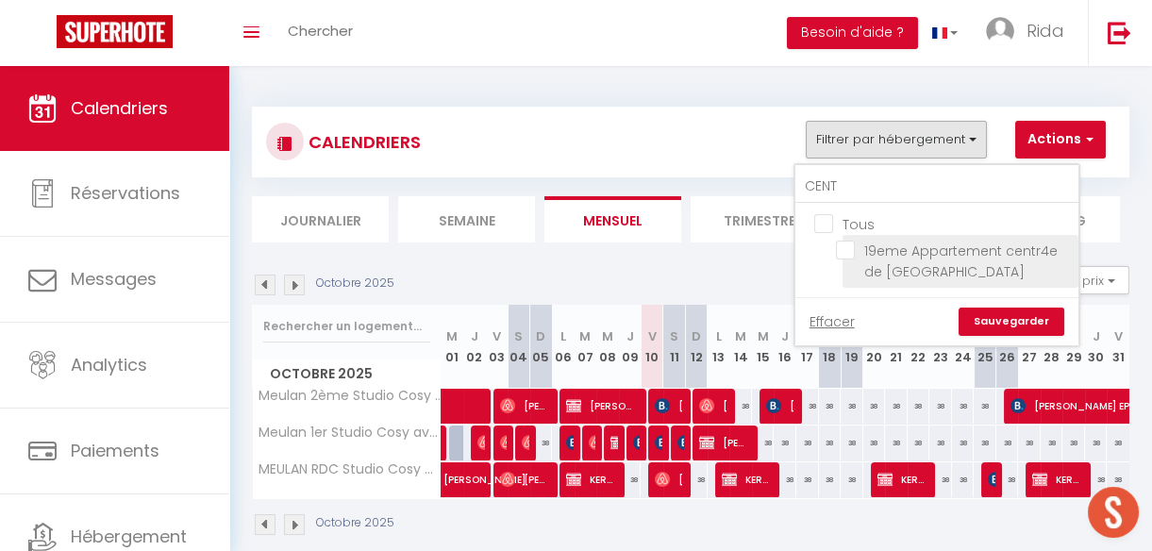
click at [849, 248] on input "19eme Appartement centr4e de [GEOGRAPHIC_DATA]" at bounding box center [954, 249] width 236 height 19
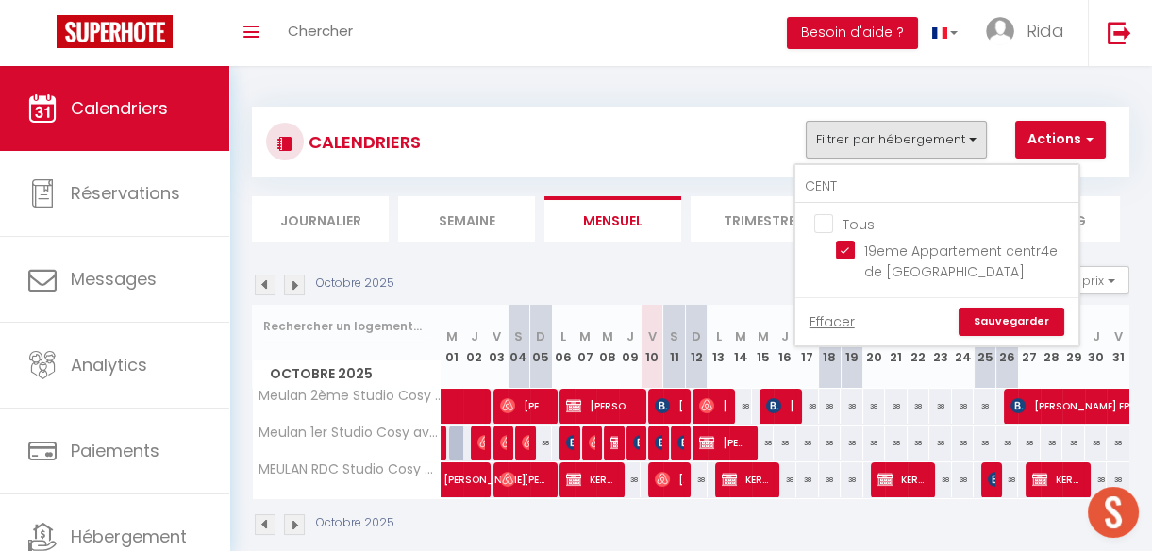
click at [1023, 321] on link "Sauvegarder" at bounding box center [1011, 321] width 106 height 28
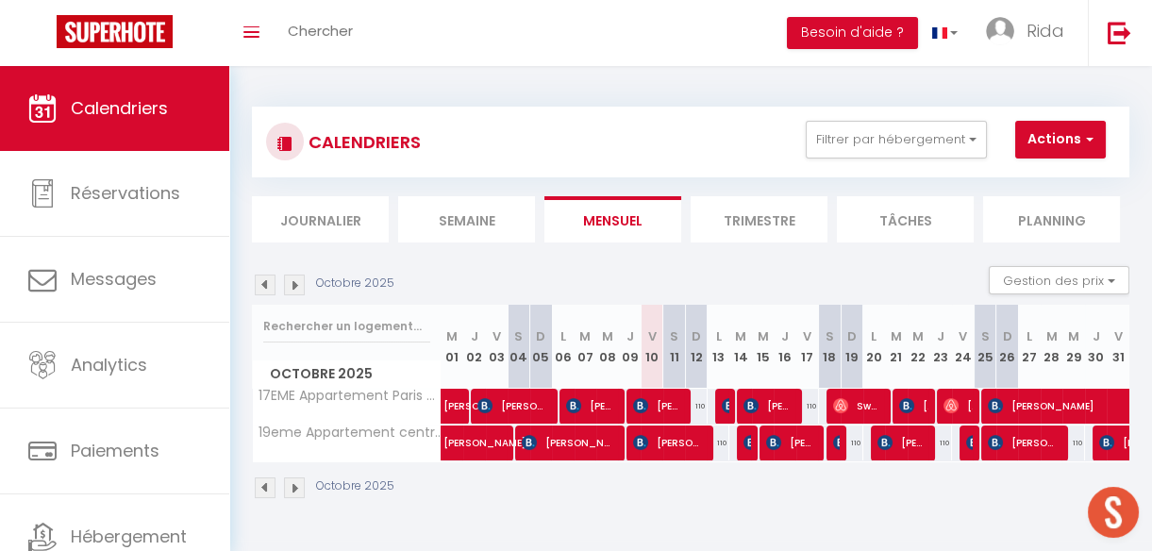
click at [472, 215] on li "Semaine" at bounding box center [466, 219] width 137 height 46
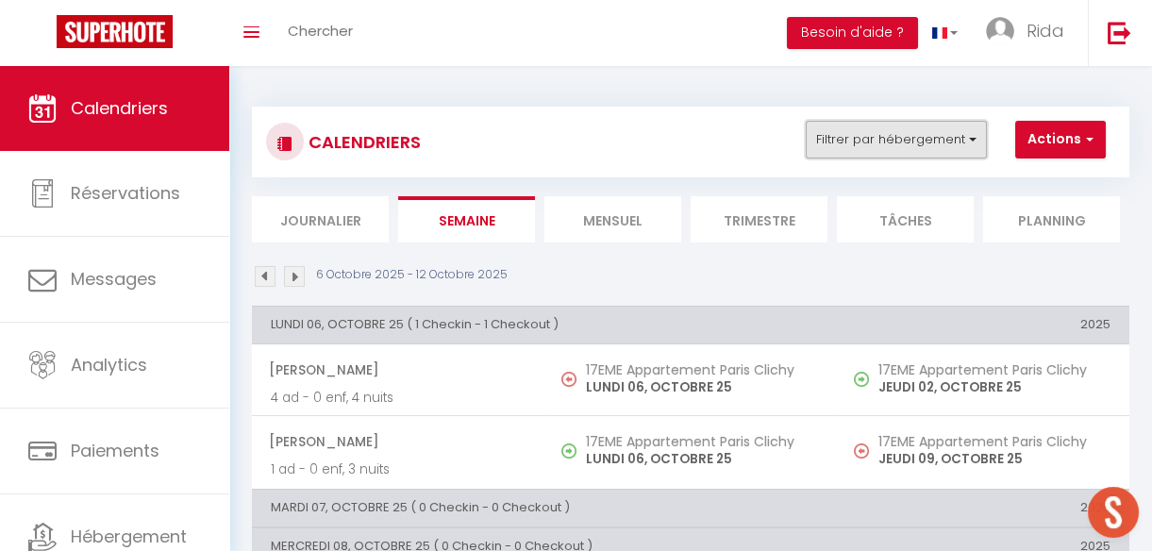
click at [908, 128] on button "Filtrer par hébergement" at bounding box center [895, 140] width 181 height 38
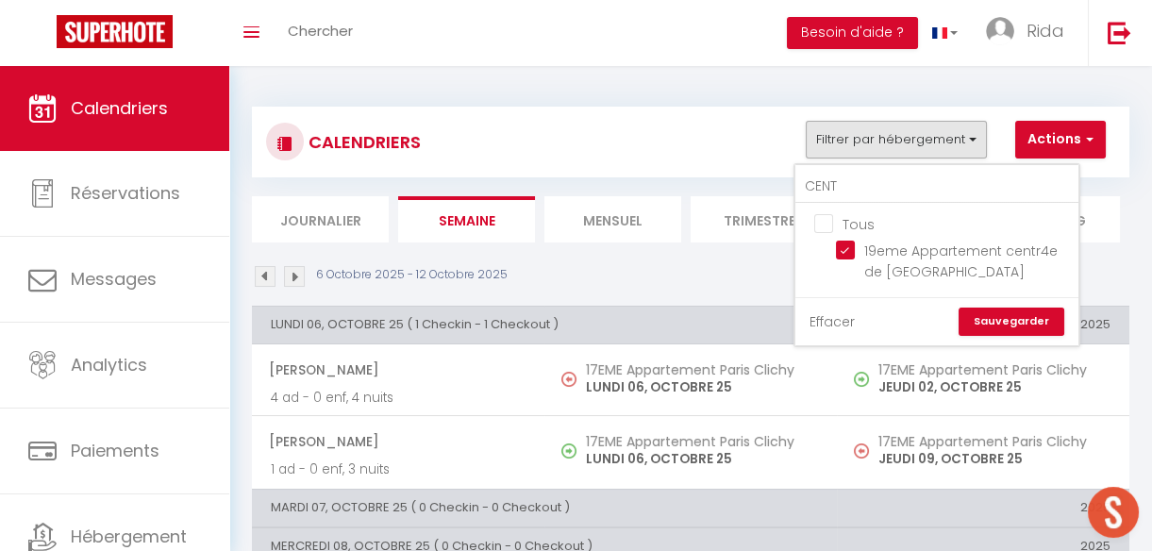
click at [827, 320] on link "Effacer" at bounding box center [831, 321] width 45 height 21
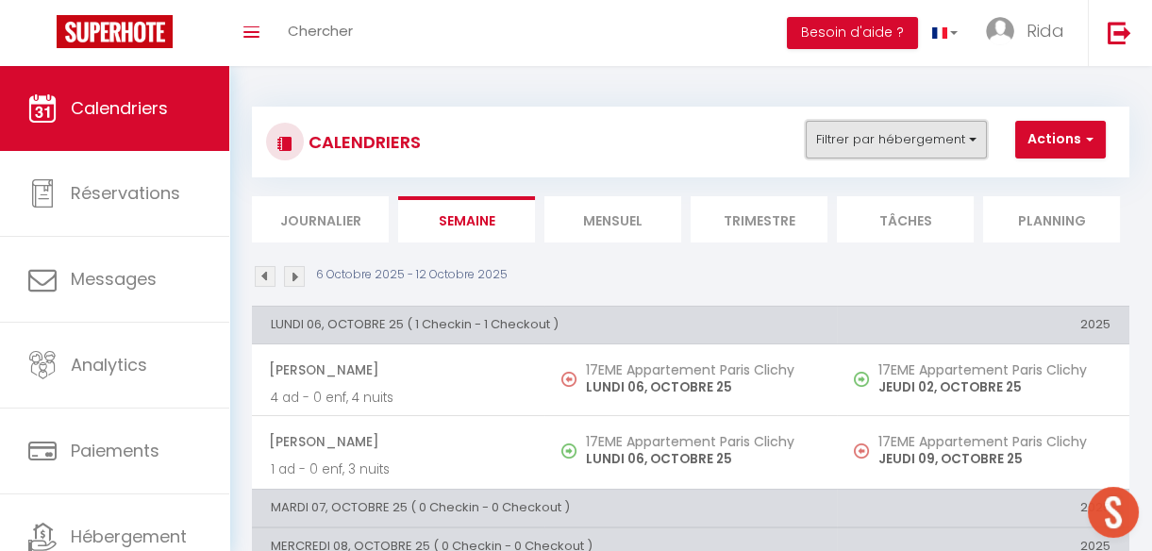
click at [903, 144] on button "Filtrer par hébergement" at bounding box center [895, 140] width 181 height 38
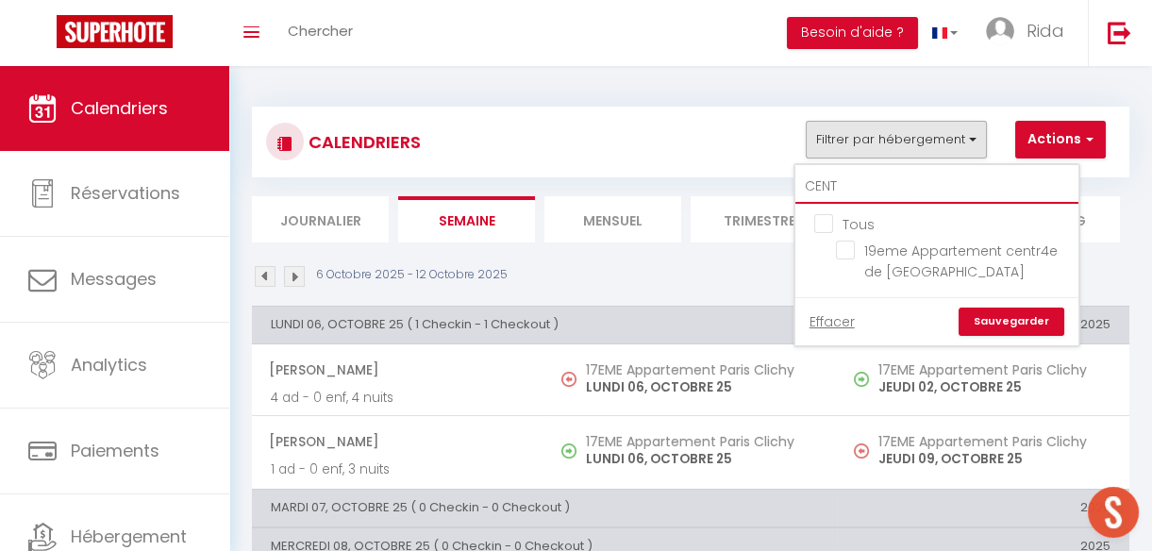
click at [896, 191] on input "CENT" at bounding box center [936, 187] width 283 height 34
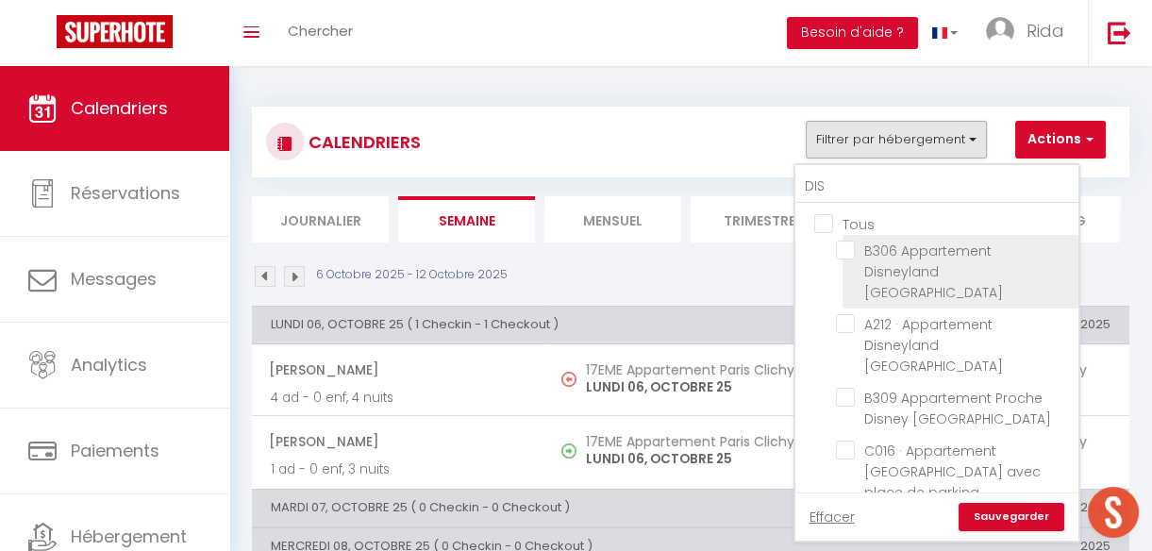
click at [852, 240] on input "B306 Appartement Disneyland [GEOGRAPHIC_DATA]" at bounding box center [954, 249] width 236 height 19
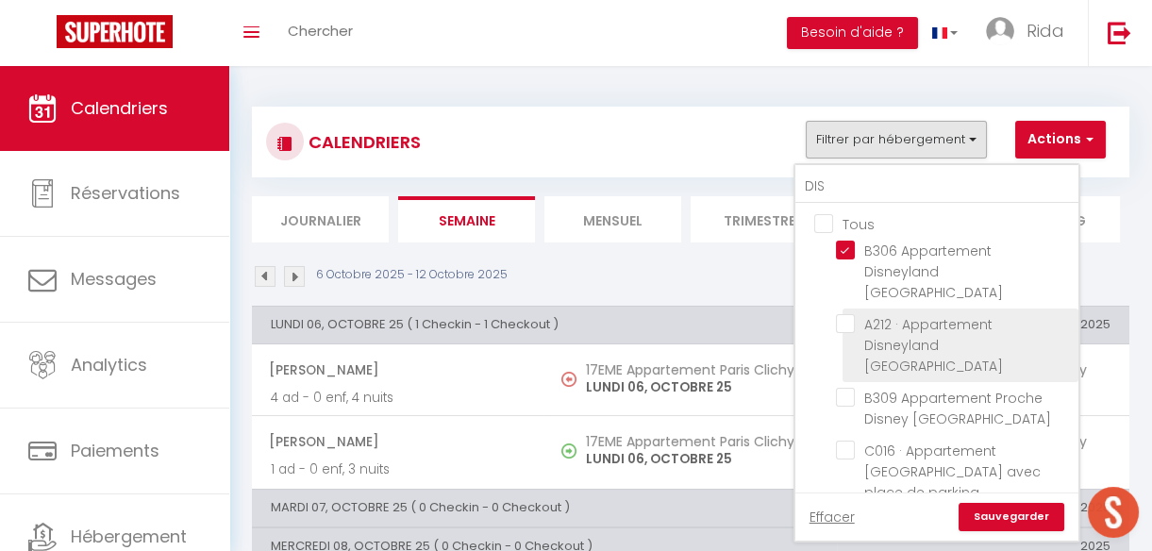
click at [845, 314] on input "A212 · Appartement Disneyland [GEOGRAPHIC_DATA]" at bounding box center [954, 323] width 236 height 19
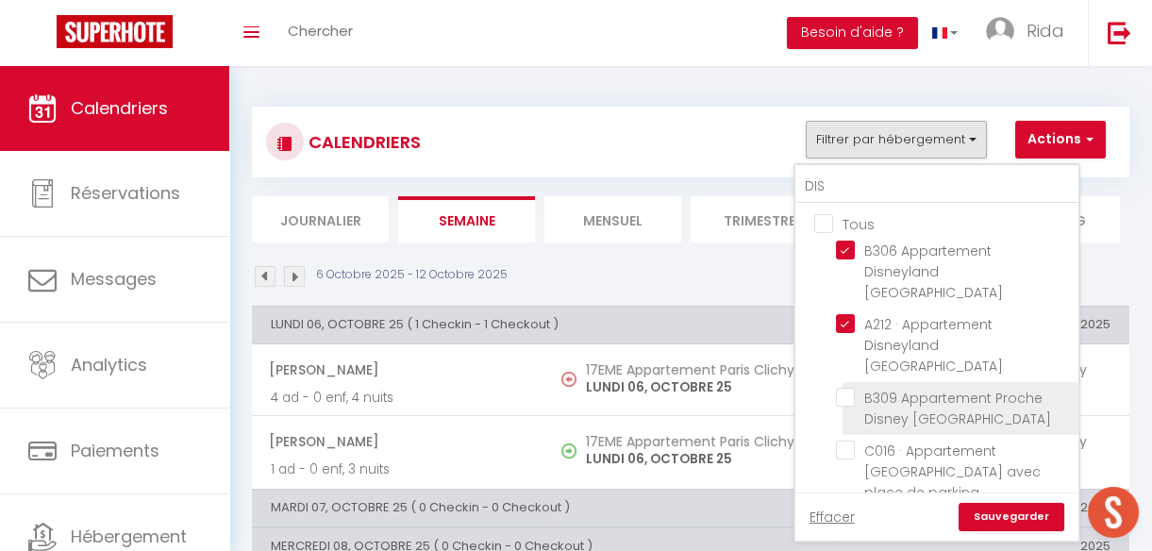
click at [850, 388] on input "B309 Appartement Proche Disney [GEOGRAPHIC_DATA]" at bounding box center [954, 397] width 236 height 19
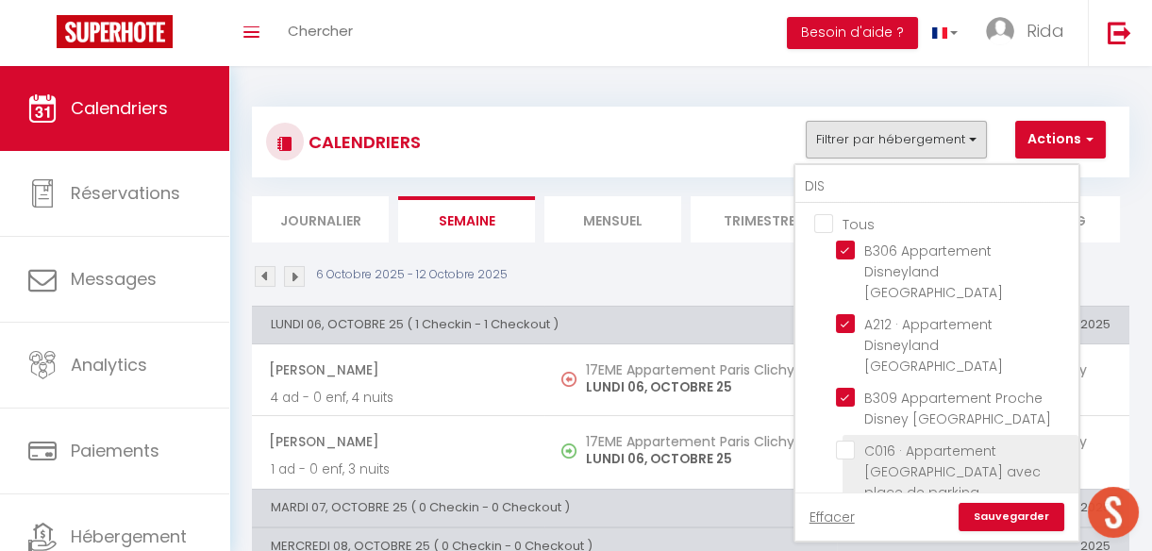
click at [840, 440] on input "C016 · Appartement [GEOGRAPHIC_DATA] avec place de parking" at bounding box center [954, 449] width 236 height 19
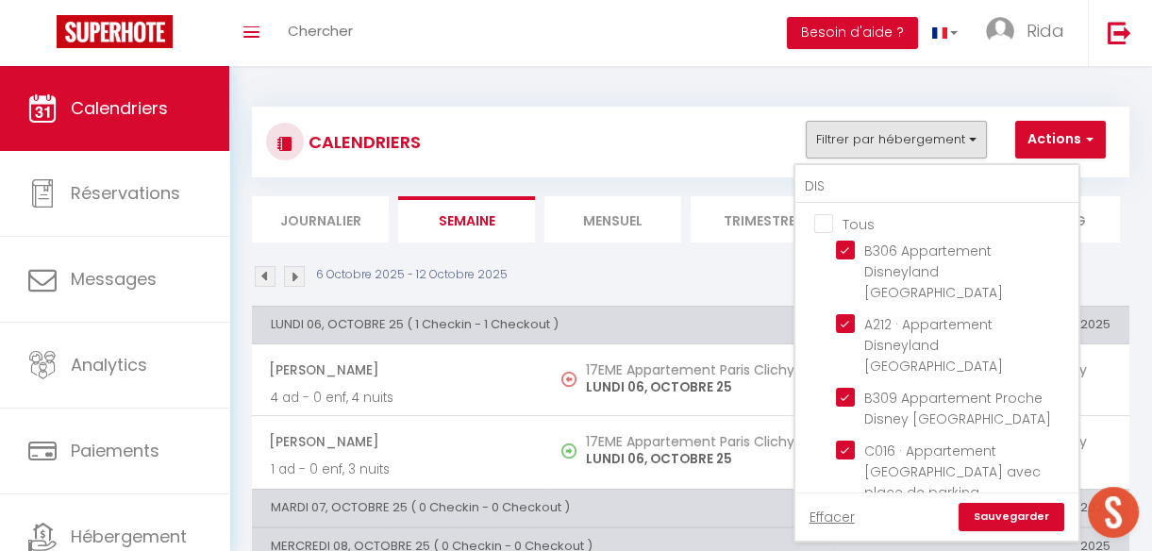
click at [848, 514] on input "B206 · Appartement proche [GEOGRAPHIC_DATA]" at bounding box center [954, 523] width 236 height 19
click at [1078, 480] on div "Tous B306 Appartement [GEOGRAPHIC_DATA] · Appartement [GEOGRAPHIC_DATA] Apparte…" at bounding box center [936, 348] width 283 height 289
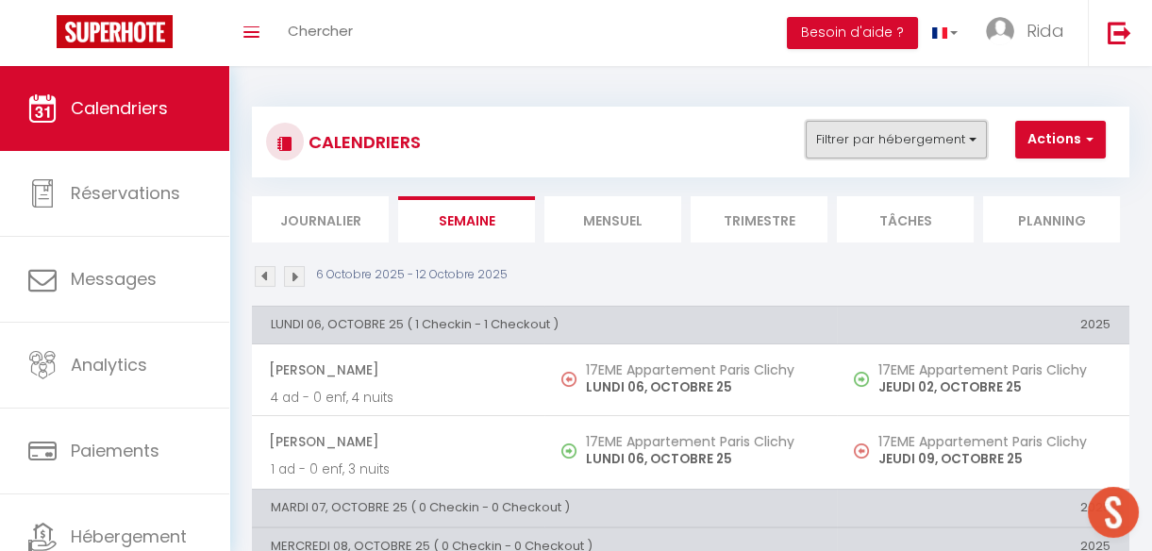
click at [944, 121] on button "Filtrer par hébergement" at bounding box center [895, 140] width 181 height 38
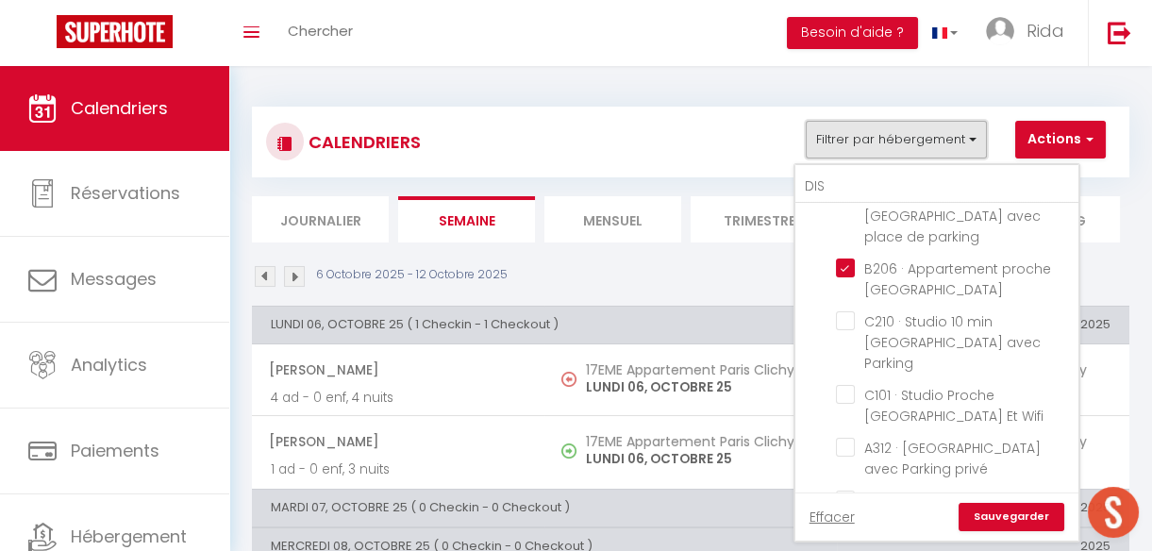
scroll to position [269, 0]
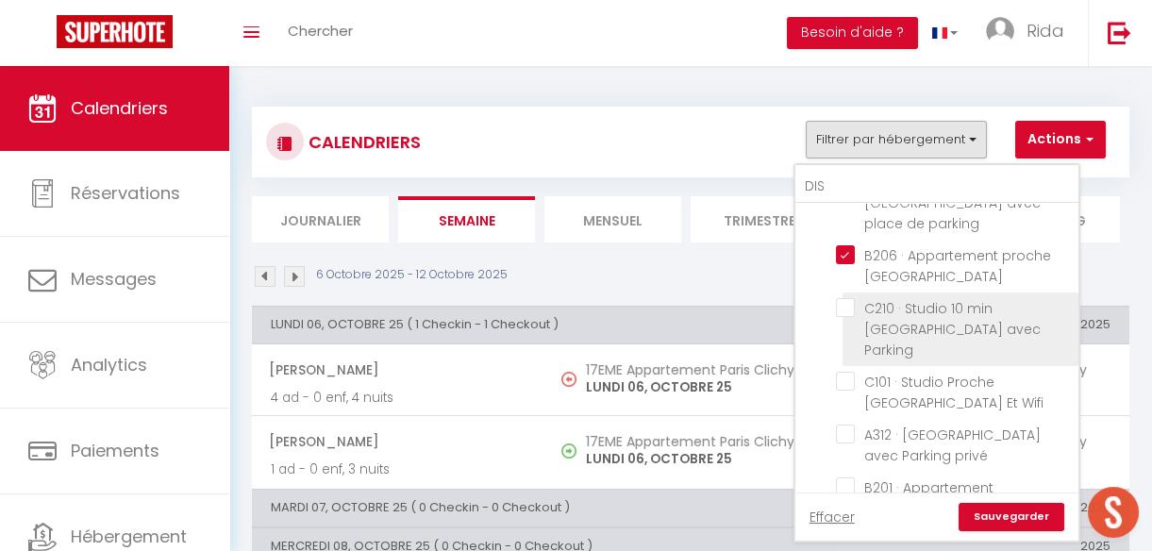
click at [845, 298] on input "C210 · Studio 10 min [GEOGRAPHIC_DATA] avec Parking" at bounding box center [954, 307] width 236 height 19
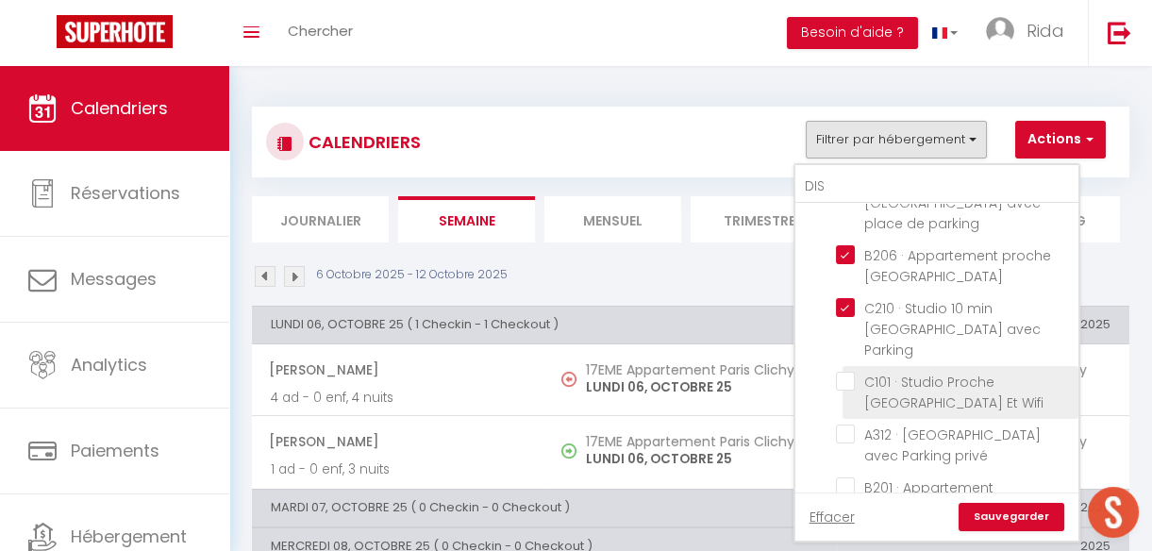
click at [846, 372] on input "C101 · Studio Proche [GEOGRAPHIC_DATA] Et Wifi" at bounding box center [954, 381] width 236 height 19
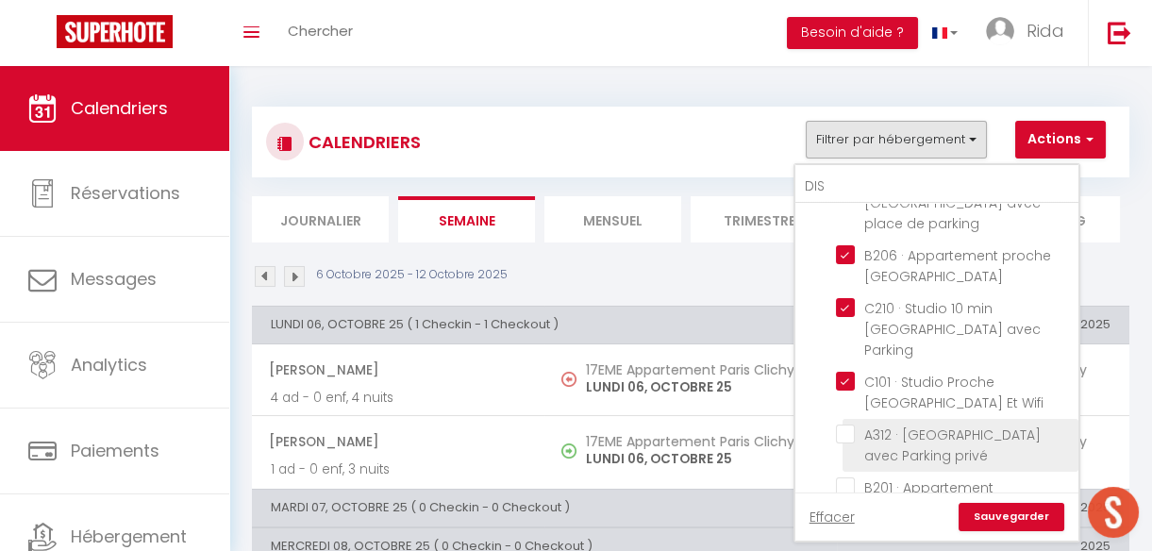
click at [848, 424] on input "A312 · [GEOGRAPHIC_DATA] avec Parking privé" at bounding box center [954, 433] width 236 height 19
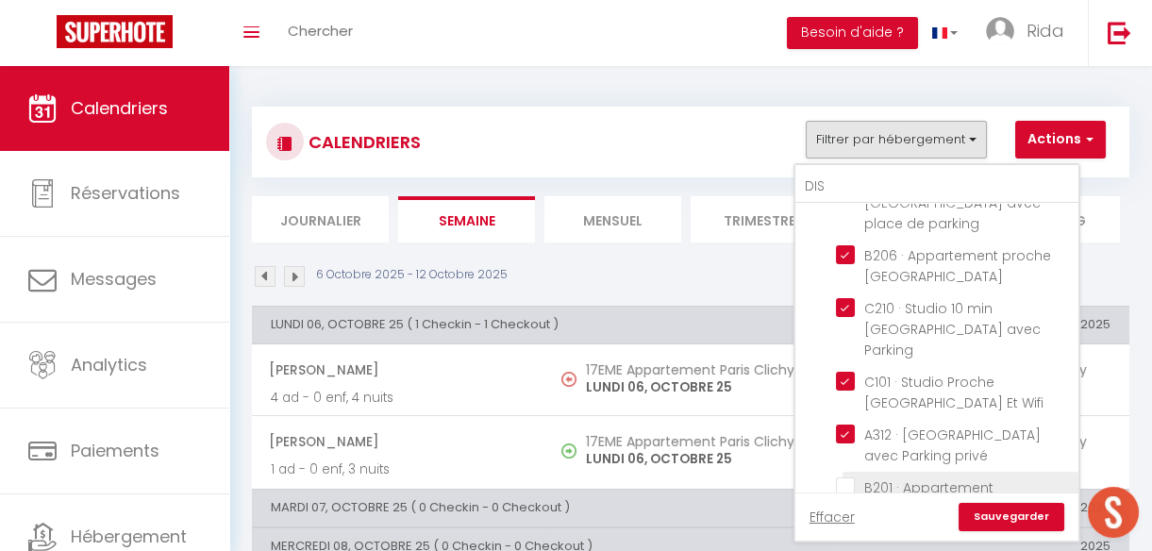
click at [847, 477] on input "B201 · Appartement Disneyland [GEOGRAPHIC_DATA]" at bounding box center [954, 486] width 236 height 19
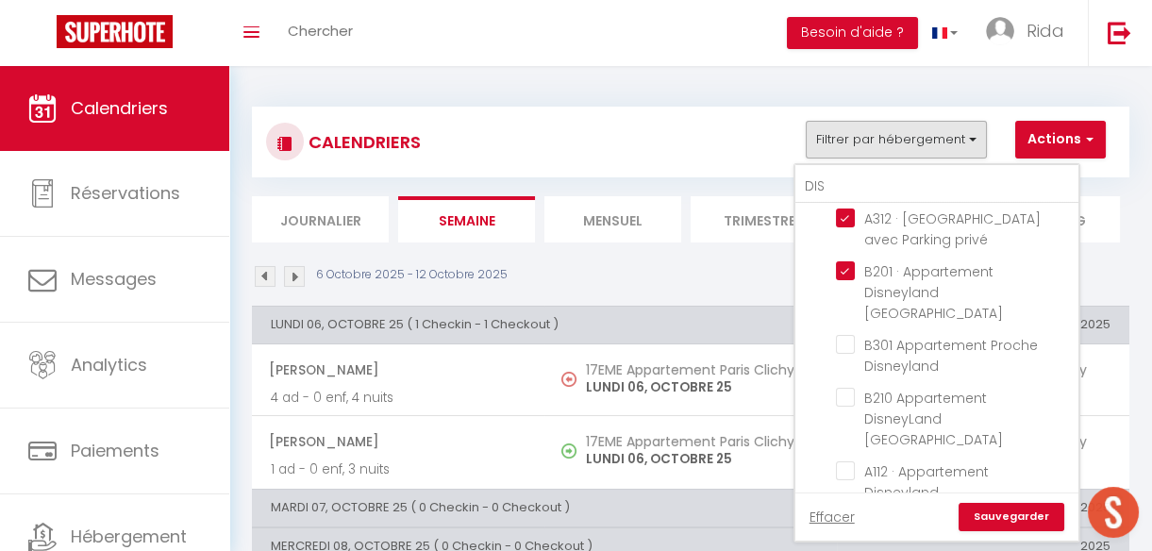
scroll to position [488, 0]
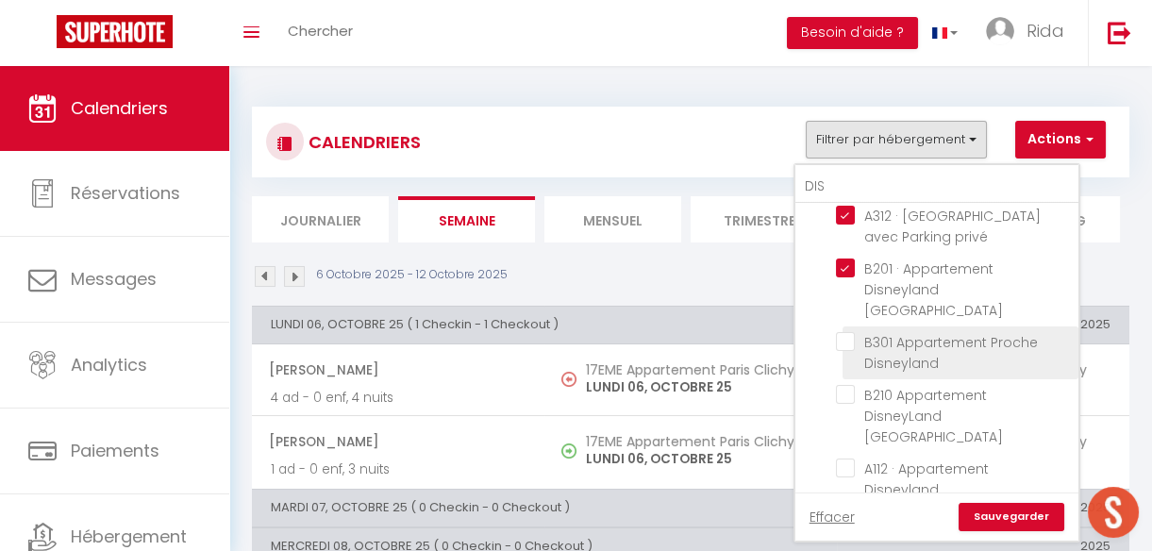
click at [852, 332] on input "B301 Appartement Proche Disneyland" at bounding box center [954, 341] width 236 height 19
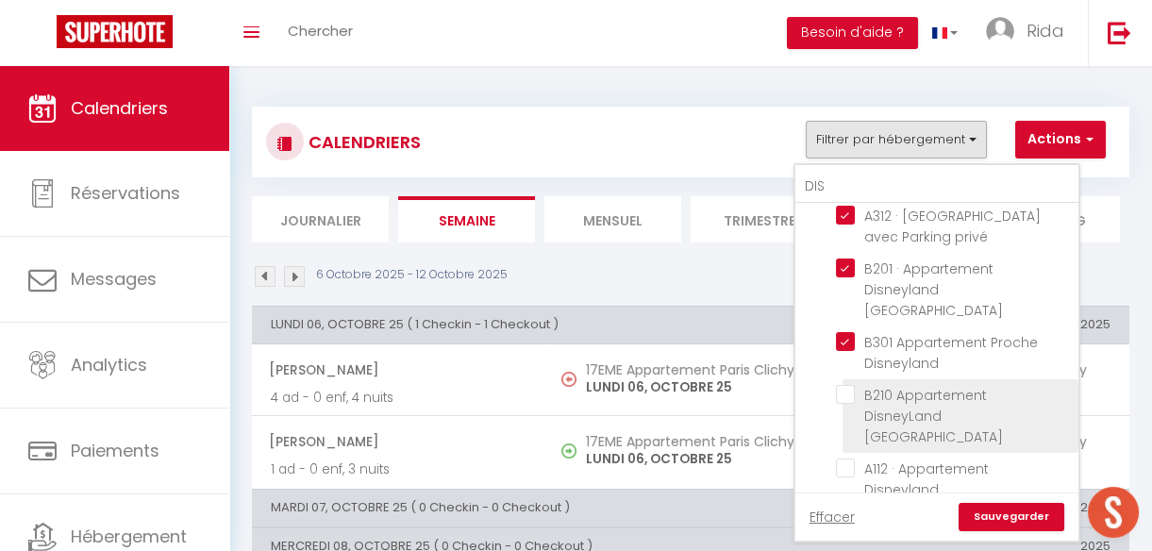
click at [848, 385] on input "B210 Appartement DisneyLand [GEOGRAPHIC_DATA]" at bounding box center [954, 394] width 236 height 19
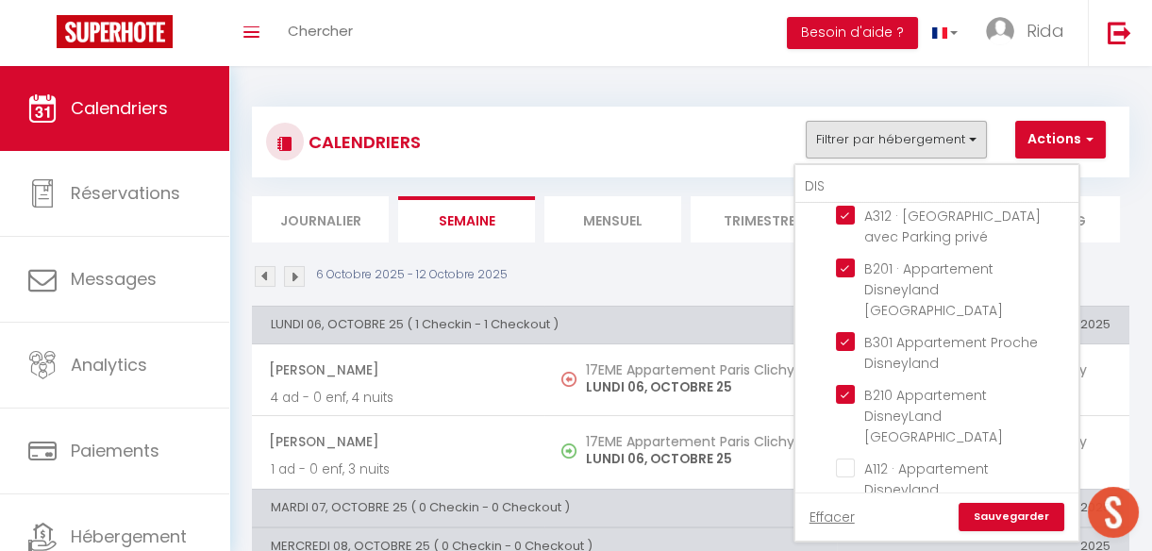
drag, startPoint x: 845, startPoint y: 401, endPoint x: 849, endPoint y: 460, distance: 59.5
click at [849, 460] on ul "Tous B306 Appartement [GEOGRAPHIC_DATA] · Appartement [GEOGRAPHIC_DATA] Apparte…" at bounding box center [936, 225] width 283 height 1019
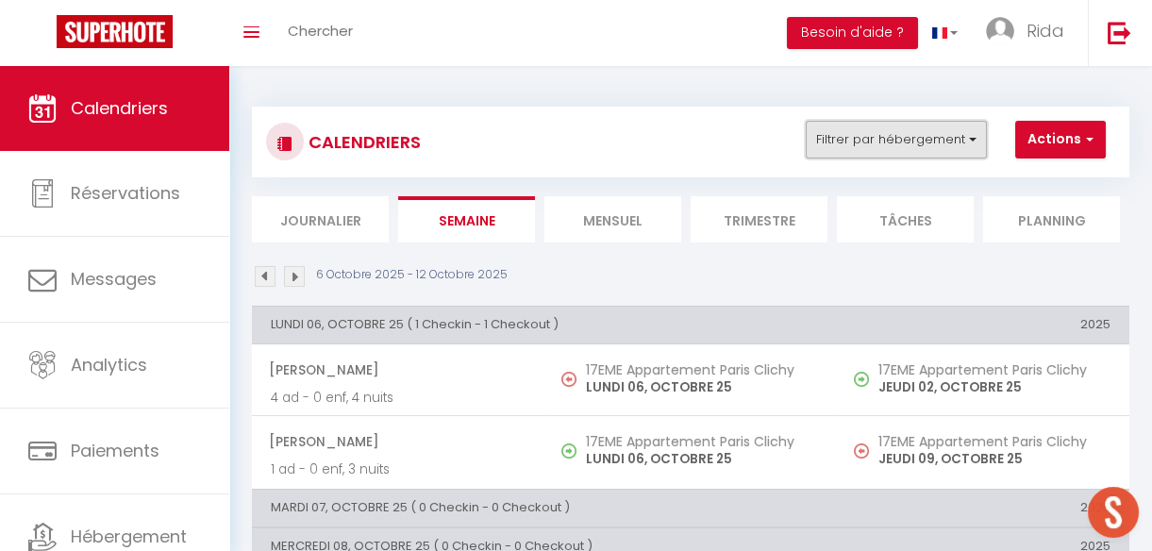
click at [878, 132] on button "Filtrer par hébergement" at bounding box center [895, 140] width 181 height 38
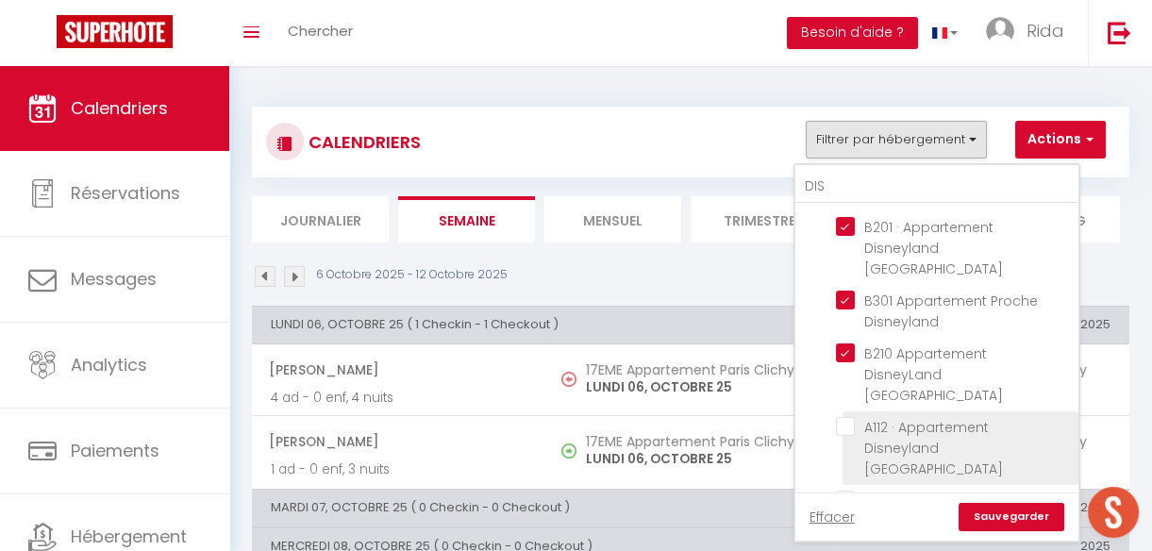
click at [847, 417] on input "A112 · Appartement Disneyland [GEOGRAPHIC_DATA]" at bounding box center [954, 426] width 236 height 19
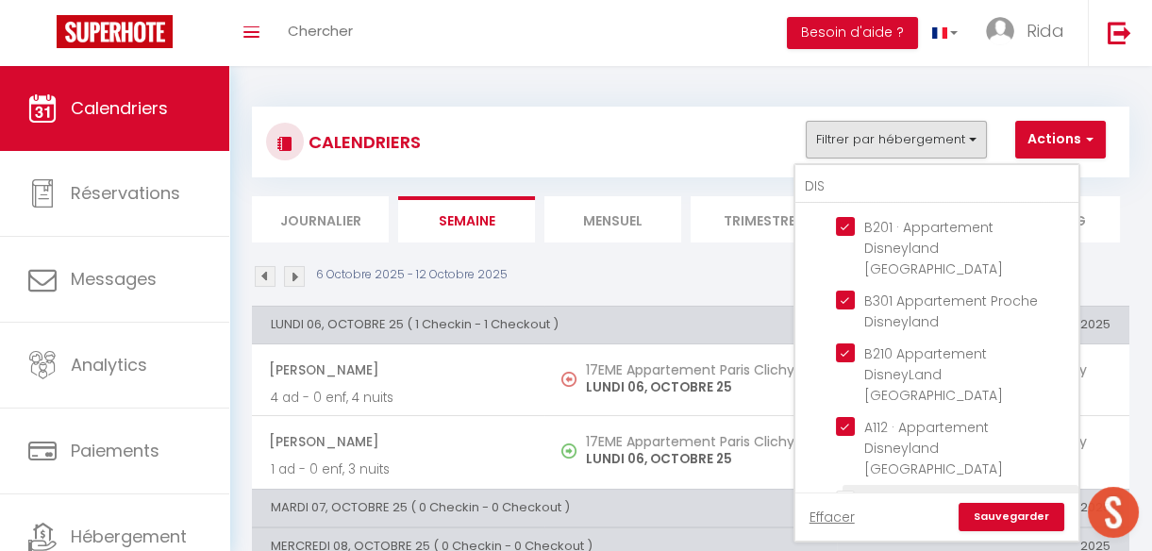
click at [846, 490] on input "C301 · Appartement Disneyland [GEOGRAPHIC_DATA]" at bounding box center [954, 499] width 236 height 19
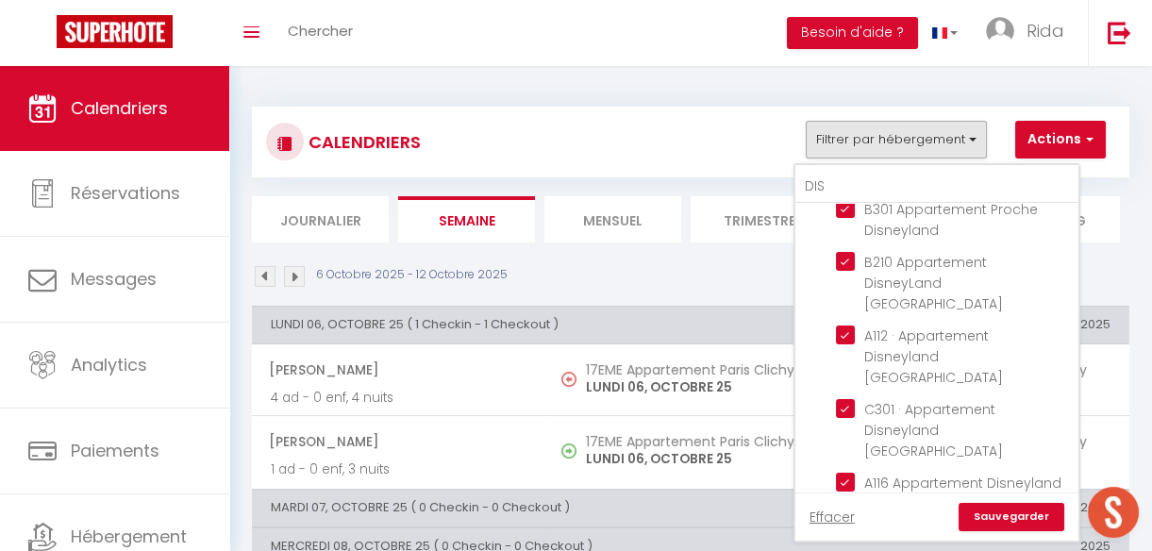
scroll to position [625, 0]
click at [855, 521] on input "B010 · B010 Appartement [GEOGRAPHIC_DATA] parking et wifi" at bounding box center [954, 530] width 236 height 19
click at [982, 500] on div "Effacer Sauvegarder" at bounding box center [936, 516] width 283 height 48
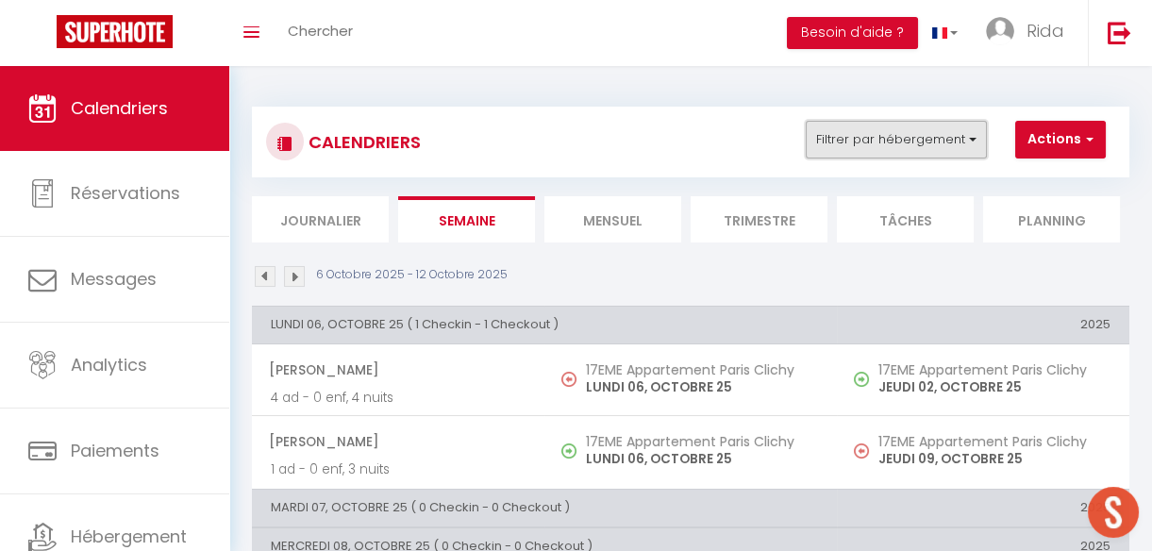
click at [914, 141] on button "Filtrer par hébergement" at bounding box center [895, 140] width 181 height 38
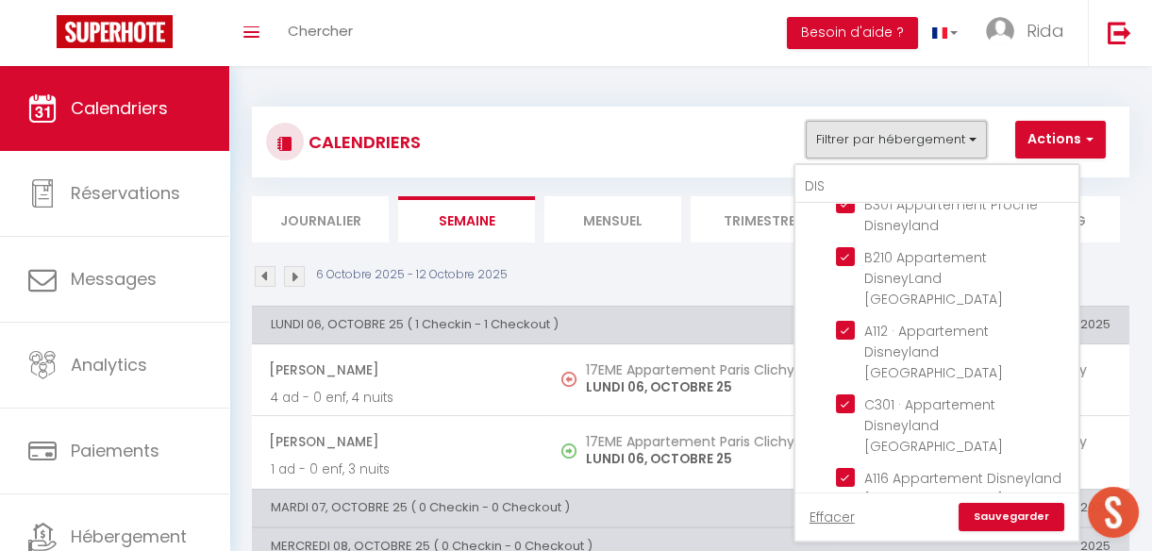
scroll to position [626, 0]
click at [1005, 522] on link "Sauvegarder" at bounding box center [1011, 517] width 106 height 28
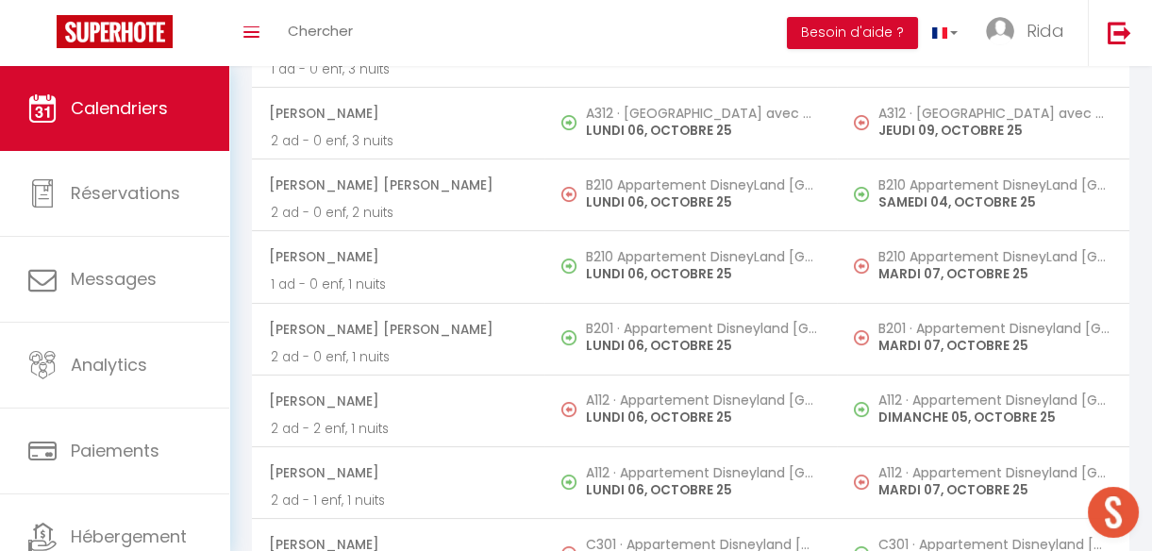
scroll to position [0, 0]
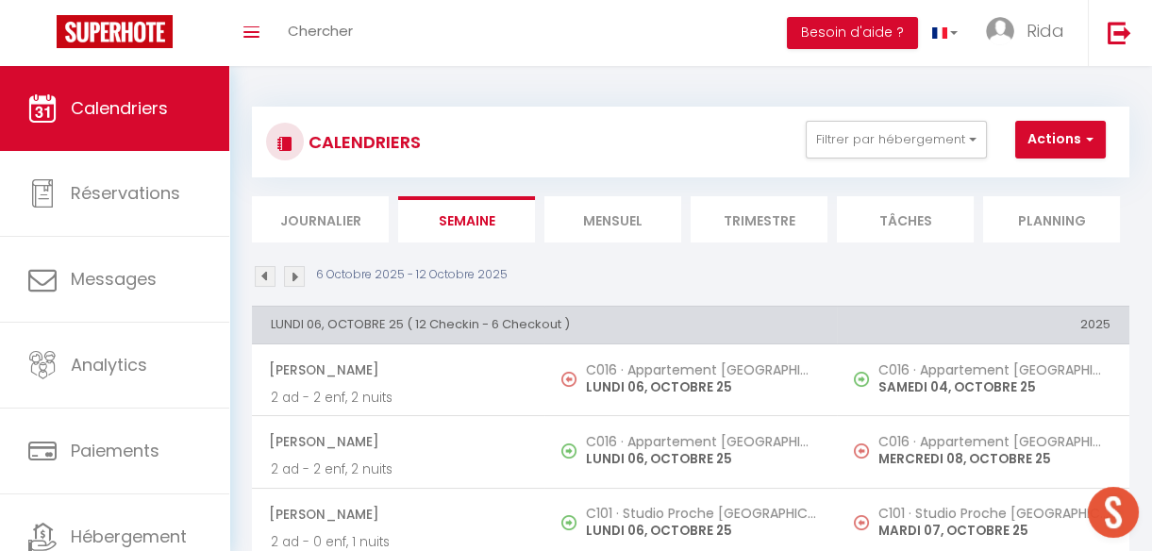
click at [622, 223] on li "Mensuel" at bounding box center [612, 219] width 137 height 46
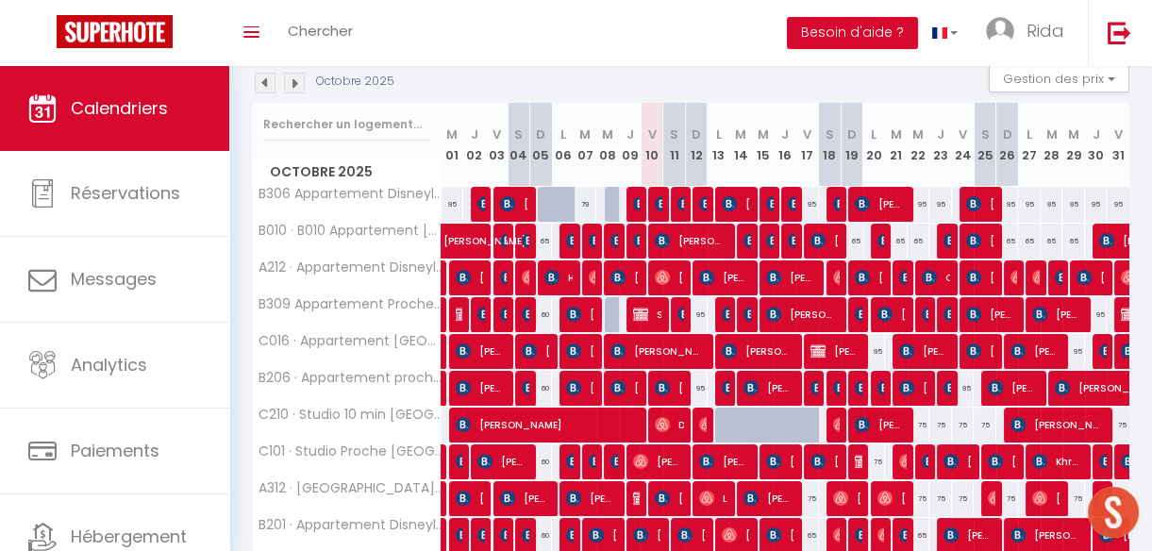
scroll to position [198, 0]
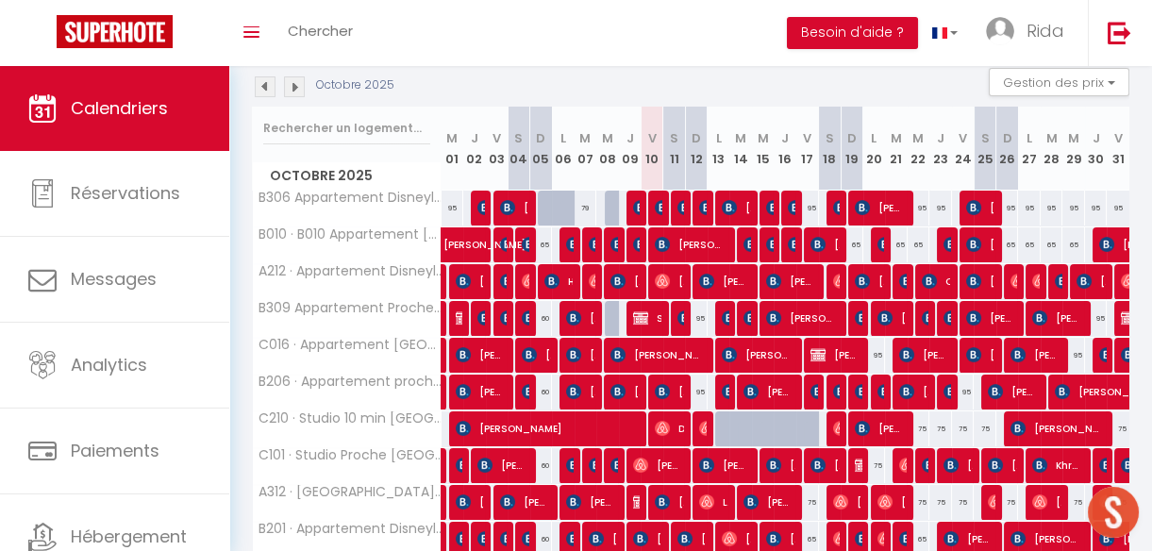
click at [1017, 218] on div "95" at bounding box center [1029, 208] width 24 height 35
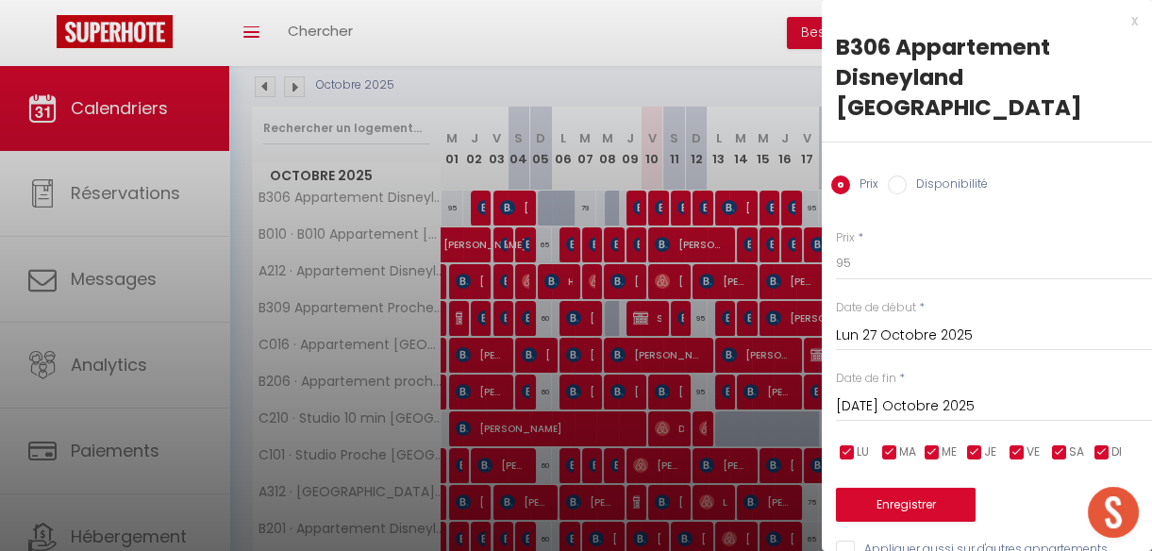
click at [730, 75] on div at bounding box center [576, 275] width 1152 height 551
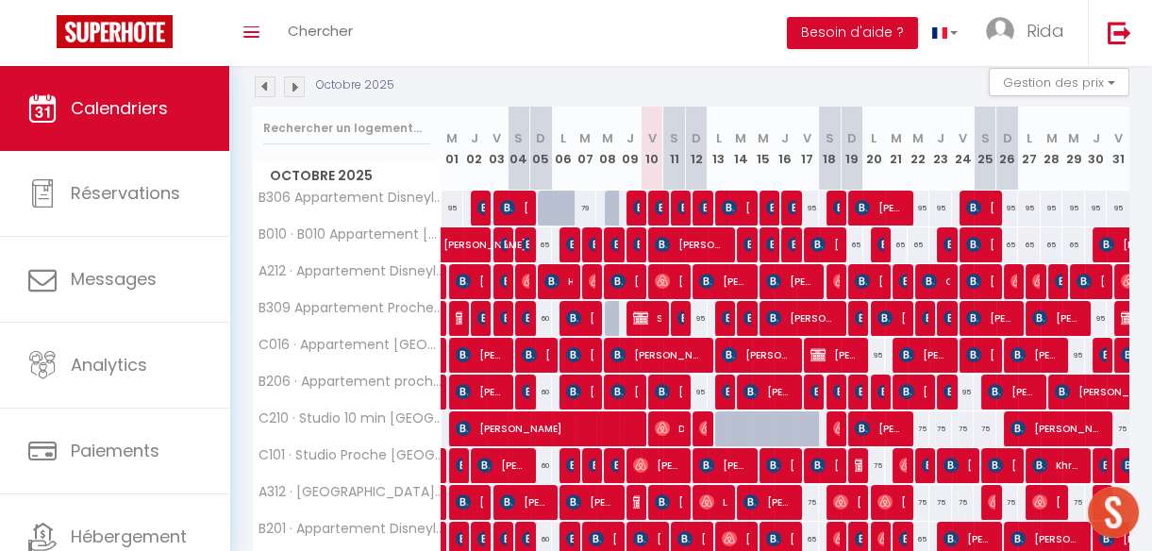
click at [999, 204] on div "95" at bounding box center [1007, 208] width 23 height 35
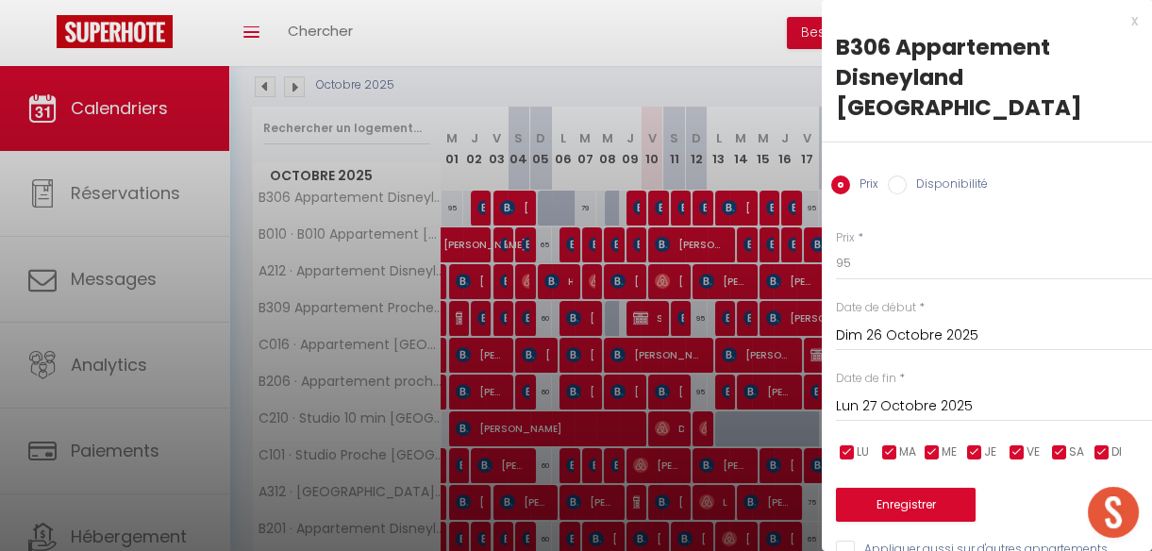
click at [900, 175] on input "Disponibilité" at bounding box center [896, 184] width 19 height 19
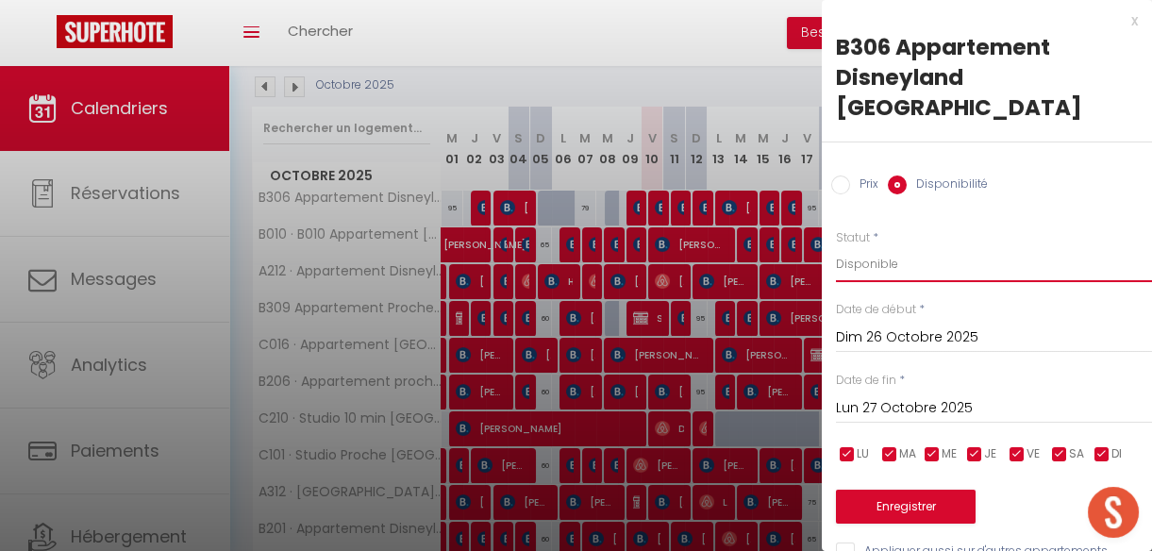
click at [873, 246] on select "Disponible Indisponible" at bounding box center [994, 264] width 316 height 36
click at [836, 246] on select "Disponible Indisponible" at bounding box center [994, 264] width 316 height 36
click at [876, 396] on input "Lun 27 Octobre 2025" at bounding box center [994, 408] width 316 height 25
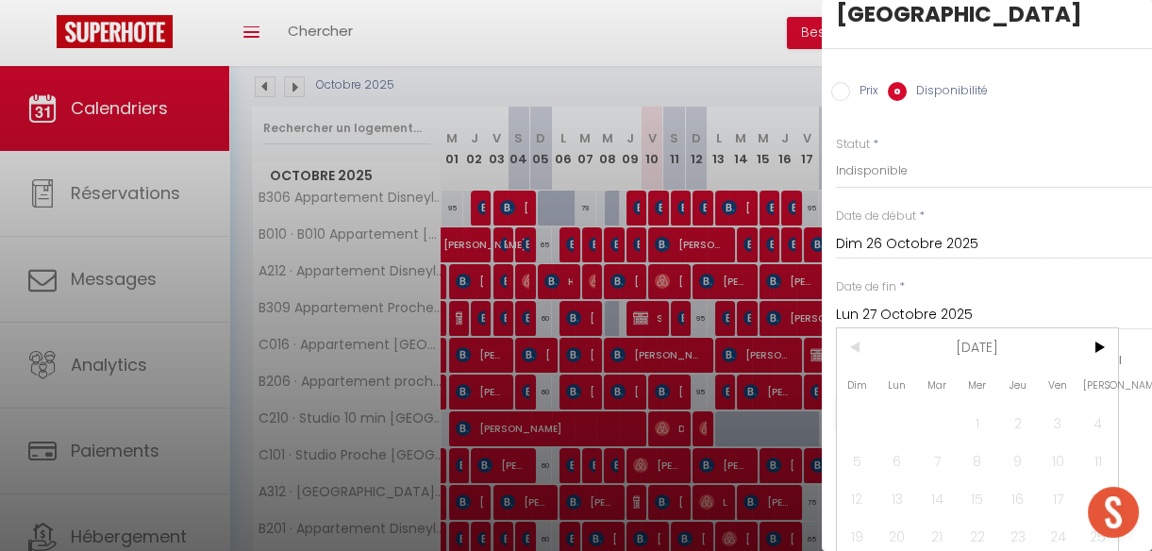
scroll to position [118, 0]
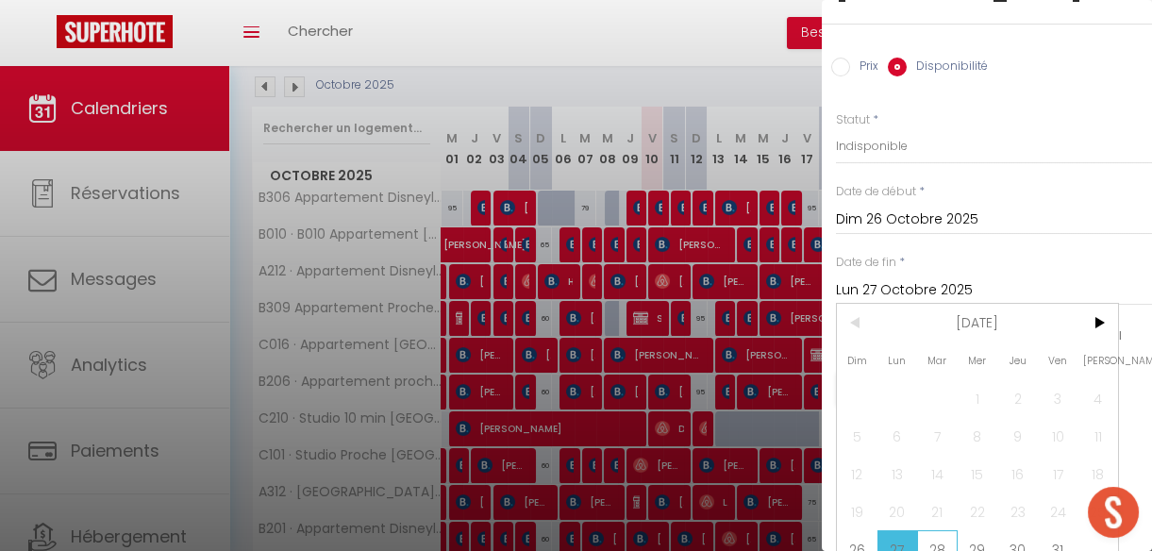
click at [938, 530] on span "28" at bounding box center [937, 549] width 41 height 38
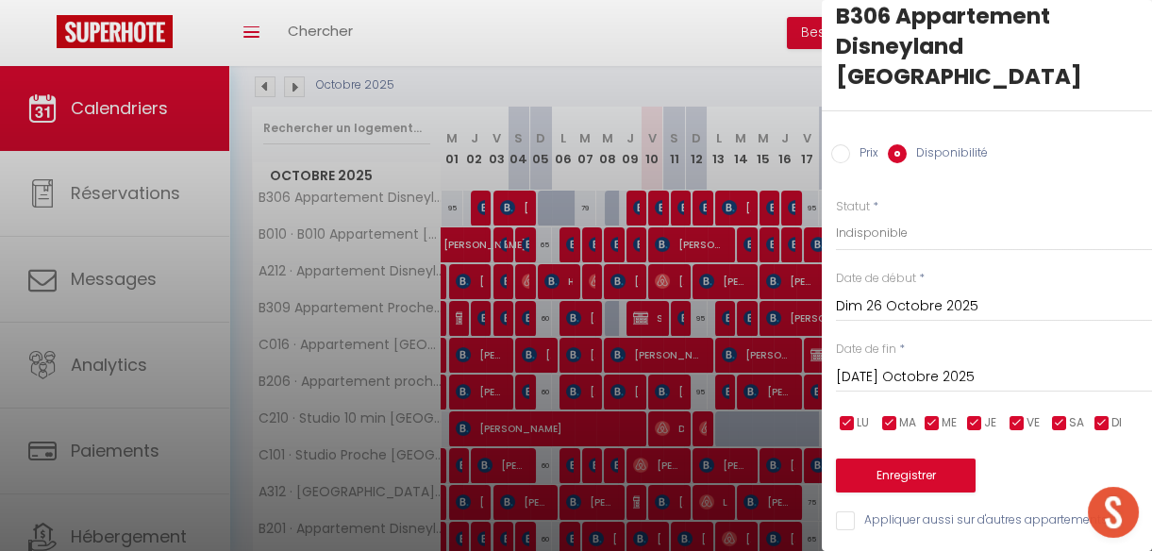
scroll to position [13, 0]
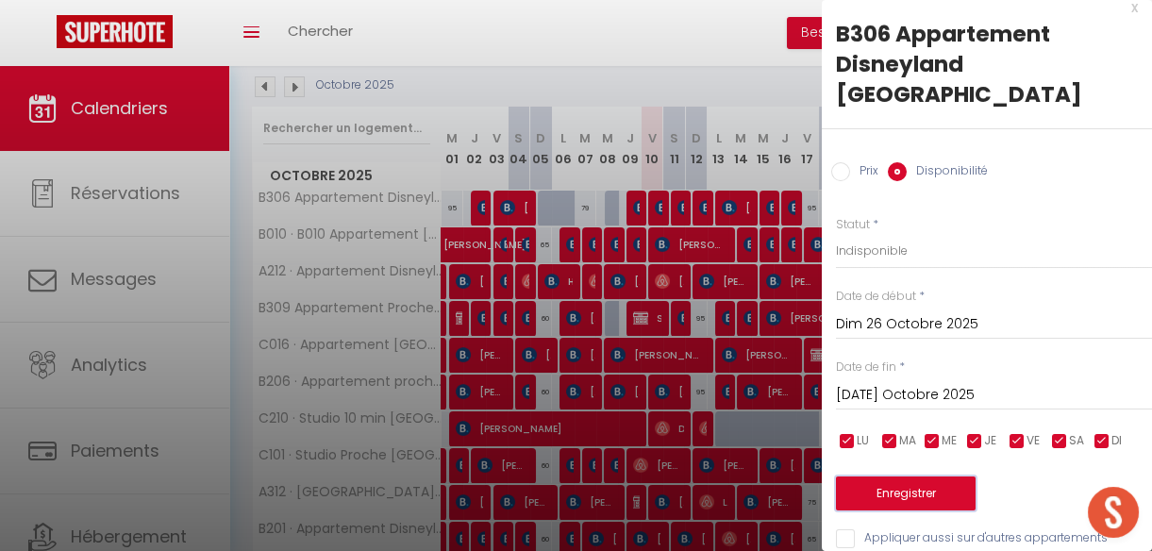
click at [936, 476] on button "Enregistrer" at bounding box center [906, 493] width 140 height 34
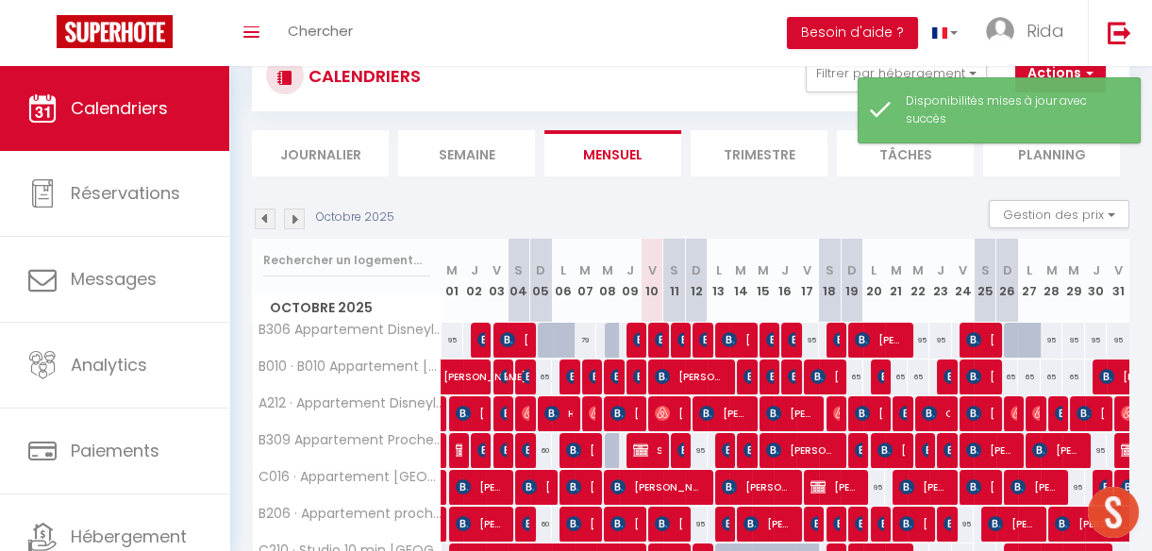
scroll to position [198, 0]
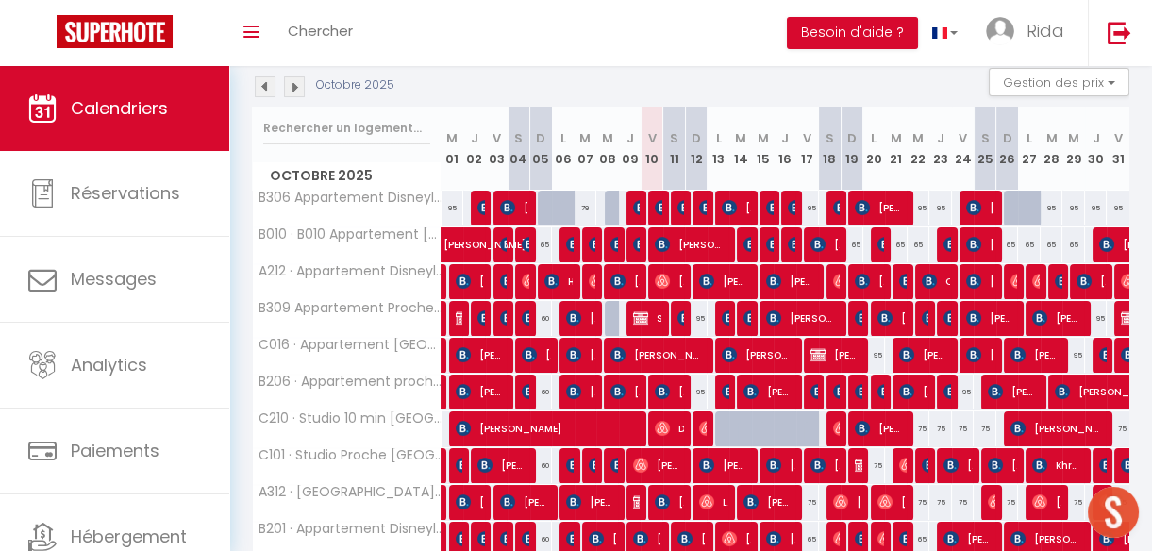
click at [1026, 207] on div at bounding box center [1037, 219] width 23 height 36
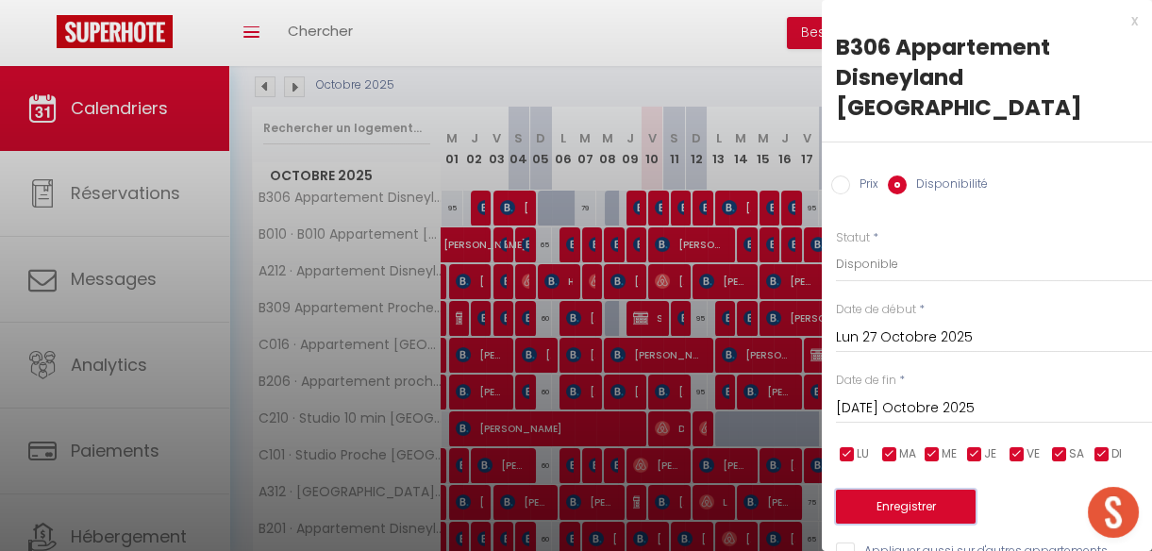
click at [936, 489] on button "Enregistrer" at bounding box center [906, 506] width 140 height 34
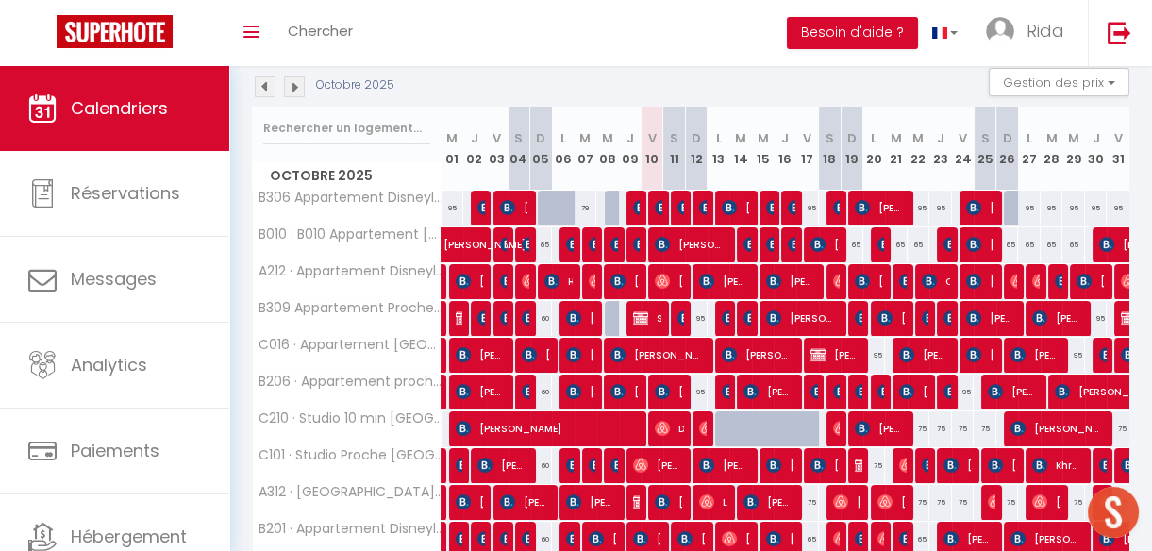
click at [1003, 207] on div at bounding box center [1014, 209] width 23 height 36
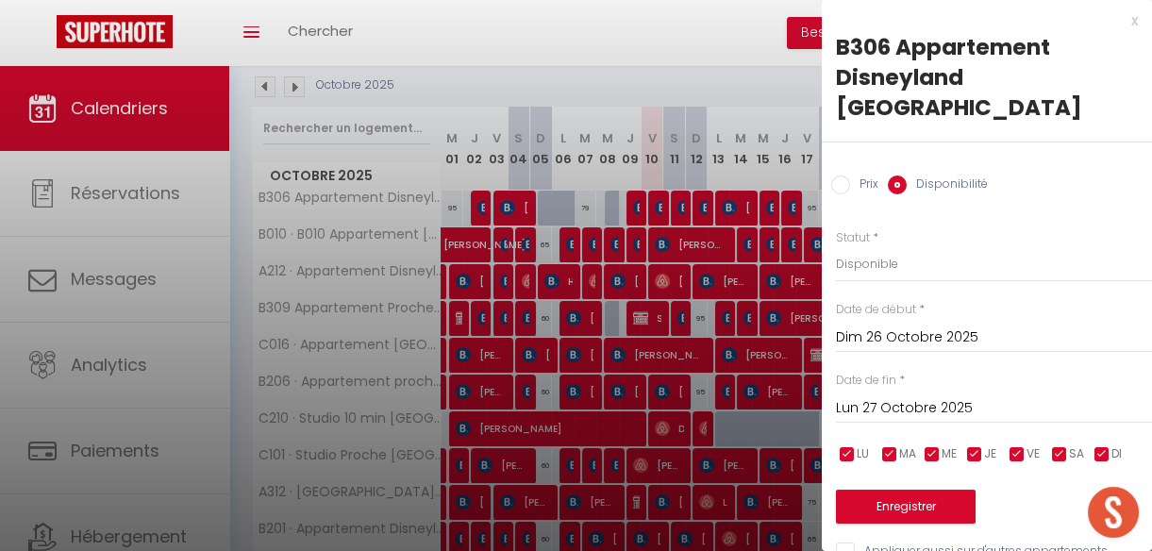
click at [903, 396] on input "Lun 27 Octobre 2025" at bounding box center [994, 408] width 316 height 25
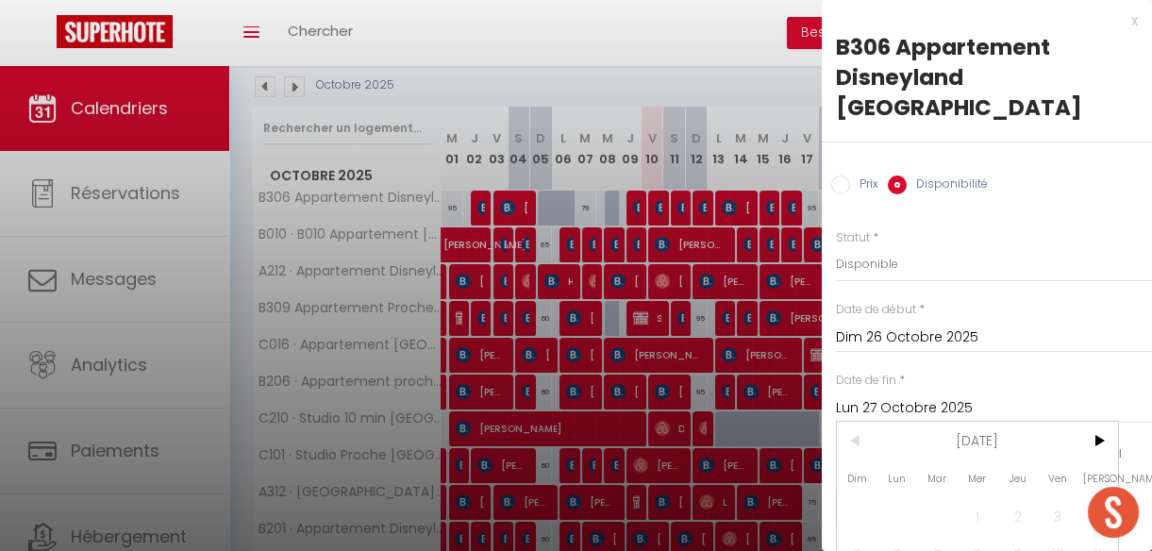
scroll to position [118, 0]
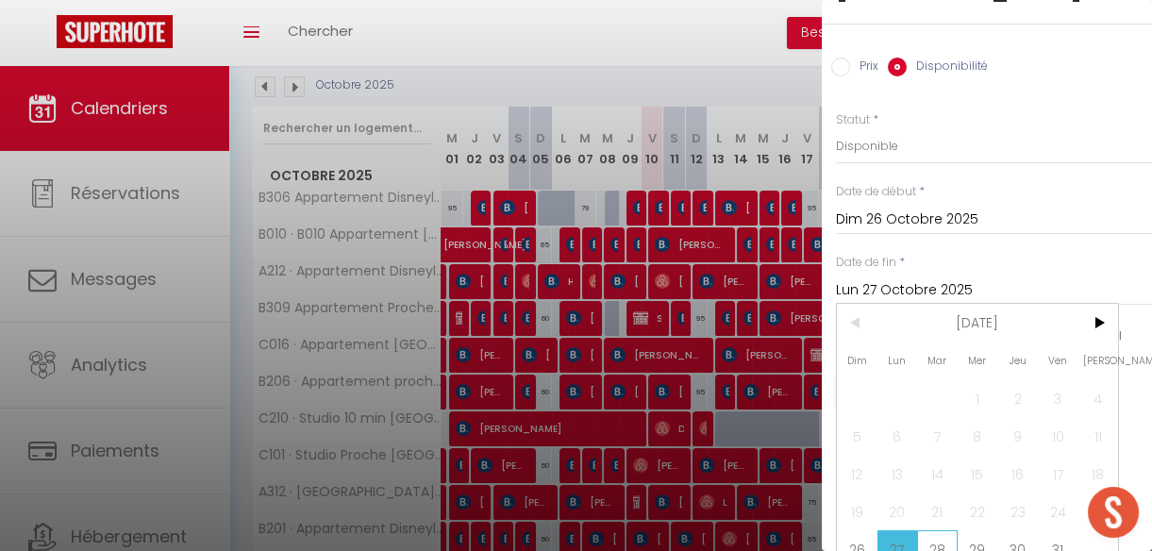
click at [942, 530] on span "28" at bounding box center [937, 549] width 41 height 38
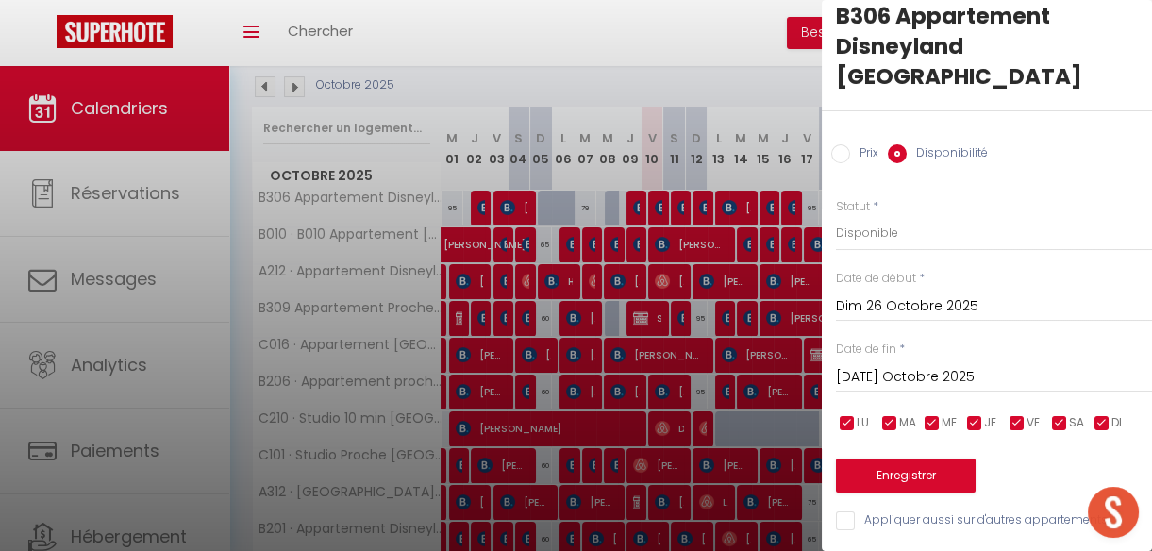
scroll to position [13, 0]
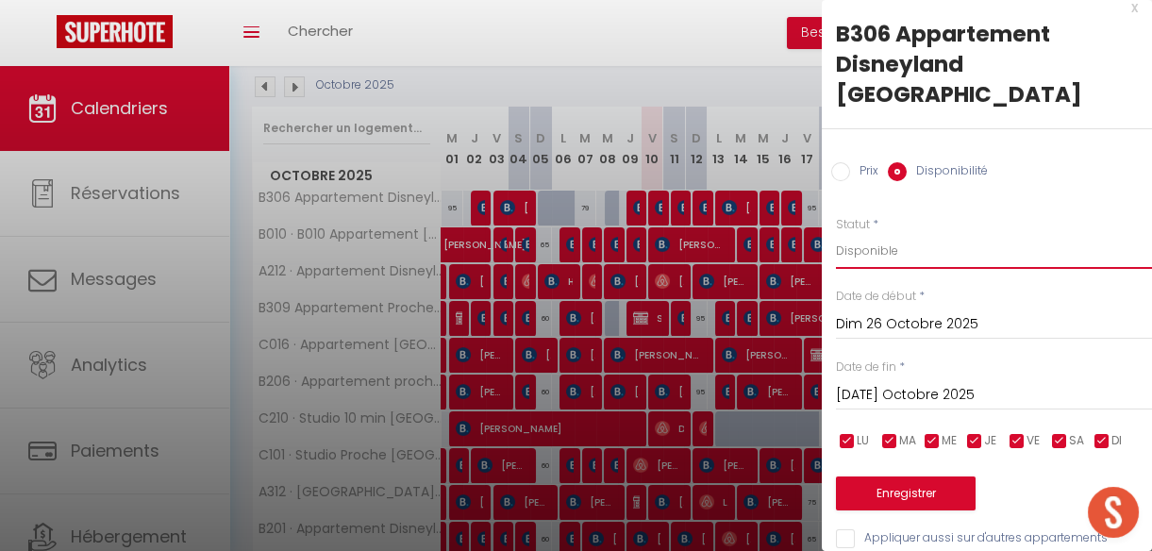
click at [850, 233] on select "Disponible Indisponible" at bounding box center [994, 251] width 316 height 36
click at [836, 233] on select "Disponible Indisponible" at bounding box center [994, 251] width 316 height 36
click at [894, 476] on button "Enregistrer" at bounding box center [906, 493] width 140 height 34
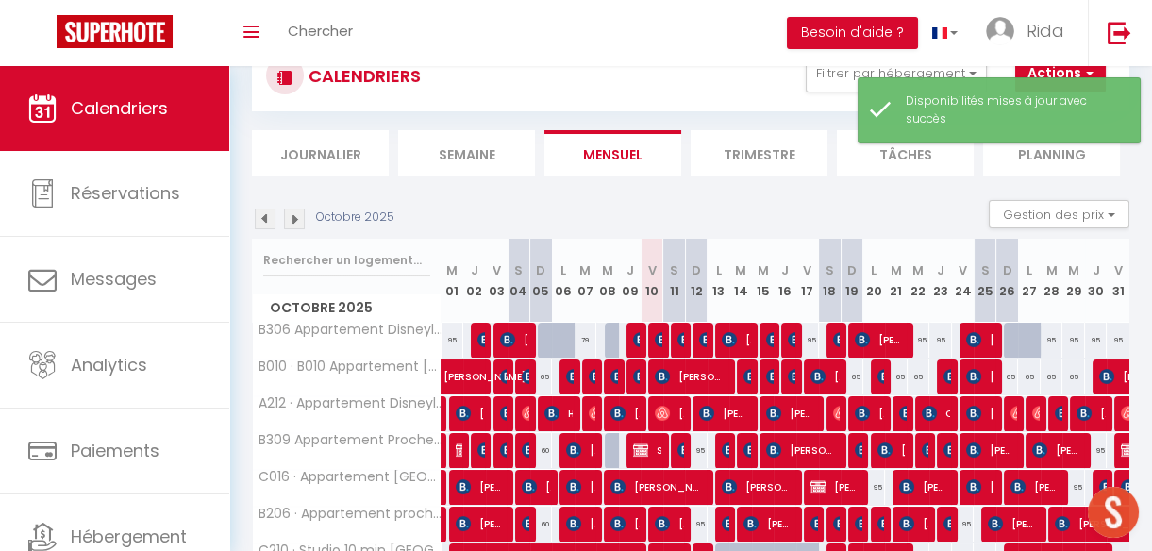
scroll to position [198, 0]
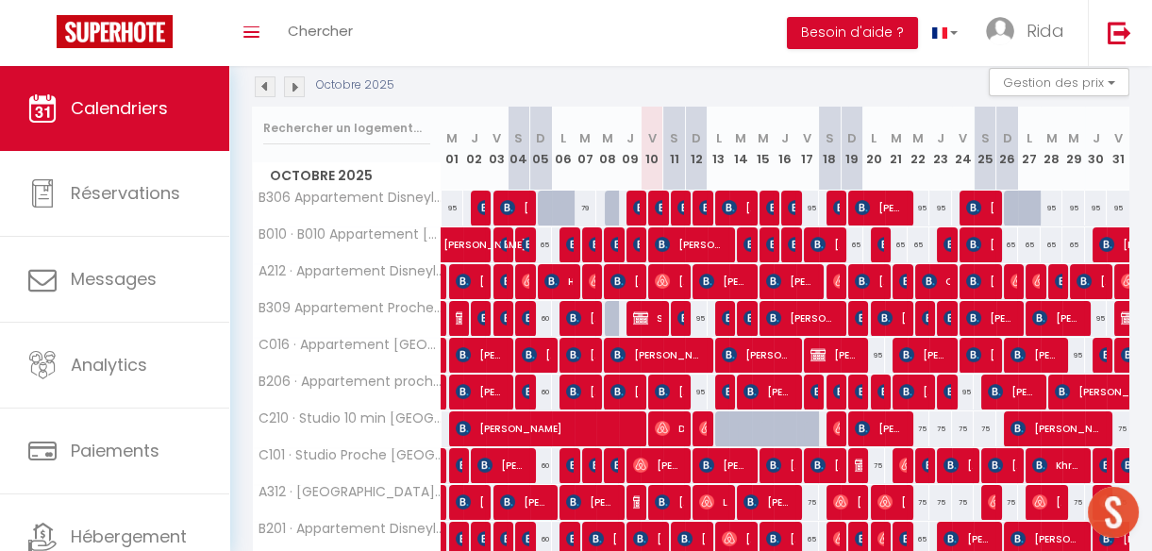
click at [292, 89] on img at bounding box center [294, 86] width 21 height 21
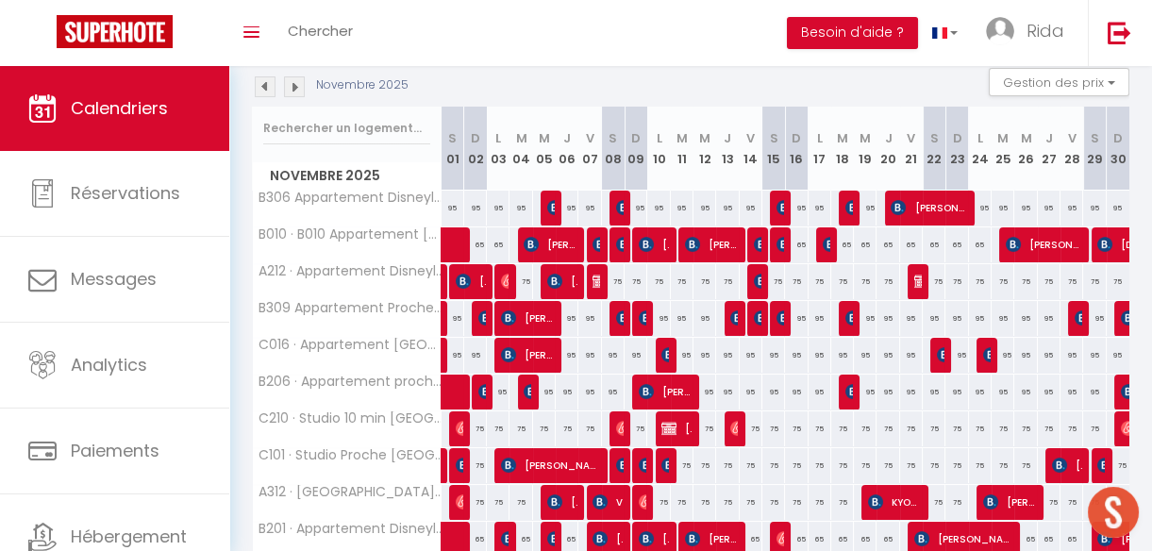
click at [292, 89] on img at bounding box center [294, 86] width 21 height 21
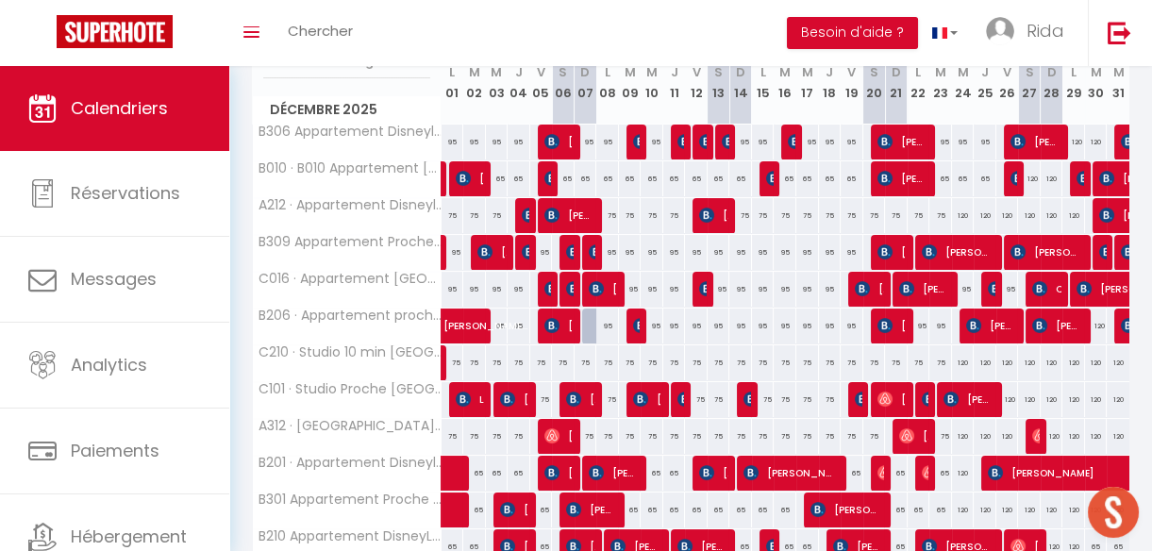
scroll to position [270, 0]
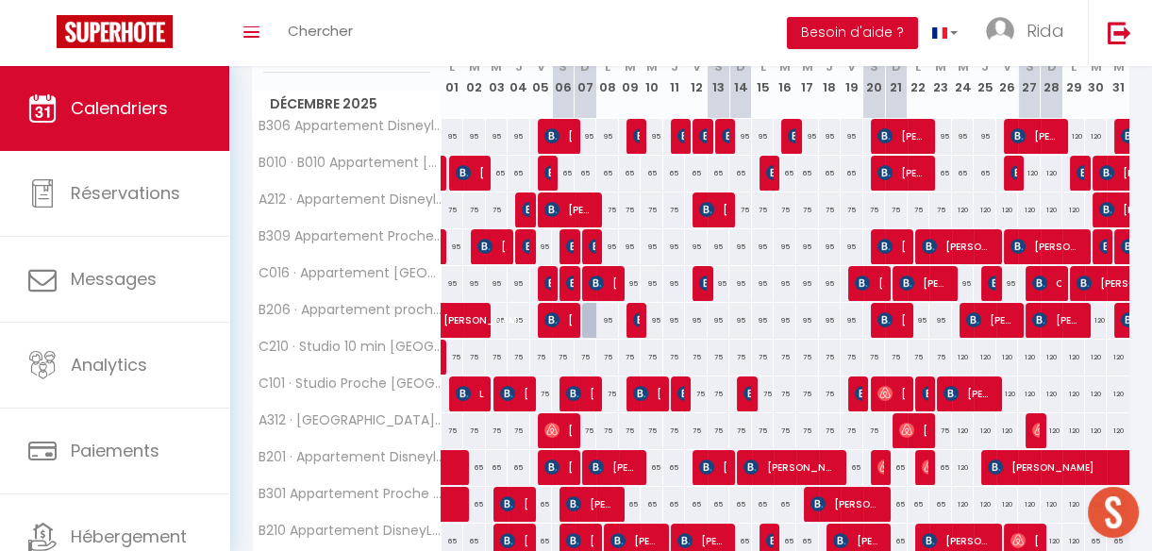
click at [688, 504] on div "65" at bounding box center [696, 504] width 23 height 35
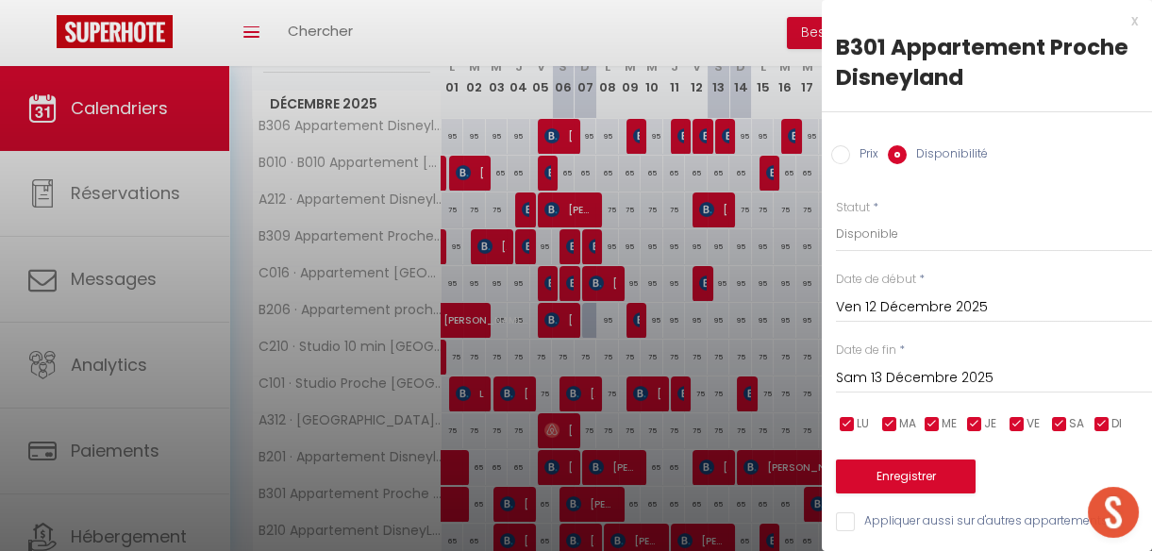
click at [668, 504] on div at bounding box center [576, 275] width 1152 height 551
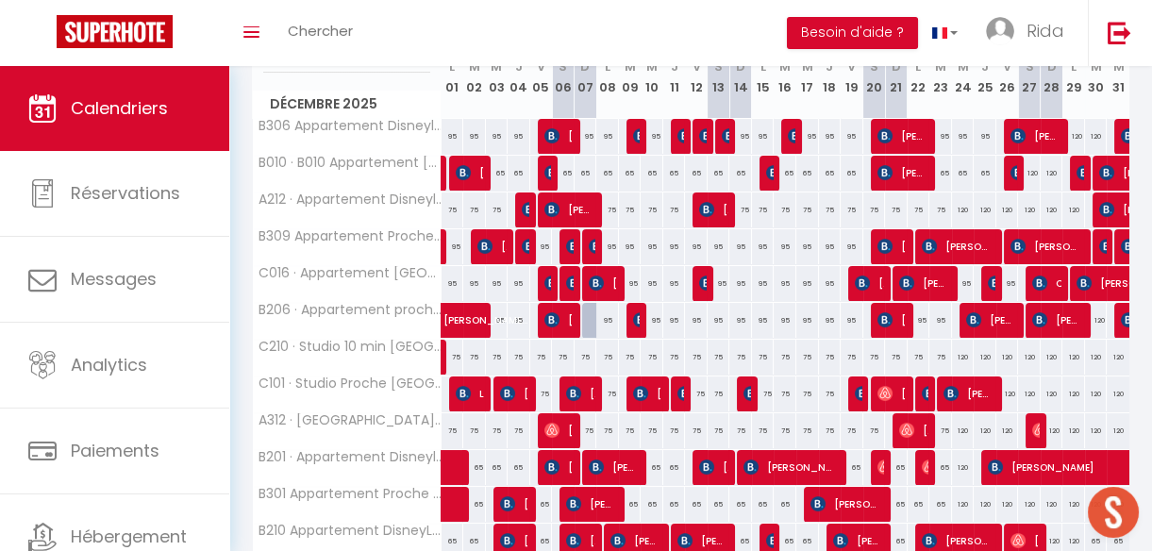
click at [668, 504] on body "🟢 Des questions ou besoin d'assistance pour la migration AirBnB? Prenez rdv >>>…" at bounding box center [576, 272] width 1152 height 953
click at [668, 504] on div "65" at bounding box center [674, 504] width 23 height 35
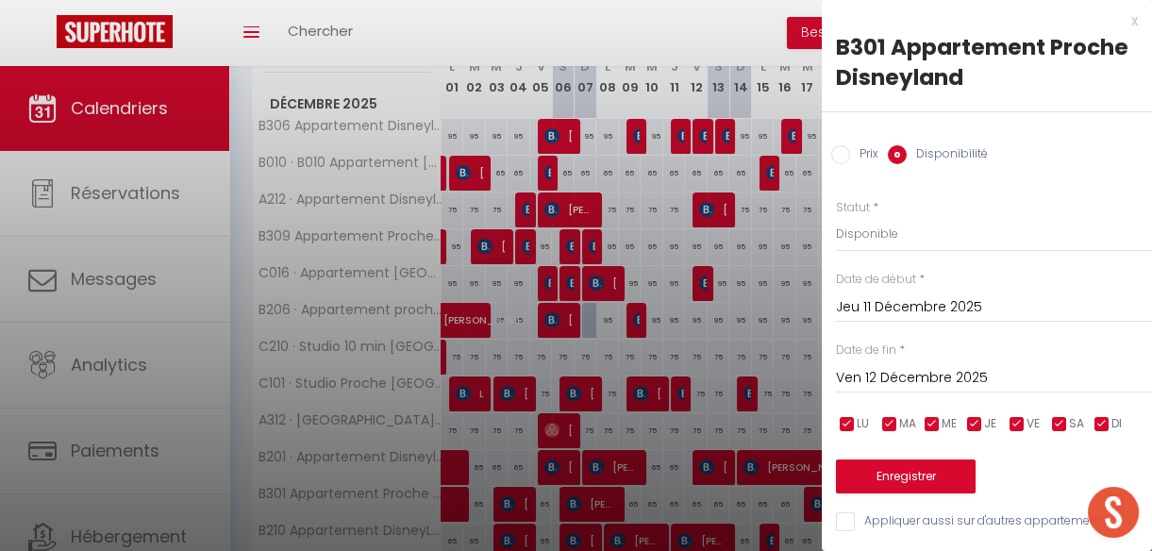
click at [836, 157] on input "Prix" at bounding box center [840, 154] width 19 height 19
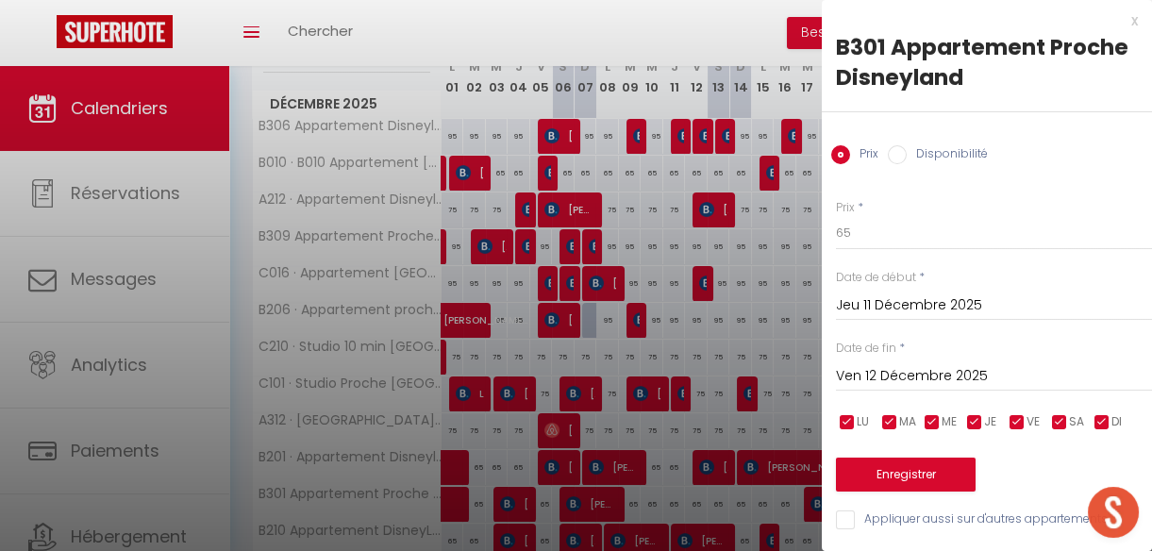
click at [632, 41] on div at bounding box center [576, 275] width 1152 height 551
